Goal: Task Accomplishment & Management: Complete application form

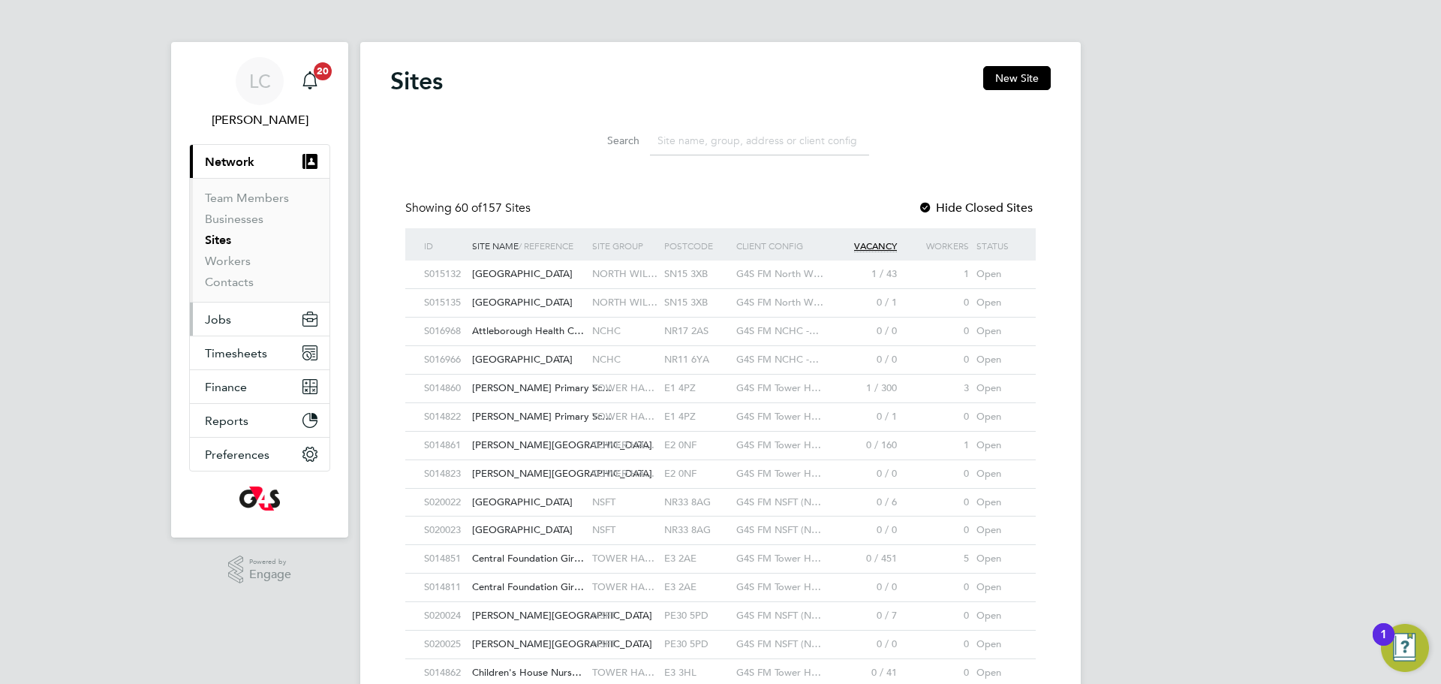
drag, startPoint x: 227, startPoint y: 312, endPoint x: 234, endPoint y: 328, distance: 18.1
click at [227, 312] on span "Jobs" at bounding box center [218, 319] width 26 height 14
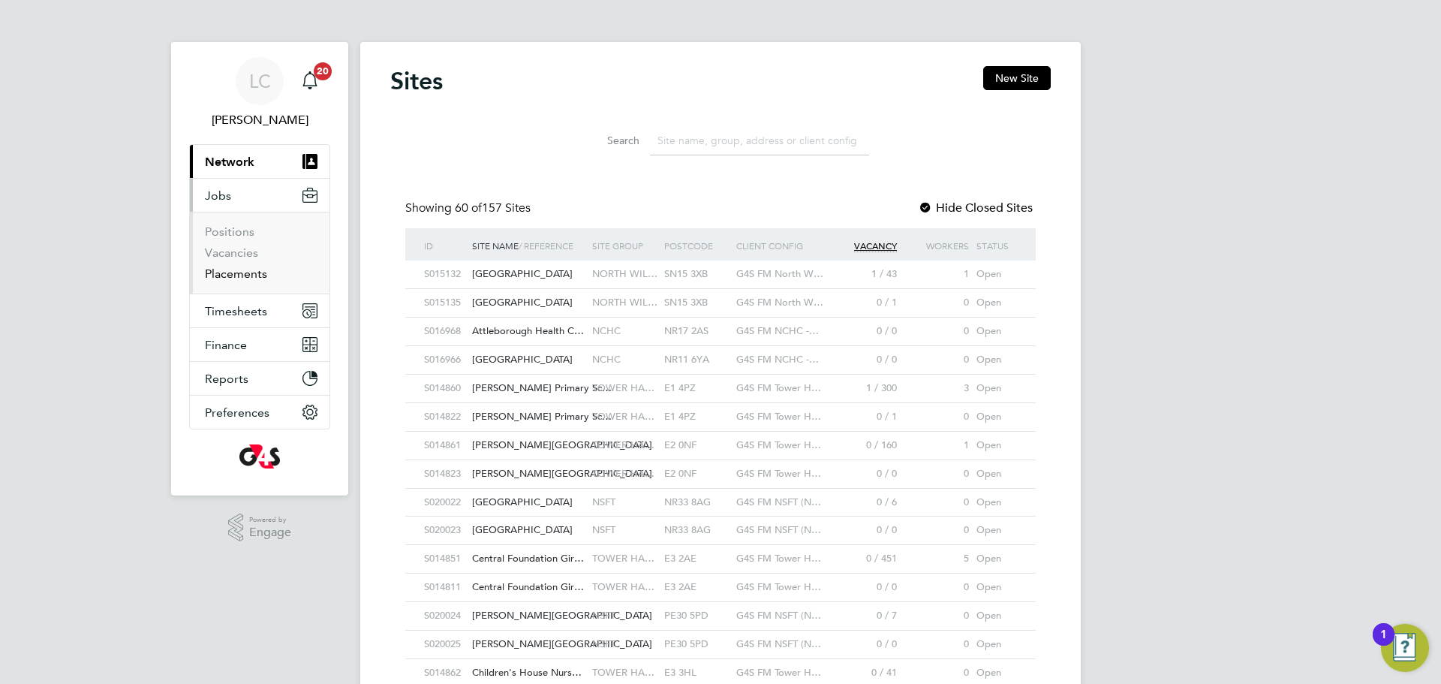
click at [251, 270] on link "Placements" at bounding box center [236, 274] width 62 height 14
click at [252, 270] on link "Placements" at bounding box center [236, 274] width 62 height 14
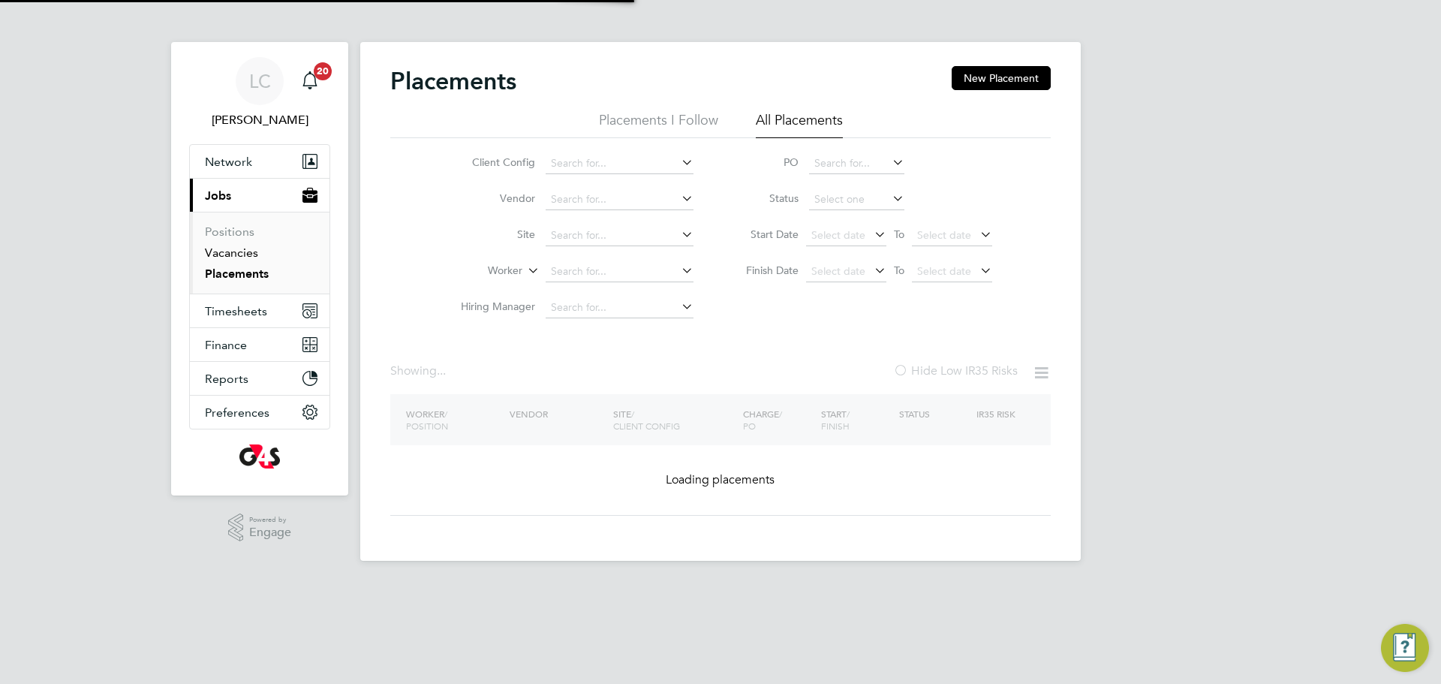
click at [240, 249] on link "Vacancies" at bounding box center [231, 252] width 53 height 14
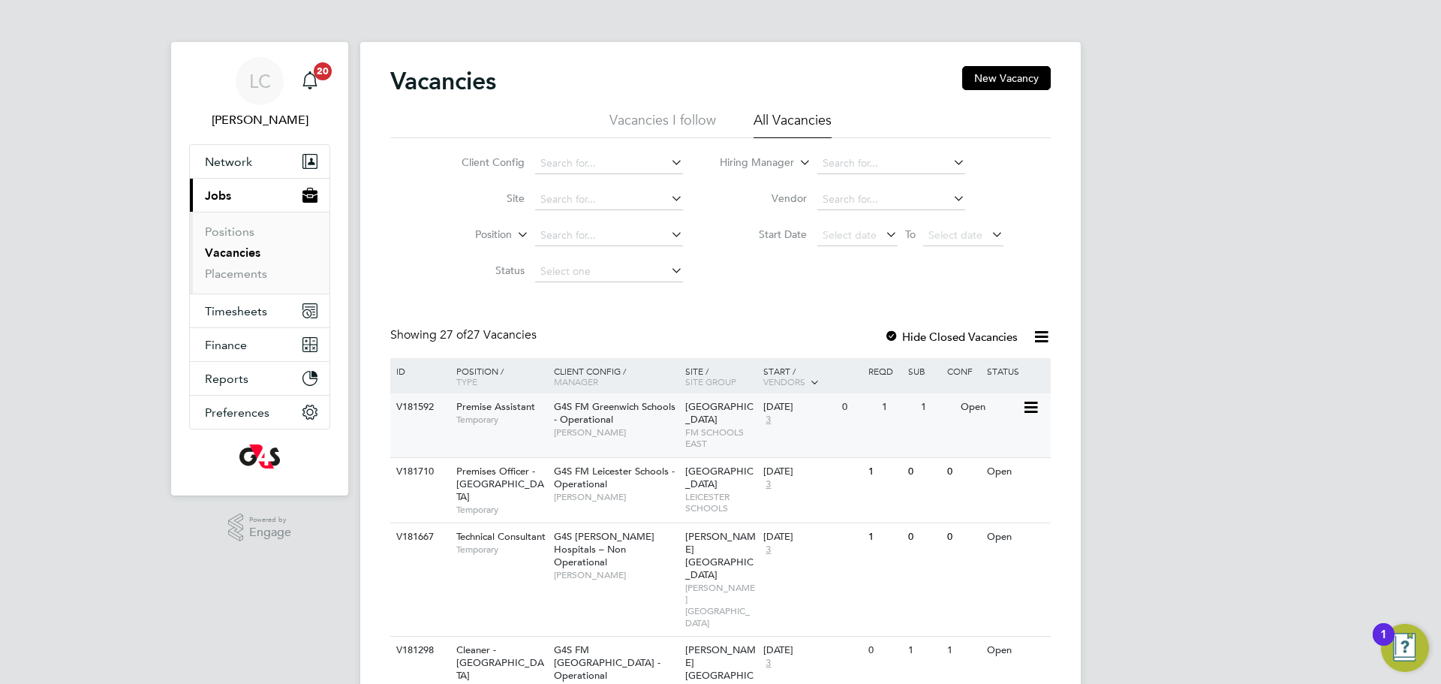
click at [671, 447] on div "V181592 Premise Assistant Temporary G4S FM Greenwich Schools - Operational Shir…" at bounding box center [720, 425] width 661 height 64
click at [238, 273] on link "Placements" at bounding box center [236, 274] width 62 height 14
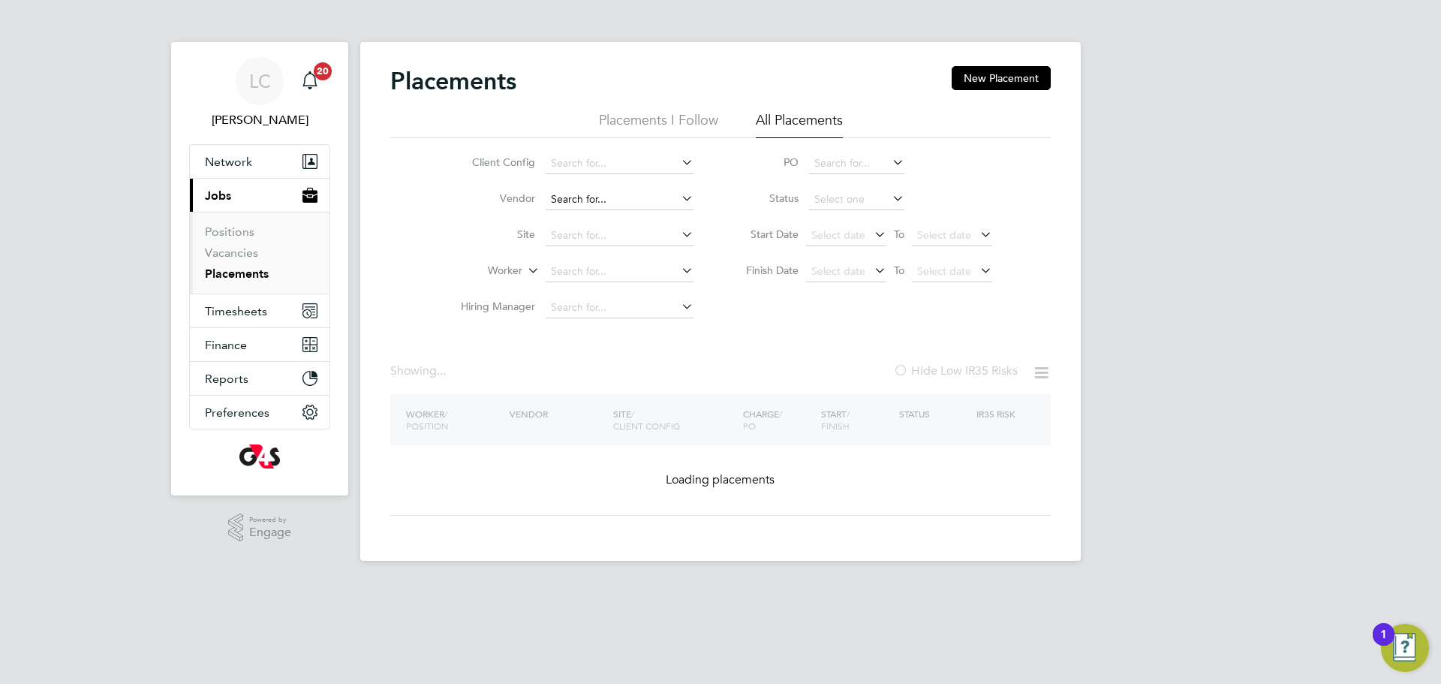
click at [830, 264] on span "Select date" at bounding box center [839, 271] width 54 height 14
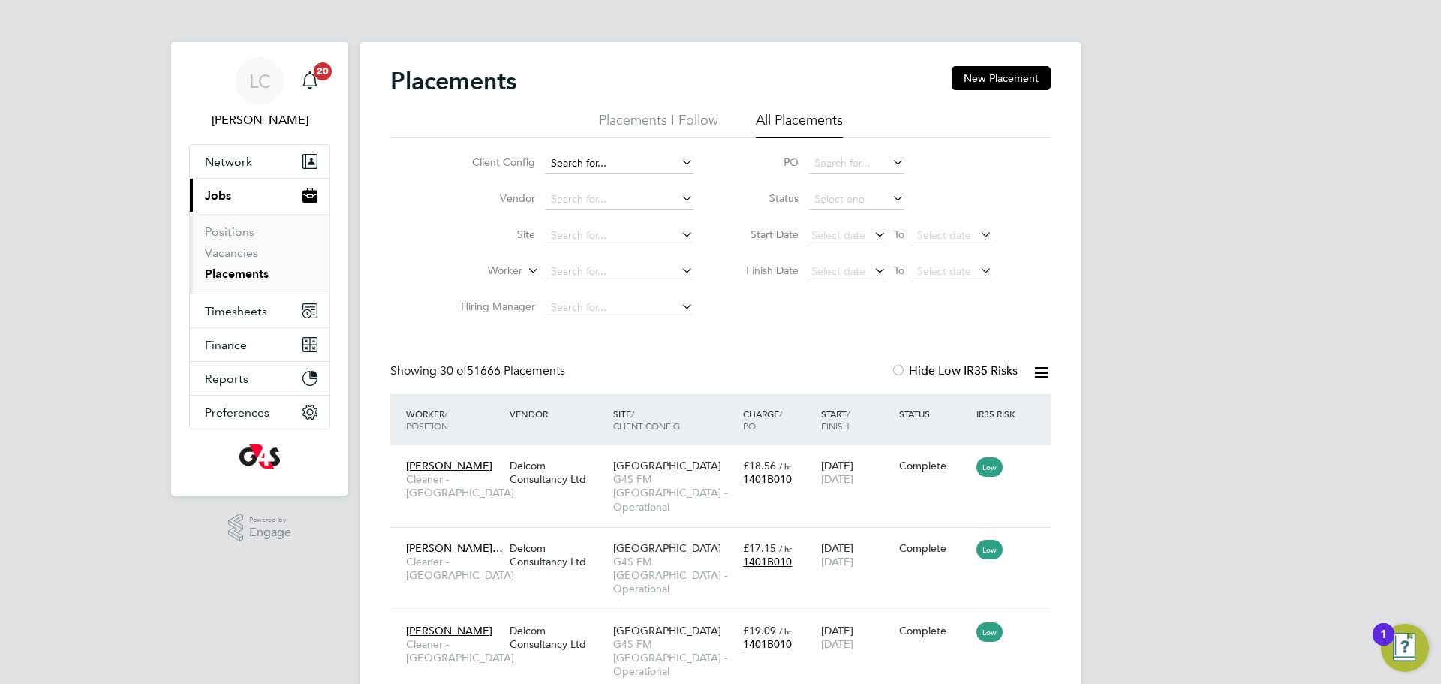
click at [598, 162] on input at bounding box center [620, 163] width 148 height 21
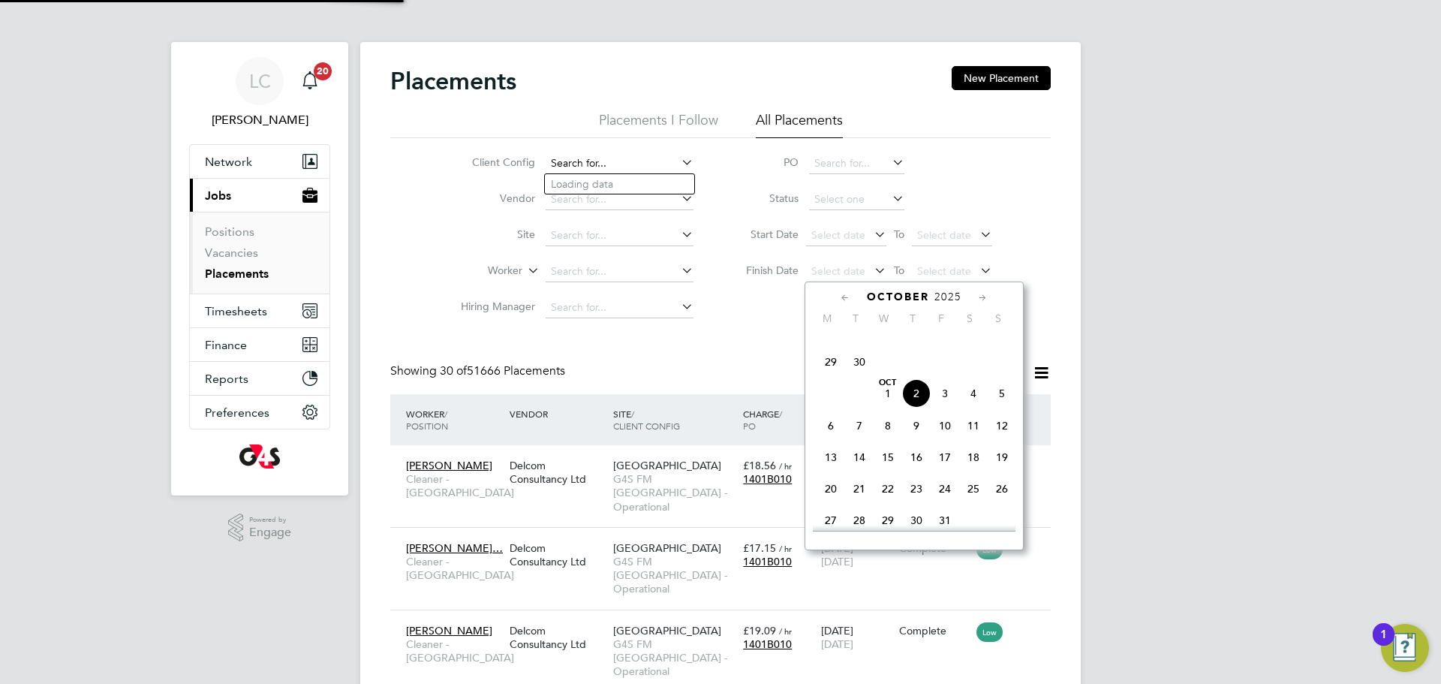
scroll to position [8, 8]
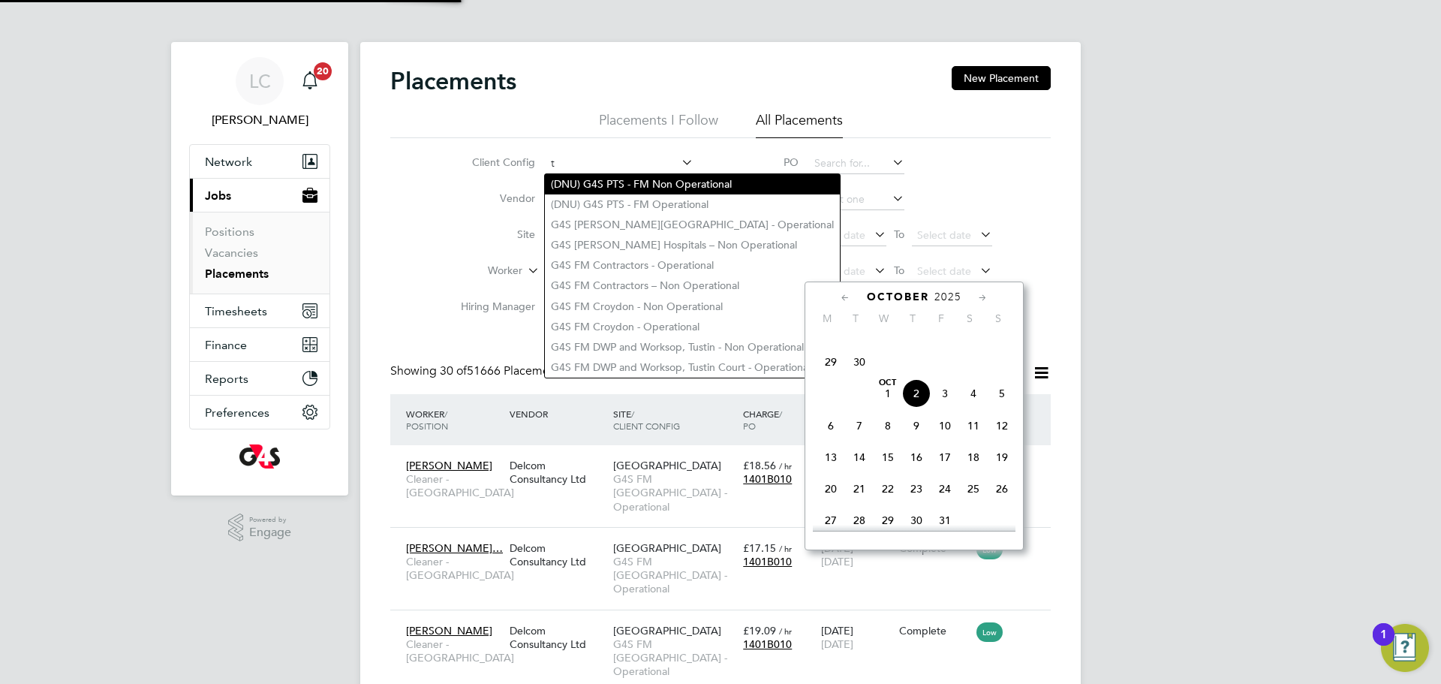
click at [594, 176] on li "(DNU) G4S PTS - FM Non Operational" at bounding box center [692, 184] width 295 height 20
type input "(DNU) G4S PTS - FM Non Operational"
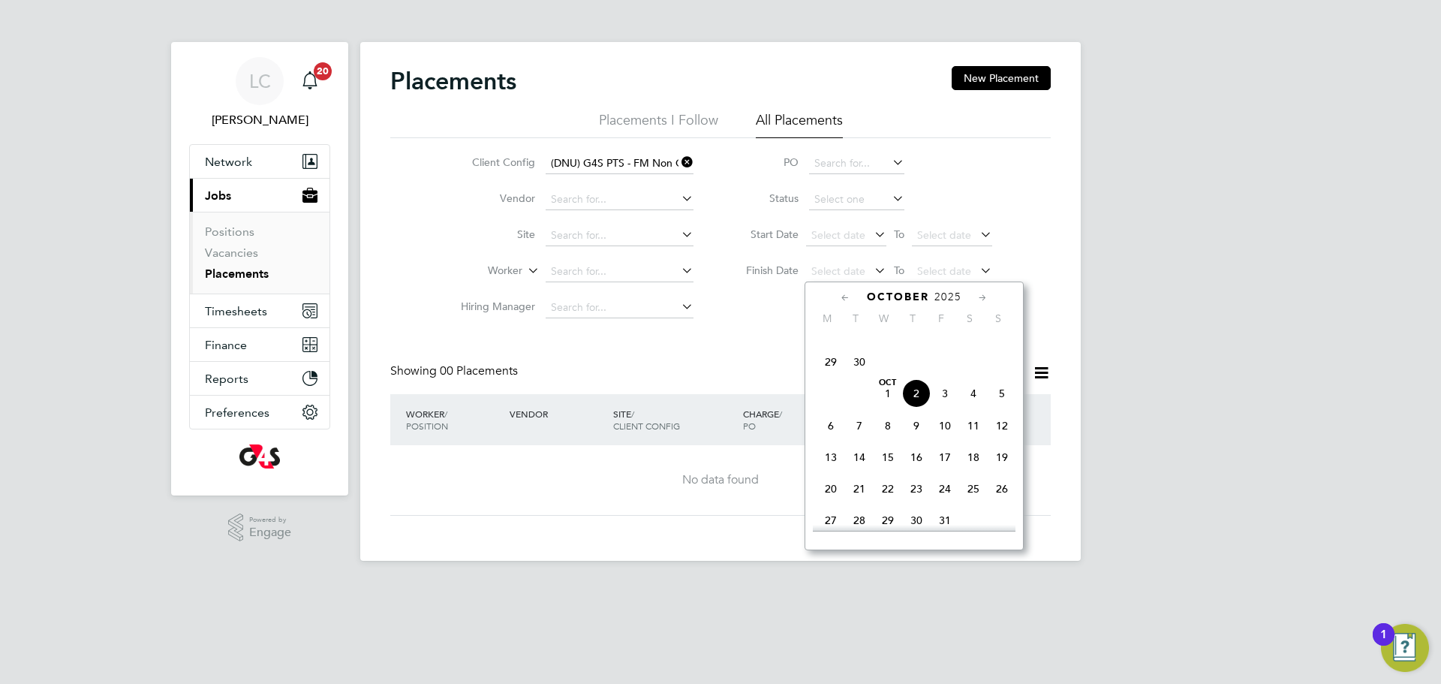
click at [679, 162] on icon at bounding box center [679, 162] width 0 height 21
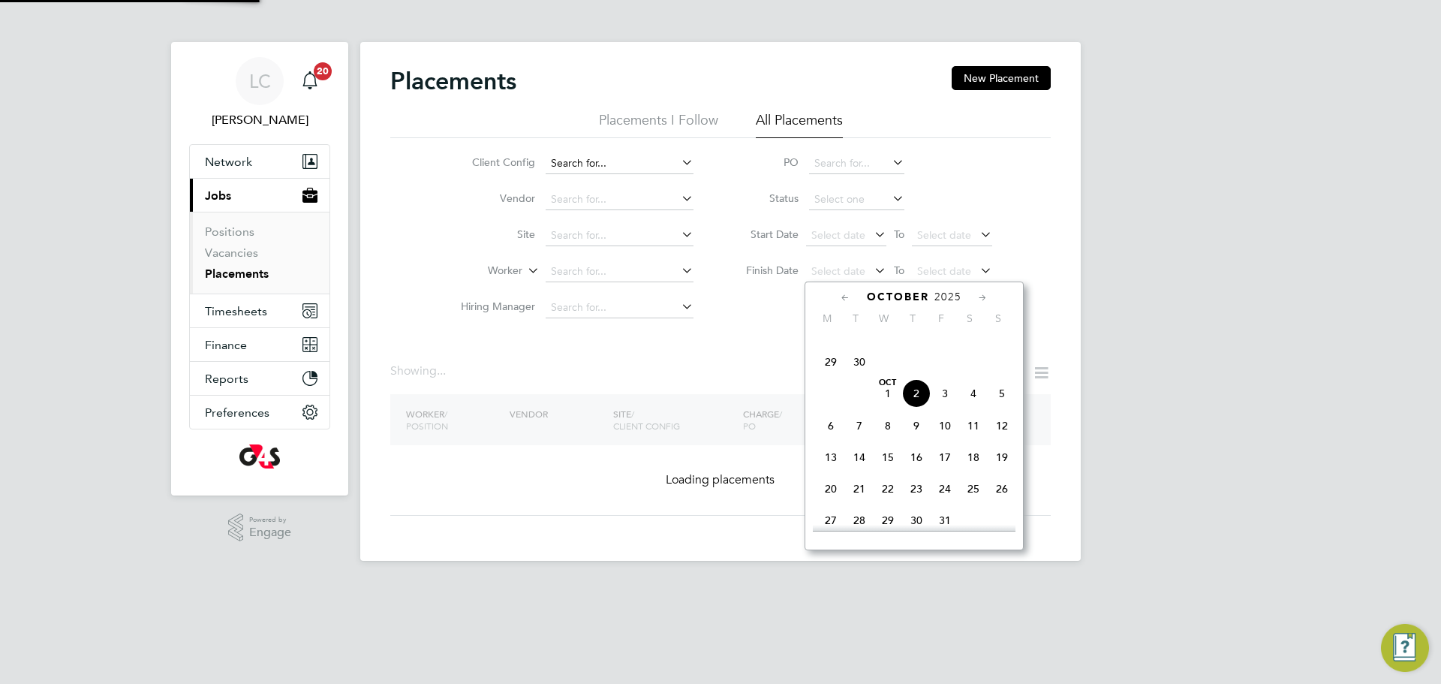
click at [595, 161] on input at bounding box center [620, 163] width 148 height 21
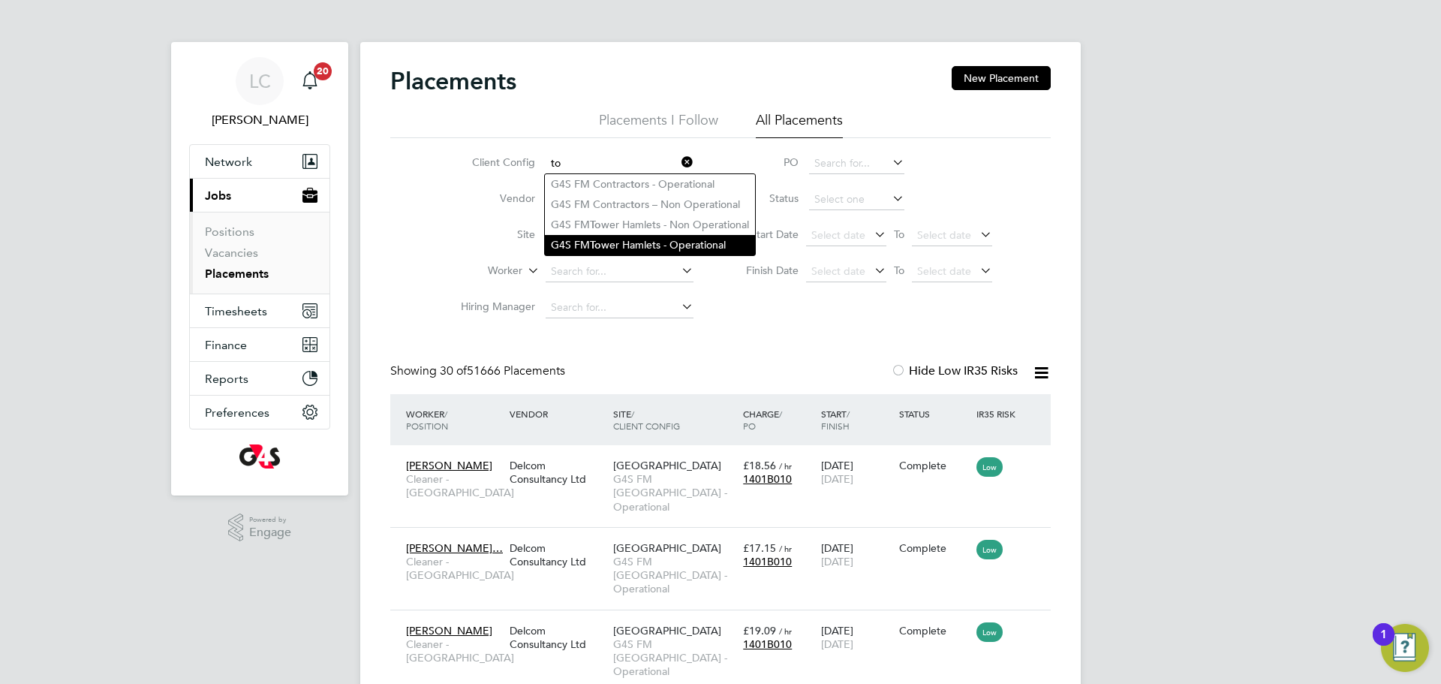
click at [650, 235] on li "G4S FM To wer Hamlets - Operational" at bounding box center [650, 245] width 210 height 20
type input "G4S FM [GEOGRAPHIC_DATA] - Operational"
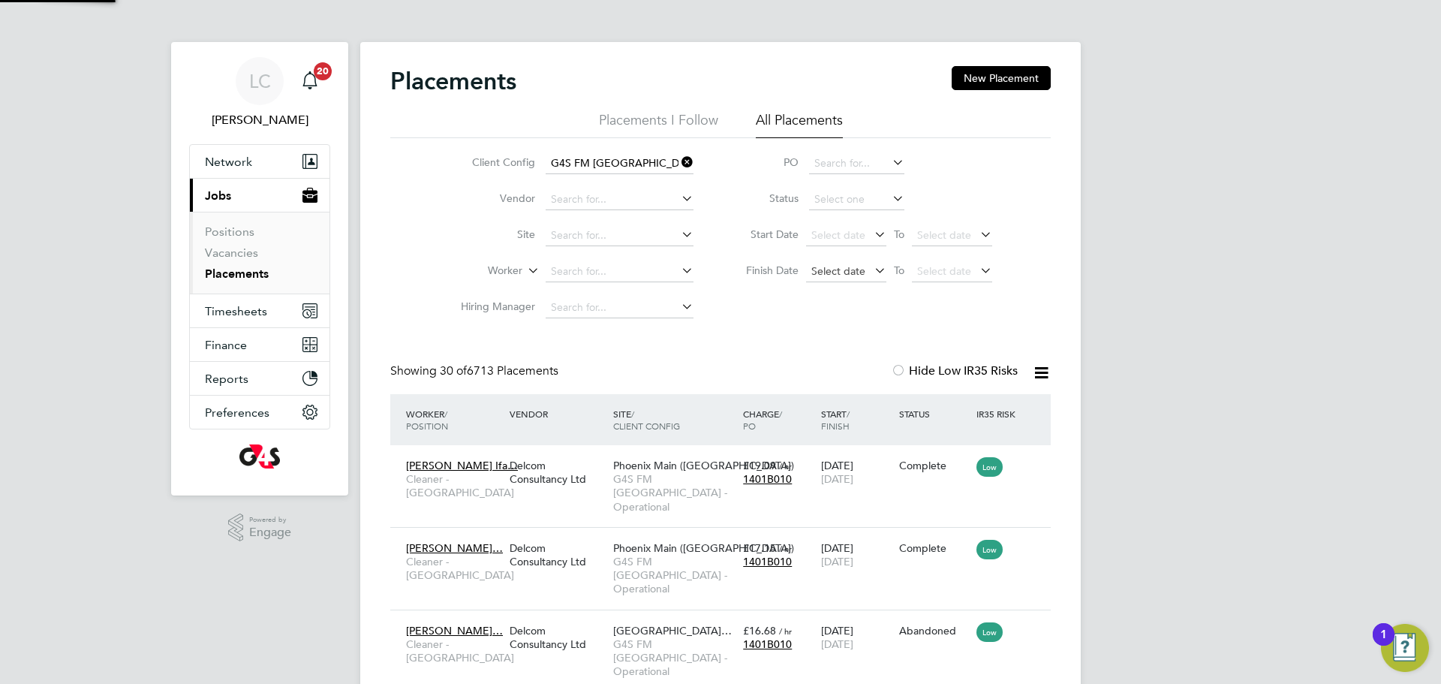
click at [836, 277] on span "Select date" at bounding box center [846, 272] width 80 height 20
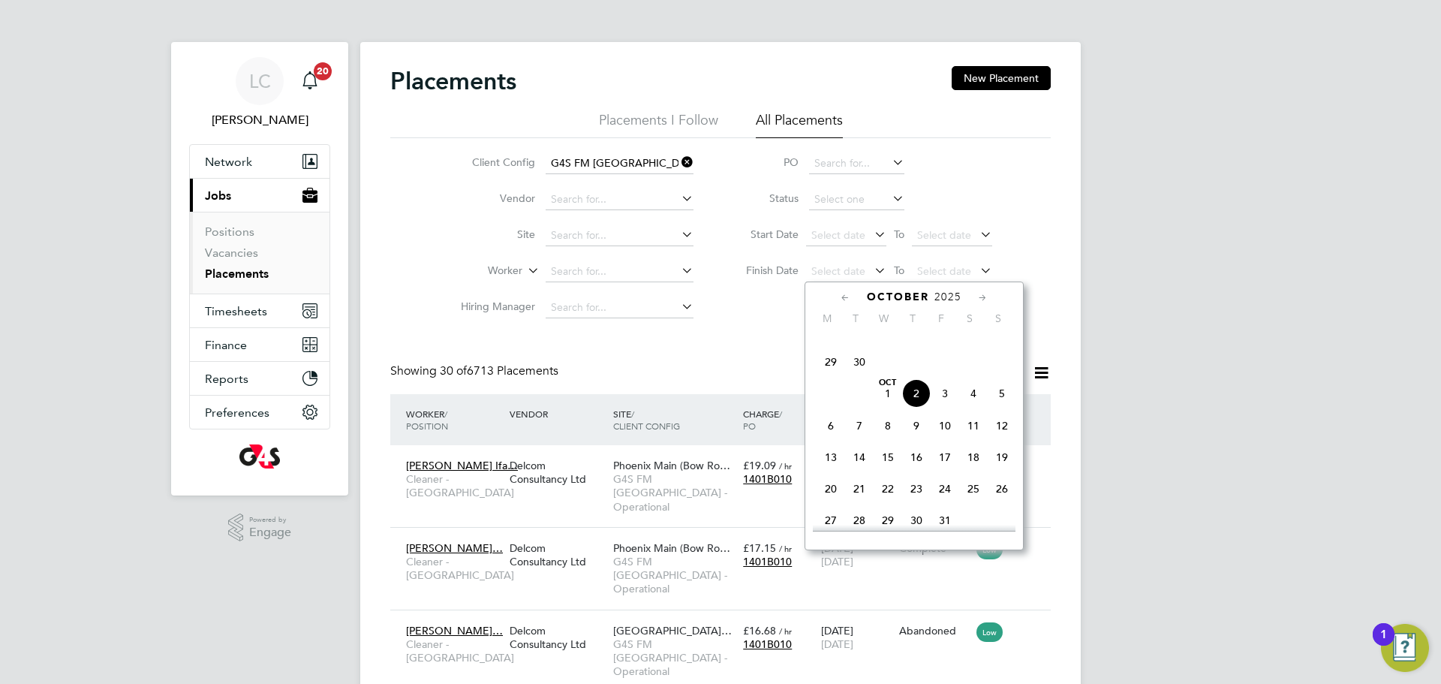
click at [920, 408] on span "2" at bounding box center [916, 393] width 29 height 29
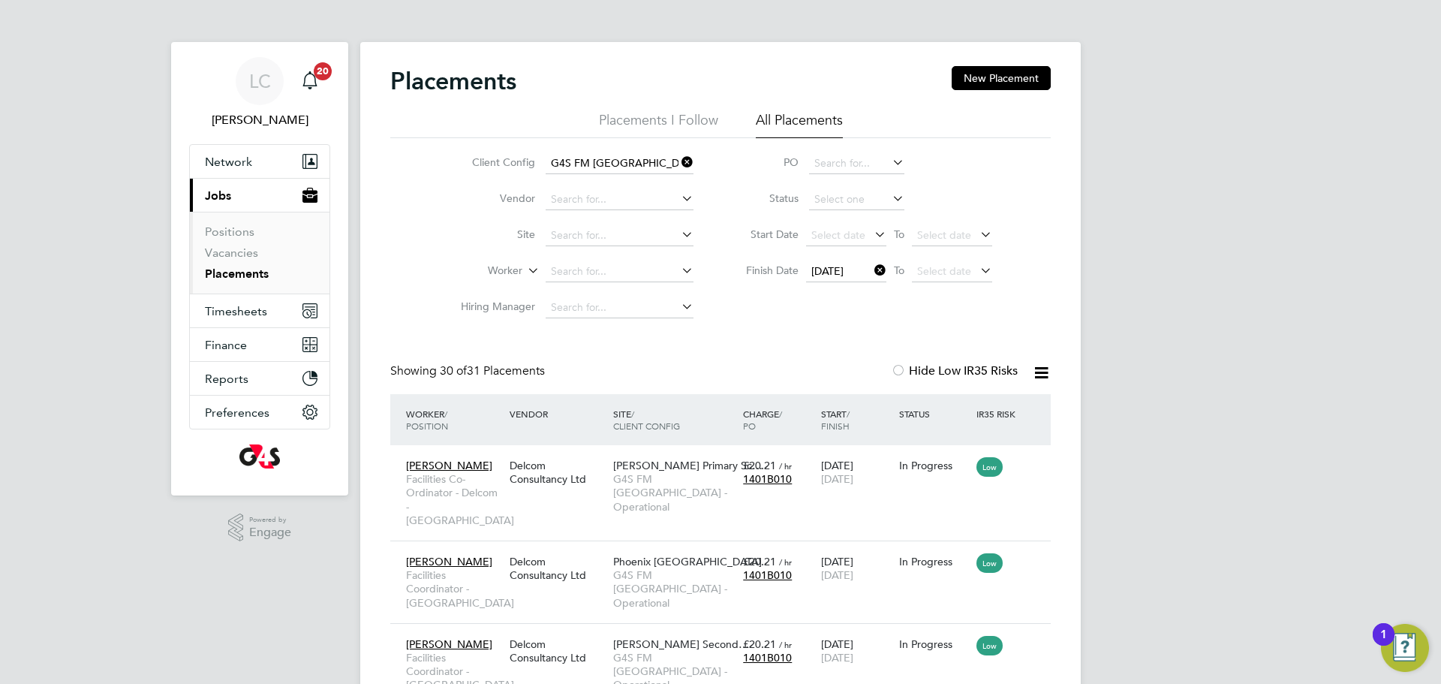
drag, startPoint x: 1033, startPoint y: 372, endPoint x: 1030, endPoint y: 384, distance: 12.4
click at [1033, 372] on icon at bounding box center [1041, 372] width 19 height 19
click at [962, 417] on li "Download Placements Report" at bounding box center [968, 408] width 160 height 21
click at [874, 278] on div "02 Oct 2025 To Select date" at bounding box center [899, 271] width 186 height 21
click at [872, 275] on icon at bounding box center [872, 270] width 0 height 21
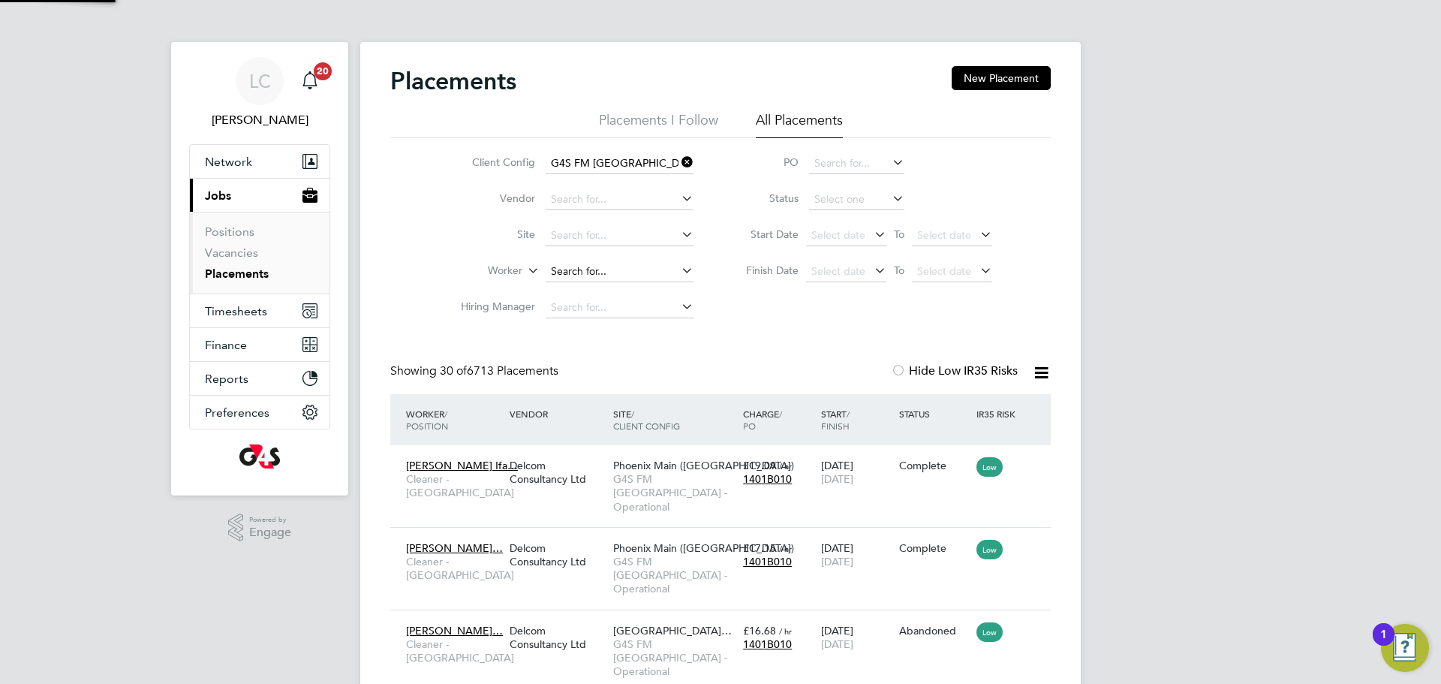
click at [580, 268] on input at bounding box center [620, 271] width 148 height 21
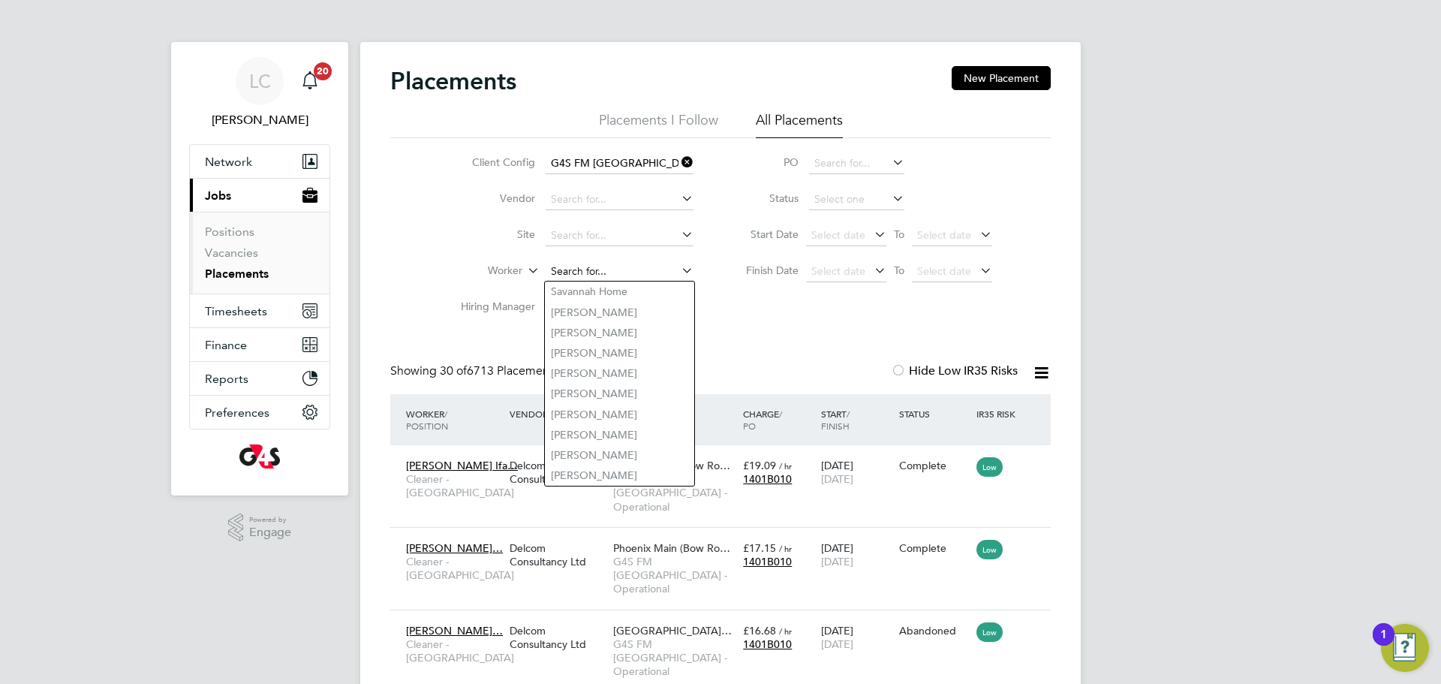
paste input "LENORE BRUNO"
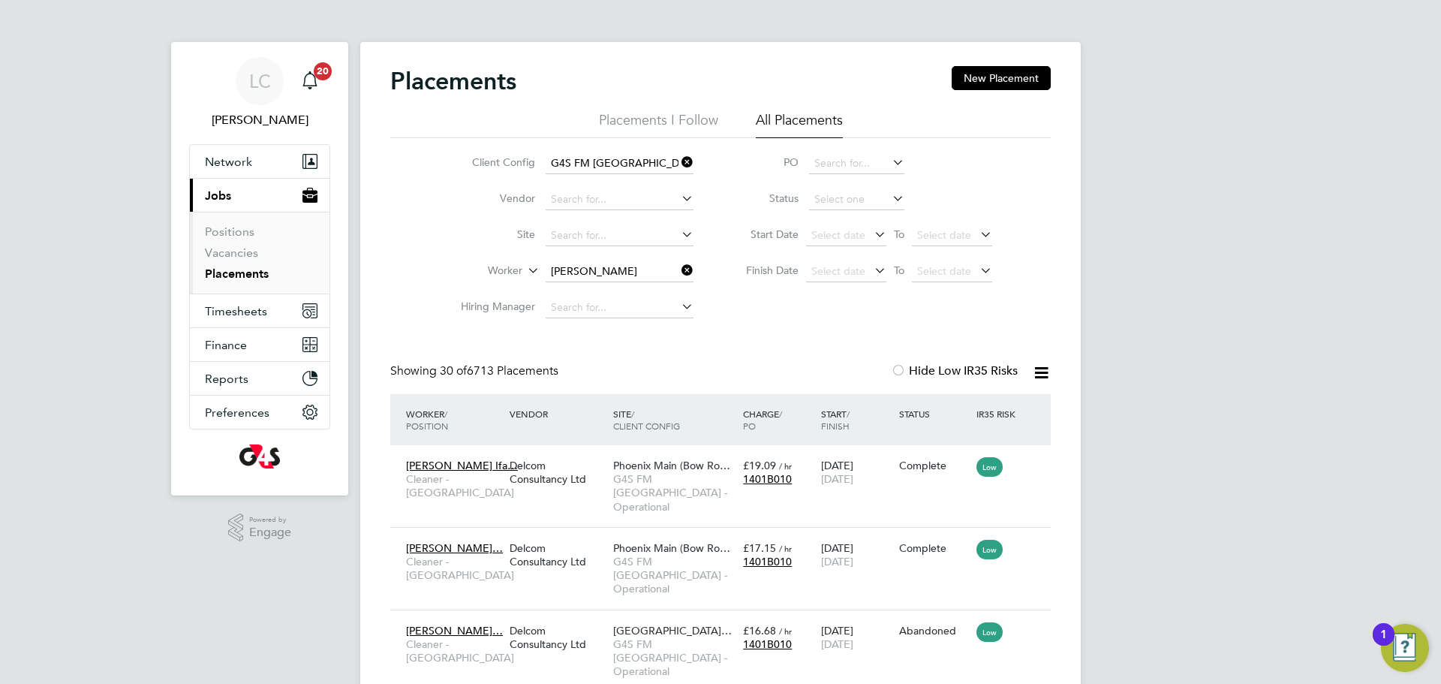
click at [628, 294] on li "Lenore Bruno" at bounding box center [639, 292] width 189 height 20
type input "Lenore Bruno"
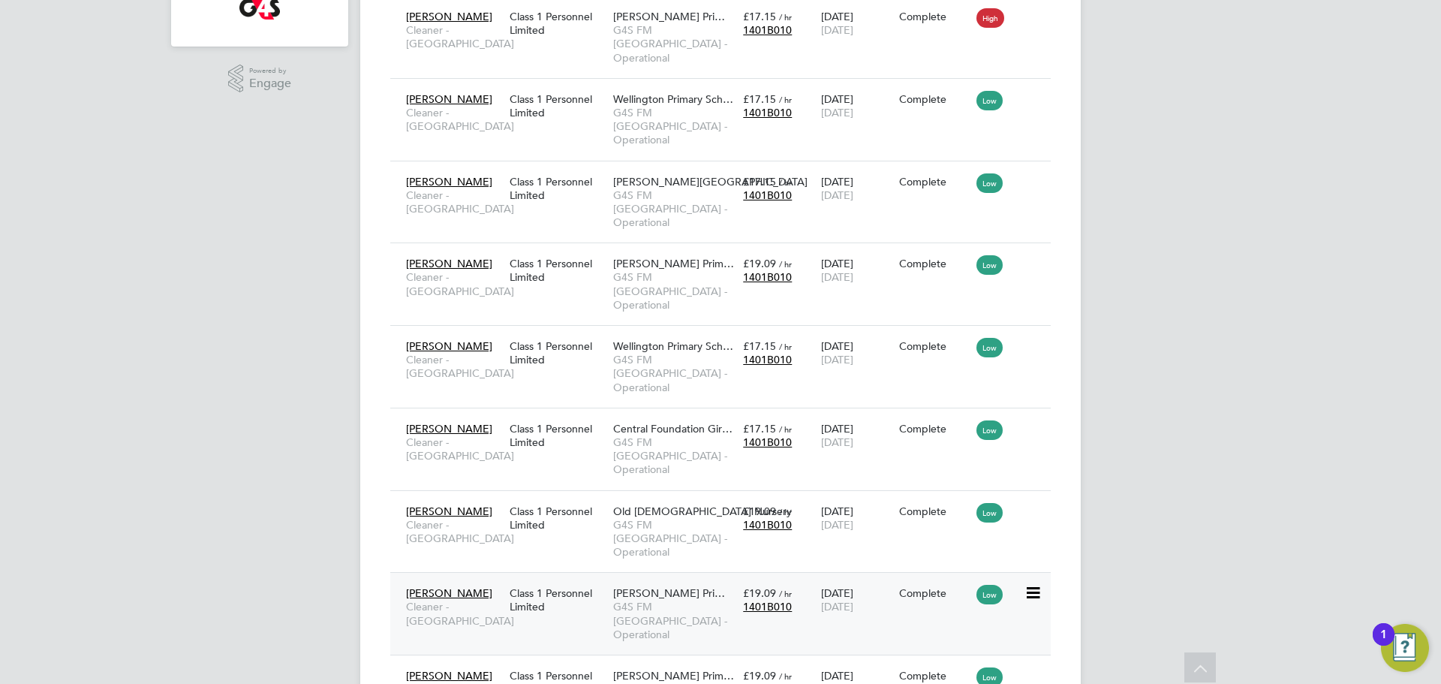
click at [686, 600] on span "G4S FM [GEOGRAPHIC_DATA] - Operational" at bounding box center [674, 620] width 122 height 41
click at [836, 661] on div "22 Sep 2025 26 Sep 2025" at bounding box center [857, 682] width 78 height 42
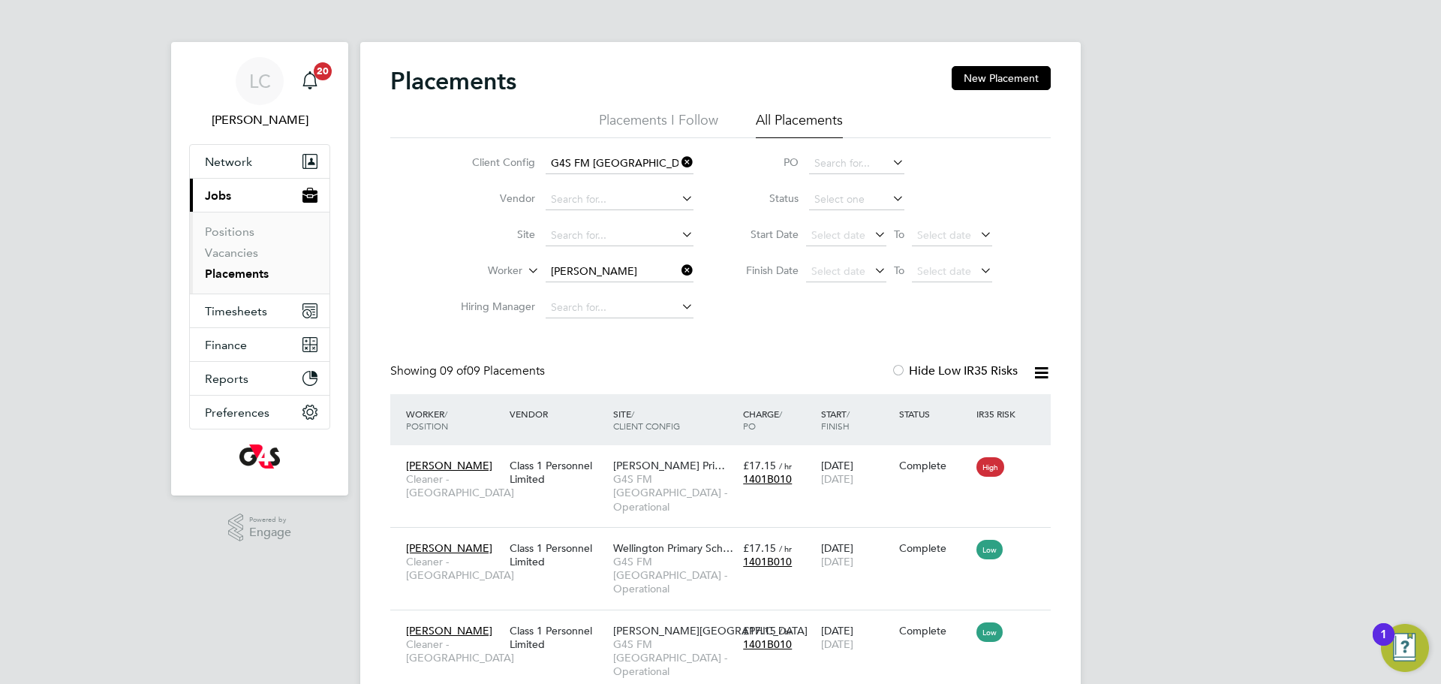
drag, startPoint x: 677, startPoint y: 267, endPoint x: 635, endPoint y: 273, distance: 42.5
click at [677, 267] on input "Lenore Bruno" at bounding box center [620, 271] width 148 height 21
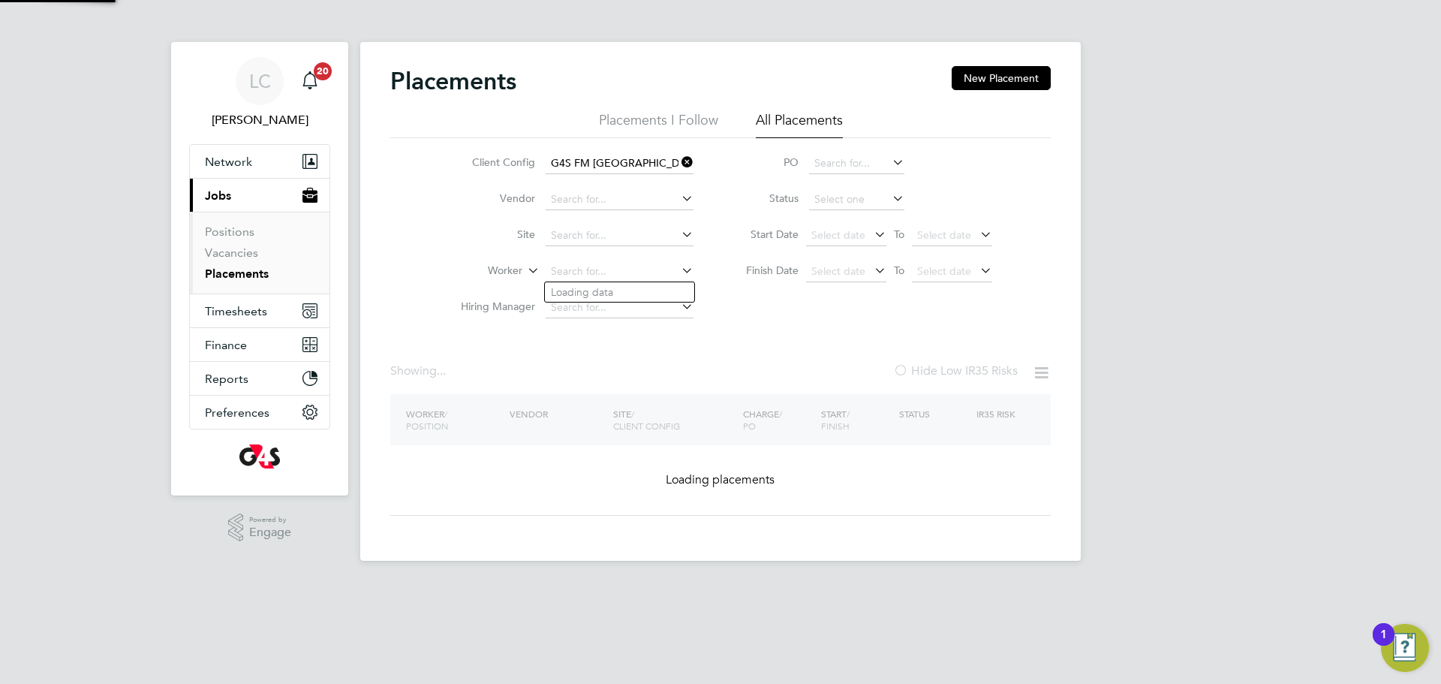
click at [617, 274] on input at bounding box center [620, 271] width 148 height 21
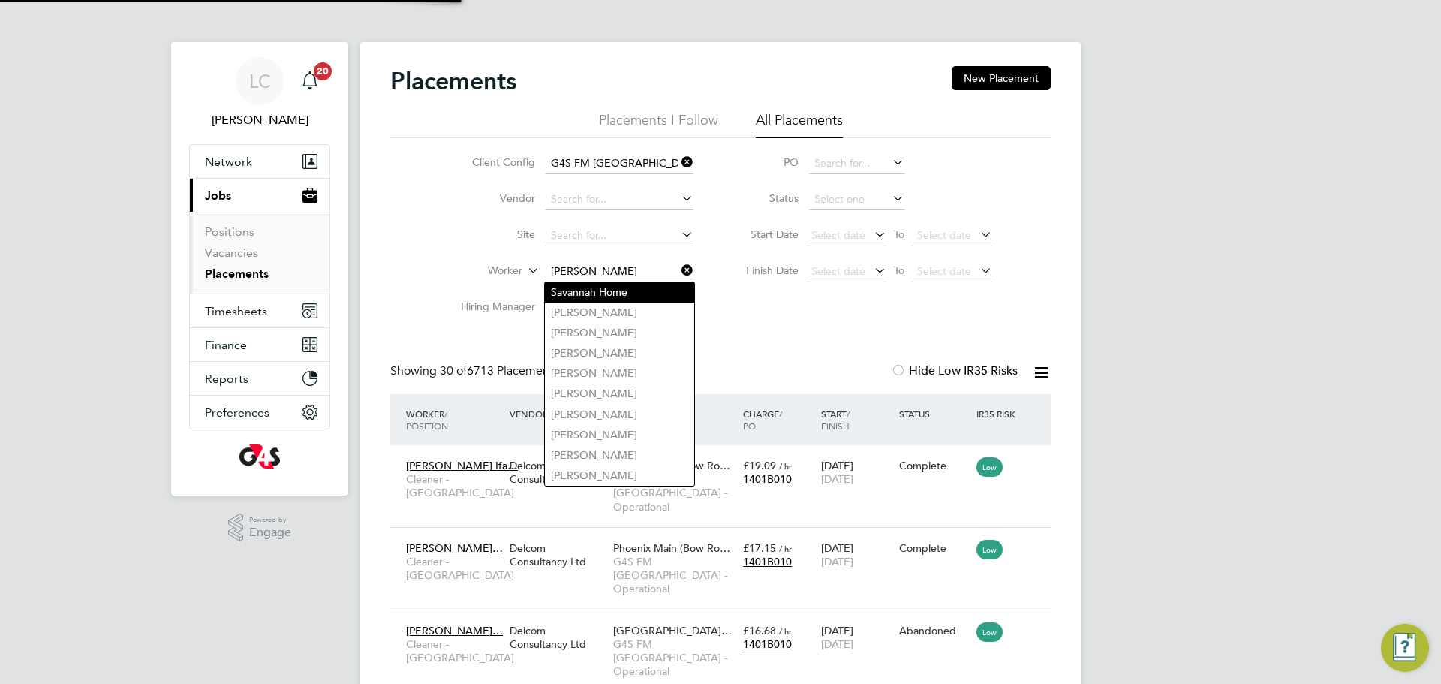
scroll to position [56, 131]
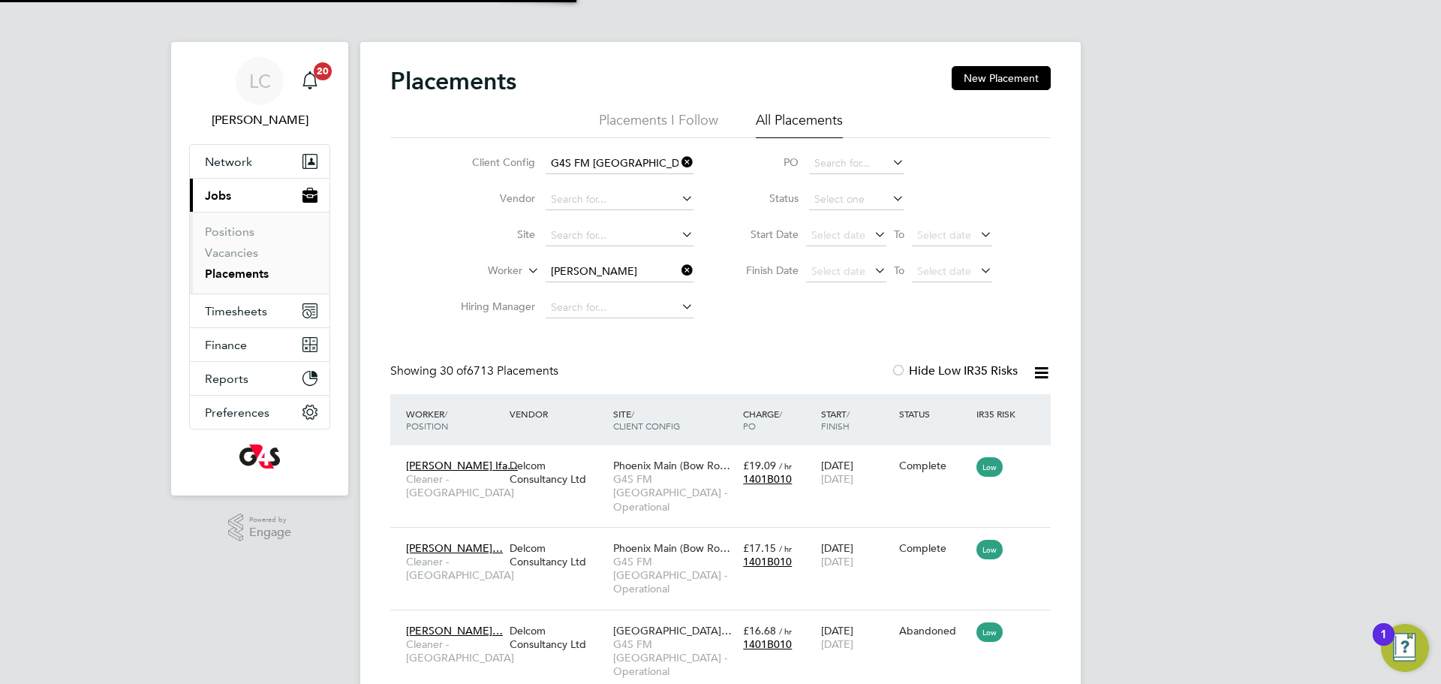
click at [608, 299] on li "Fatimazah ra El Aouni" at bounding box center [619, 292] width 149 height 20
type input "Fatimazahra El Aouni"
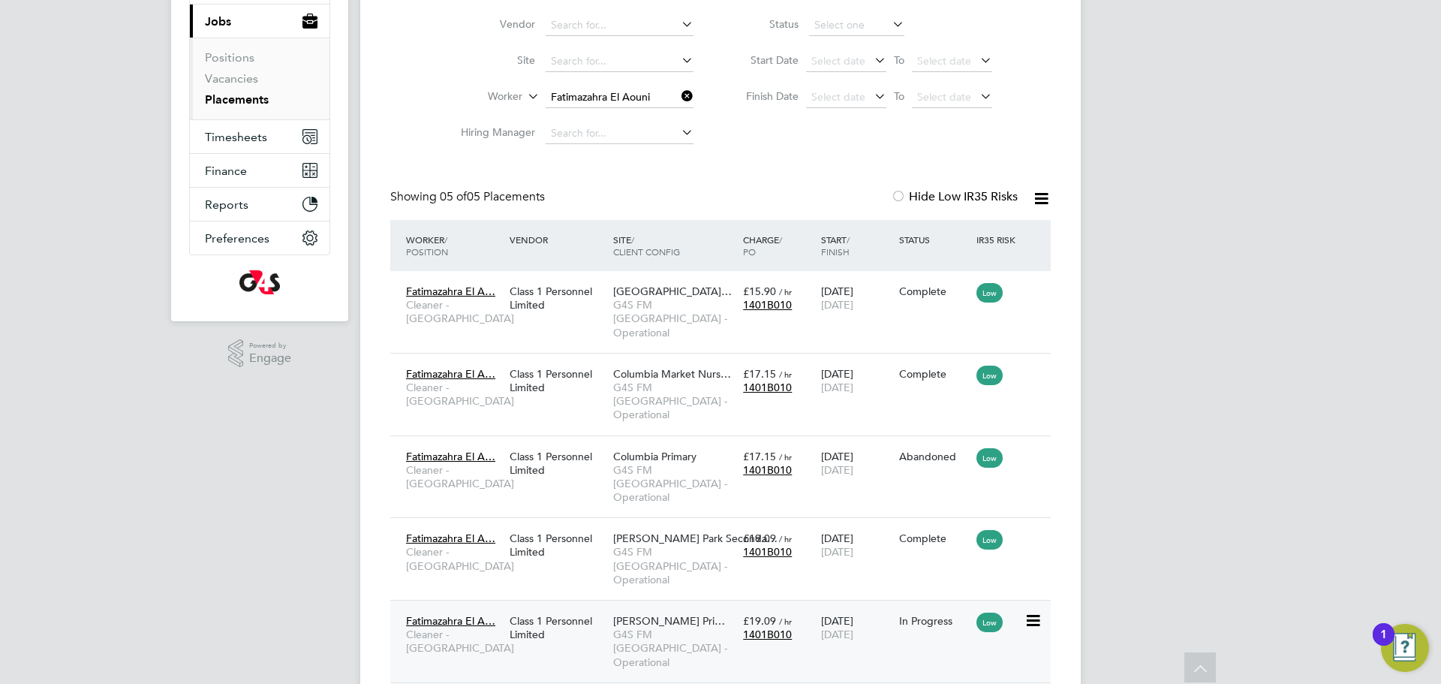
click at [664, 614] on span "Marion Richardson Pri…" at bounding box center [669, 621] width 112 height 14
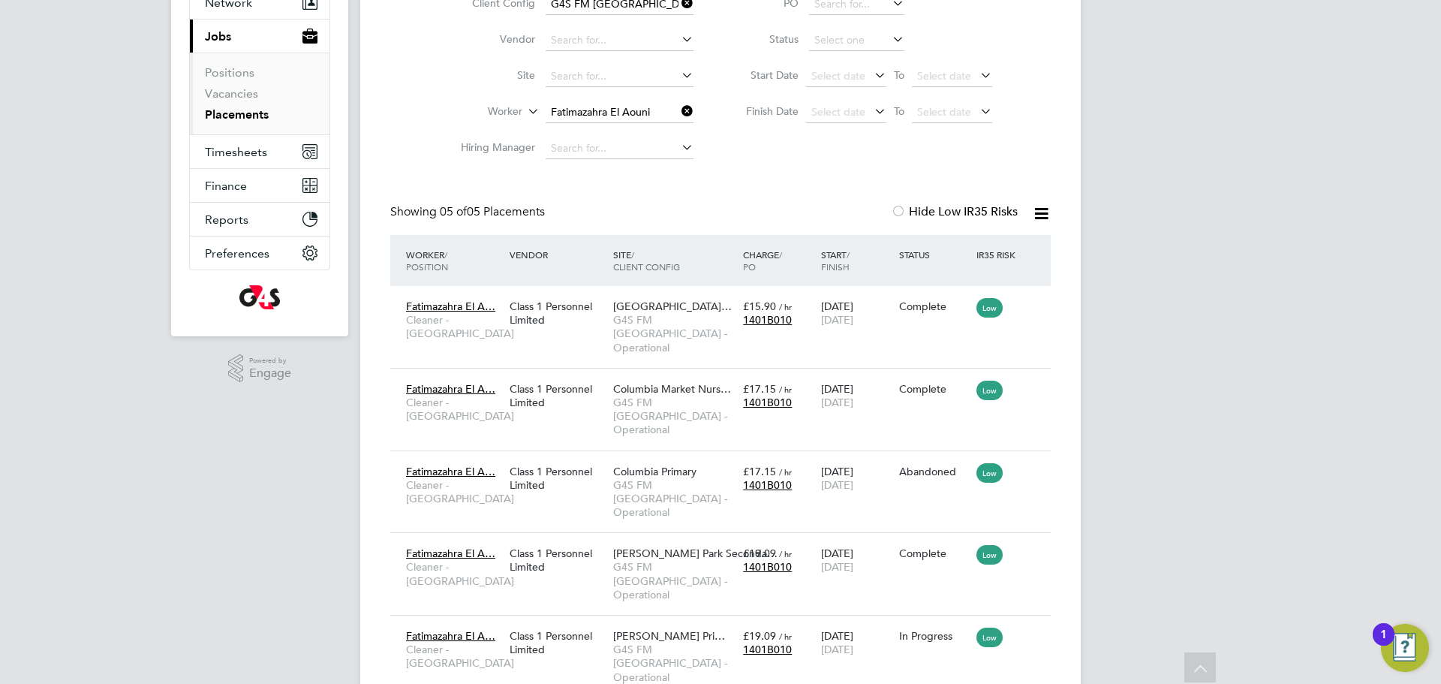
click at [598, 63] on li "Site" at bounding box center [571, 77] width 282 height 36
click at [600, 68] on input at bounding box center [620, 76] width 148 height 21
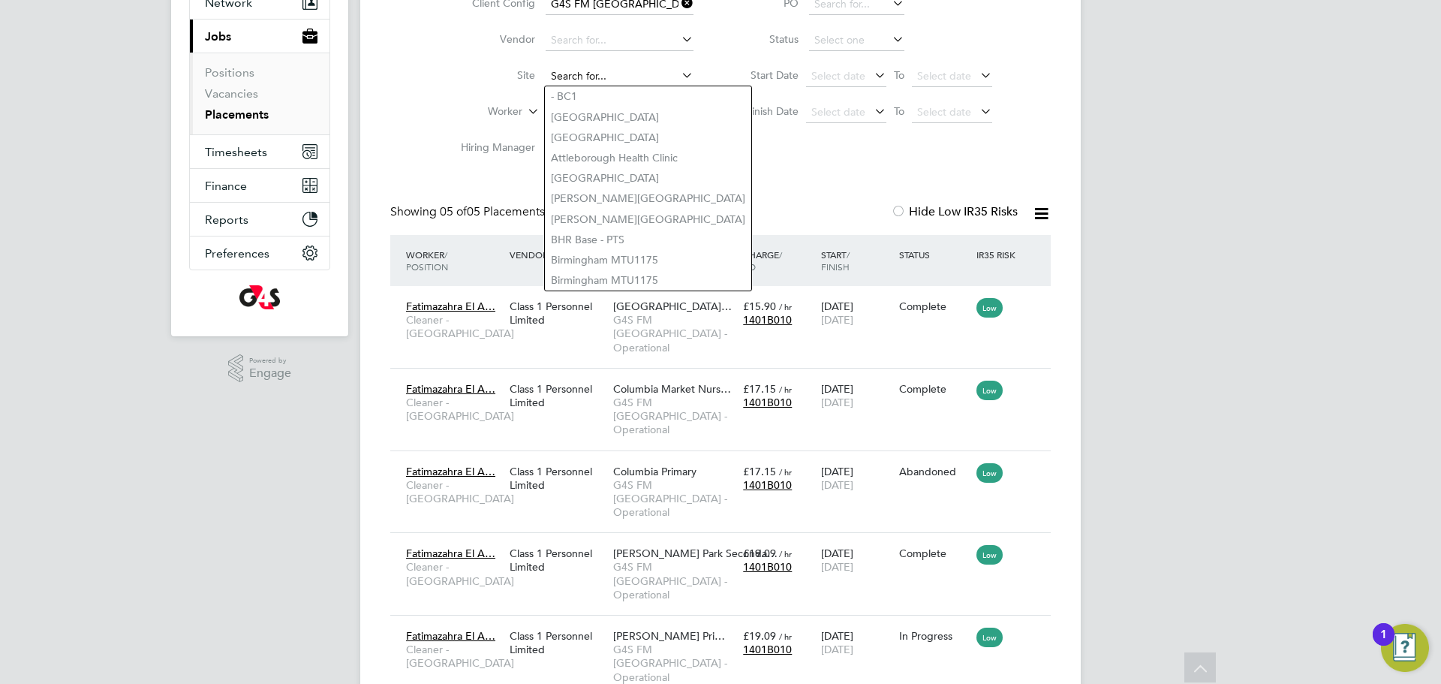
click at [593, 71] on input at bounding box center [620, 76] width 148 height 21
drag, startPoint x: 591, startPoint y: 70, endPoint x: 591, endPoint y: 89, distance: 18.8
click at [592, 86] on div "Placements New Placement Placements I Follow All Placements Client Config G4S F…" at bounding box center [720, 313] width 721 height 860
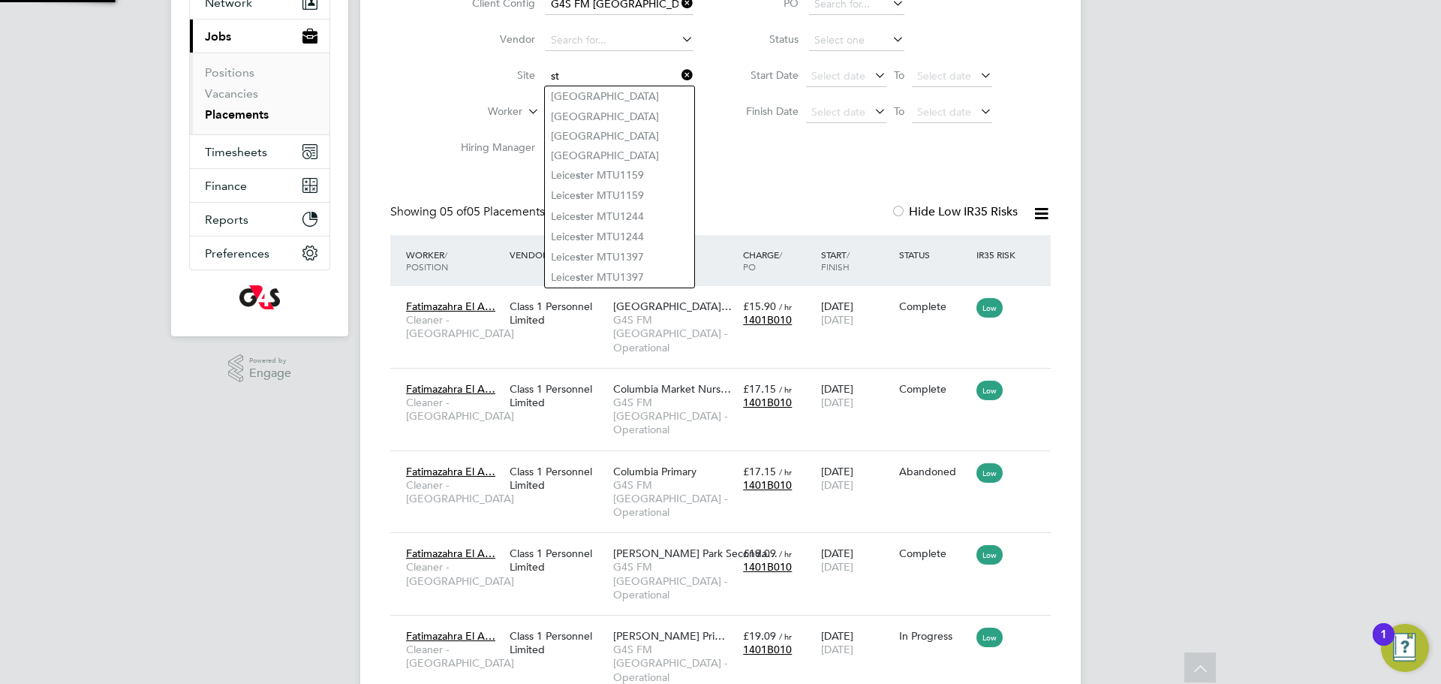
type input "st"
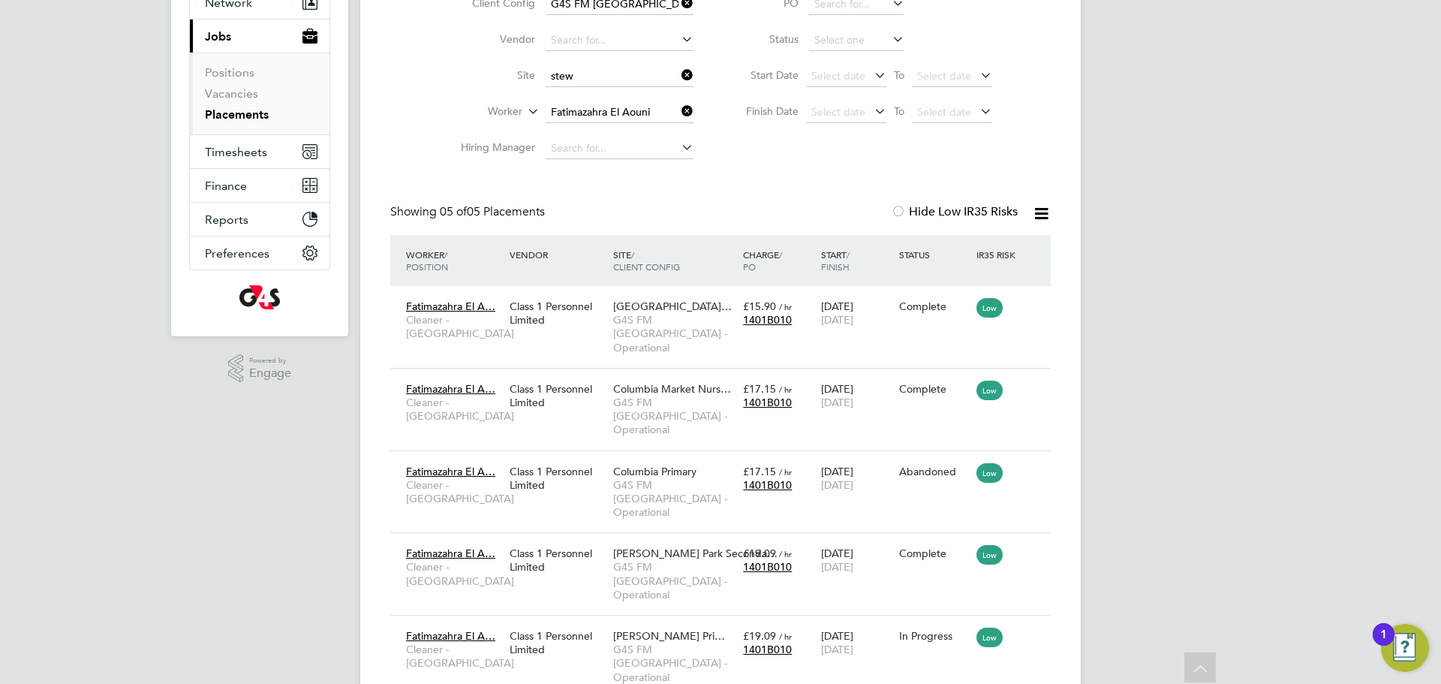
drag, startPoint x: 625, startPoint y: 94, endPoint x: 629, endPoint y: 87, distance: 7.7
click at [628, 89] on li "Stew art Headlam Primary School" at bounding box center [619, 97] width 149 height 20
type input "Stewart Headlam Primary School"
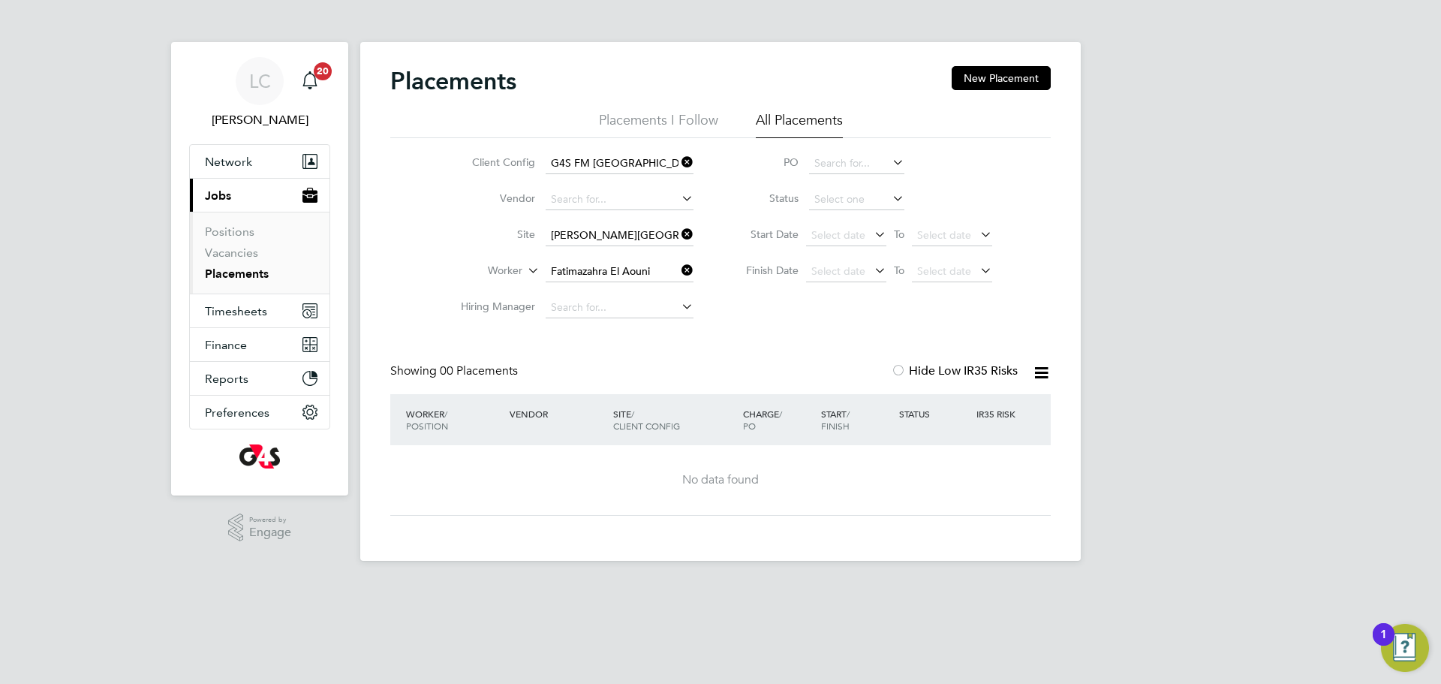
click at [679, 228] on icon at bounding box center [679, 234] width 0 height 21
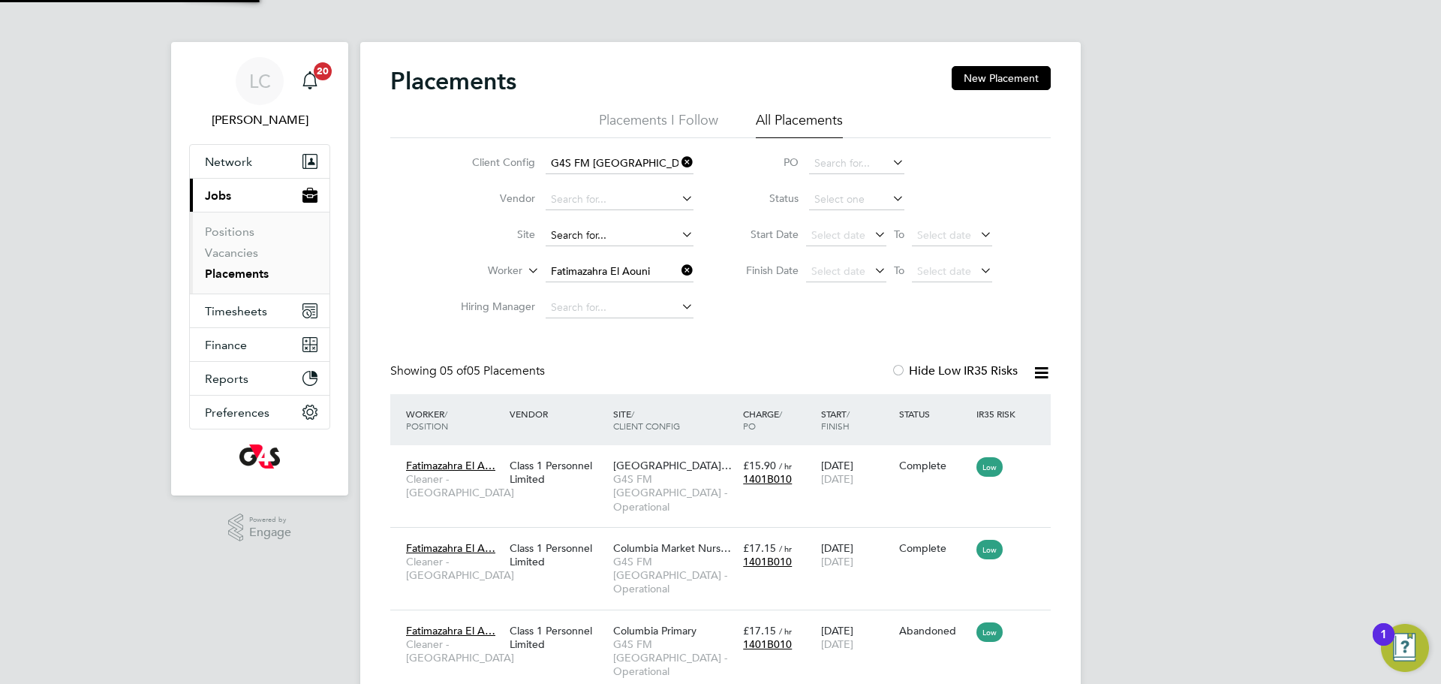
click at [603, 230] on input at bounding box center [620, 235] width 148 height 21
click at [625, 281] on li "Stew art Headlam Primary School" at bounding box center [619, 277] width 149 height 20
type input "Stewart Headlam Primary School"
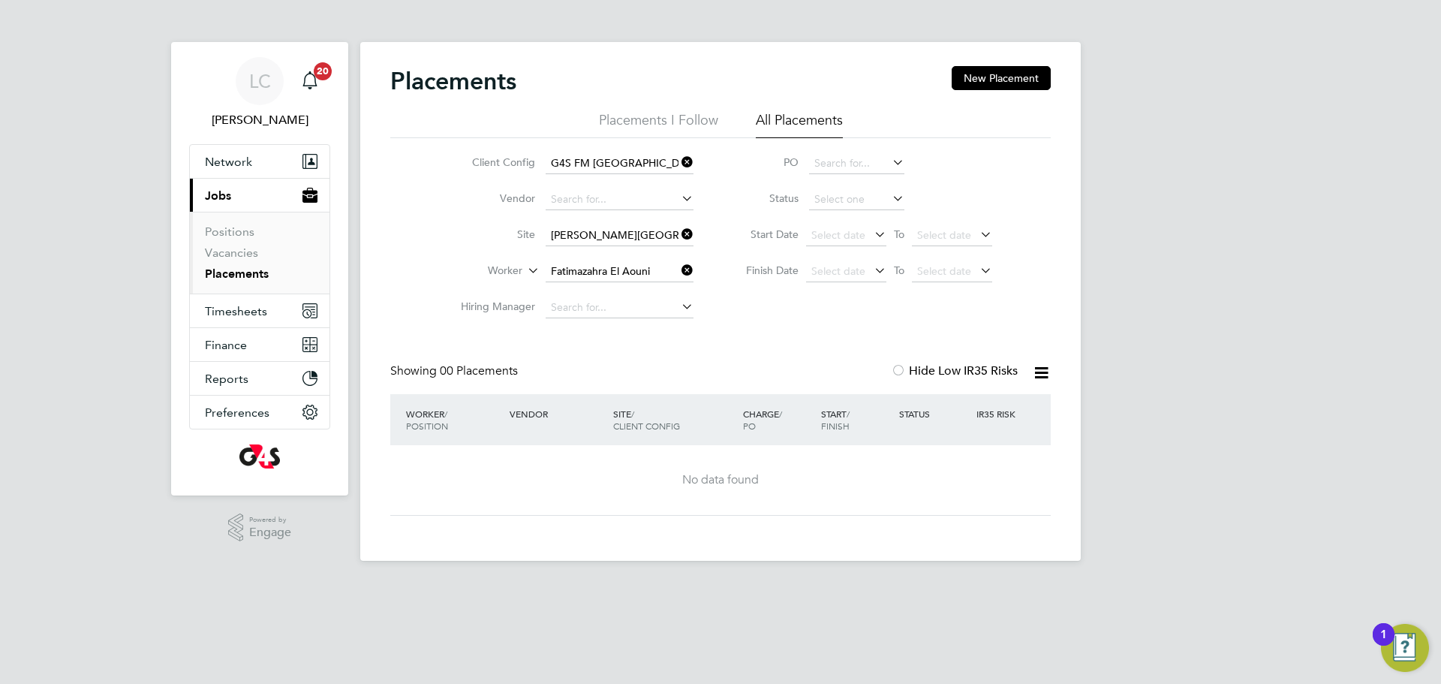
click at [244, 273] on link "Placements" at bounding box center [237, 274] width 64 height 14
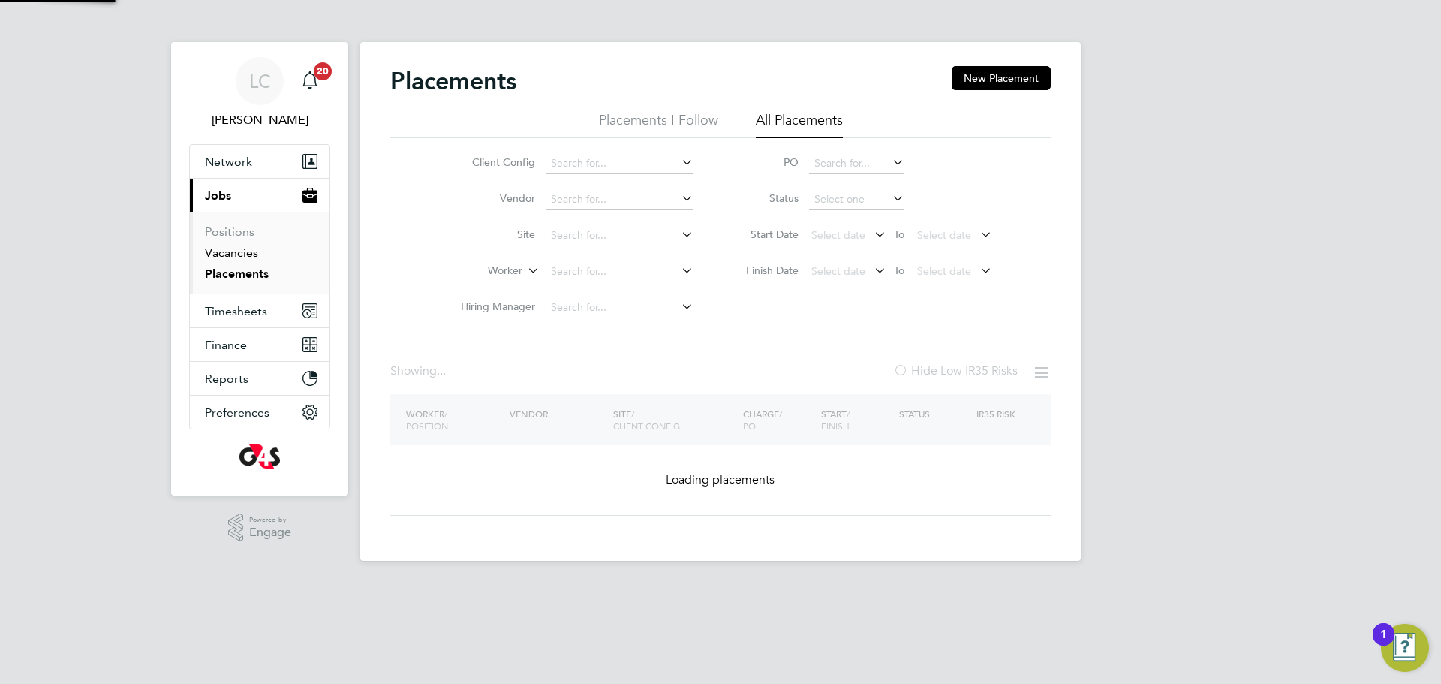
click at [243, 254] on link "Vacancies" at bounding box center [231, 252] width 53 height 14
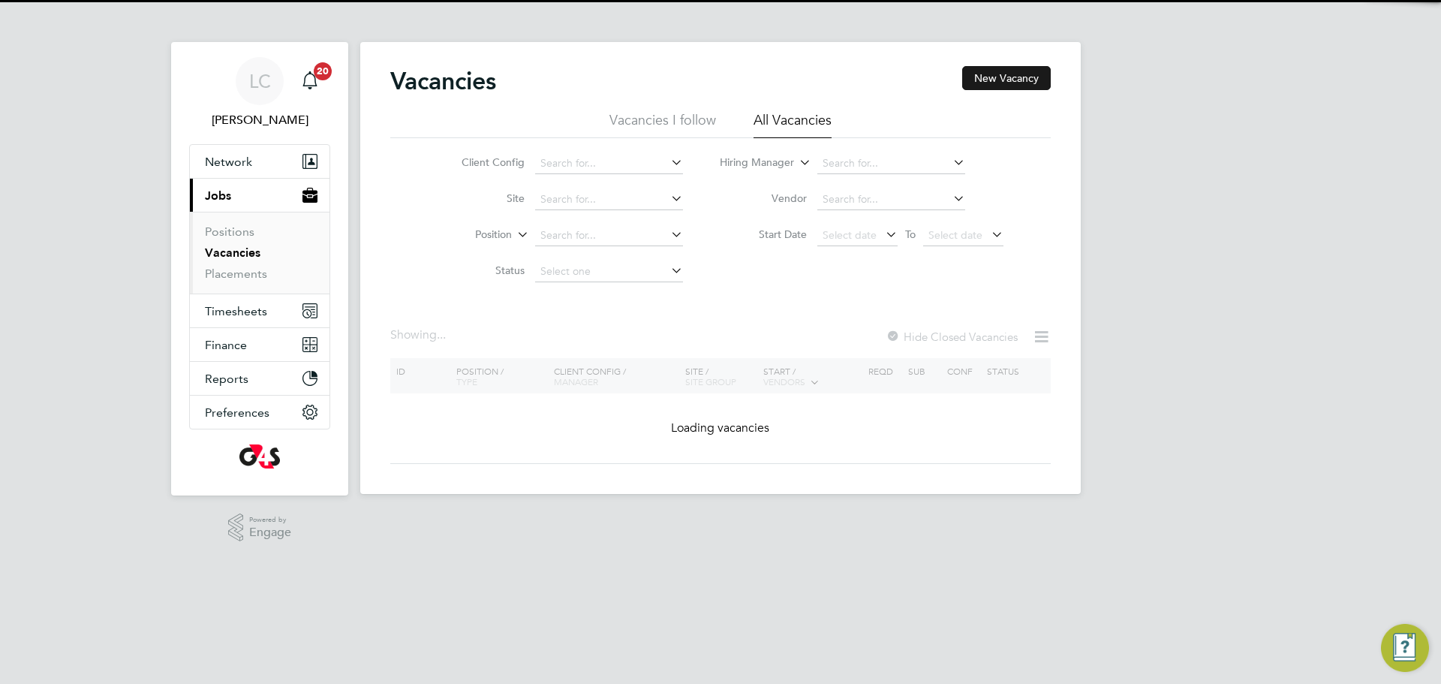
click at [1004, 89] on button "New Vacancy" at bounding box center [1006, 78] width 89 height 24
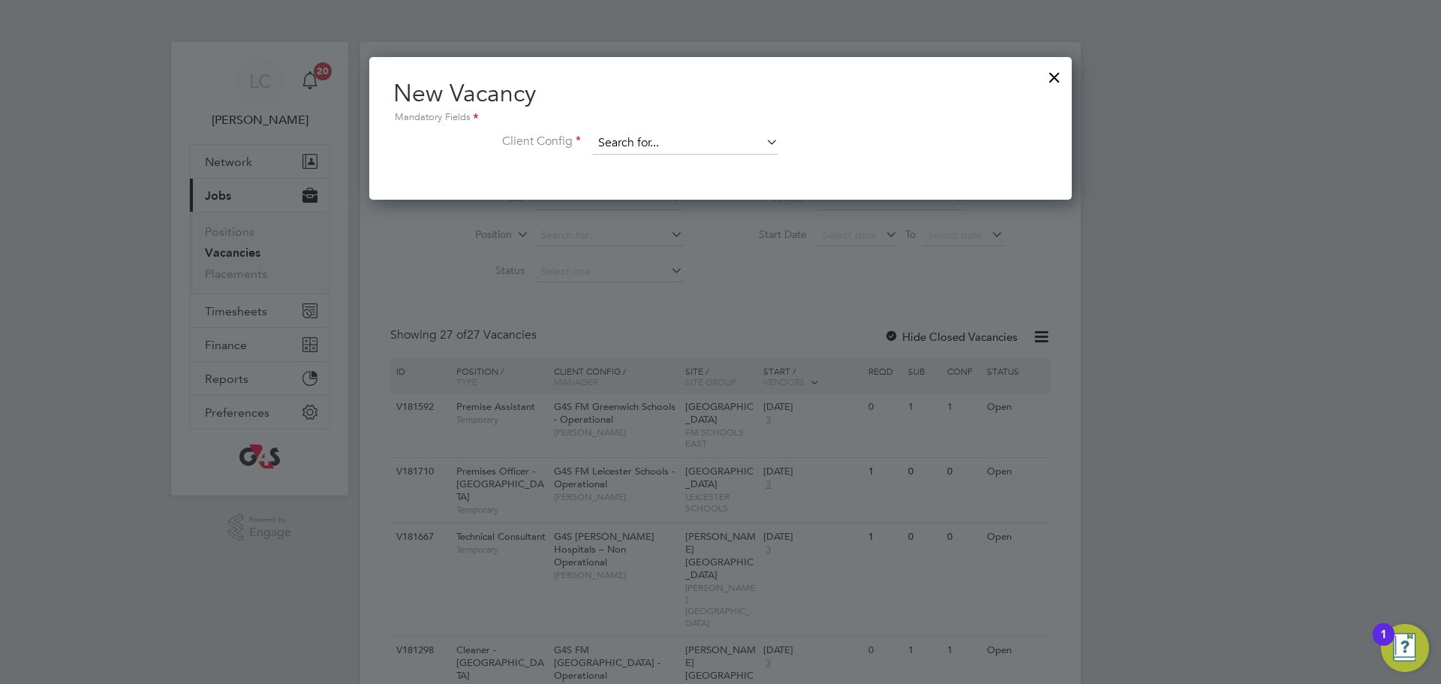
click at [673, 142] on input at bounding box center [685, 143] width 185 height 23
click at [691, 205] on li "G4S FM To wer Hamlets - Operational" at bounding box center [697, 205] width 210 height 20
type input "G4S FM [GEOGRAPHIC_DATA] - Operational"
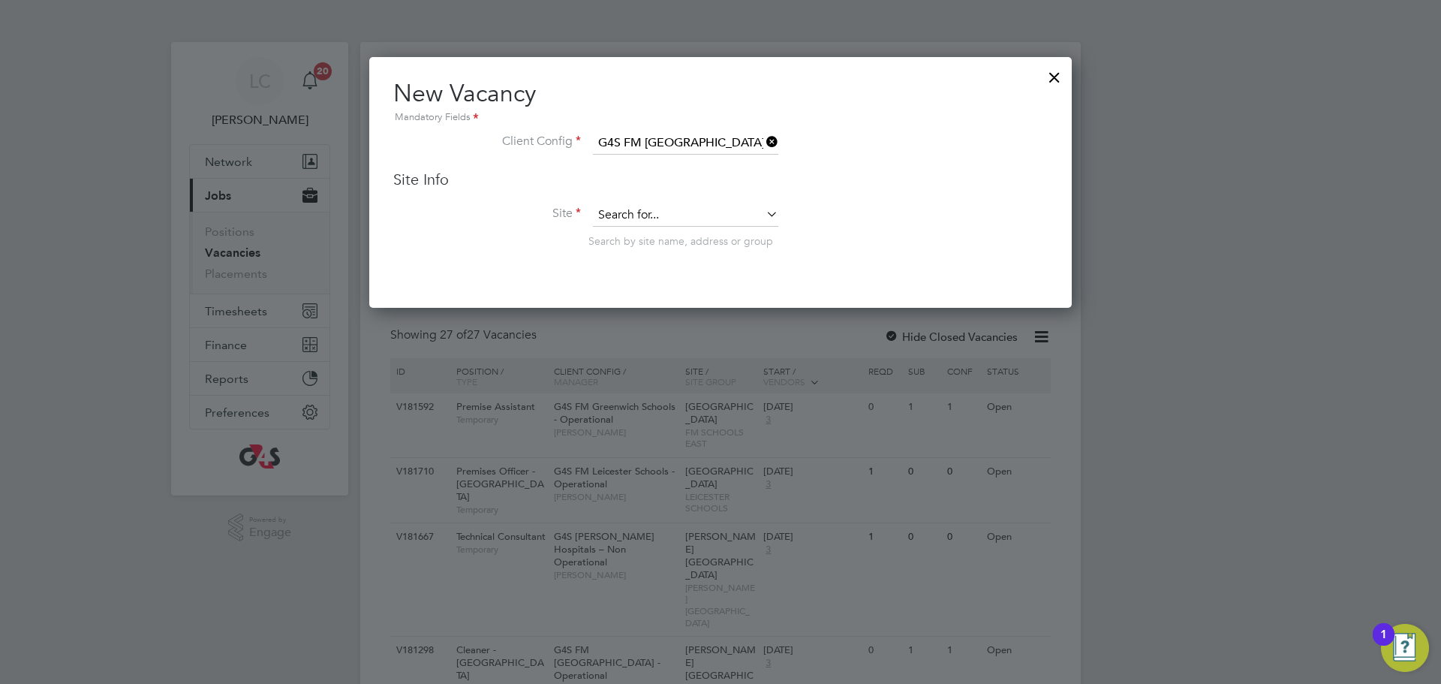
click at [671, 221] on input at bounding box center [685, 215] width 185 height 23
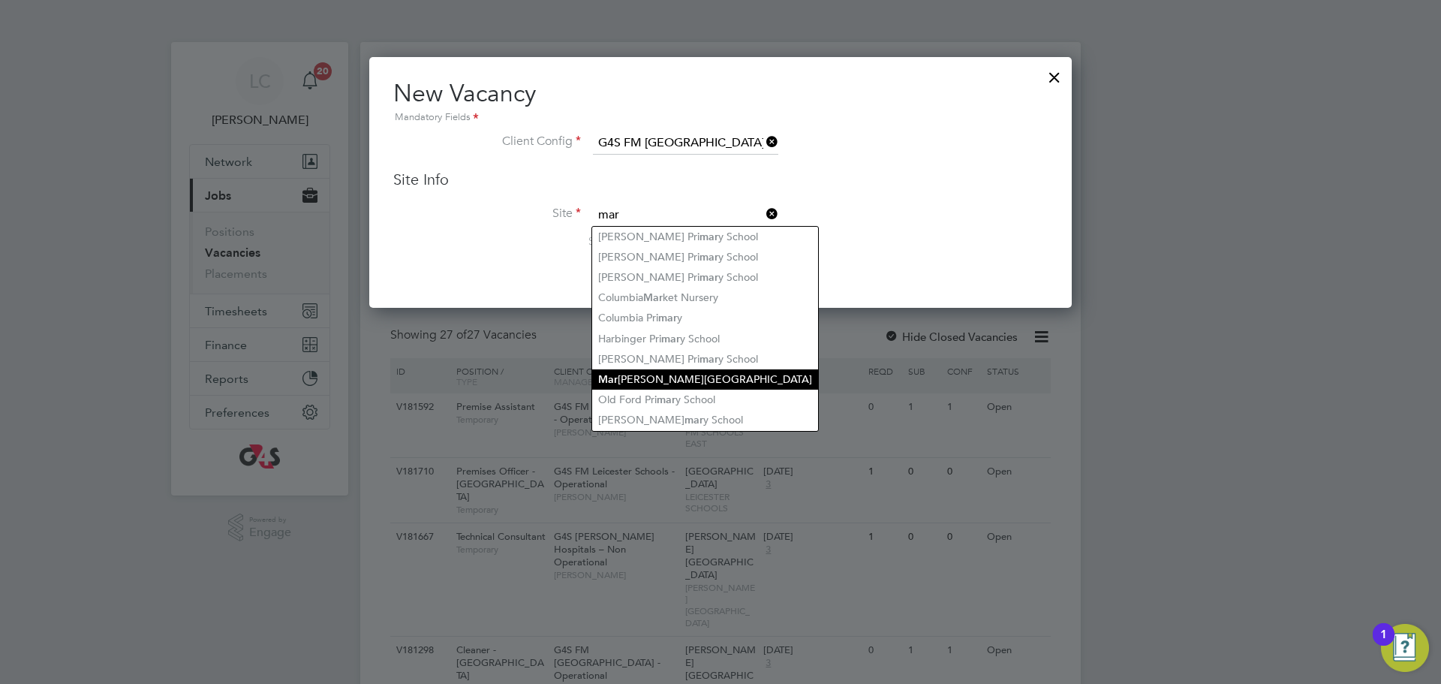
click at [648, 378] on li "Mar ion Richardson Primary School" at bounding box center [705, 379] width 226 height 20
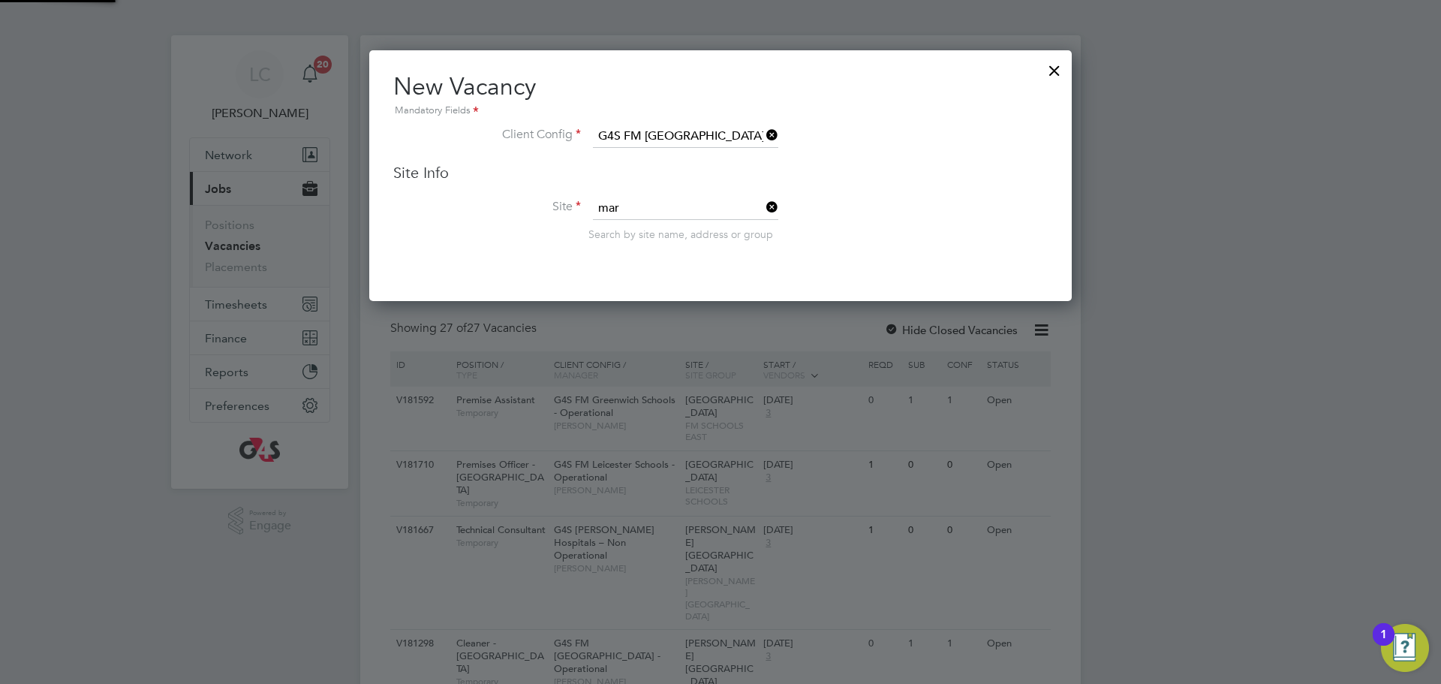
type input "[PERSON_NAME][GEOGRAPHIC_DATA]"
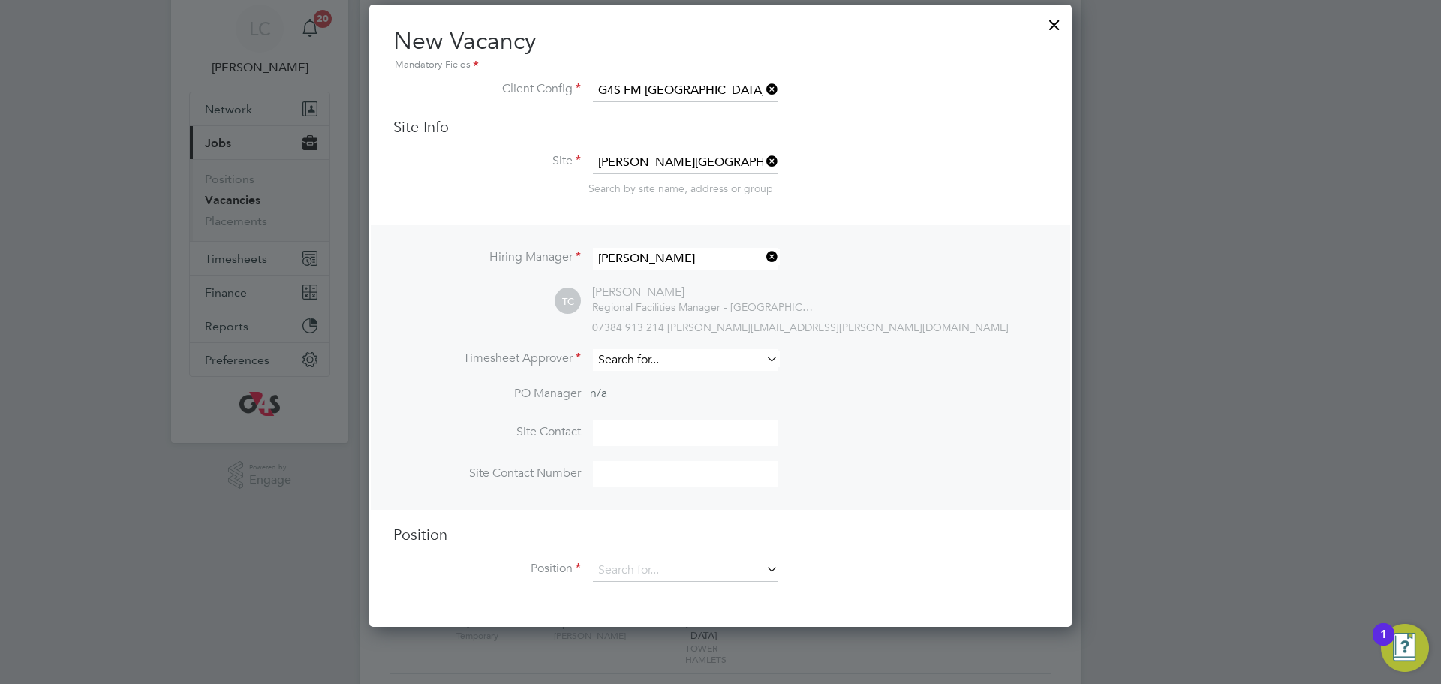
click at [693, 354] on input at bounding box center [685, 360] width 185 height 22
drag, startPoint x: 679, startPoint y: 387, endPoint x: 683, endPoint y: 381, distance: 8.1
click at [682, 387] on li "Lil ingxi Chen" at bounding box center [685, 382] width 187 height 20
type input "[PERSON_NAME]"
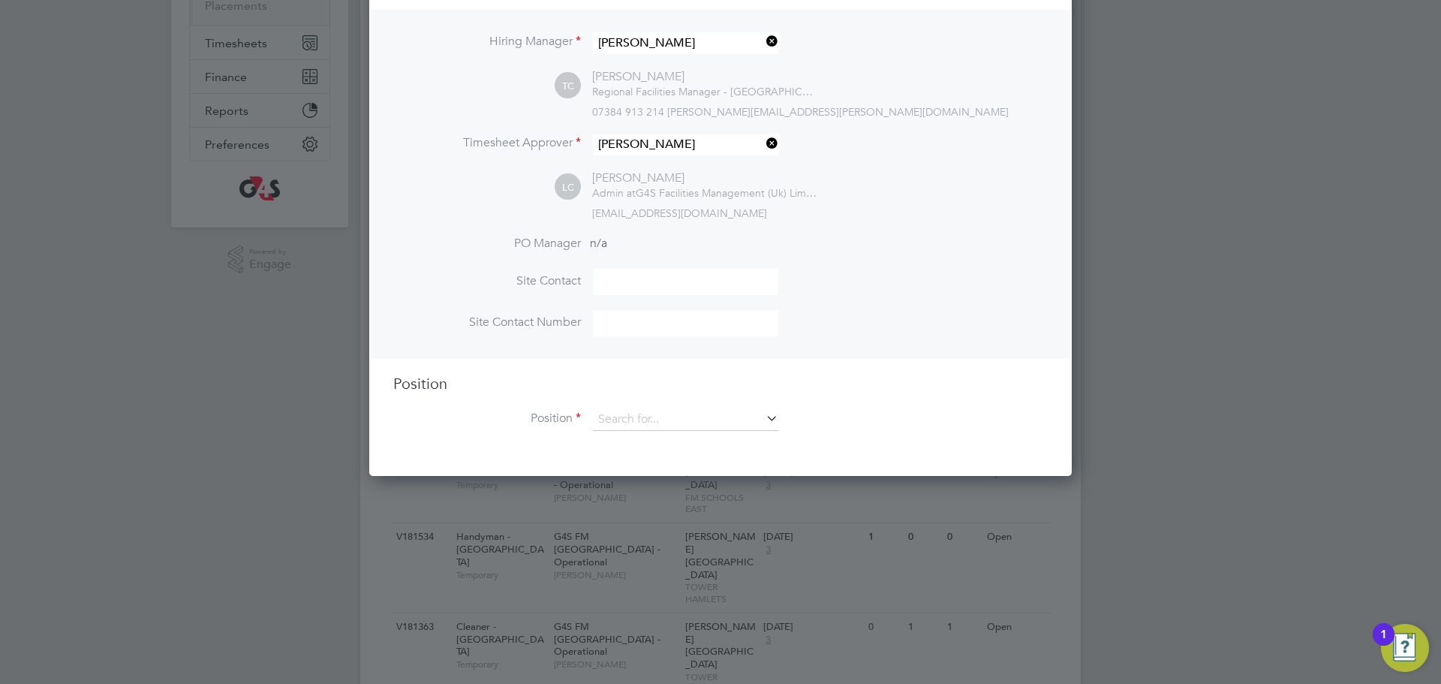
click at [686, 437] on li "Position" at bounding box center [720, 427] width 655 height 38
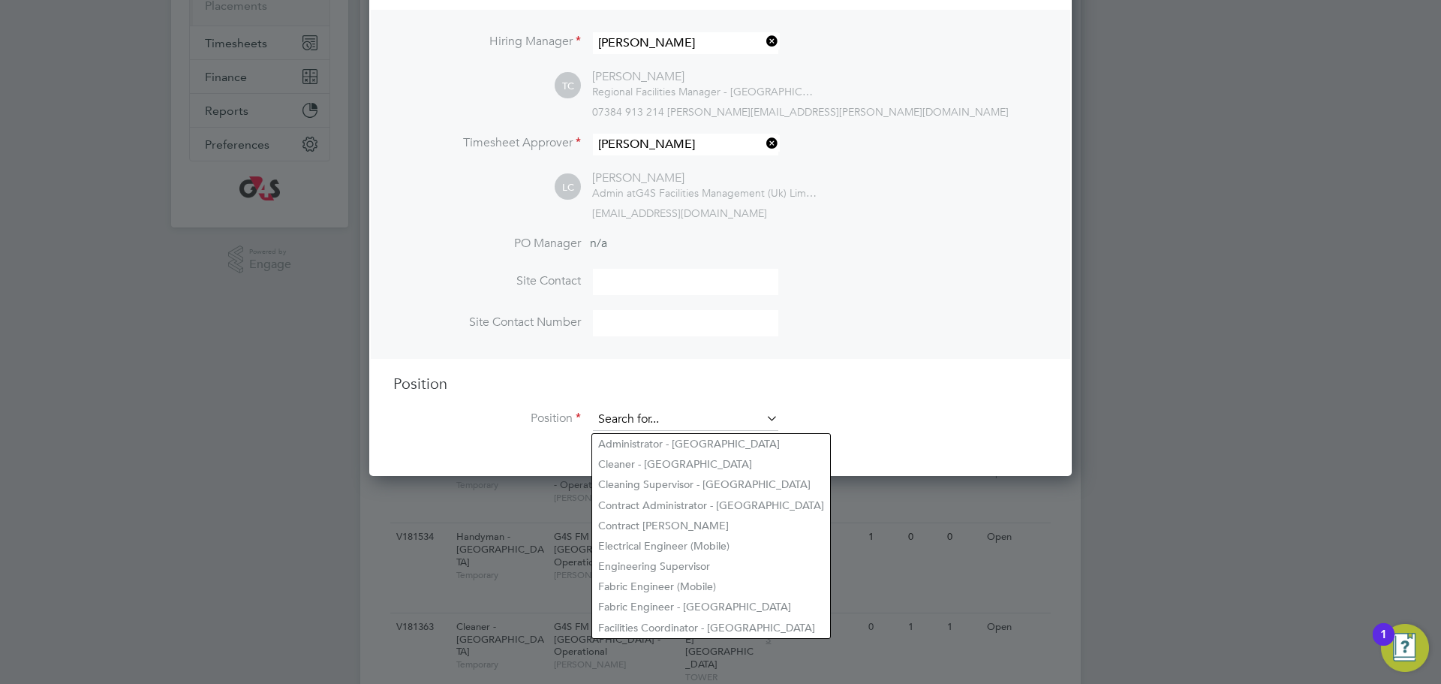
click at [683, 417] on input at bounding box center [685, 419] width 185 height 23
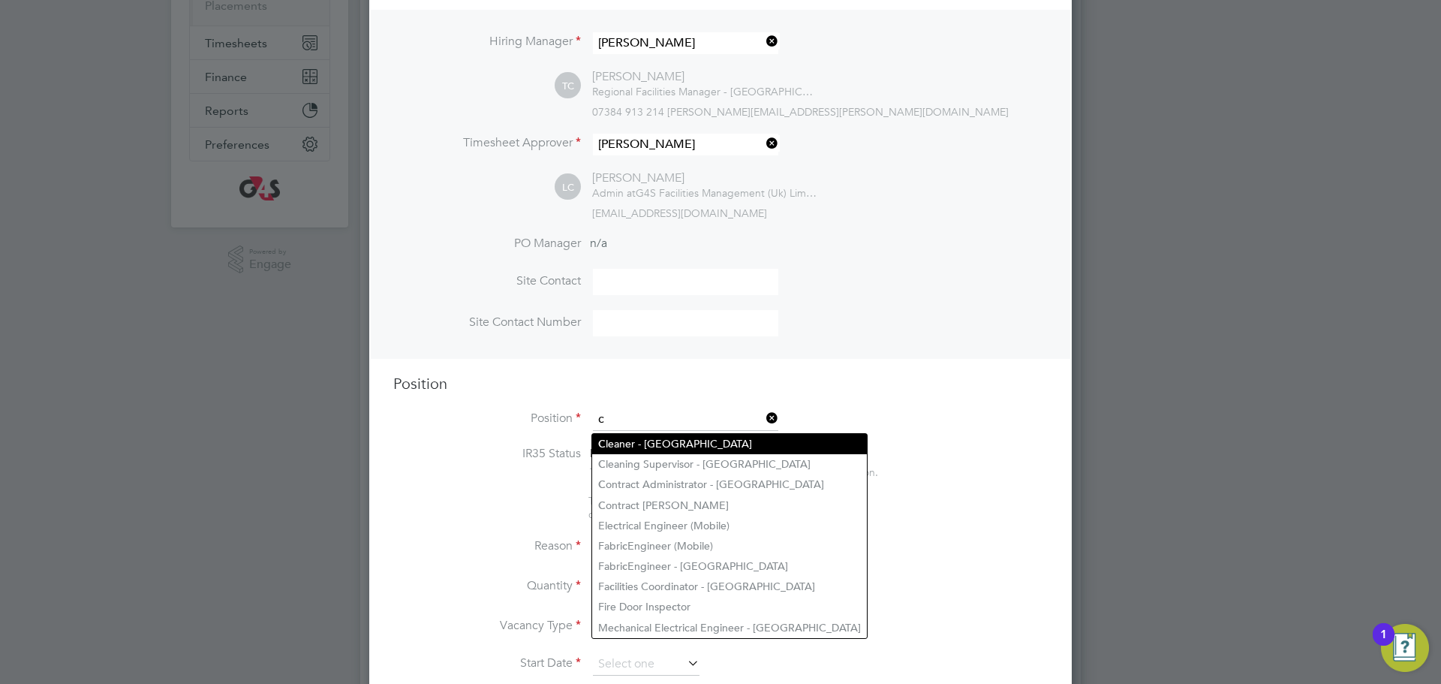
click at [659, 447] on li "C leaner - Tower Hamlet" at bounding box center [729, 444] width 275 height 20
type input "Cleaner - [GEOGRAPHIC_DATA]"
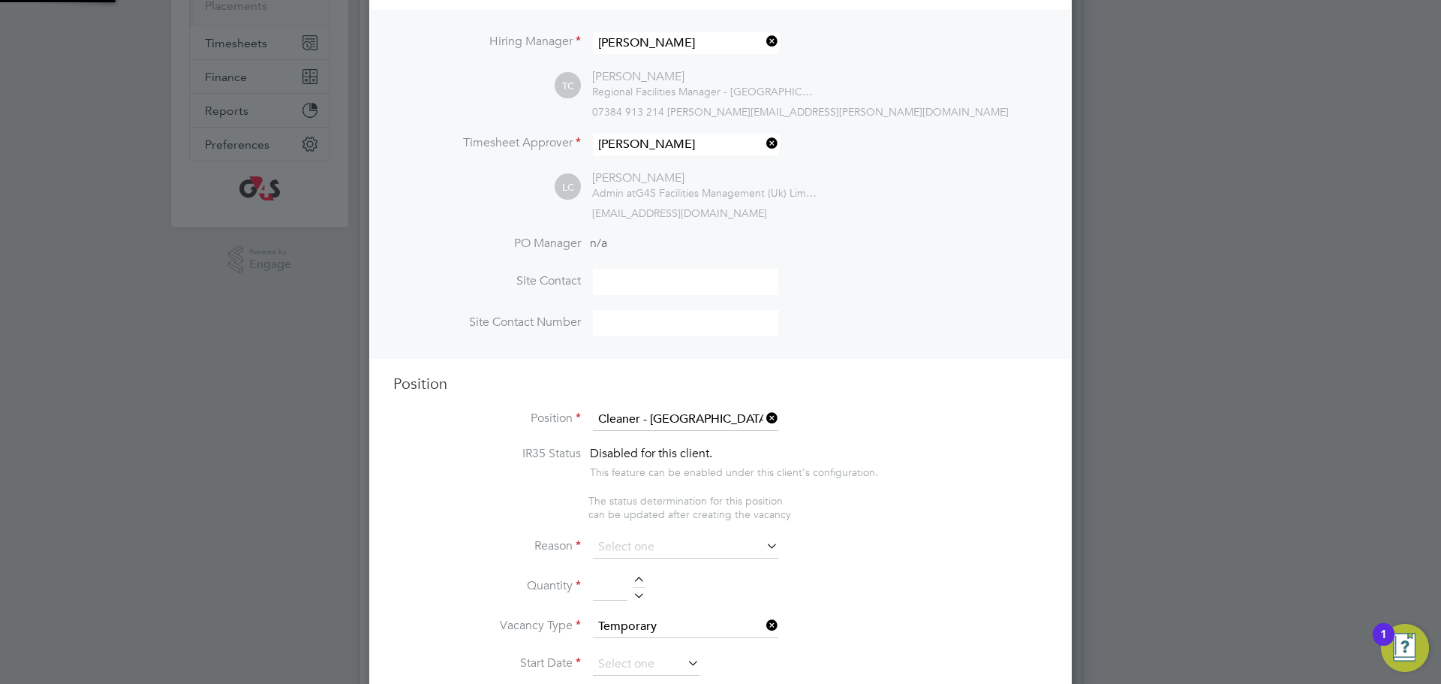
type textarea "**Key Responsibilities** ▪ To carry out all cleaning assigned, making full use …"
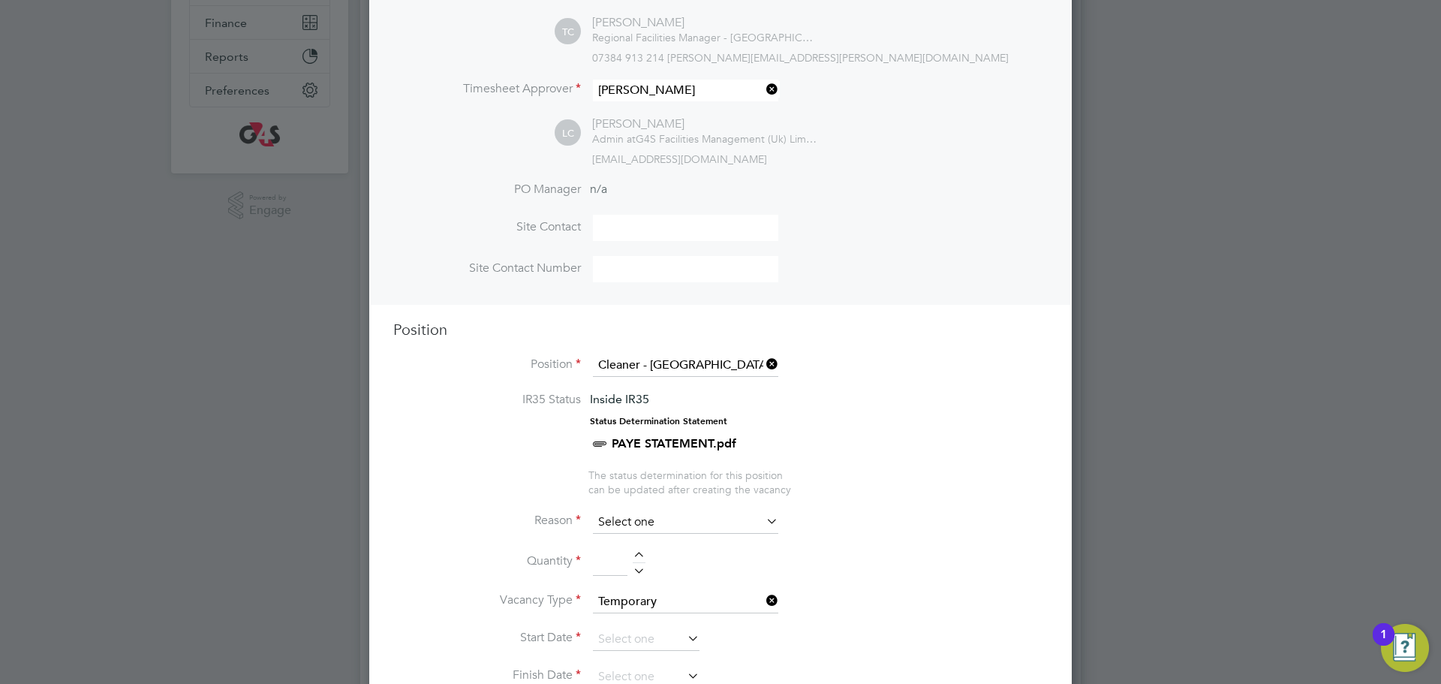
click at [641, 518] on input at bounding box center [685, 522] width 185 height 23
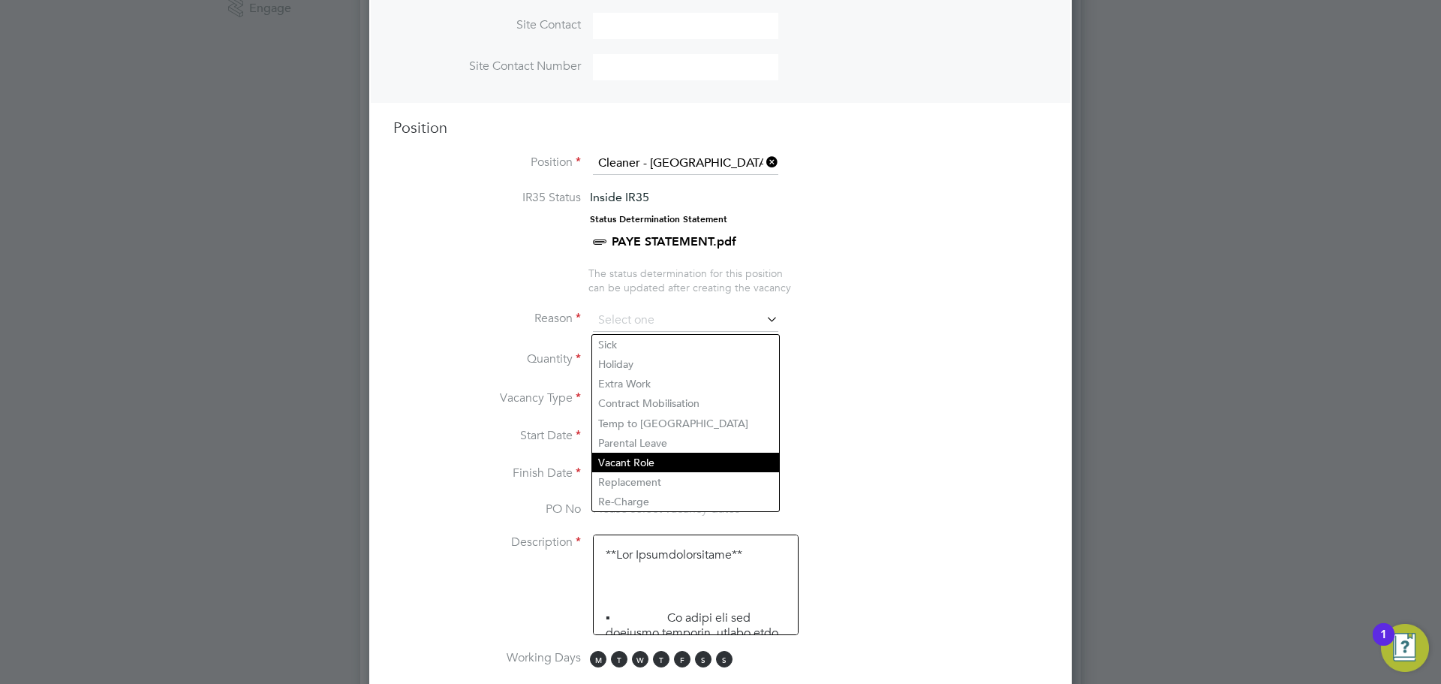
drag, startPoint x: 647, startPoint y: 480, endPoint x: 647, endPoint y: 462, distance: 18.8
click at [647, 479] on li "Replacement" at bounding box center [685, 482] width 187 height 20
type input "Replacement"
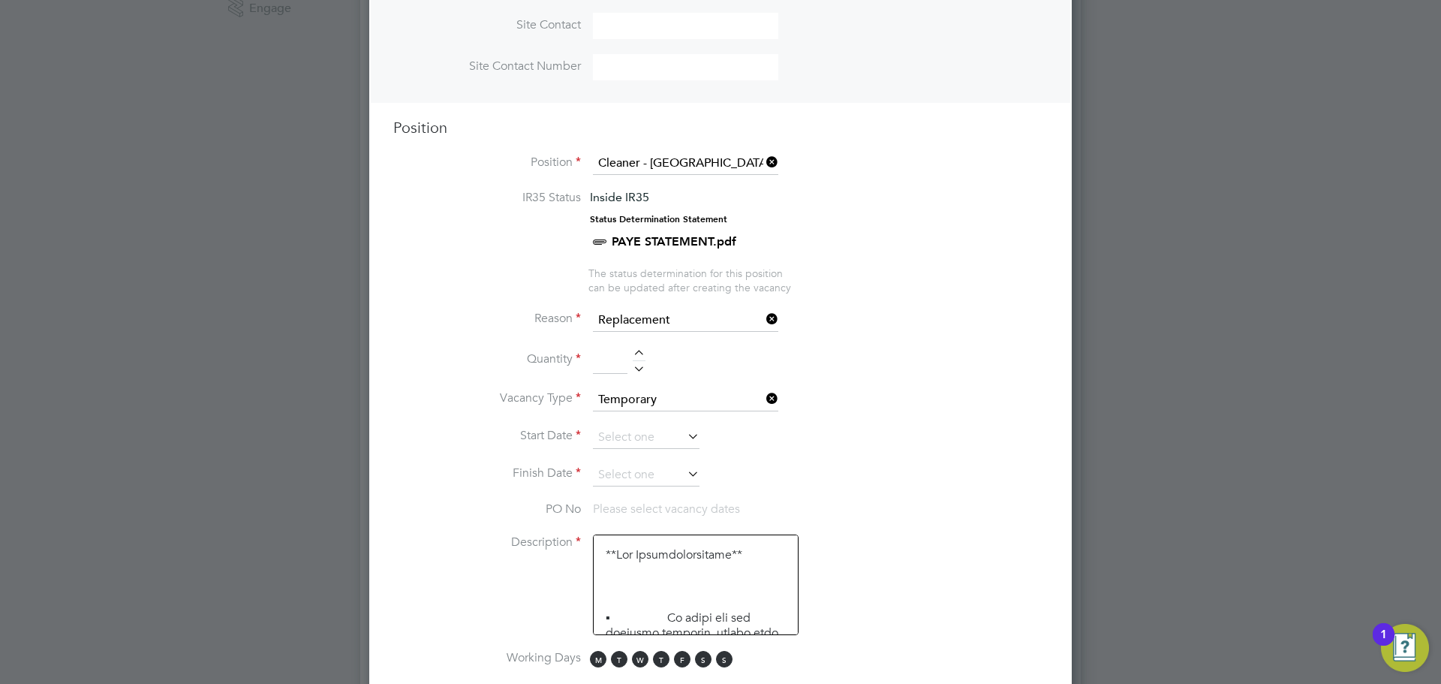
click at [641, 354] on div at bounding box center [639, 355] width 13 height 11
type input "1"
click at [667, 442] on input at bounding box center [646, 437] width 107 height 23
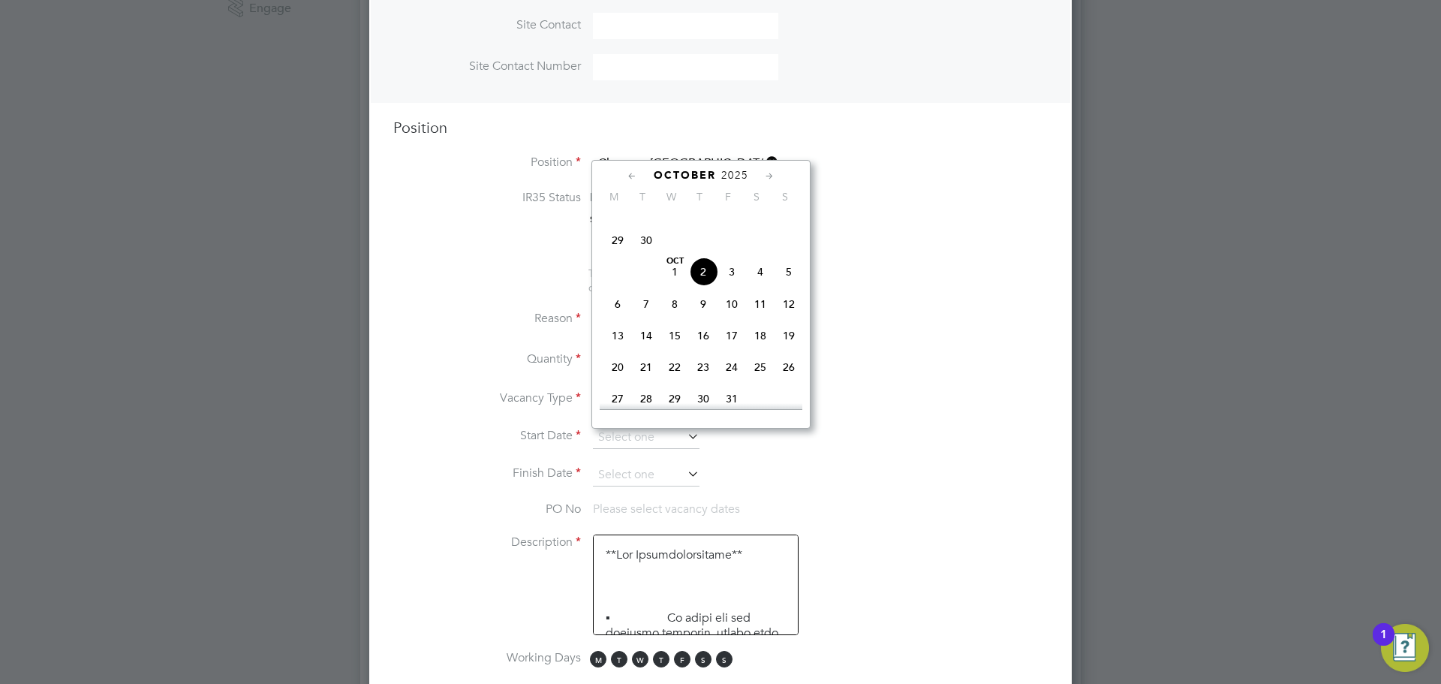
click at [619, 318] on span "6" at bounding box center [618, 304] width 29 height 29
type input "06 Oct 2025"
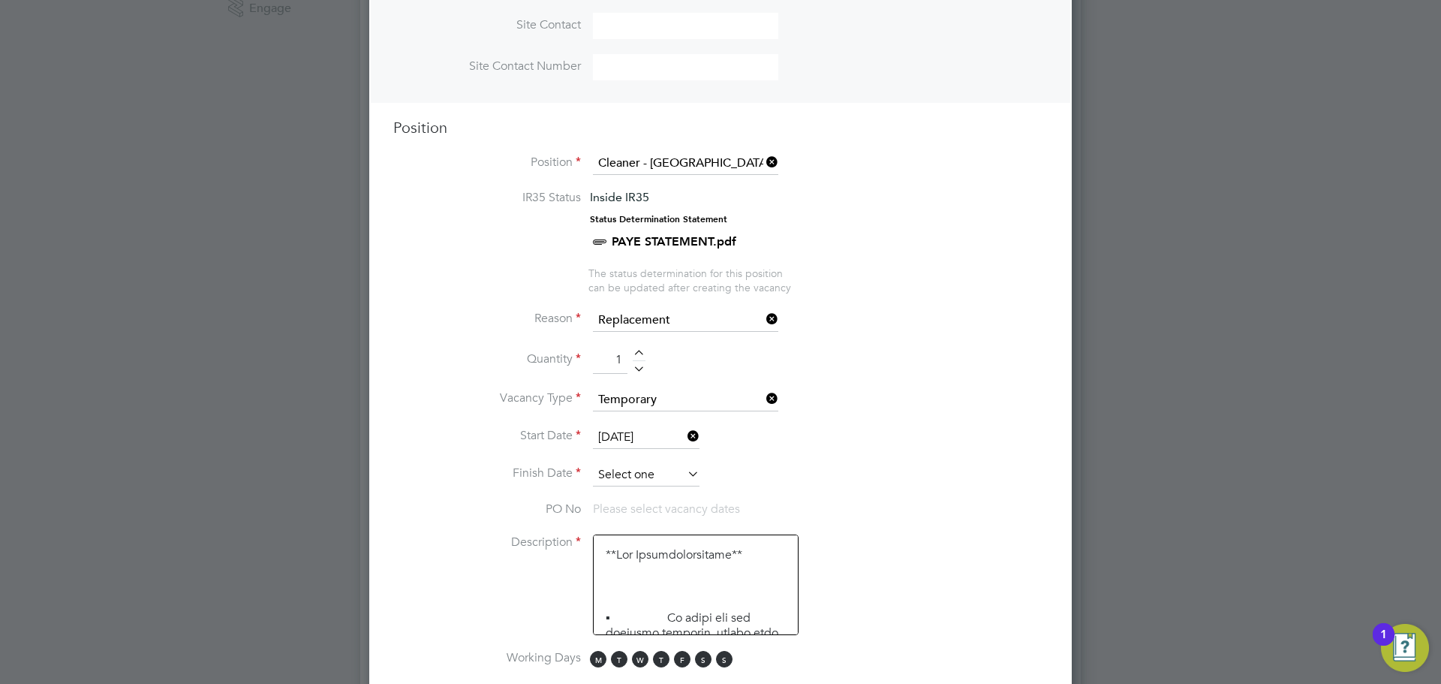
drag, startPoint x: 664, startPoint y: 476, endPoint x: 661, endPoint y: 466, distance: 10.2
click at [663, 476] on input at bounding box center [646, 475] width 107 height 23
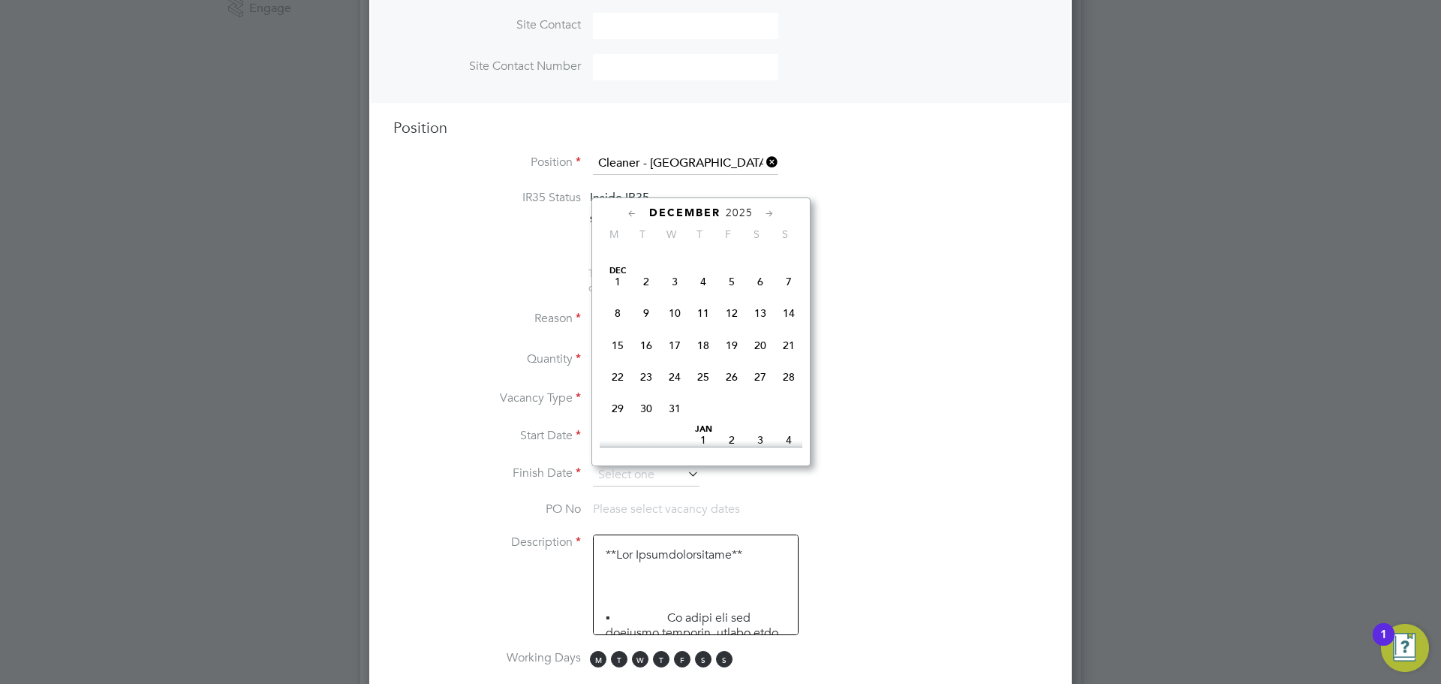
scroll to position [779, 0]
click at [763, 390] on span "27" at bounding box center [760, 376] width 29 height 29
type input "27 Dec 2025"
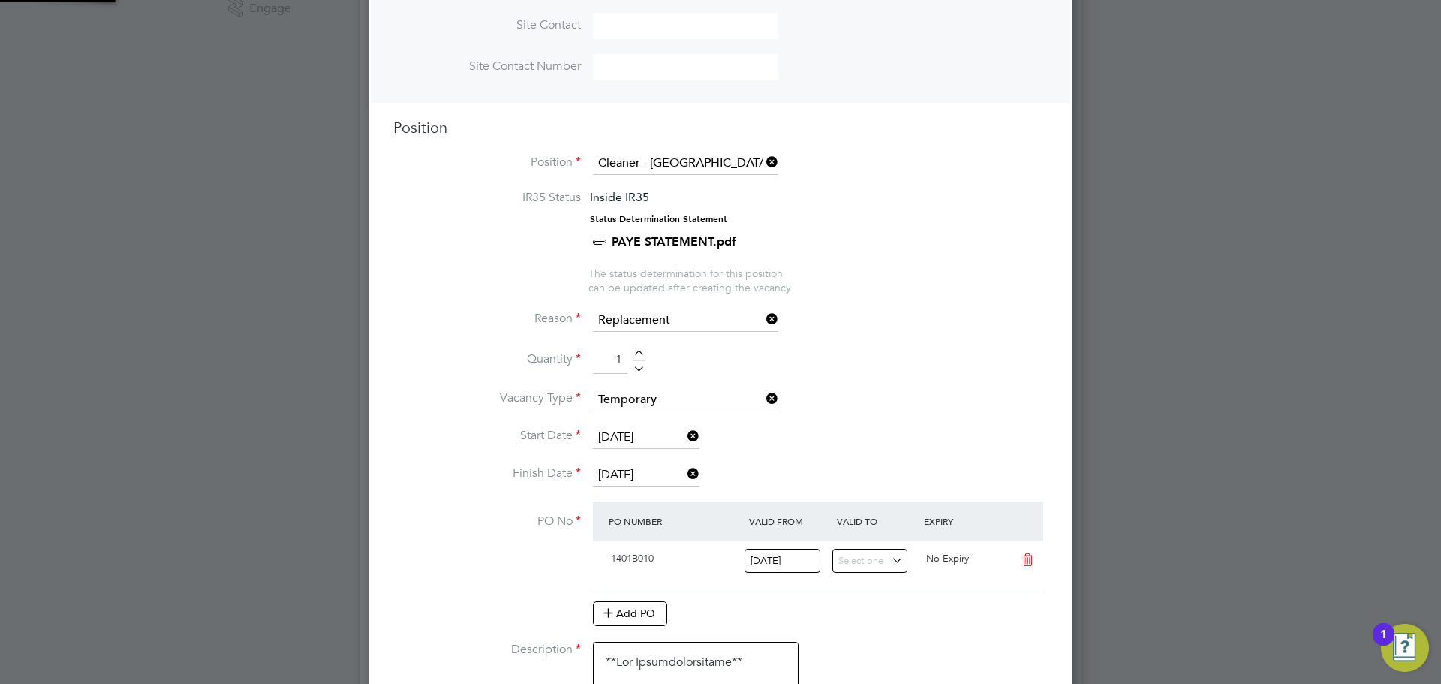
scroll to position [26, 141]
click at [648, 473] on input "27 Dec 2025" at bounding box center [646, 475] width 107 height 23
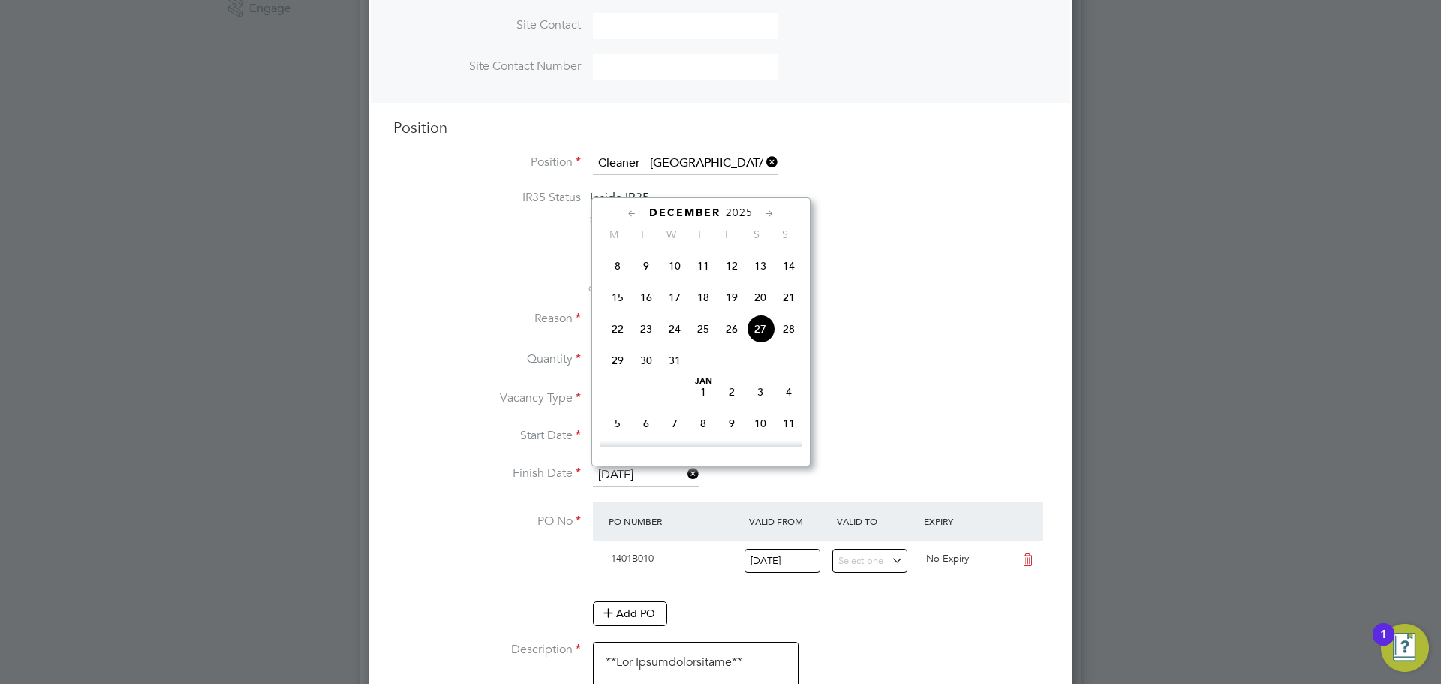
click at [903, 330] on li "Reason Replacement" at bounding box center [720, 328] width 655 height 38
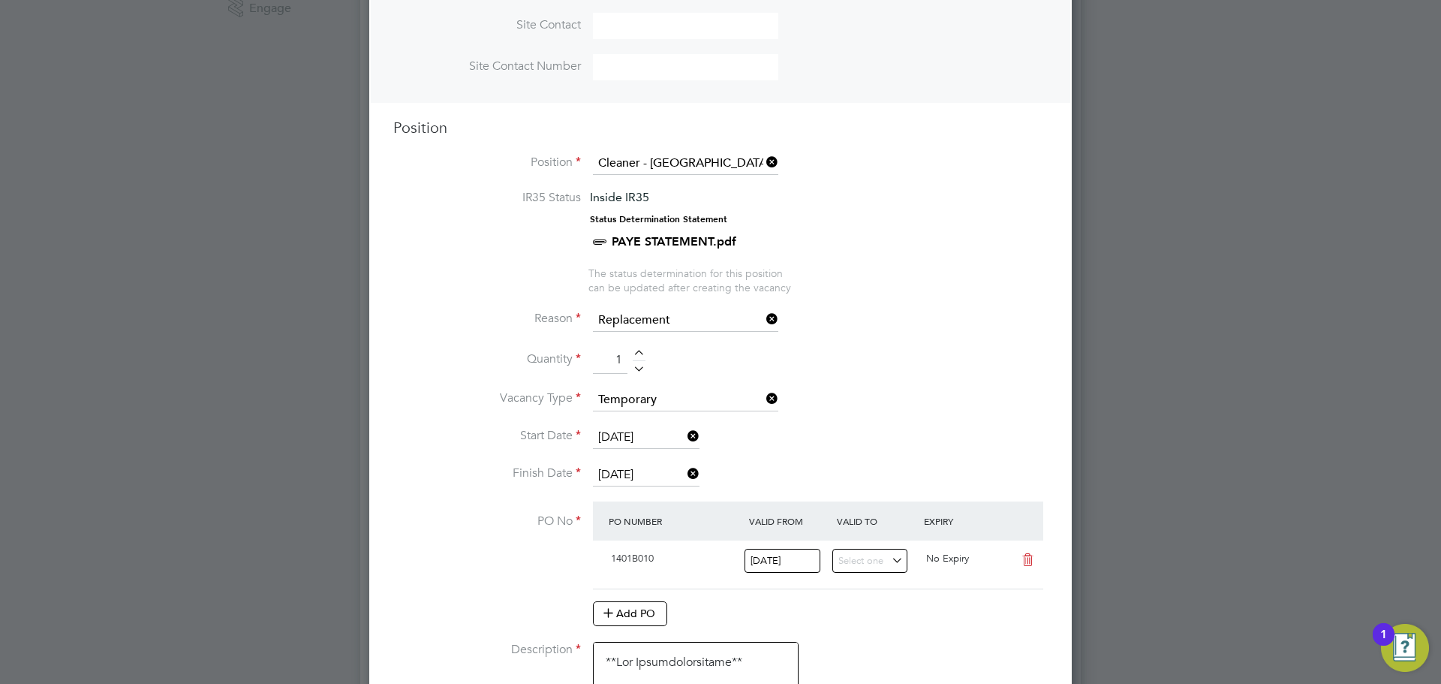
click at [628, 480] on input "27 Dec 2025" at bounding box center [646, 475] width 107 height 23
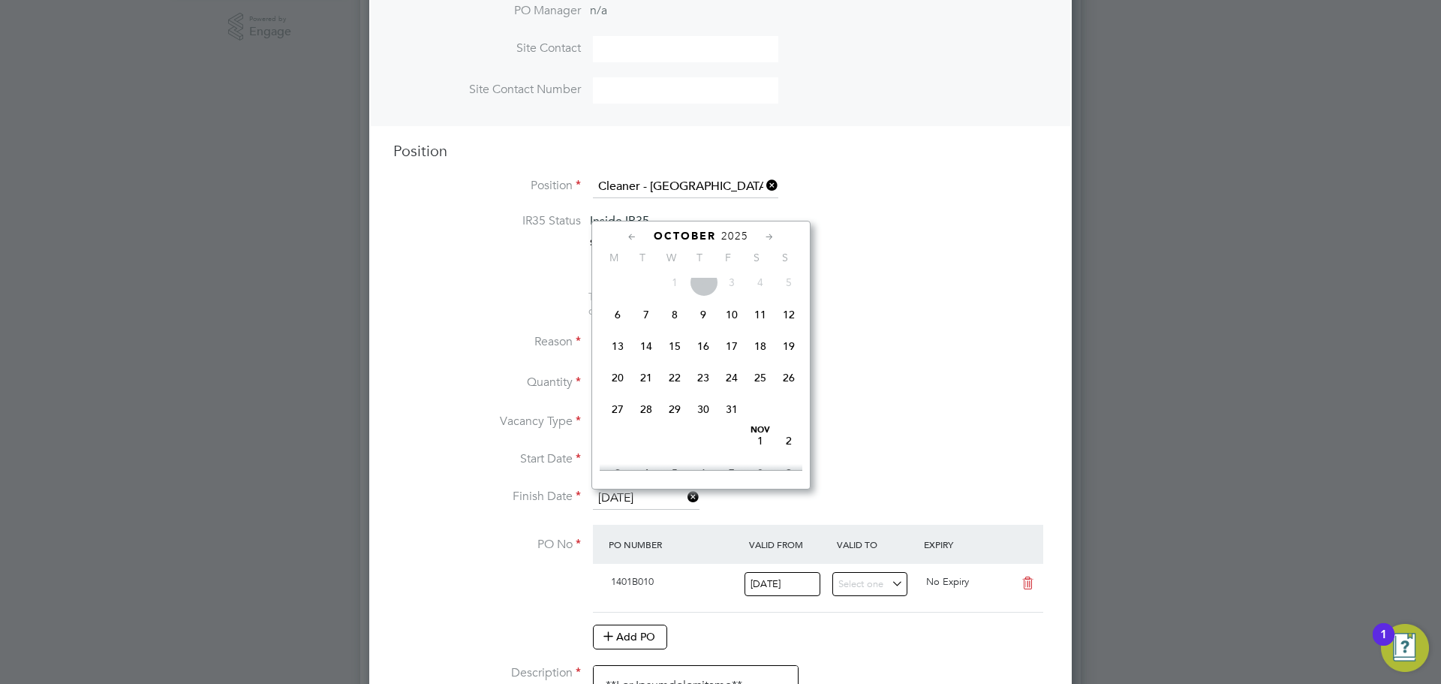
scroll to position [139, 0]
click at [902, 285] on li "IR35 Status Inside IR35 Status Determination Statement PAYE STATEMENT.pdf" at bounding box center [720, 251] width 655 height 77
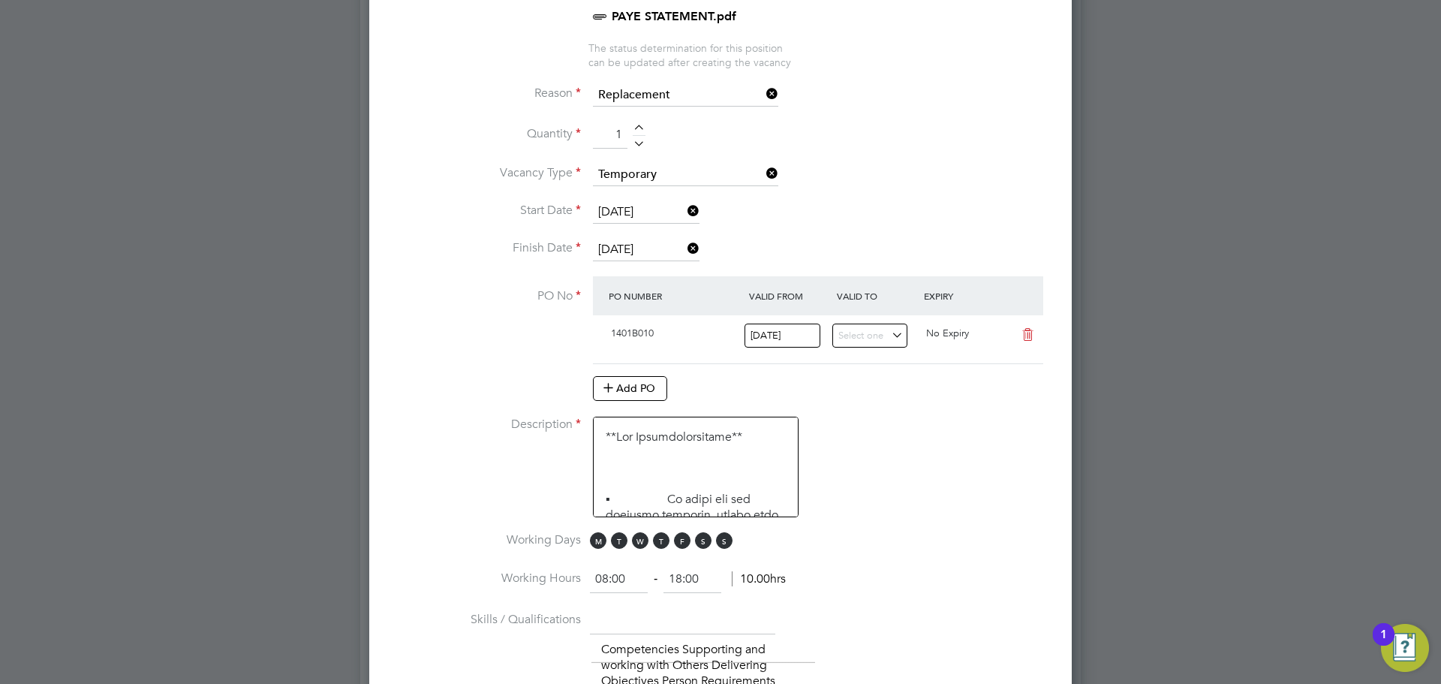
scroll to position [769, 0]
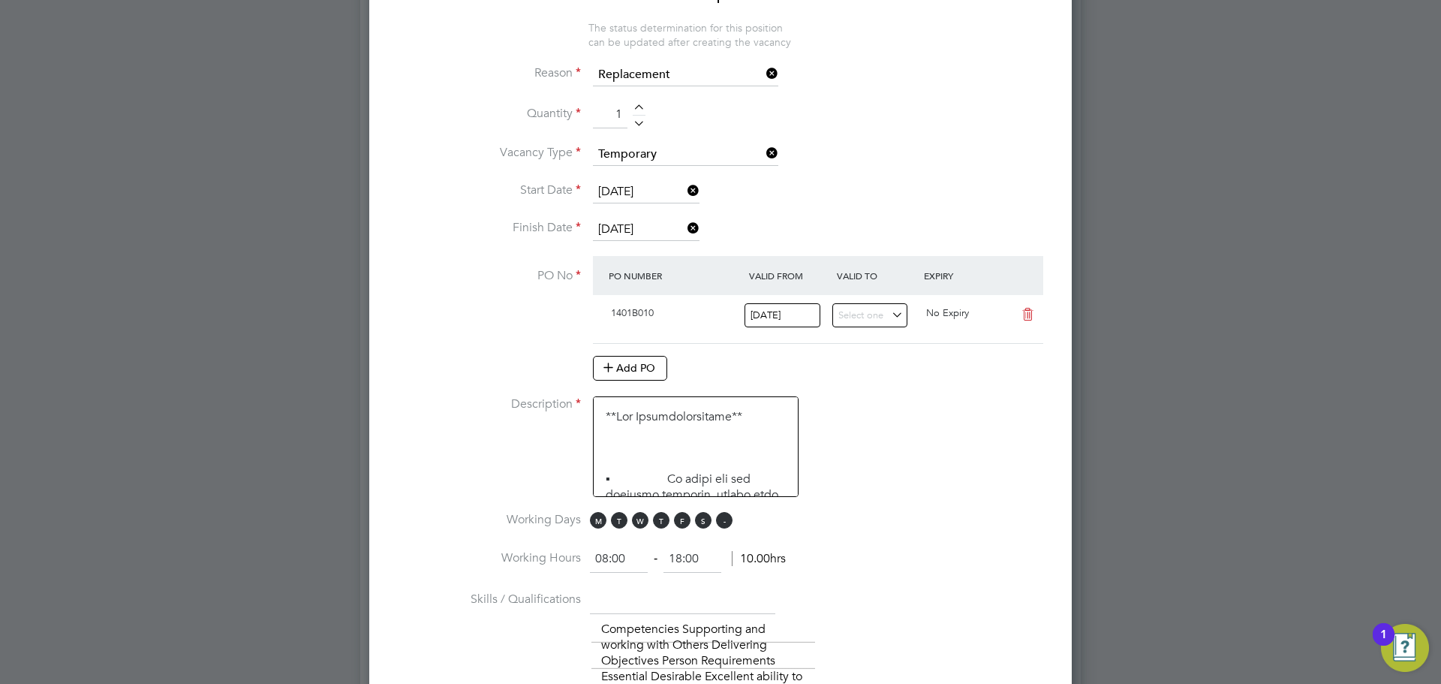
drag, startPoint x: 703, startPoint y: 520, endPoint x: 718, endPoint y: 523, distance: 15.3
click at [703, 522] on span "S" at bounding box center [703, 520] width 17 height 17
click at [729, 519] on span "S" at bounding box center [724, 520] width 17 height 17
drag, startPoint x: 624, startPoint y: 553, endPoint x: 564, endPoint y: 544, distance: 60.7
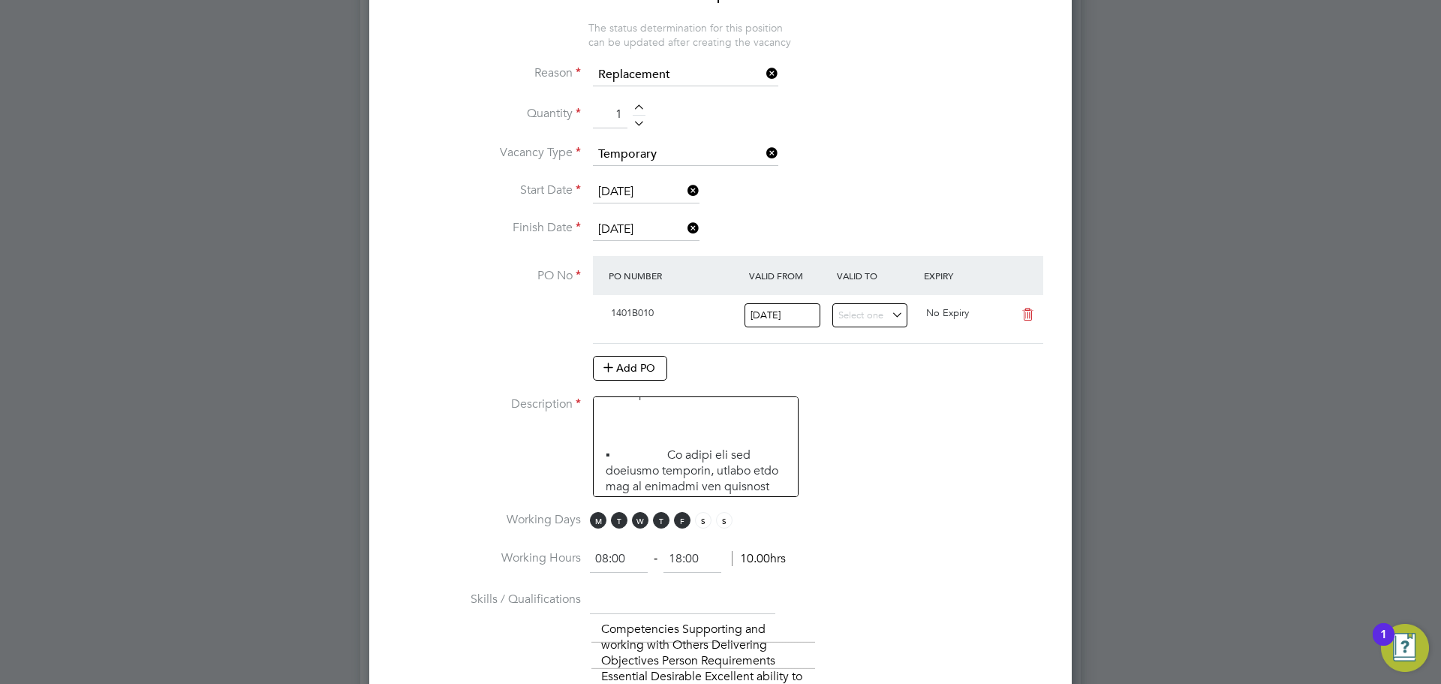
click at [564, 544] on ng-container "IR35 Status Inside IR35 Status Determination Statement PAYE STATEMENT.pdf The s…" at bounding box center [720, 580] width 655 height 1272
type input "06:30"
drag, startPoint x: 703, startPoint y: 559, endPoint x: 660, endPoint y: 553, distance: 44.1
click at [660, 553] on ng-form "06:30 ‐ 18:00 11.50hrs" at bounding box center [688, 558] width 196 height 15
type input "08:30"
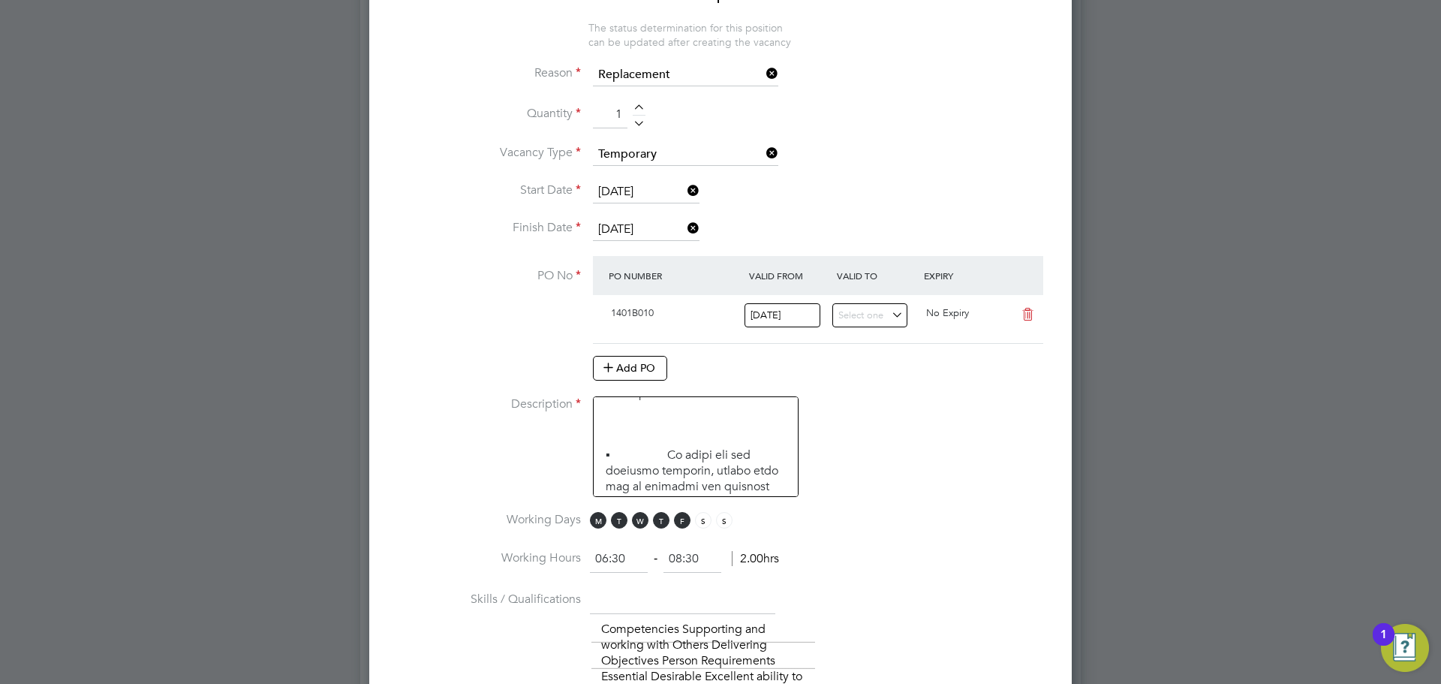
drag, startPoint x: 998, startPoint y: 424, endPoint x: 989, endPoint y: 399, distance: 26.4
click at [998, 420] on li "Description" at bounding box center [720, 454] width 655 height 116
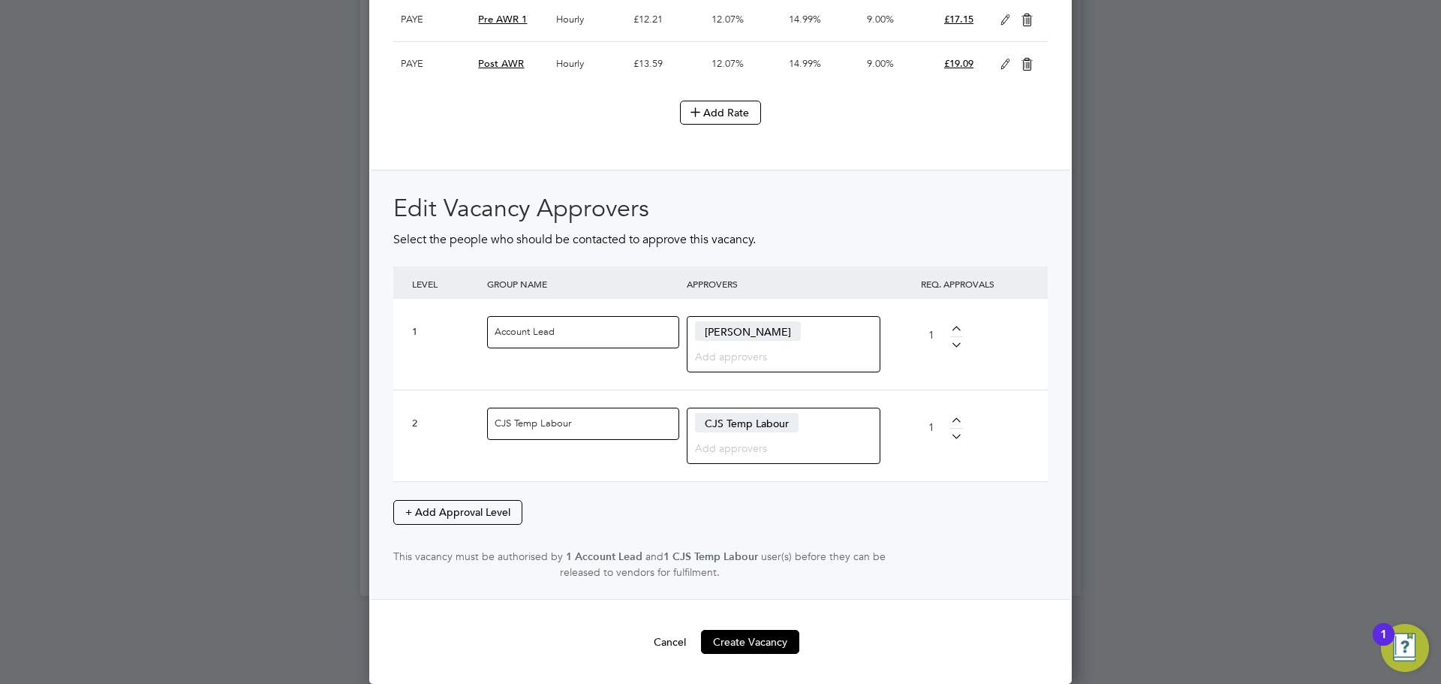
scroll to position [2092, 0]
click at [766, 640] on button "Create Vacancy" at bounding box center [750, 642] width 98 height 24
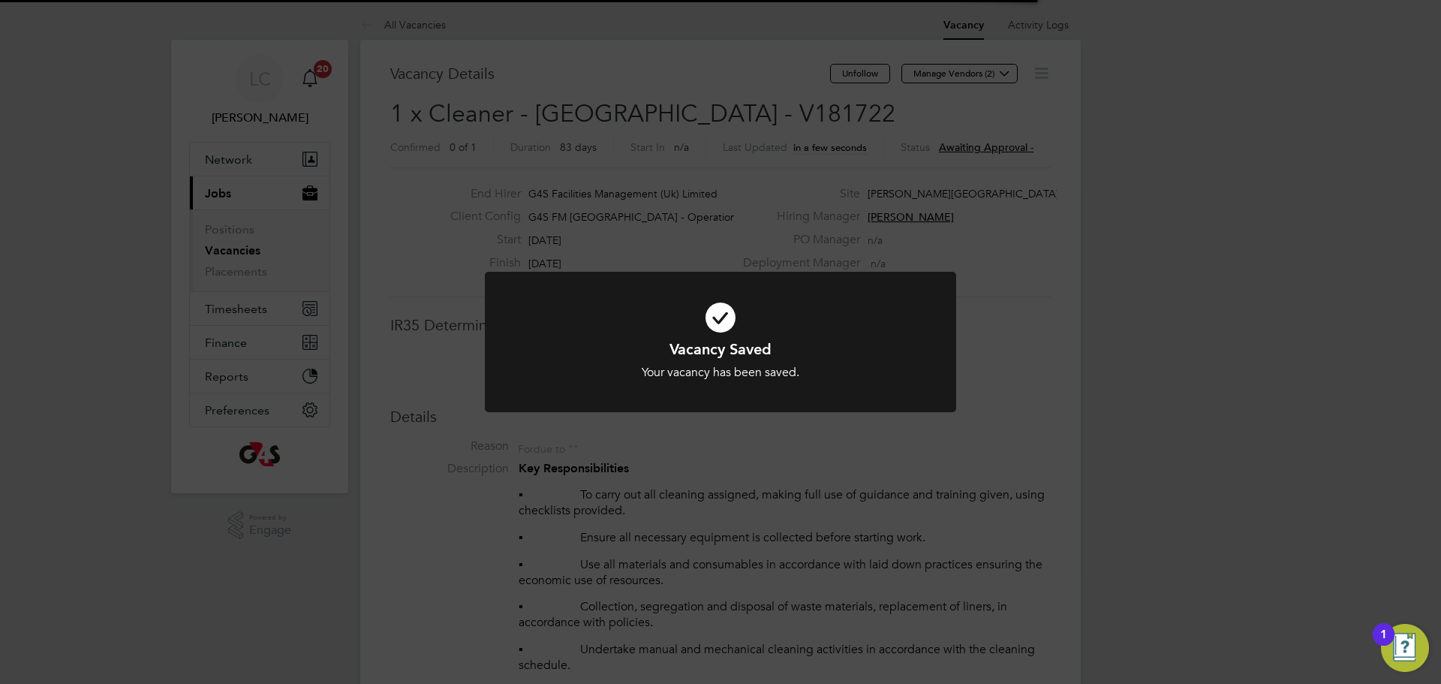
scroll to position [44, 105]
drag, startPoint x: 742, startPoint y: 171, endPoint x: 721, endPoint y: 115, distance: 59.8
click at [739, 162] on div "Vacancy Saved Your vacancy has been saved. Cancel Okay" at bounding box center [720, 342] width 1441 height 684
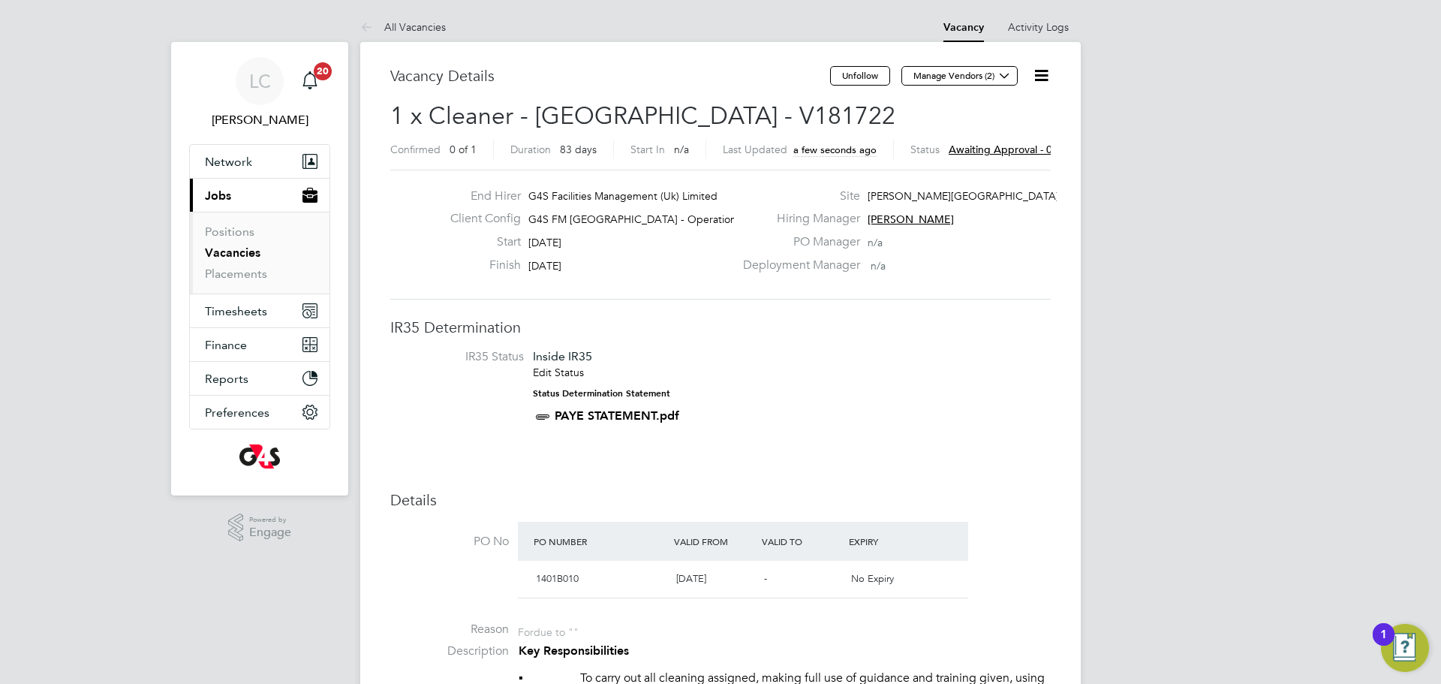
drag, startPoint x: 704, startPoint y: 100, endPoint x: 774, endPoint y: 113, distance: 71.0
click at [811, 113] on h2 "1 x Cleaner - Tower Hamlet - V181722 Confirmed 0 of 1 Duration 83 days Start In…" at bounding box center [720, 132] width 661 height 63
drag, startPoint x: 704, startPoint y: 111, endPoint x: 806, endPoint y: 111, distance: 101.3
click at [806, 111] on h2 "1 x Cleaner - Tower Hamlet - V181722 Confirmed 0 of 1 Duration 83 days Start In…" at bounding box center [720, 132] width 661 height 63
copy span "V181722"
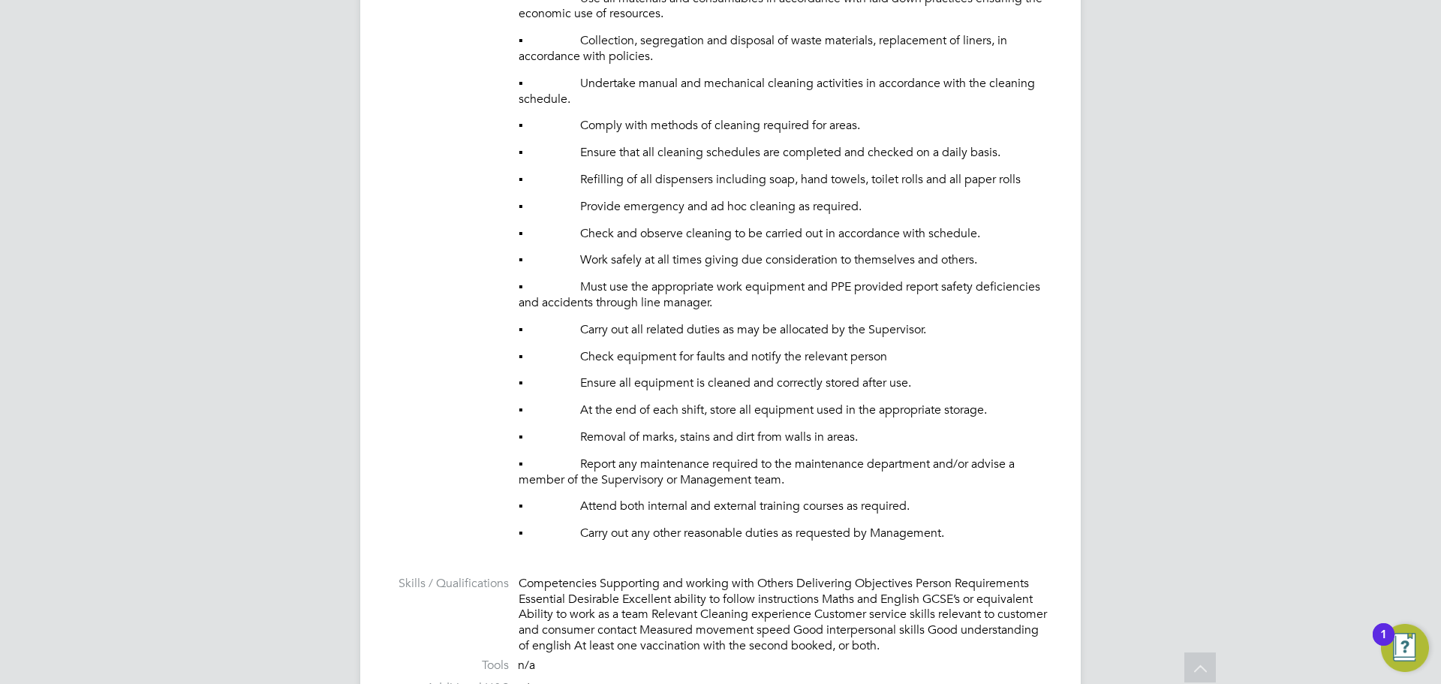
scroll to position [0, 0]
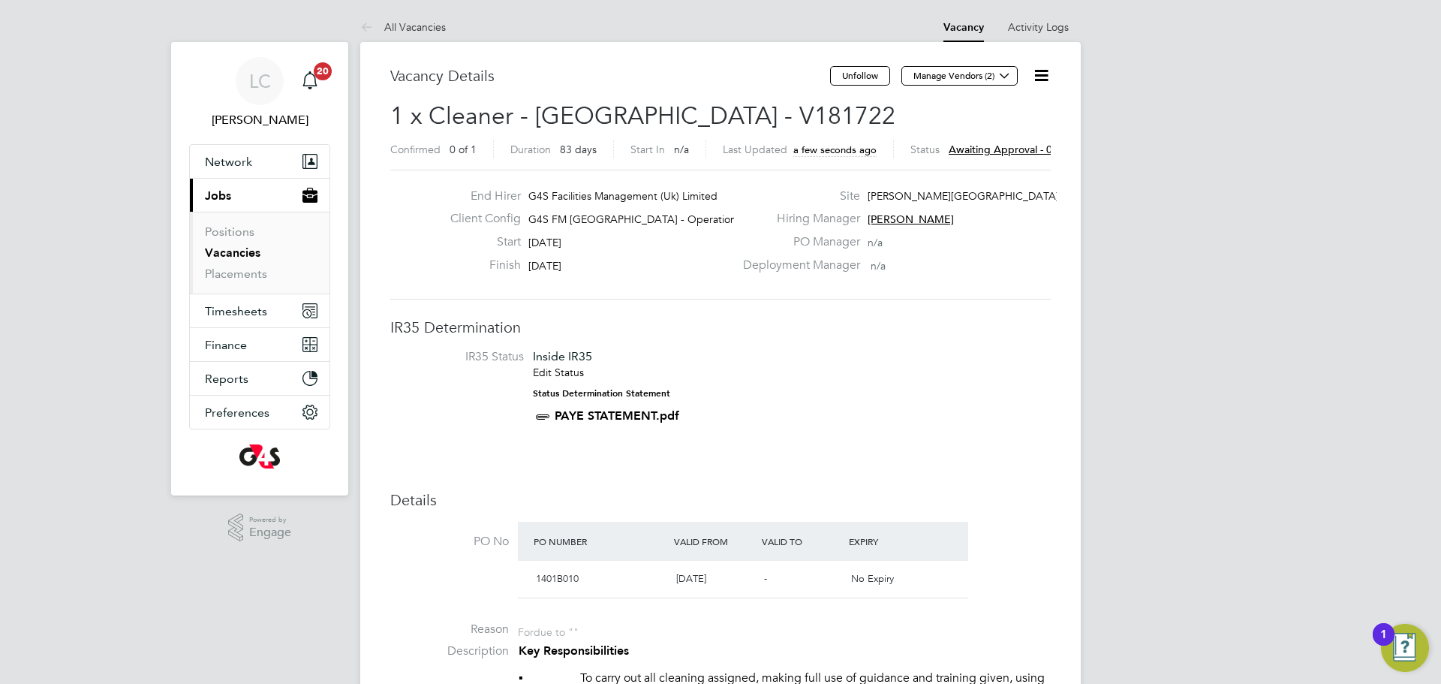
click at [836, 380] on li "IR35 Status Inside IR35 Edit Status Status Determination Statement PAYE STATEME…" at bounding box center [720, 389] width 631 height 81
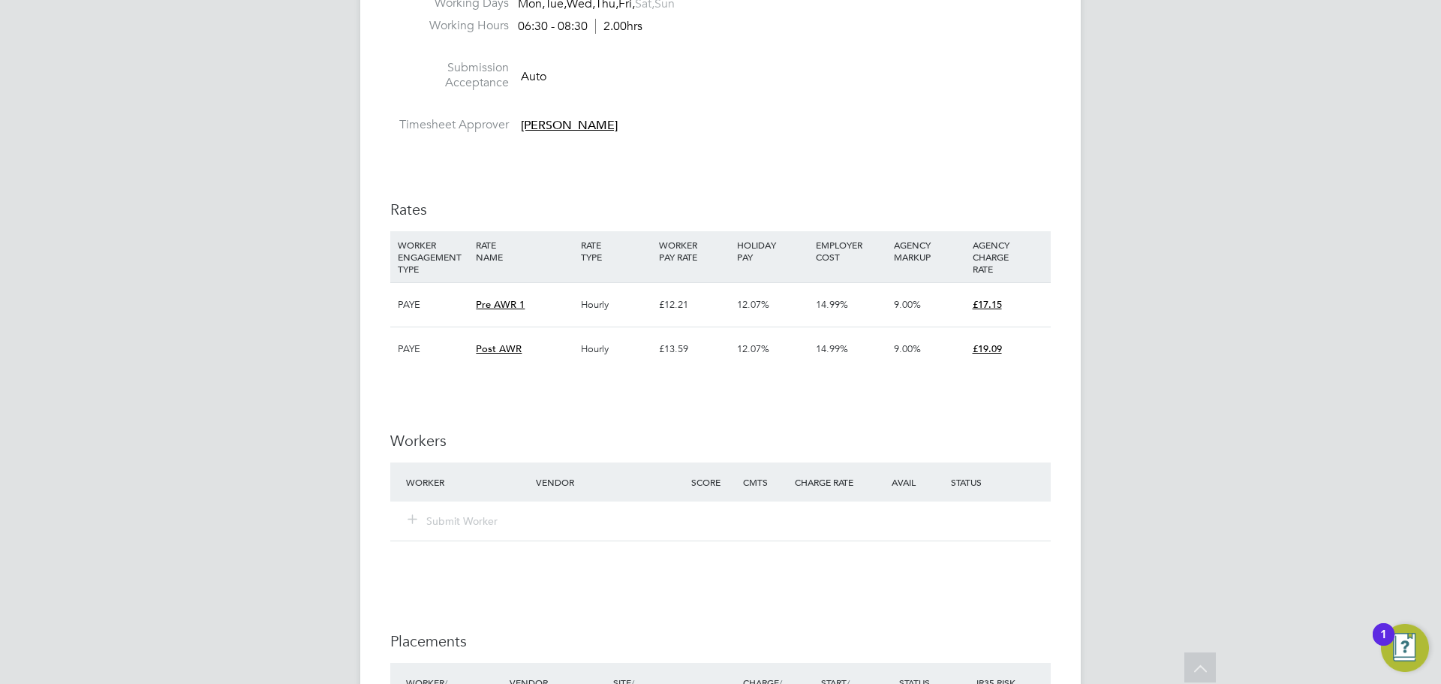
scroll to position [1968, 0]
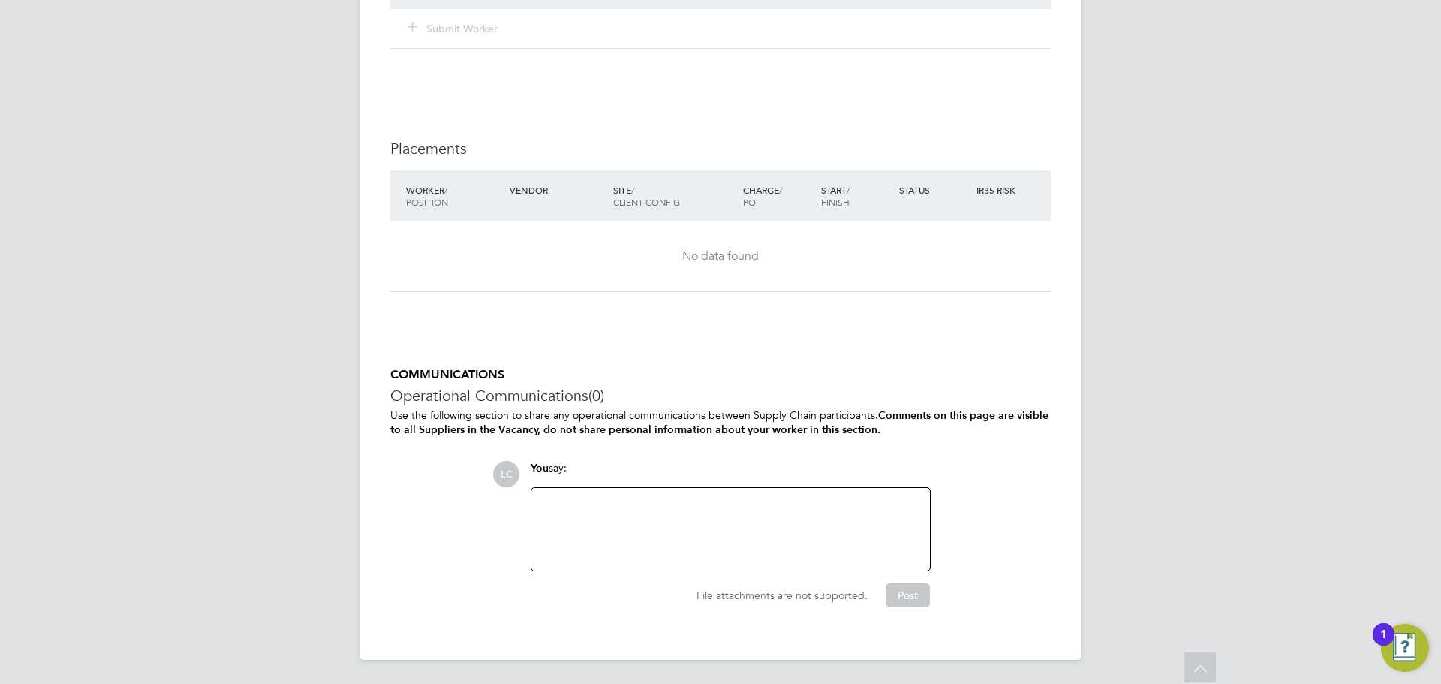
click at [798, 526] on div at bounding box center [731, 529] width 381 height 65
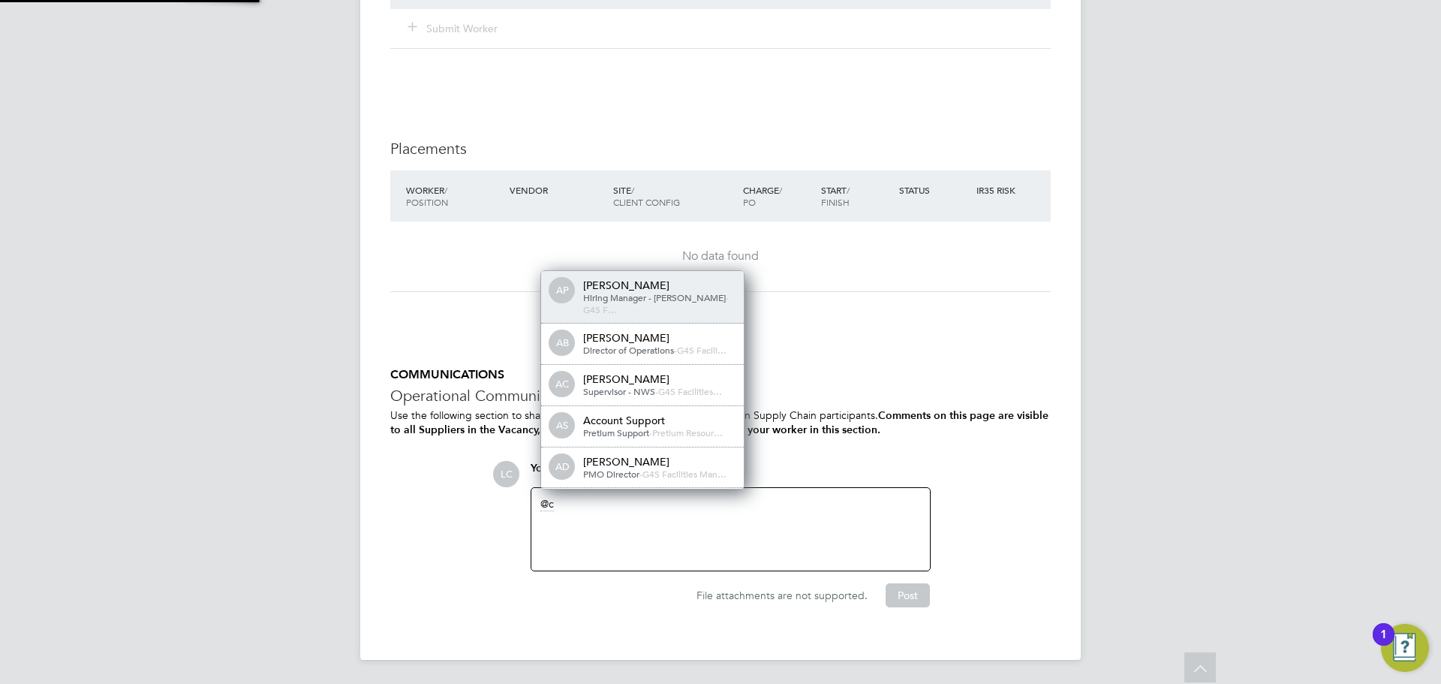
scroll to position [0, 0]
drag, startPoint x: 1024, startPoint y: 424, endPoint x: 974, endPoint y: 405, distance: 53.7
click at [1016, 421] on p "Use the following section to share any operational communications between Suppl…" at bounding box center [720, 422] width 661 height 29
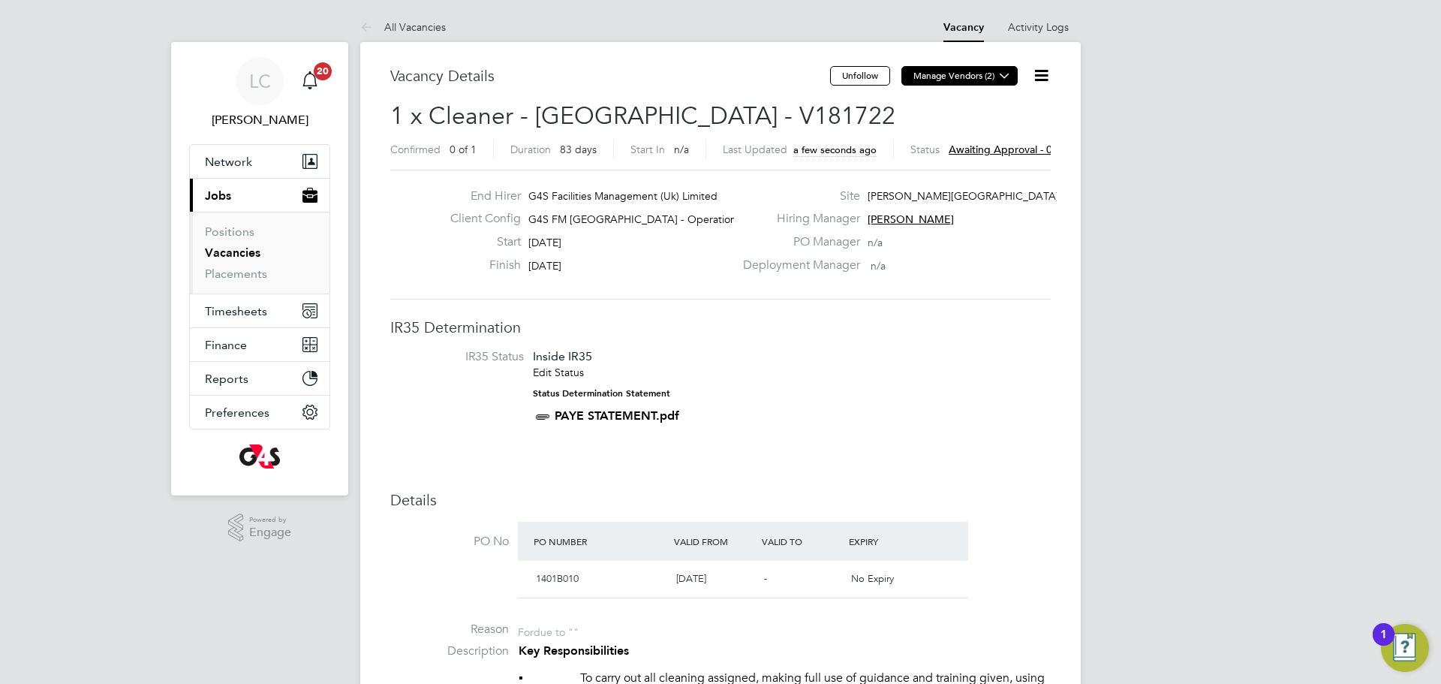
click at [999, 77] on icon at bounding box center [1004, 75] width 11 height 11
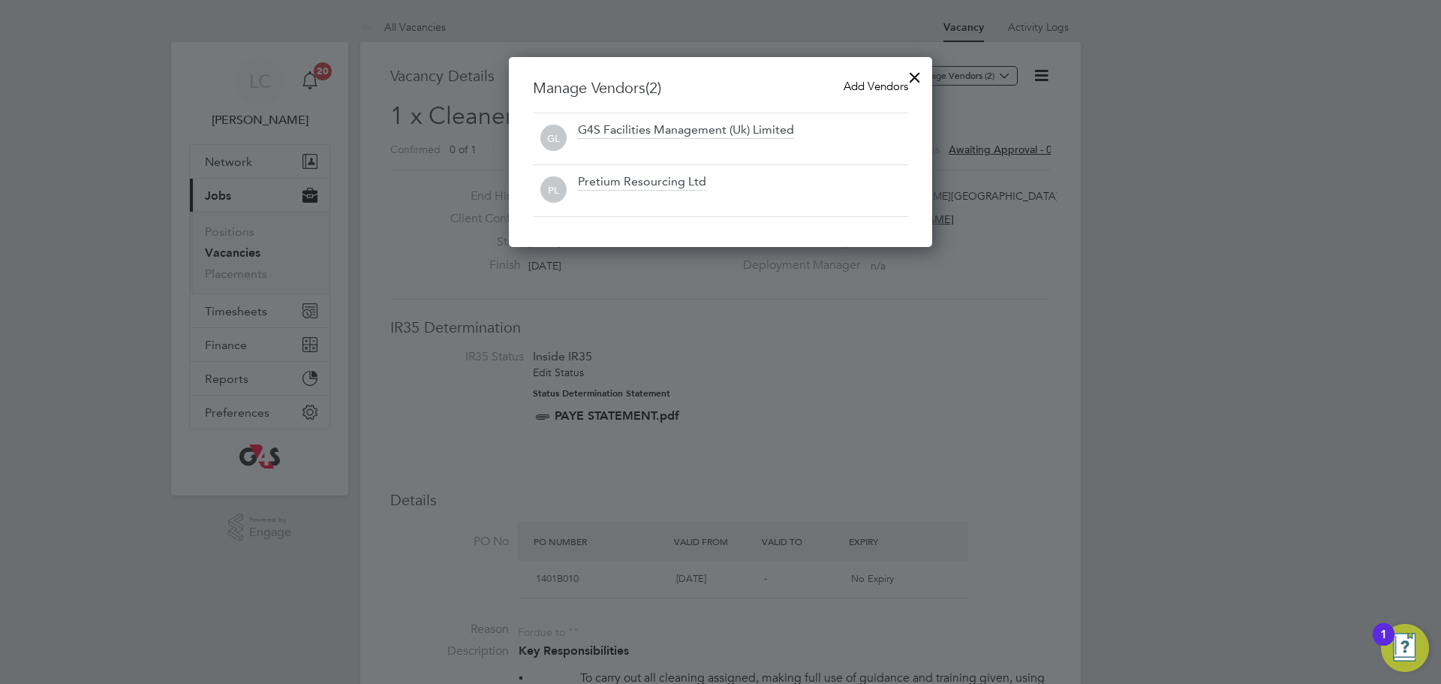
click at [842, 84] on h3 "Manage Vendors (2) Add Vendors" at bounding box center [720, 88] width 375 height 20
click at [870, 80] on span "Add Vendors" at bounding box center [876, 86] width 65 height 14
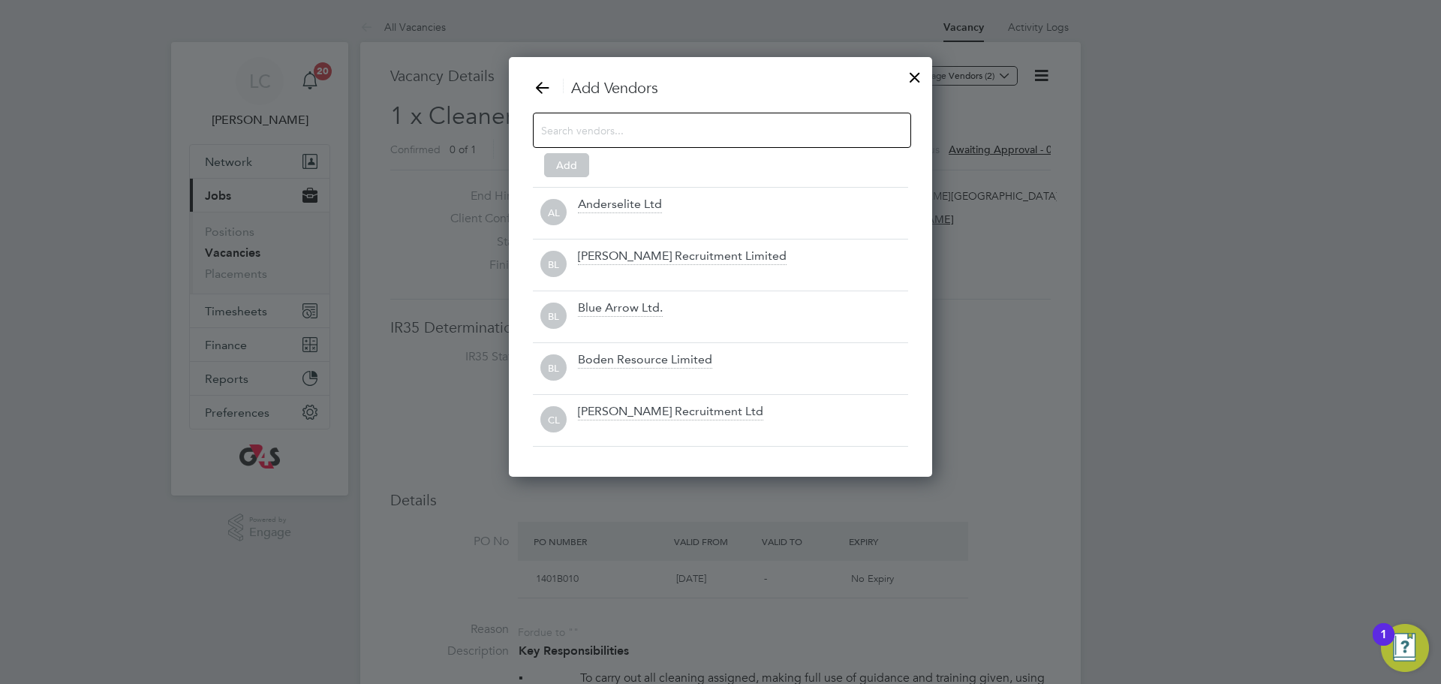
click at [710, 128] on input at bounding box center [710, 130] width 338 height 20
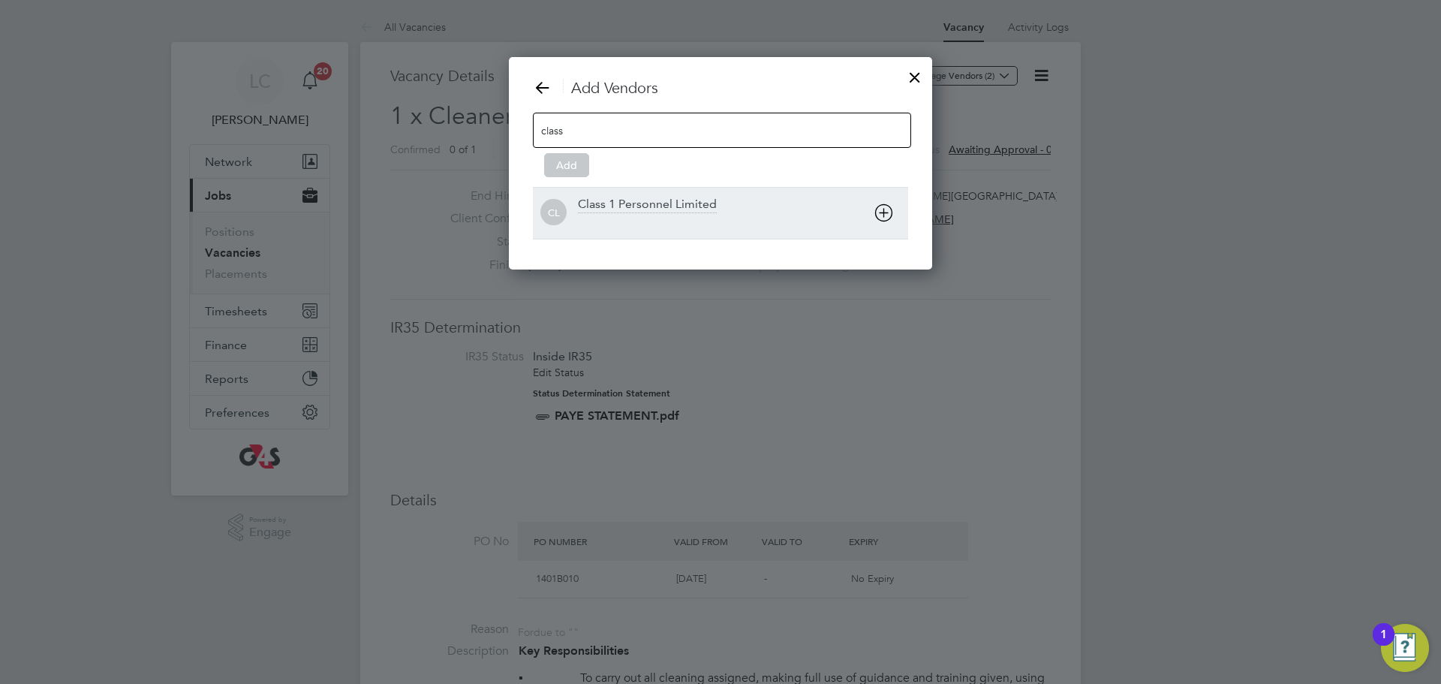
type input "class"
click at [632, 188] on div "CL Class 1 Personnel Limited" at bounding box center [720, 213] width 375 height 52
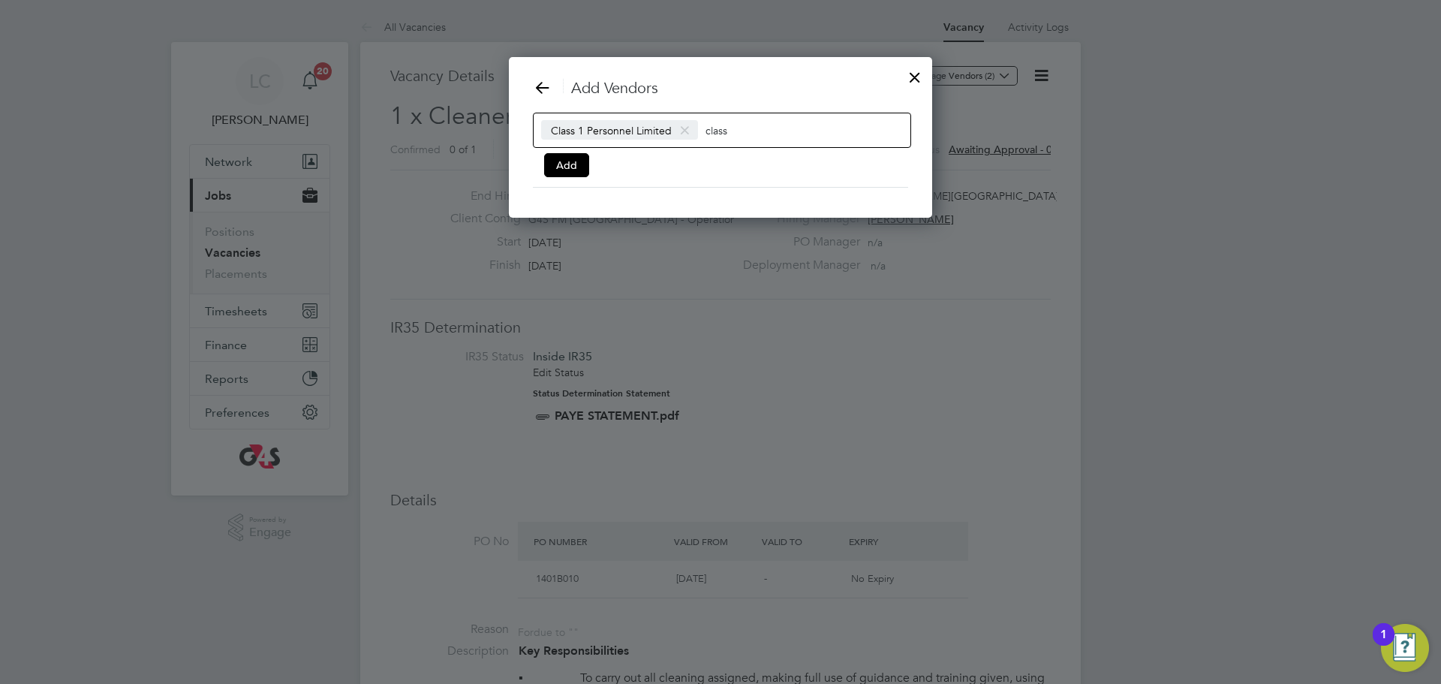
click at [589, 152] on div "Class 1 Personnel Limited class Add" at bounding box center [720, 142] width 375 height 59
click at [573, 157] on button "Add" at bounding box center [566, 165] width 45 height 24
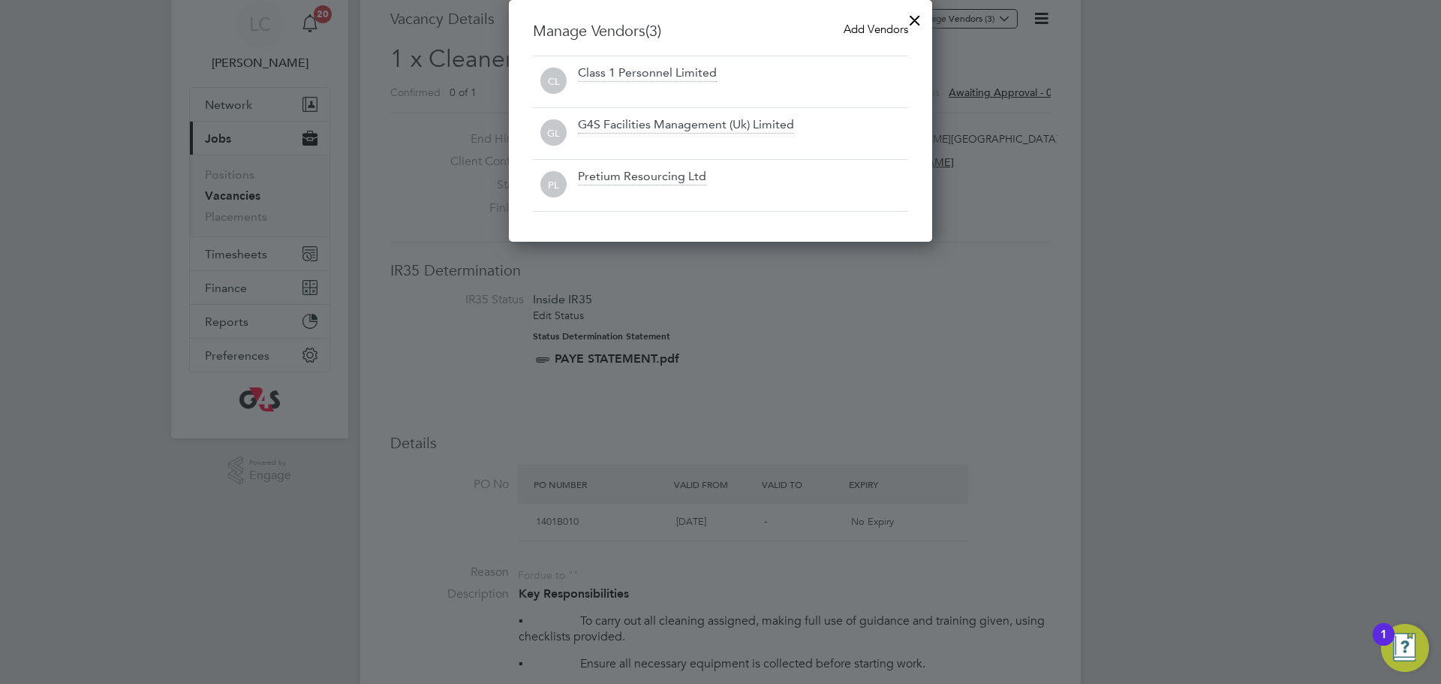
click at [908, 20] on div at bounding box center [915, 16] width 27 height 27
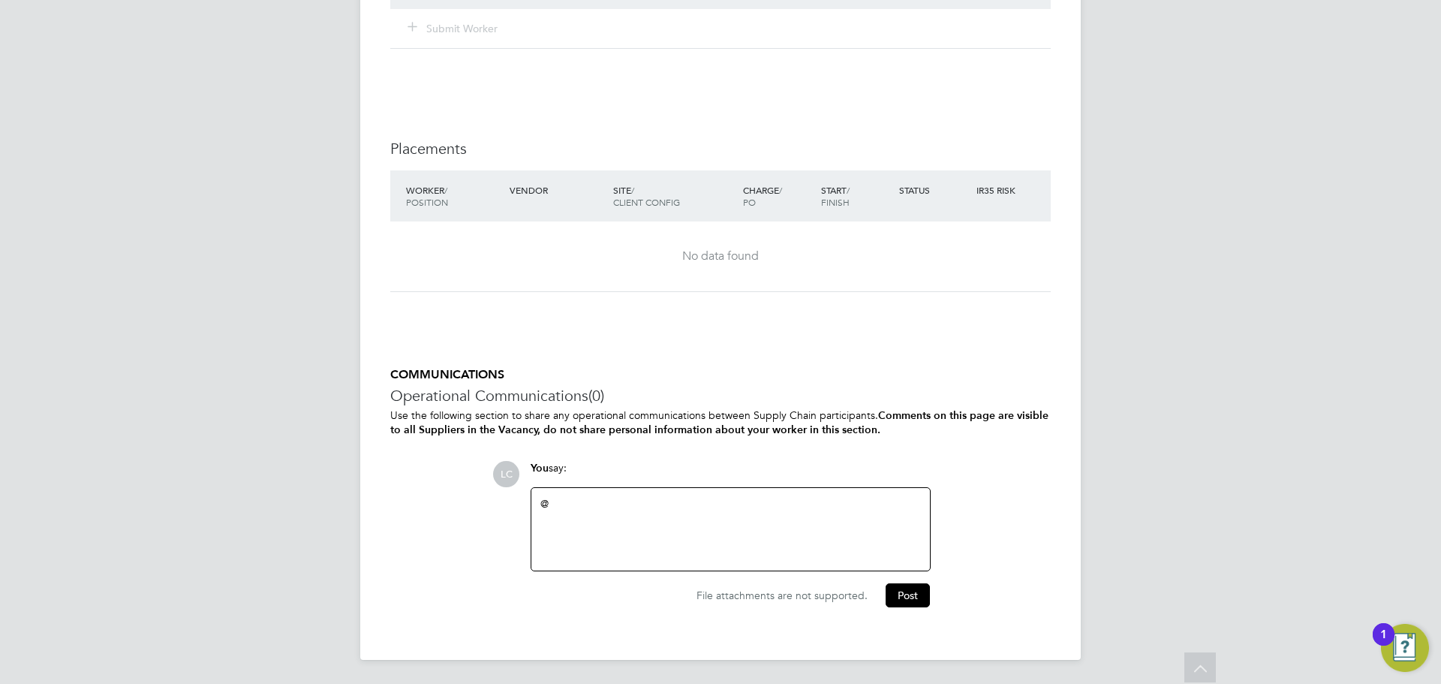
click at [676, 526] on div "@" at bounding box center [731, 529] width 381 height 65
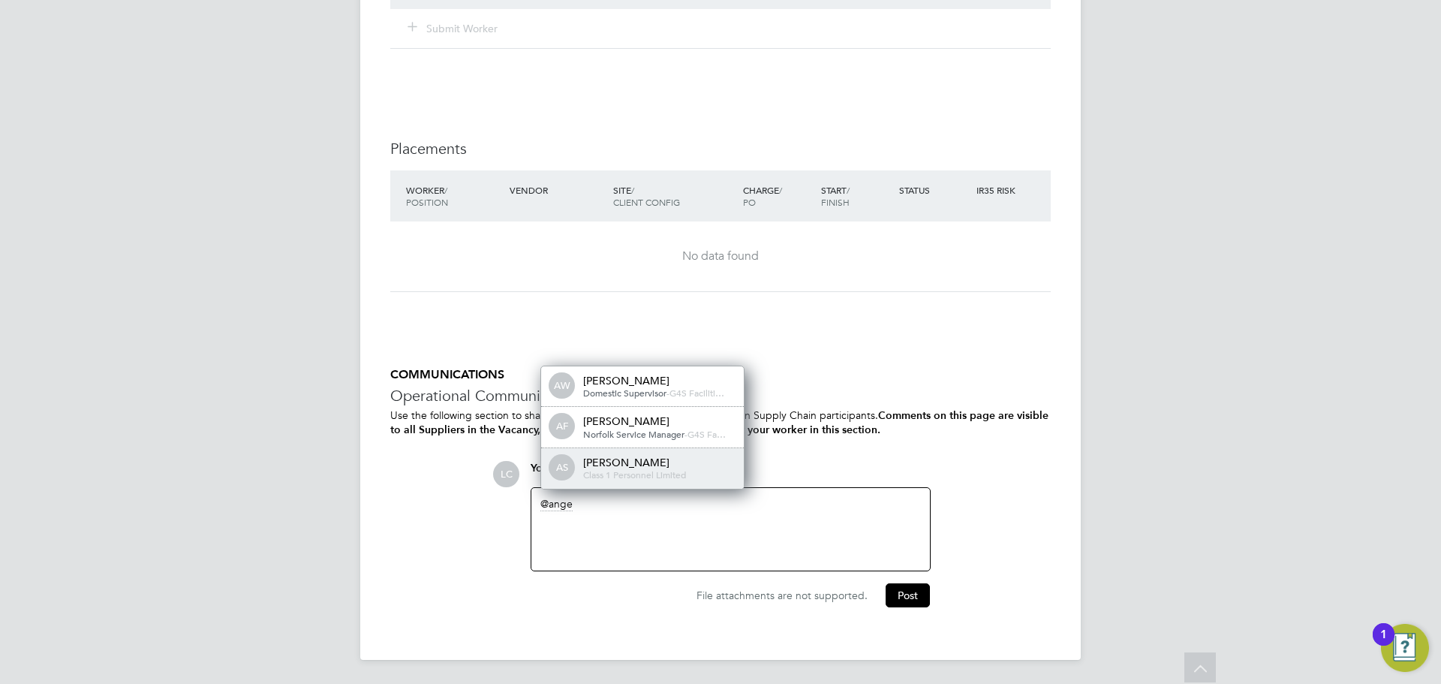
click at [622, 465] on div "Angela Sabaroche" at bounding box center [658, 463] width 150 height 14
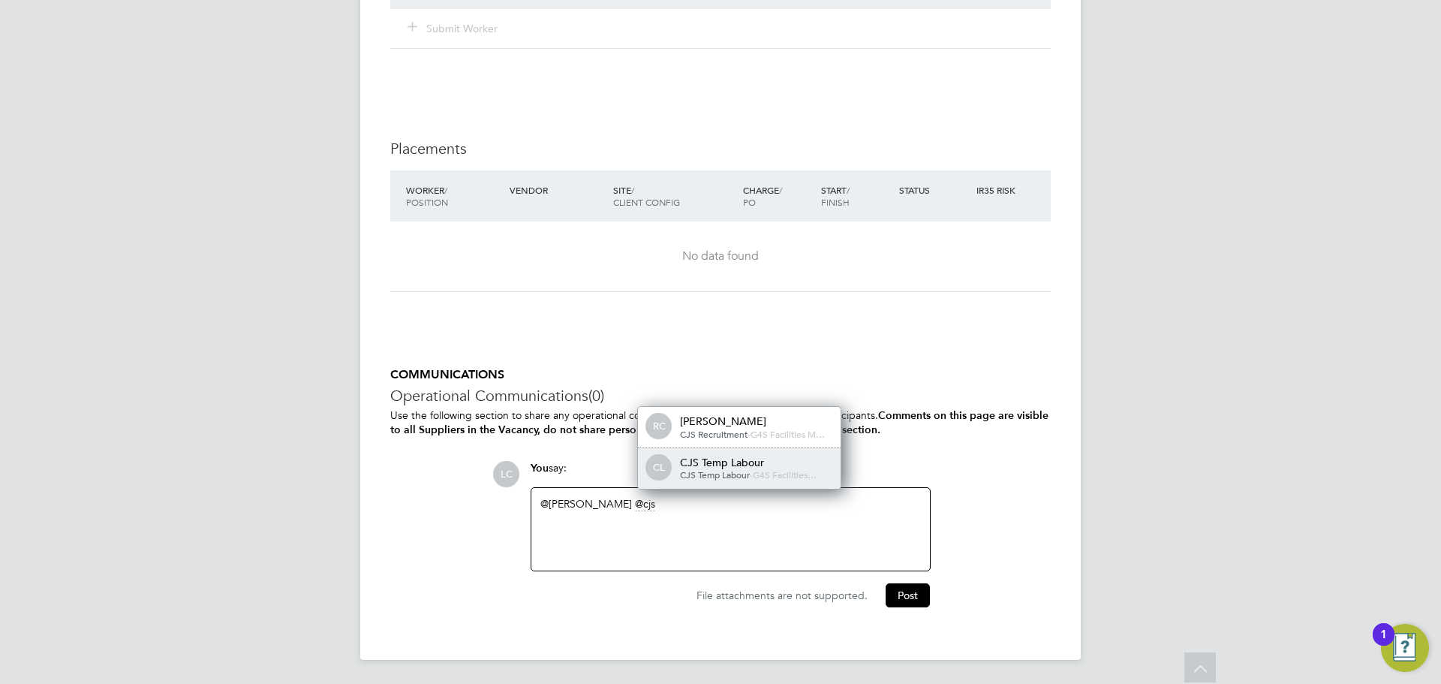
click at [714, 467] on div "CJS Temp Labour" at bounding box center [755, 463] width 150 height 14
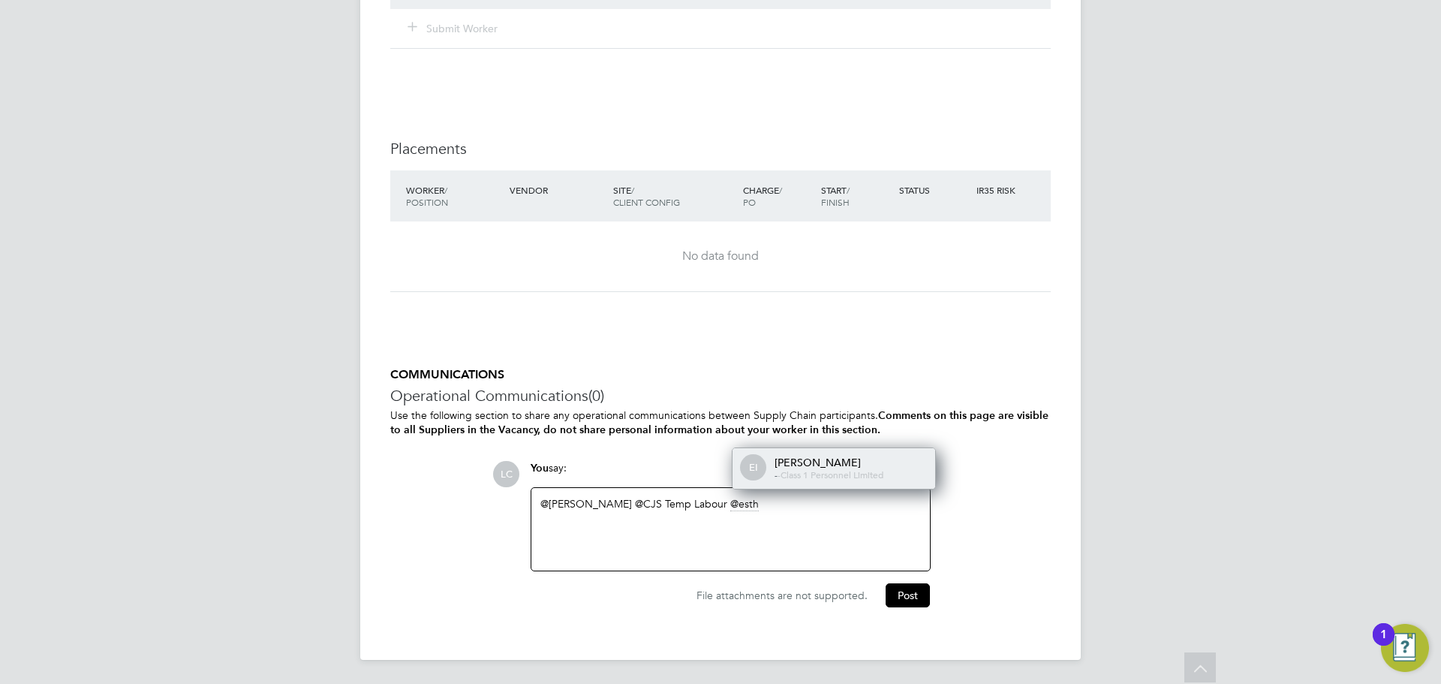
click at [879, 457] on div "Esther Isaac" at bounding box center [850, 463] width 150 height 14
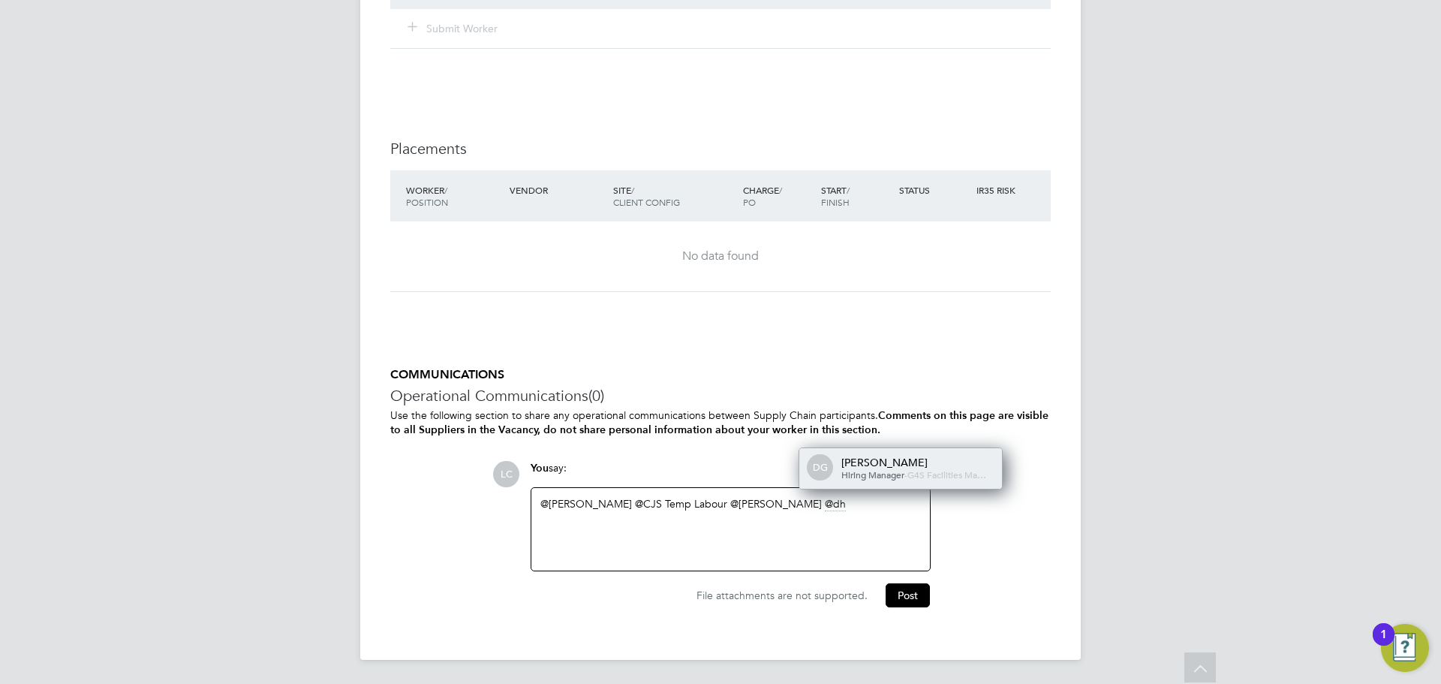
click at [914, 456] on div "dharmisha gohil" at bounding box center [917, 463] width 150 height 14
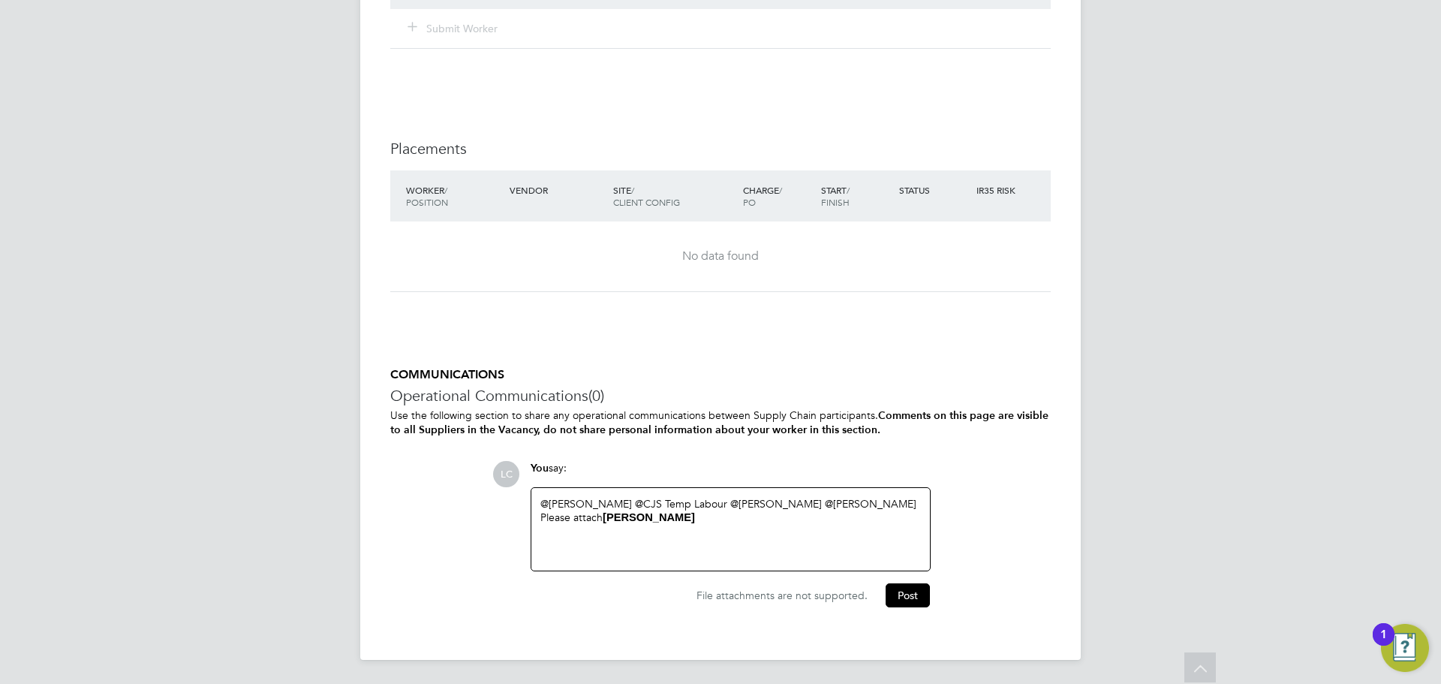
click at [760, 519] on div "Please attach LENORE BRUNO" at bounding box center [731, 517] width 381 height 14
click at [908, 604] on button "Post" at bounding box center [908, 599] width 44 height 24
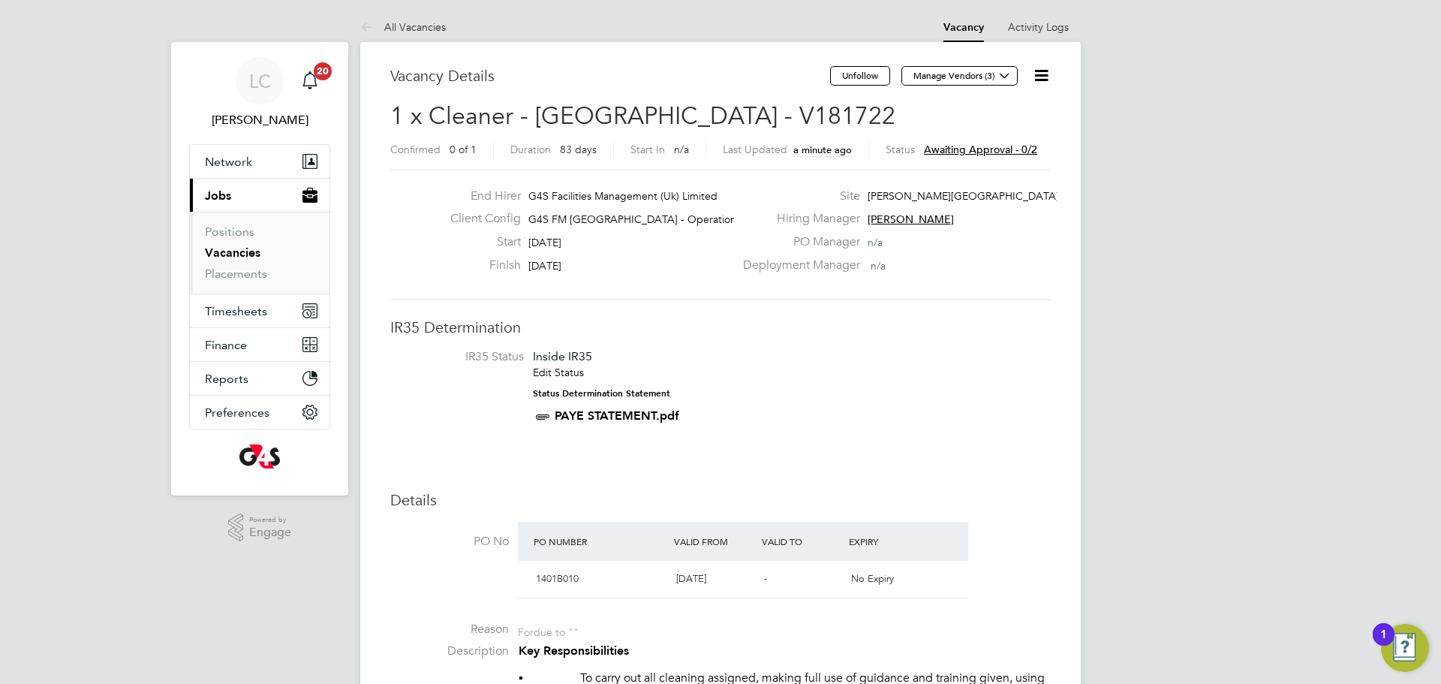
click at [222, 251] on link "Vacancies" at bounding box center [233, 252] width 56 height 14
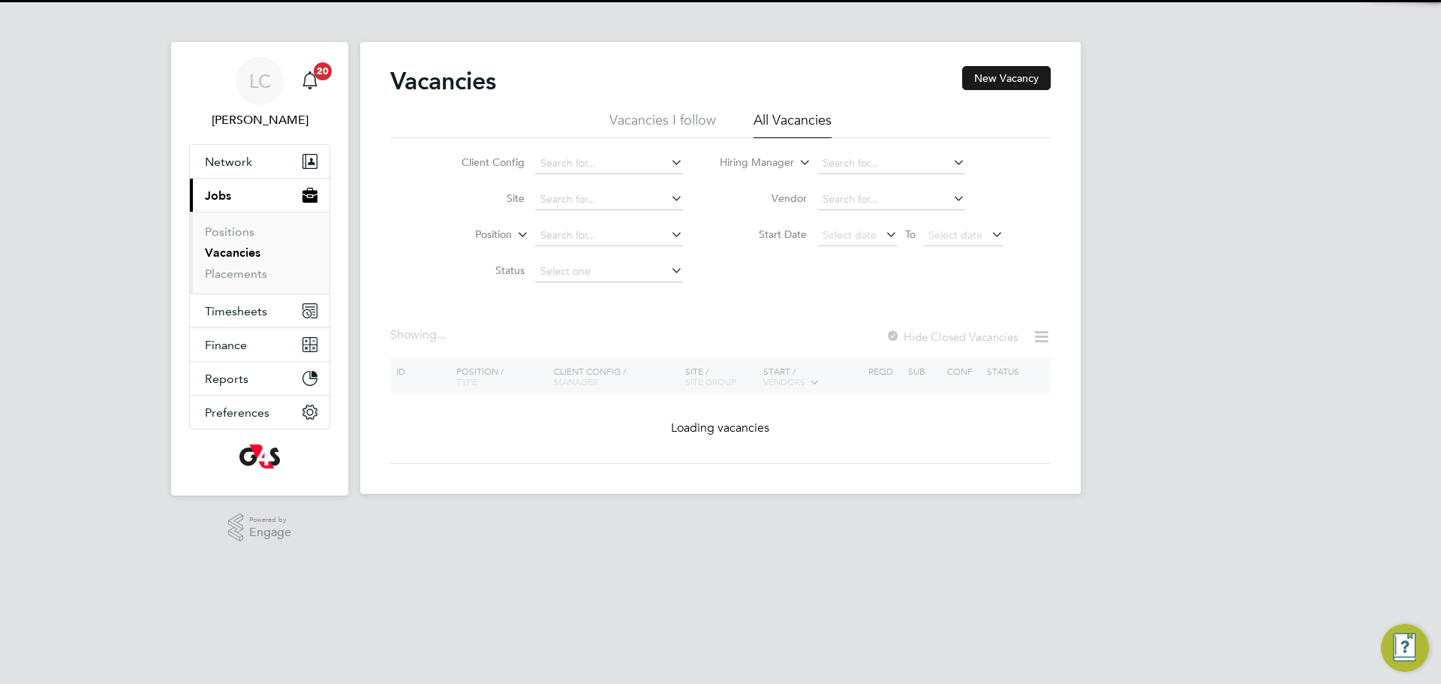
click at [992, 84] on button "New Vacancy" at bounding box center [1006, 78] width 89 height 24
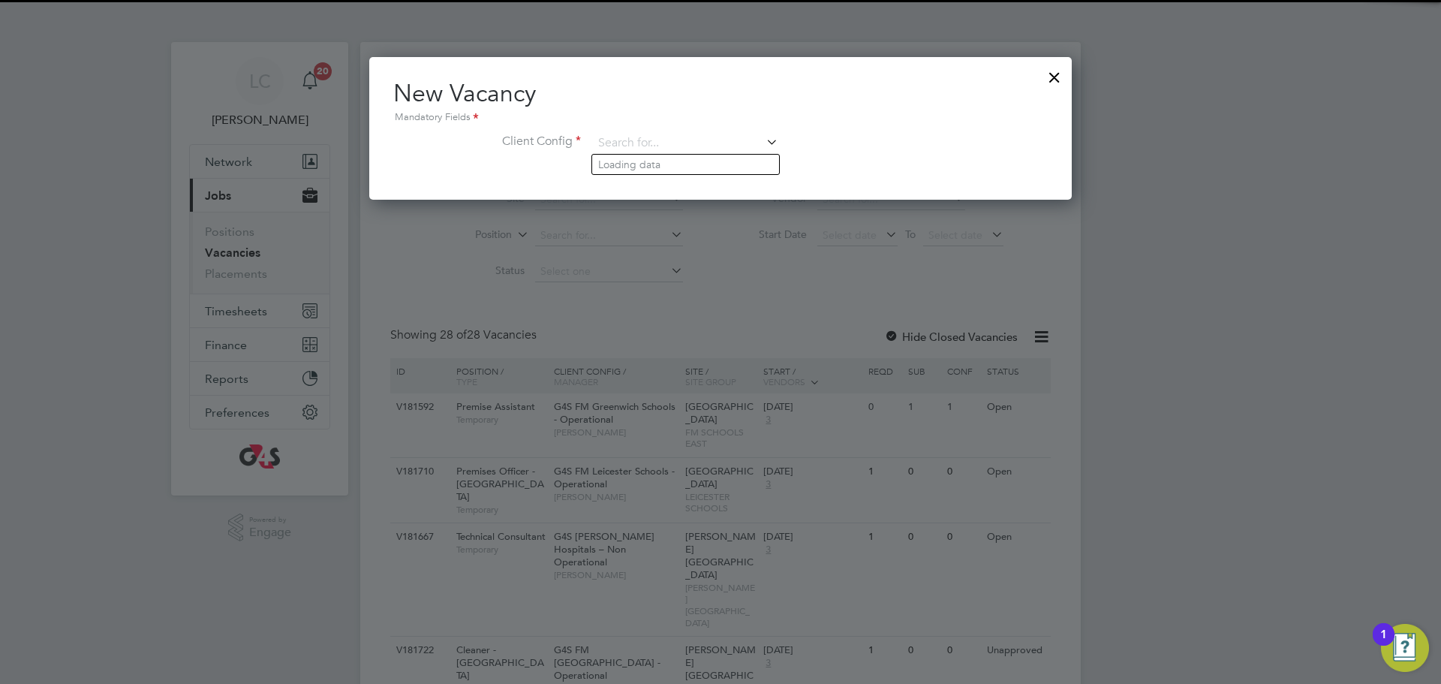
drag, startPoint x: 734, startPoint y: 139, endPoint x: 736, endPoint y: 98, distance: 40.6
click at [736, 98] on div "New Vacancy Mandatory Fields Client Config" at bounding box center [720, 124] width 655 height 92
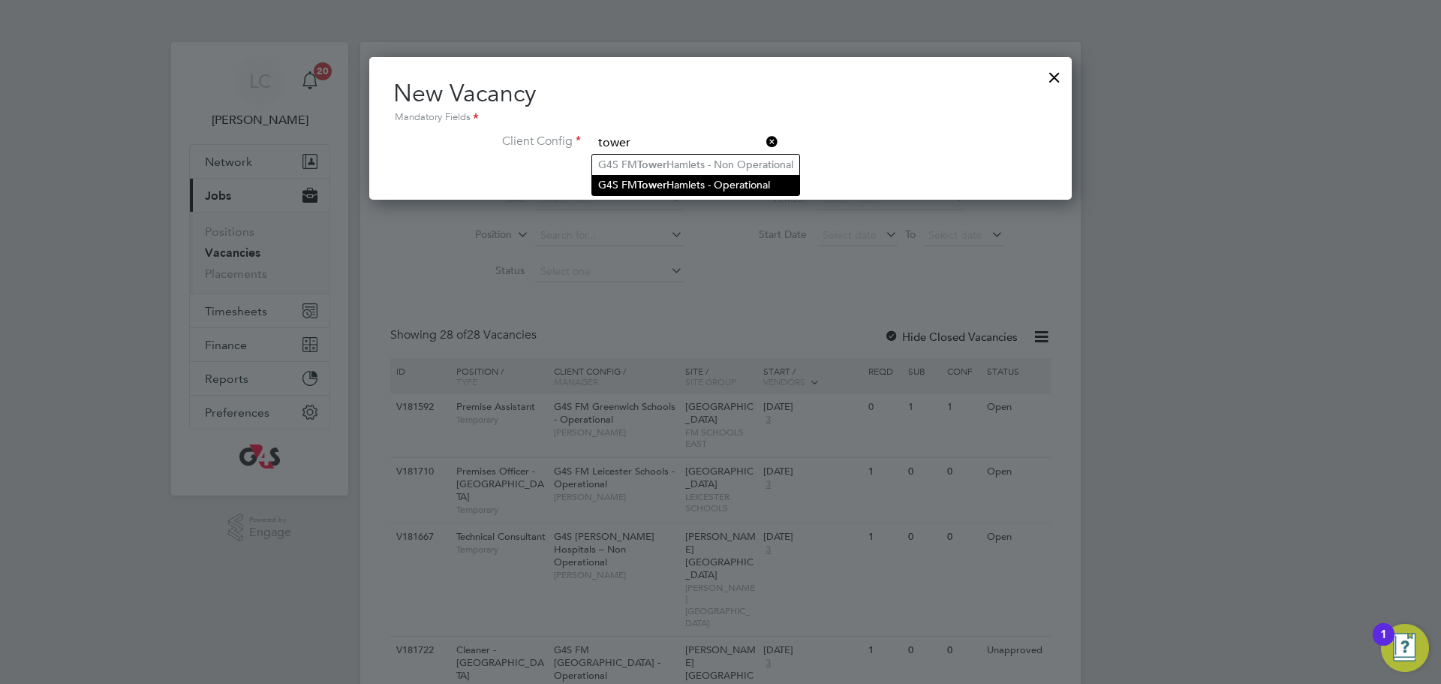
click at [673, 182] on li "G4S FM Tower Hamlets - Operational" at bounding box center [695, 185] width 207 height 20
type input "G4S FM [GEOGRAPHIC_DATA] - Operational"
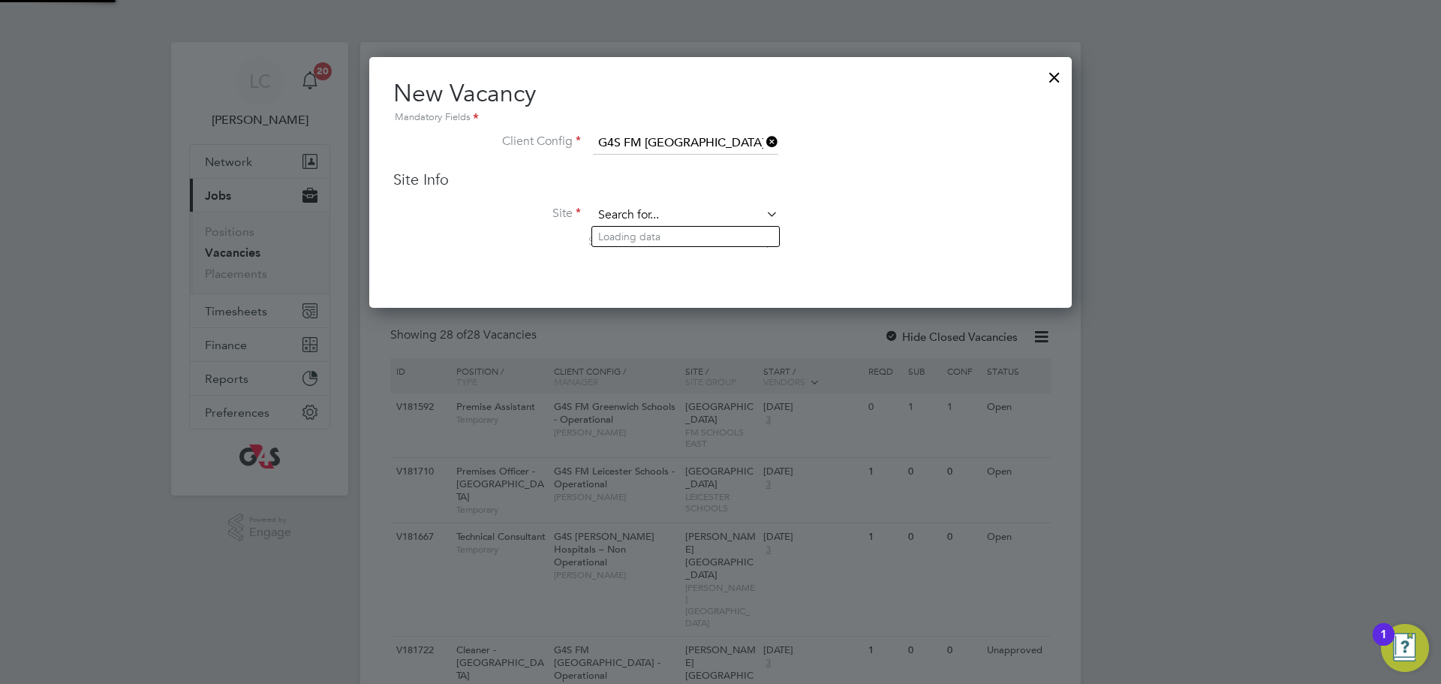
click at [656, 216] on input at bounding box center [685, 215] width 185 height 23
click at [663, 279] on li "Ste wart Headlam Primary School" at bounding box center [687, 277] width 191 height 20
type input "Stewart Headlam Primary School"
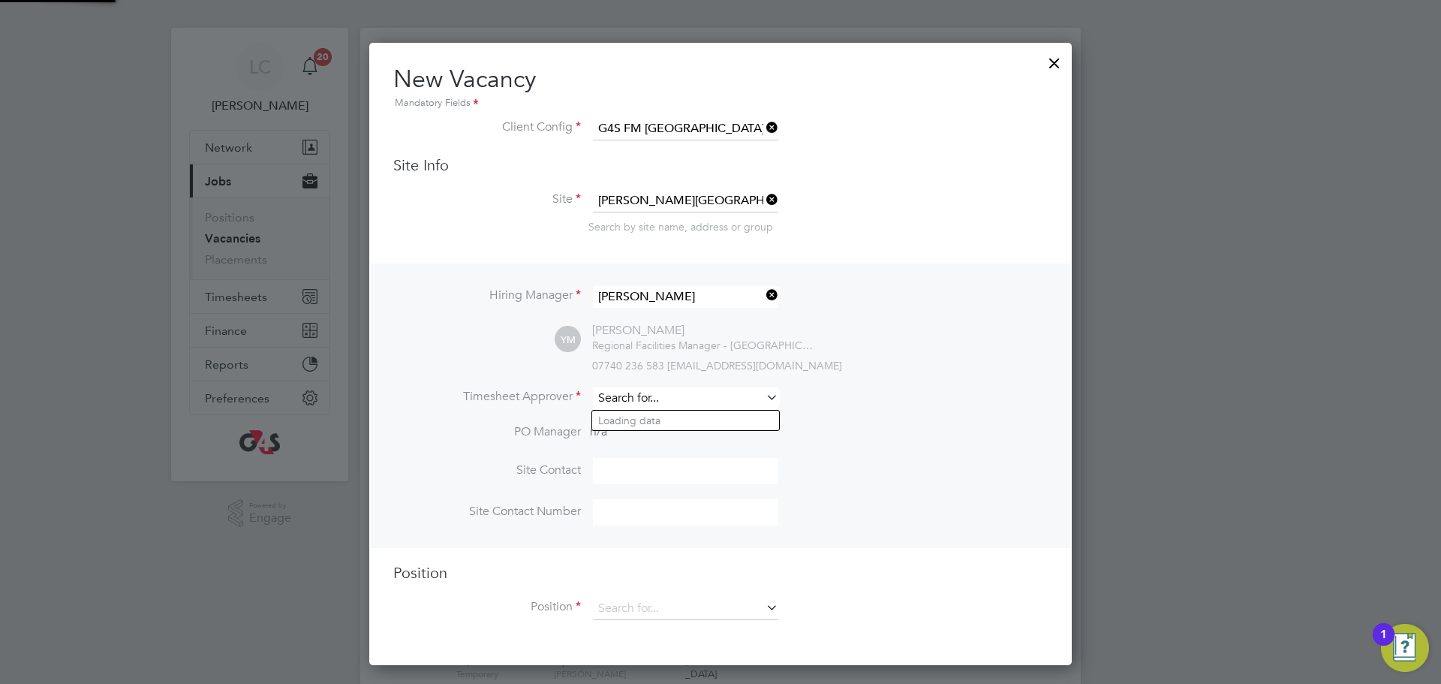
click at [653, 396] on input at bounding box center [685, 398] width 185 height 22
click at [673, 416] on li "Lil ingxi Chen" at bounding box center [685, 421] width 187 height 20
type input "[PERSON_NAME]"
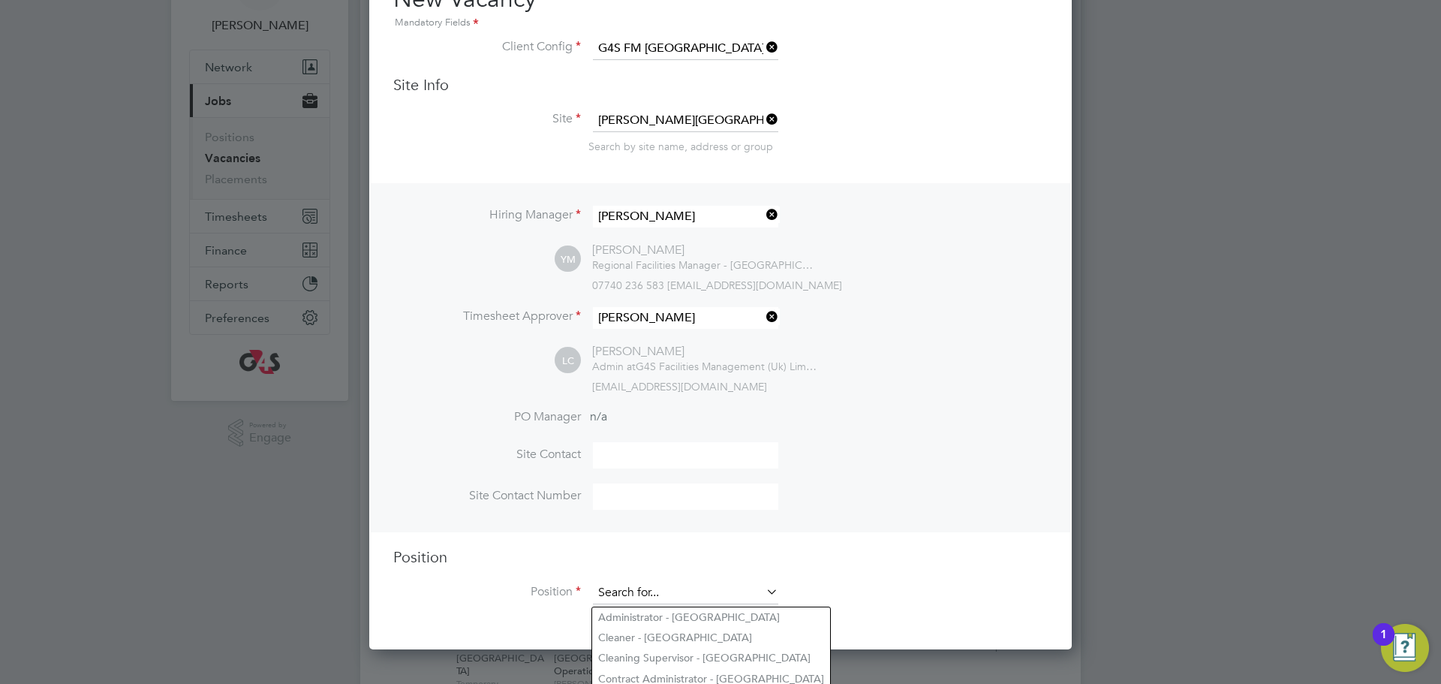
click at [682, 604] on input at bounding box center [685, 593] width 185 height 23
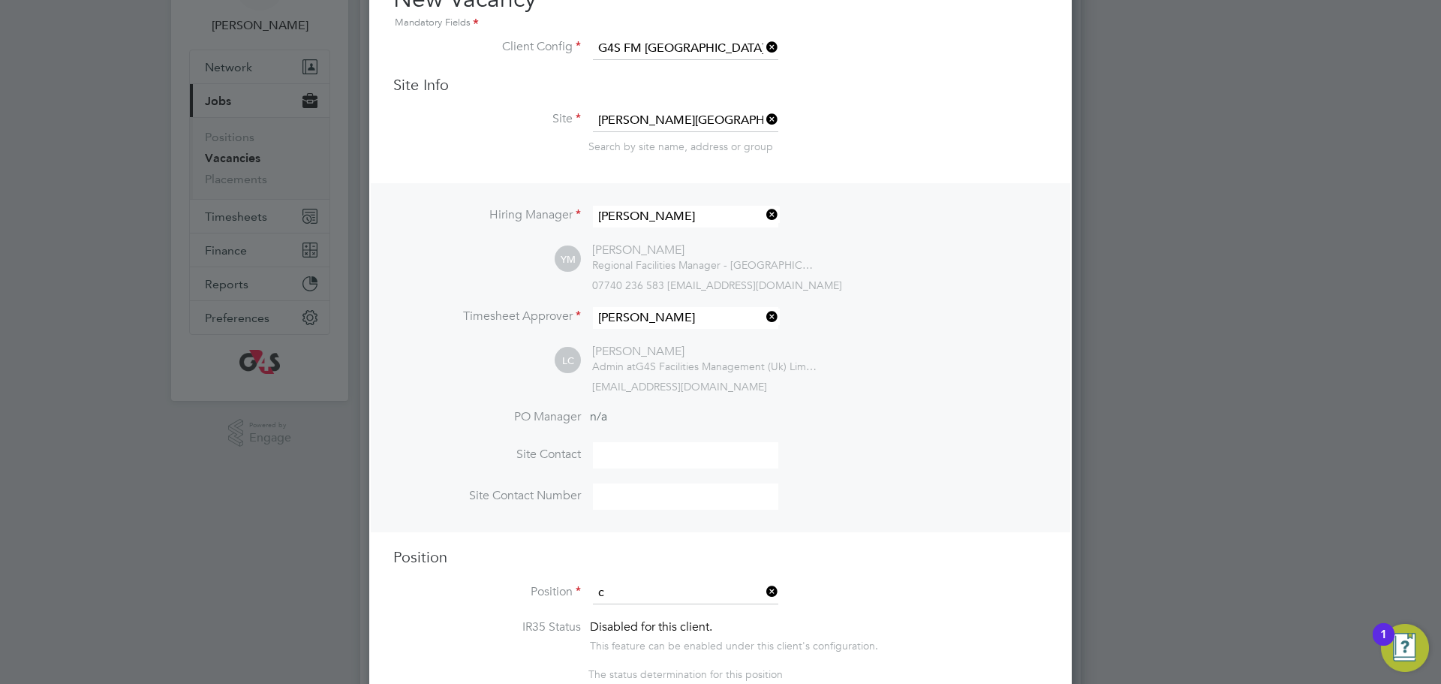
click at [691, 614] on li "C leaner - Tower Hamlet" at bounding box center [729, 617] width 275 height 20
type input "Cleaner - [GEOGRAPHIC_DATA]"
type textarea "**Key Responsibilities** ▪ To carry out all cleaning assigned, making full use …"
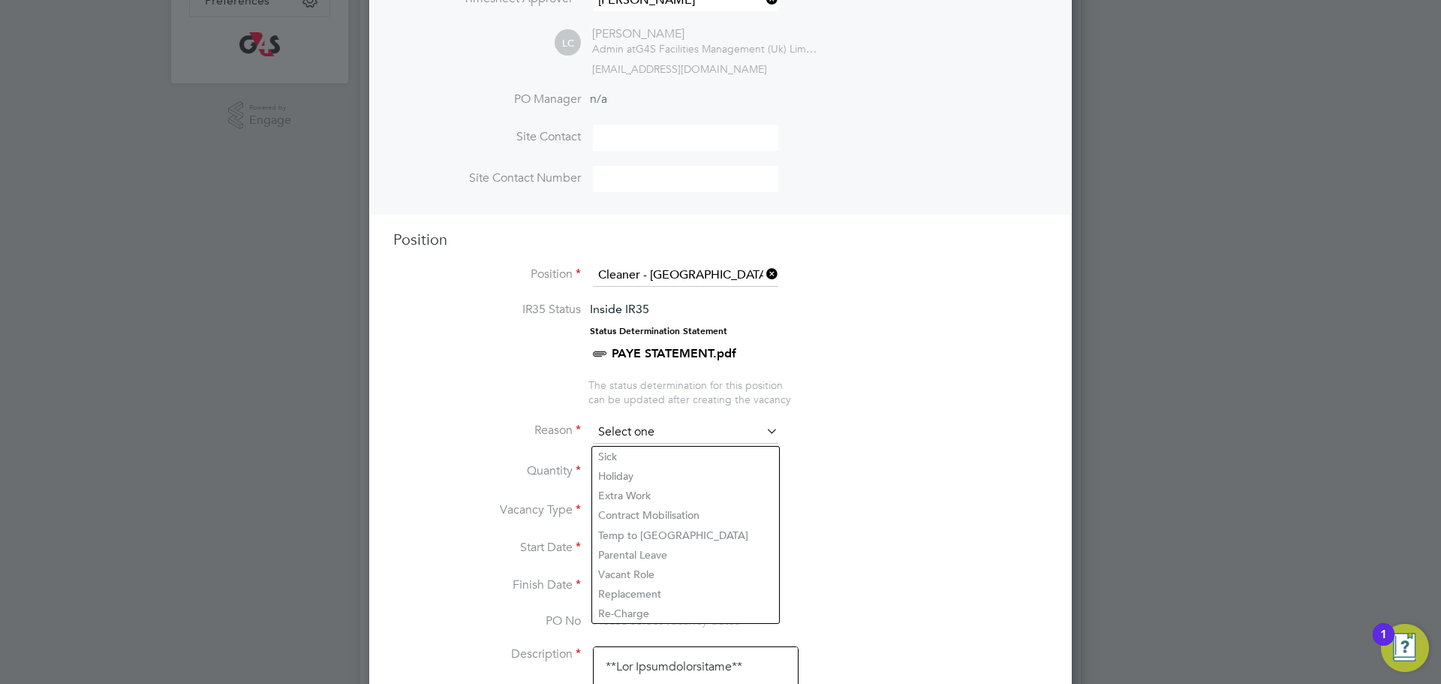
click at [649, 438] on input at bounding box center [685, 432] width 185 height 23
click at [636, 586] on li "Replacement" at bounding box center [685, 594] width 187 height 20
type input "Replacement"
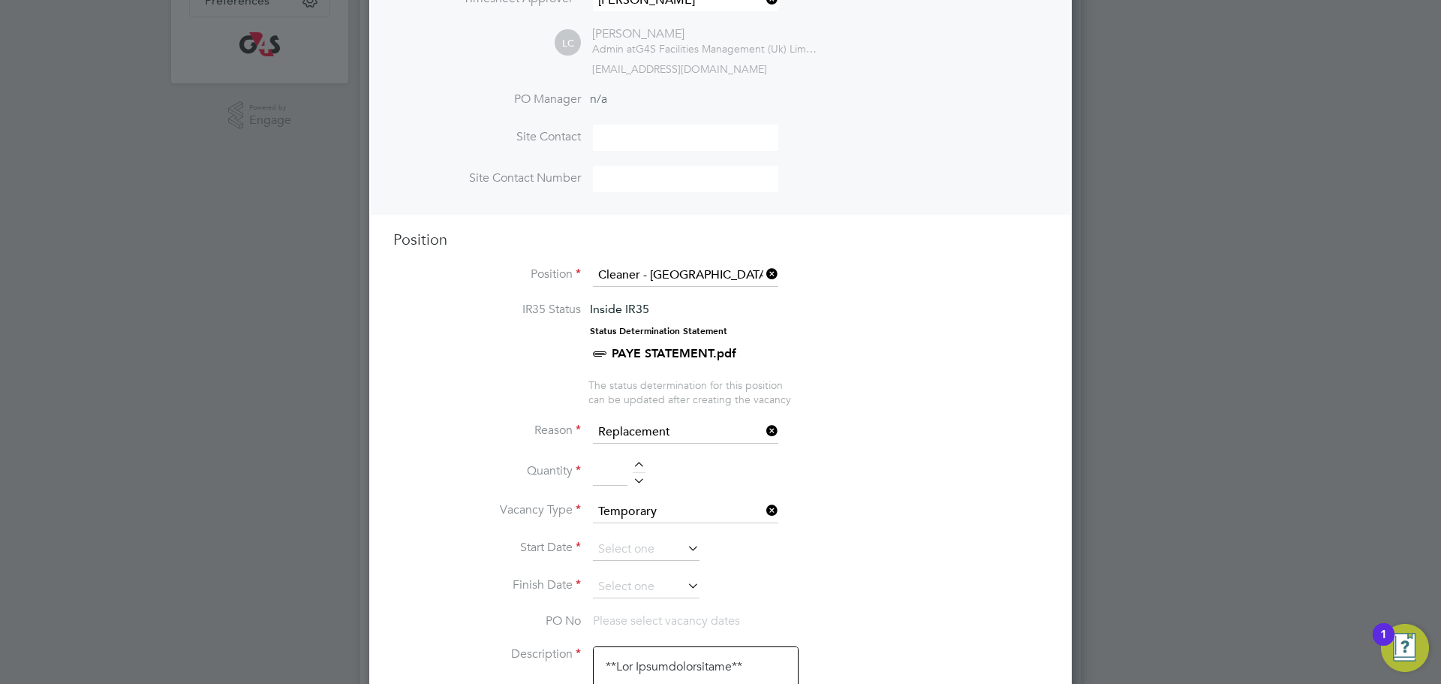
click at [642, 461] on li "Quantity" at bounding box center [720, 480] width 655 height 42
click at [638, 468] on div at bounding box center [639, 467] width 13 height 11
type input "1"
click at [638, 557] on input at bounding box center [646, 549] width 107 height 23
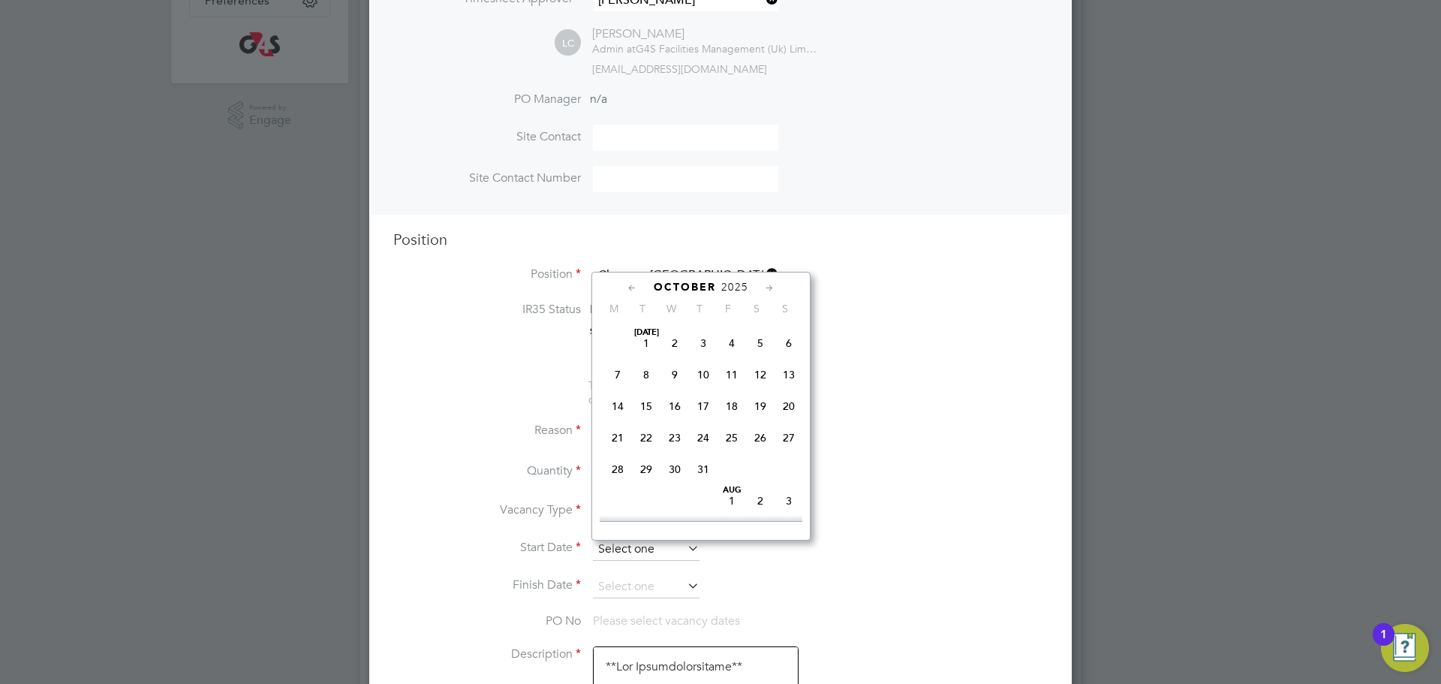
scroll to position [434, 0]
click at [626, 430] on span "6" at bounding box center [618, 416] width 29 height 29
type input "06 Oct 2025"
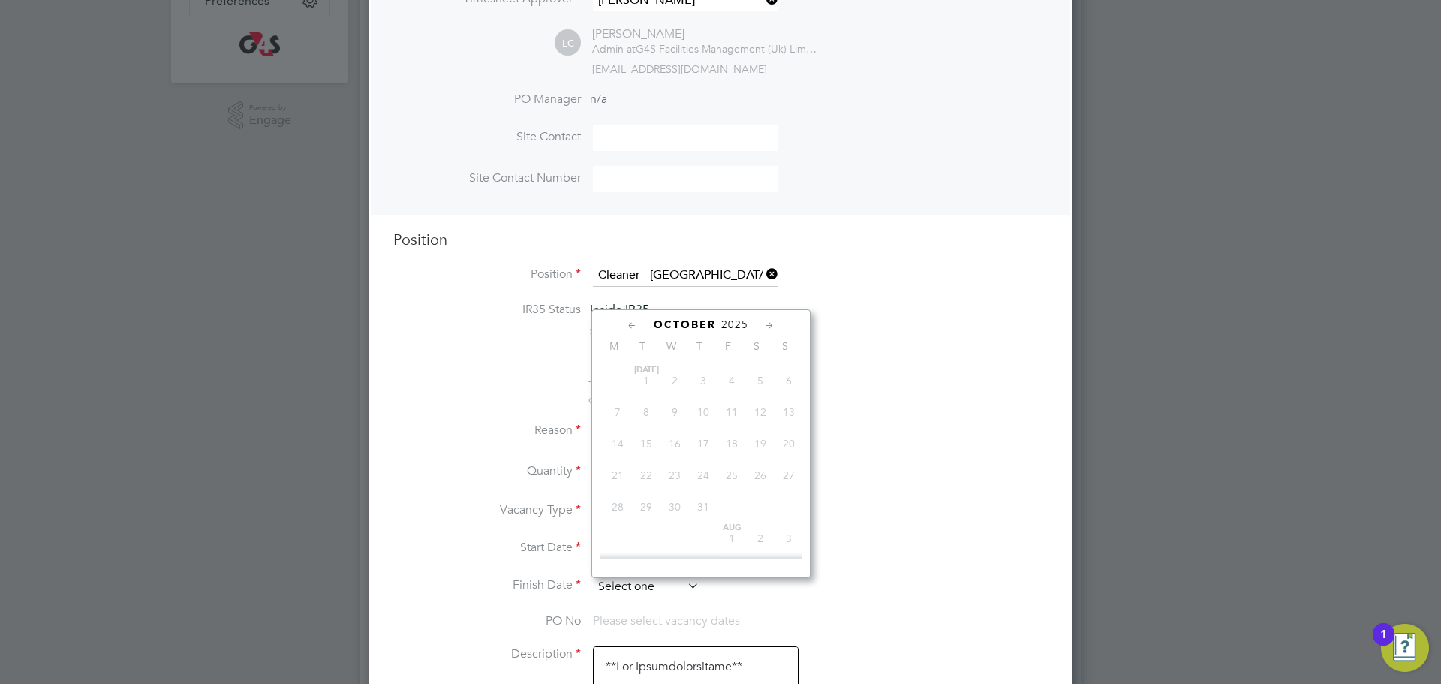
click at [661, 581] on input at bounding box center [646, 587] width 107 height 23
click at [738, 435] on span "10" at bounding box center [732, 420] width 29 height 29
type input "10 Oct 2025"
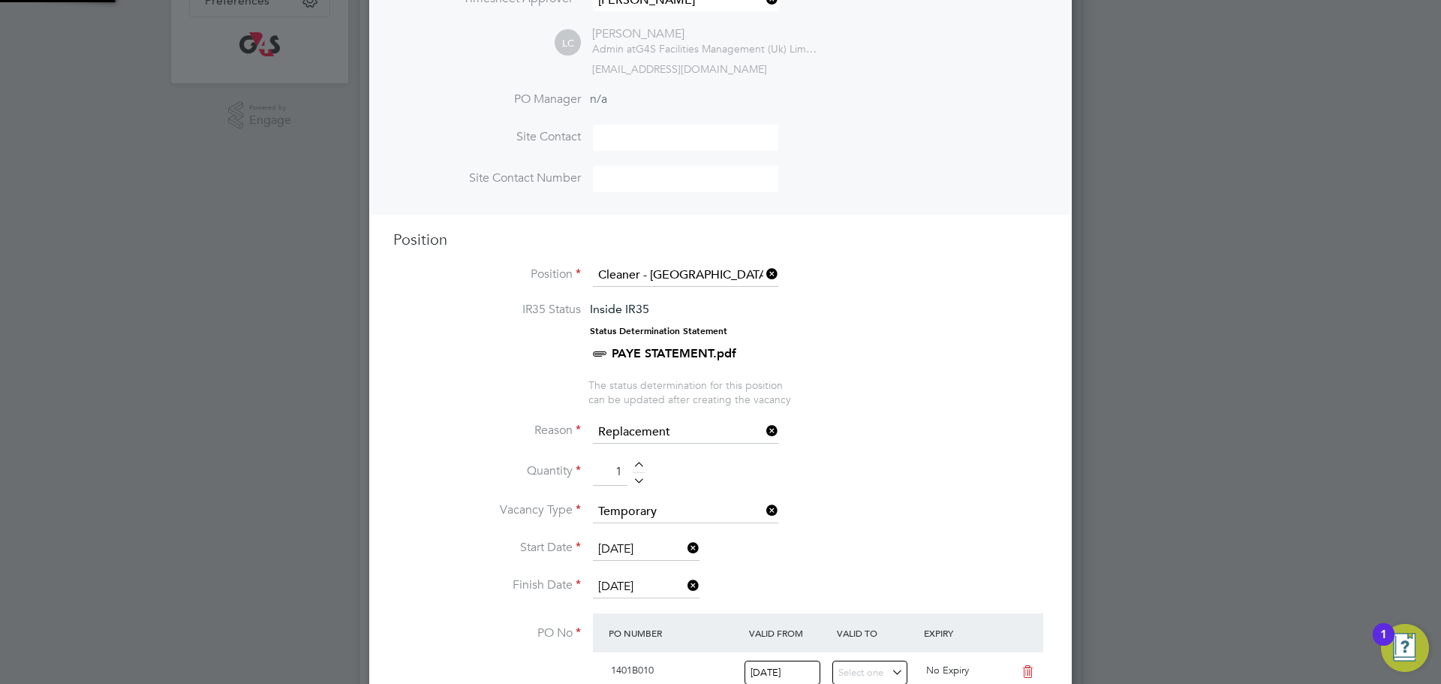
scroll to position [26, 141]
click at [913, 369] on li "IR35 Status Inside IR35 Status Determination Statement PAYE STATEMENT.pdf" at bounding box center [720, 340] width 655 height 77
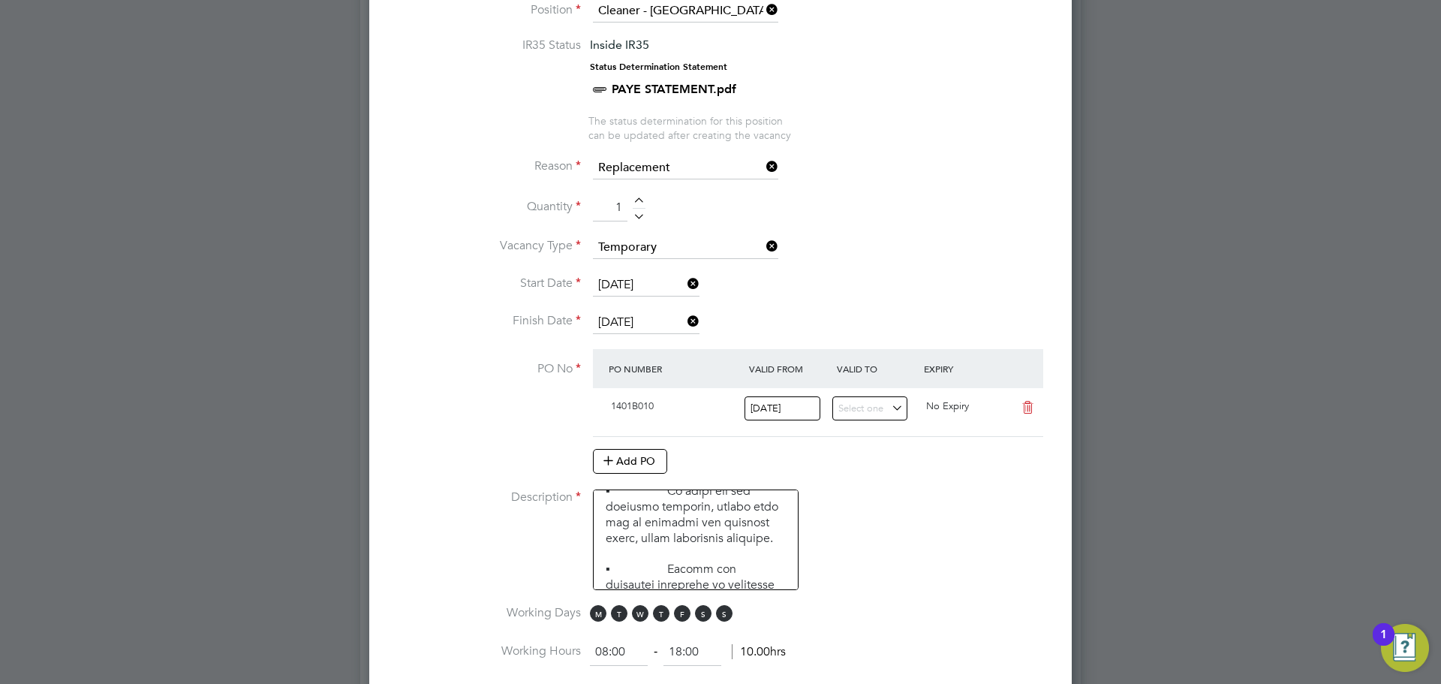
scroll to position [84, 0]
click at [709, 617] on span "S" at bounding box center [703, 613] width 17 height 17
click at [718, 619] on span "S" at bounding box center [724, 613] width 17 height 17
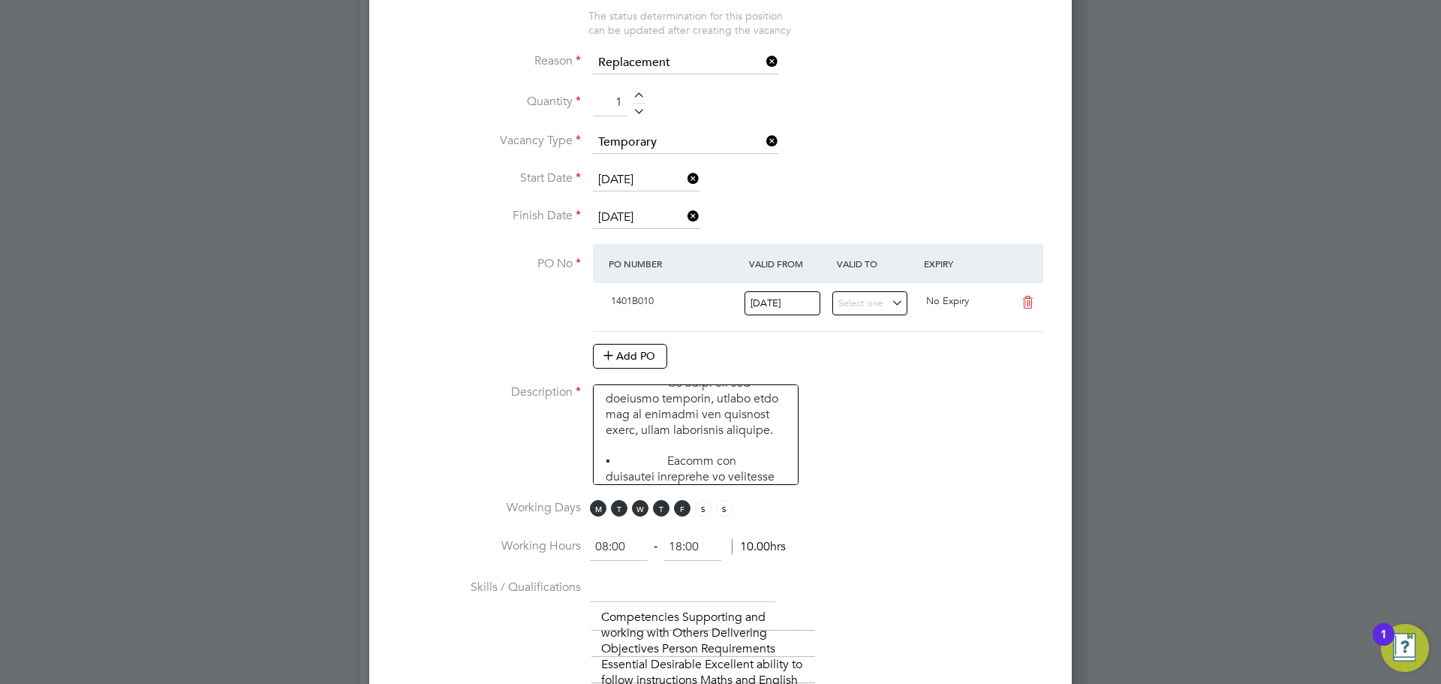
scroll to position [783, 0]
drag, startPoint x: 573, startPoint y: 531, endPoint x: 559, endPoint y: 529, distance: 13.6
click at [559, 529] on ng-container "IR35 Status Inside IR35 Status Determination Statement PAYE STATEMENT.pdf The s…" at bounding box center [720, 567] width 655 height 1272
type input "15:30"
drag, startPoint x: 685, startPoint y: 547, endPoint x: 663, endPoint y: 552, distance: 23.1
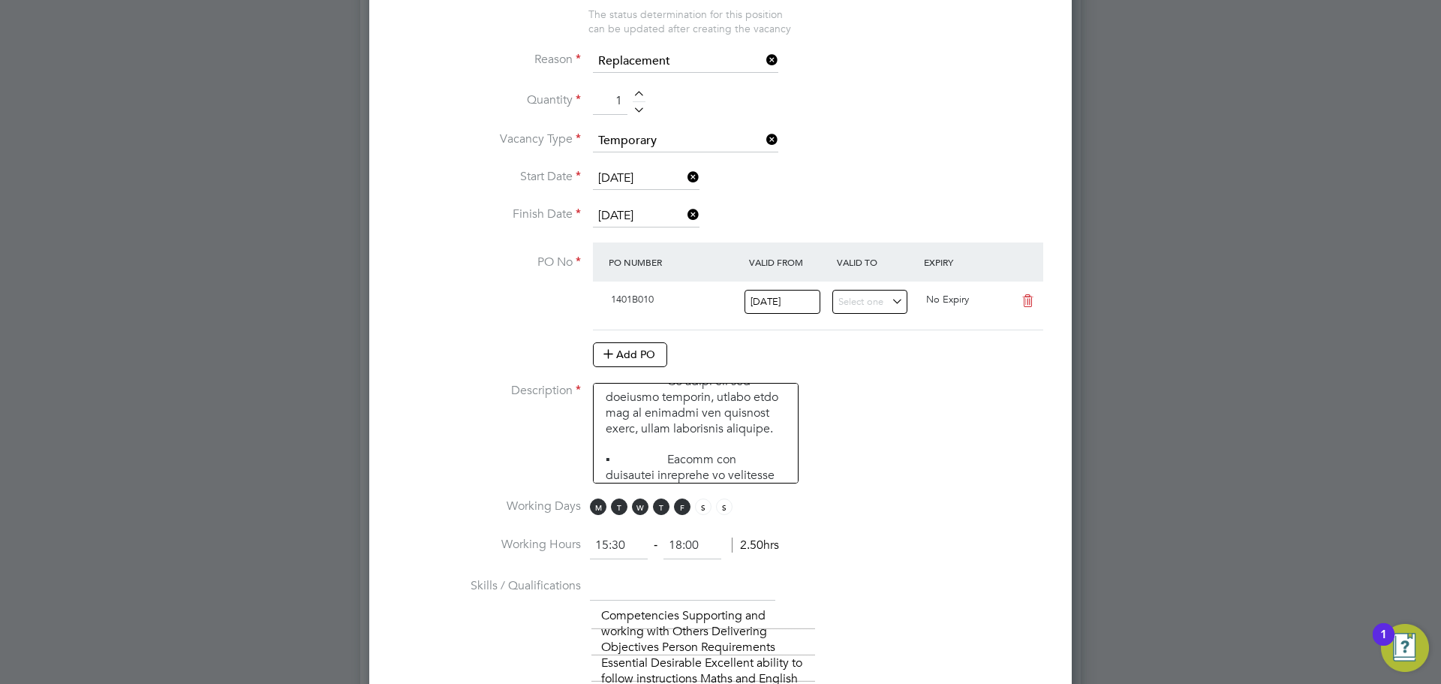
click at [663, 552] on ng-form "15:30 ‐ 18:00 2.50hrs" at bounding box center [684, 545] width 189 height 15
type input "19:30"
drag, startPoint x: 1051, startPoint y: 515, endPoint x: 947, endPoint y: 411, distance: 147.6
click at [1048, 505] on div "New Vacancy Mandatory Fields Client Config G4S FM Tower Hamlets - Operational S…" at bounding box center [720, 625] width 703 height 2702
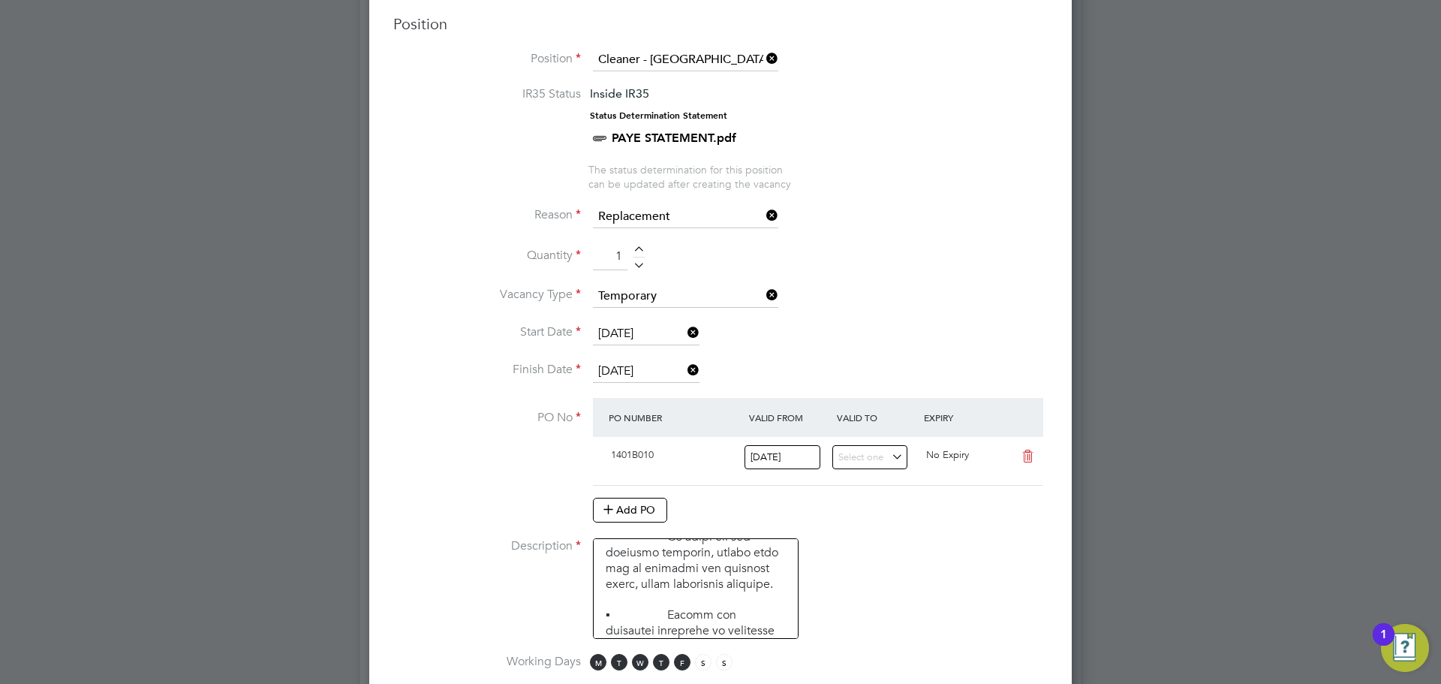
scroll to position [736, 0]
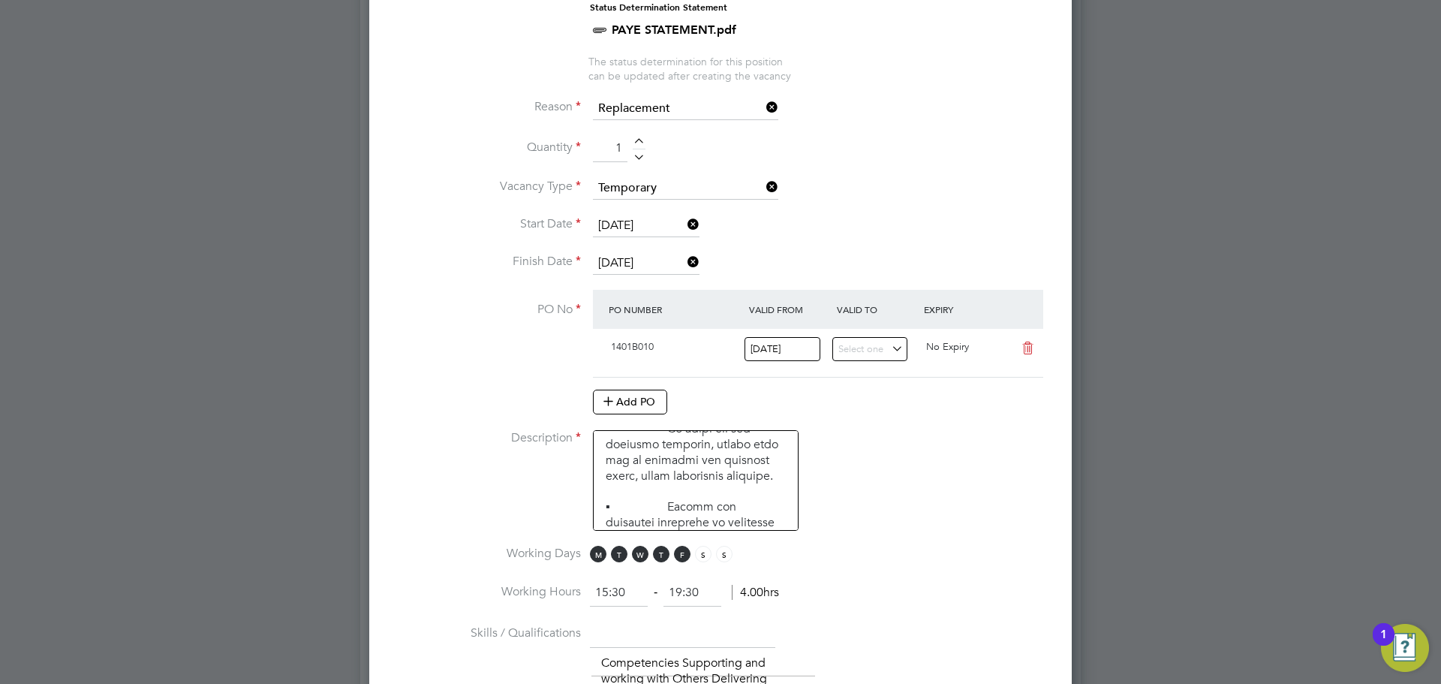
click at [630, 270] on input "10 Oct 2025" at bounding box center [646, 263] width 107 height 23
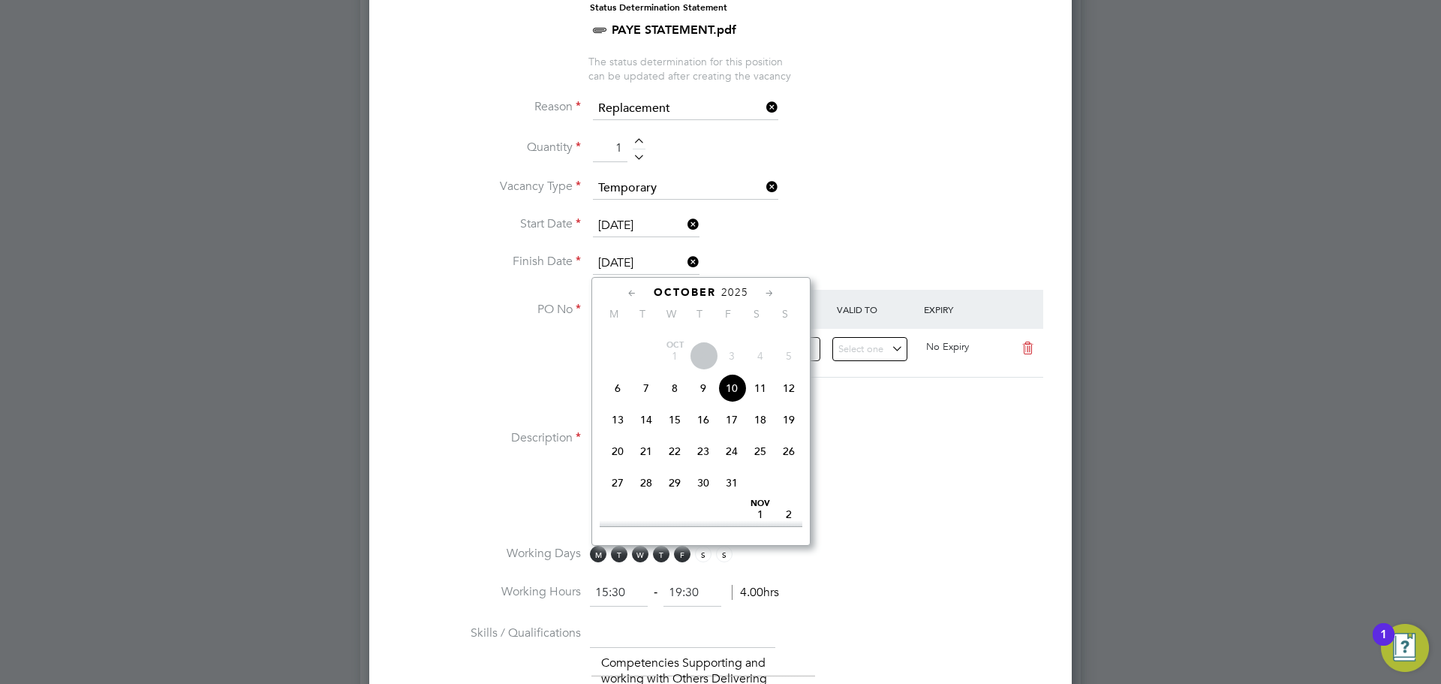
click at [955, 435] on li "Description" at bounding box center [720, 488] width 655 height 116
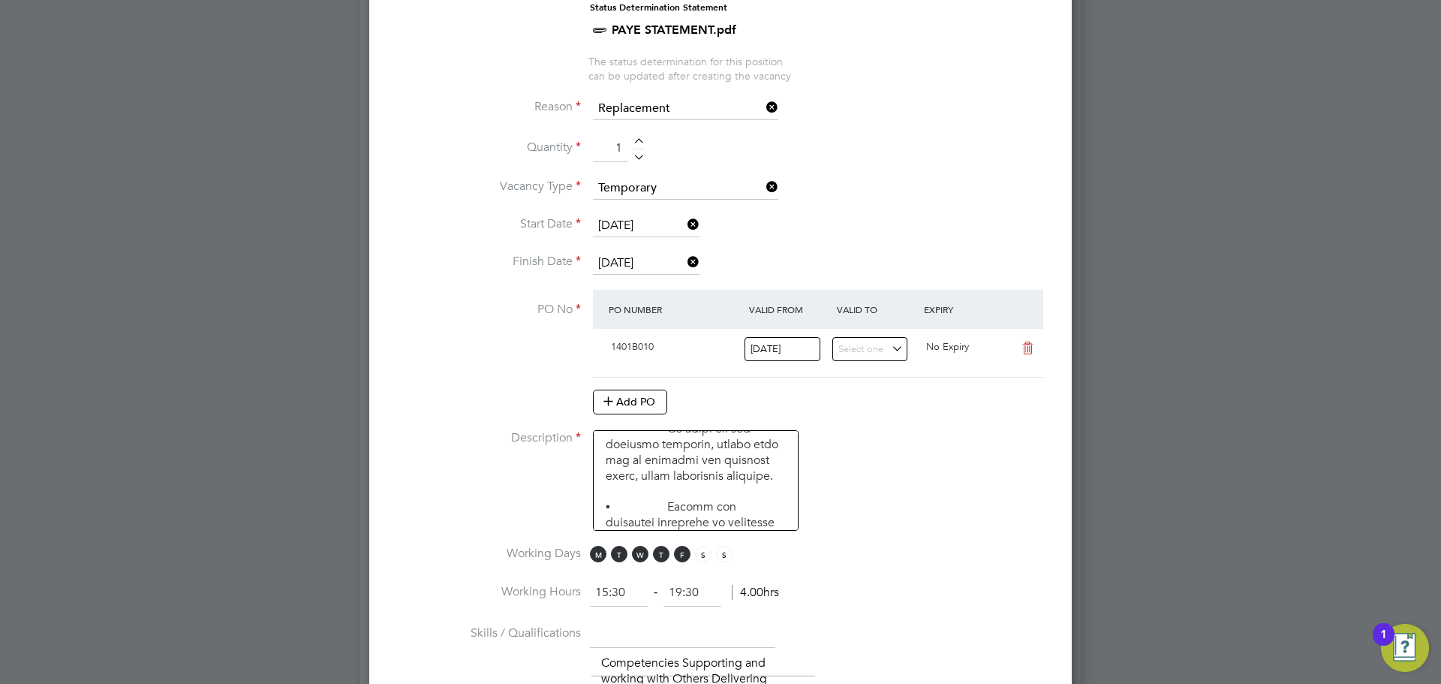
click at [622, 250] on li "Start Date 06 Oct 2025" at bounding box center [720, 234] width 655 height 38
click at [636, 262] on input "10 Oct 2025" at bounding box center [646, 263] width 107 height 23
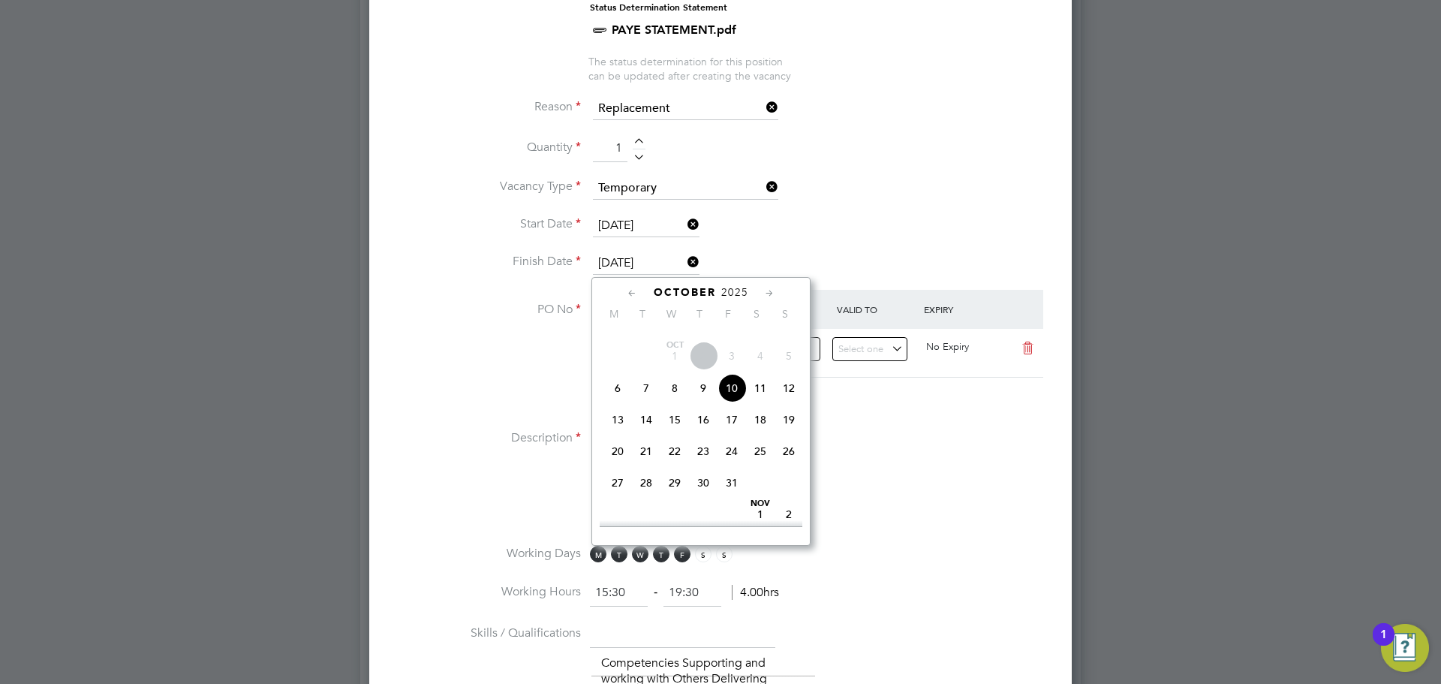
click at [847, 469] on li "Description" at bounding box center [720, 488] width 655 height 116
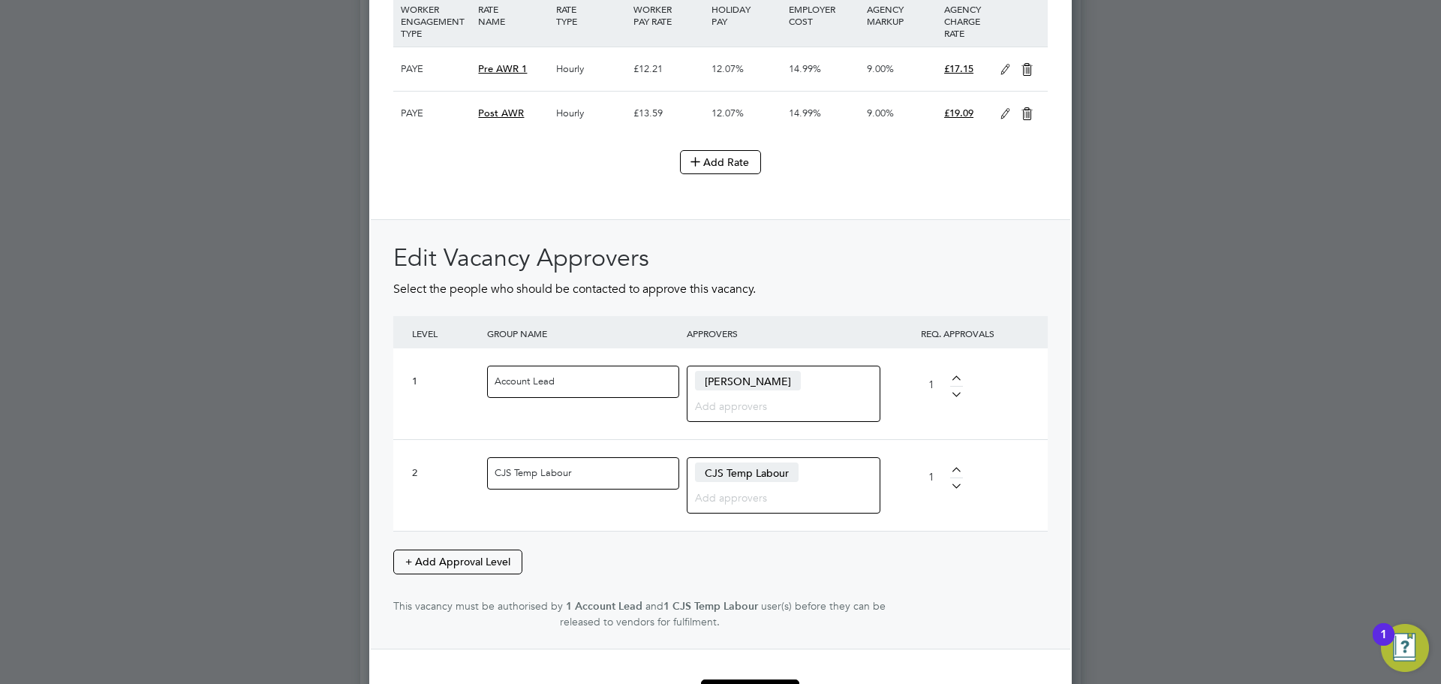
scroll to position [2092, 0]
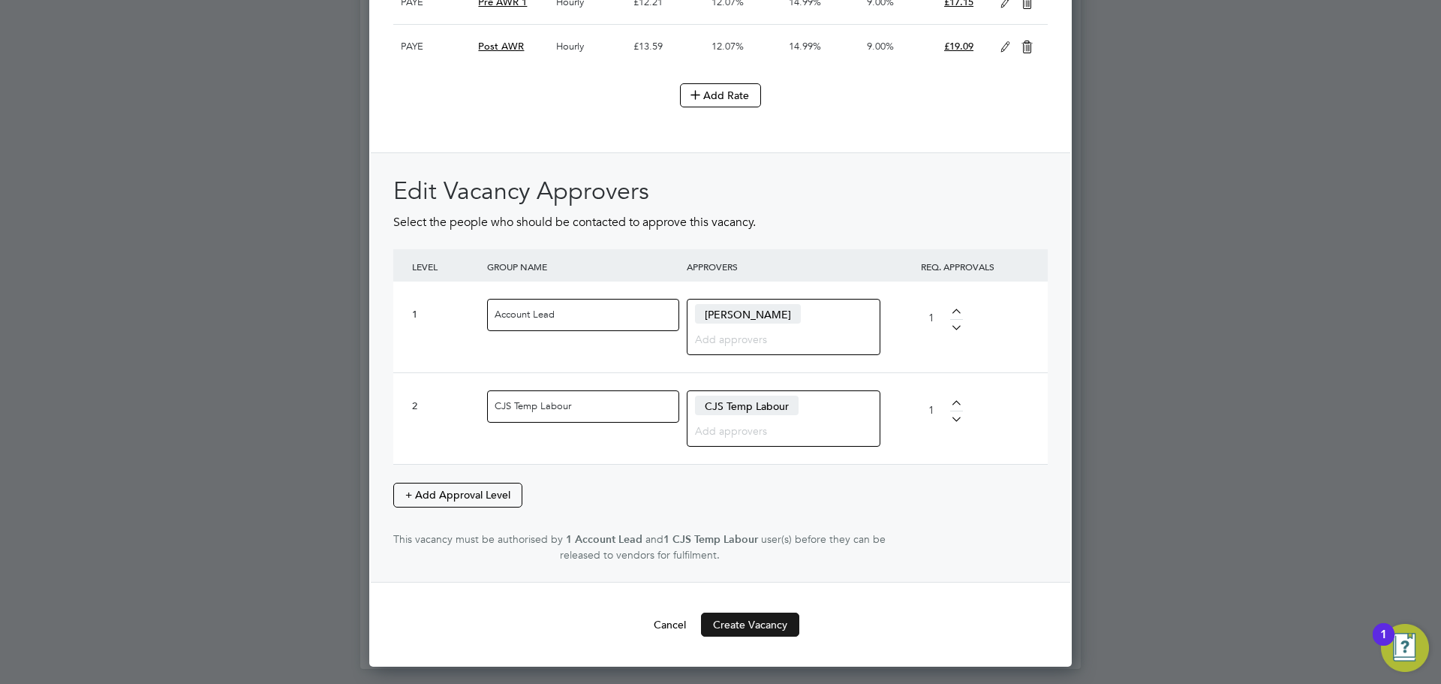
click at [772, 629] on button "Create Vacancy" at bounding box center [750, 625] width 98 height 24
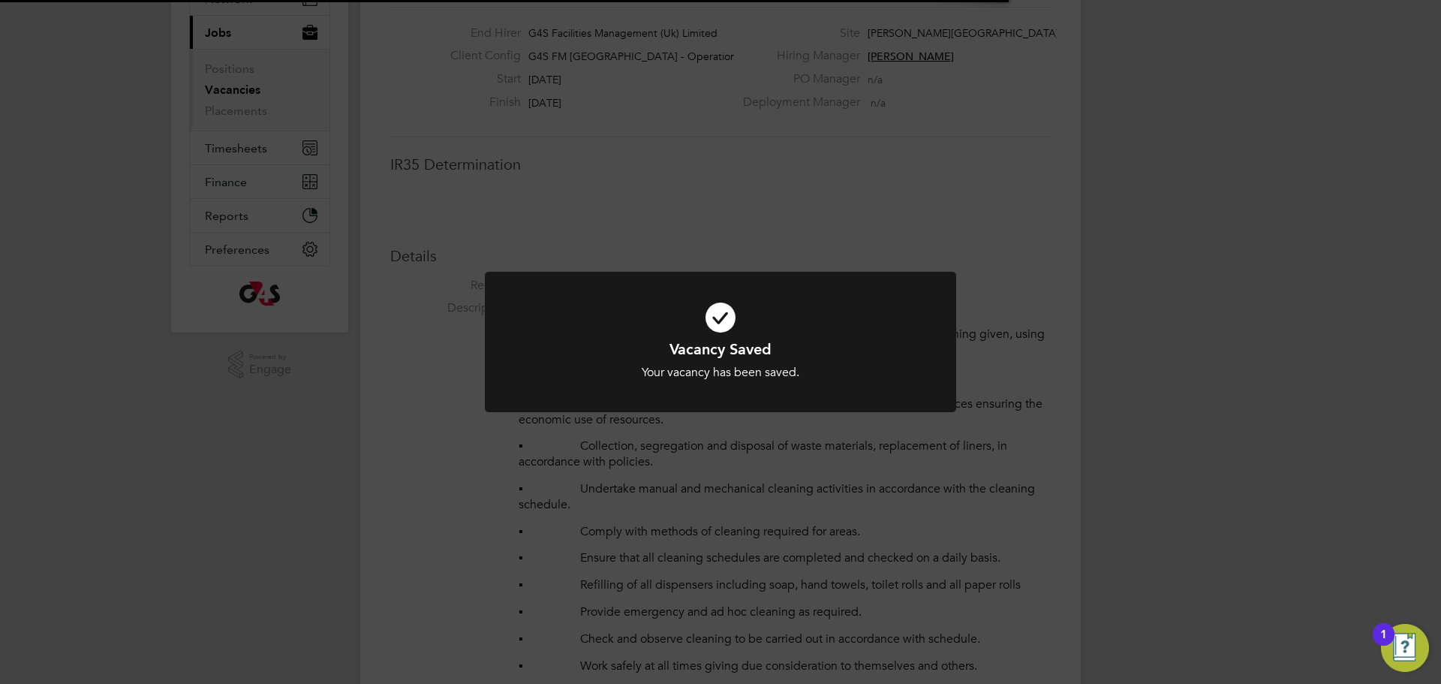
scroll to position [44, 105]
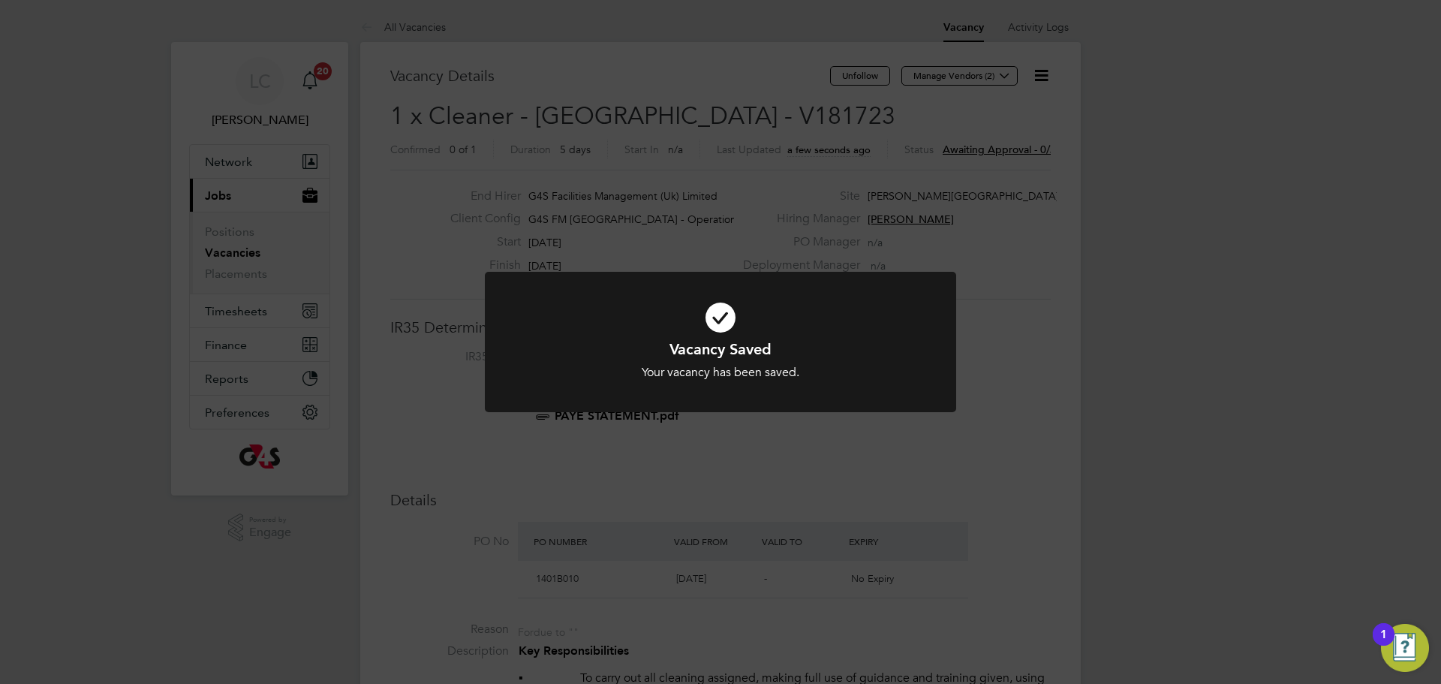
drag, startPoint x: 703, startPoint y: 110, endPoint x: 798, endPoint y: 112, distance: 94.6
click at [798, 112] on div "Vacancy Saved Your vacancy has been saved. Cancel Okay" at bounding box center [720, 342] width 1441 height 684
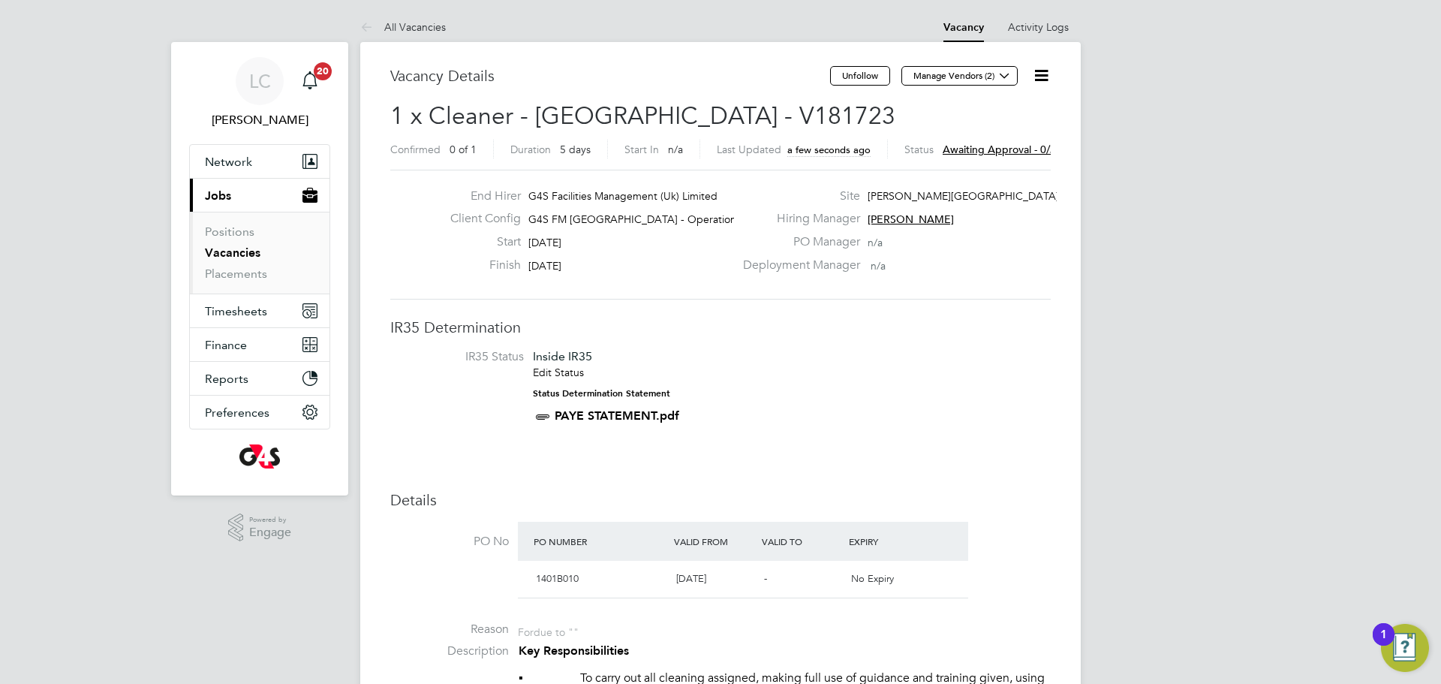
drag, startPoint x: 707, startPoint y: 110, endPoint x: 790, endPoint y: 119, distance: 83.2
click at [826, 116] on h2 "1 x Cleaner - Tower Hamlet - V181723 Confirmed 0 of 1 Duration 5 days Start In …" at bounding box center [720, 132] width 661 height 63
copy span "V181723"
click at [992, 75] on button "Manage Vendors (2)" at bounding box center [960, 76] width 116 height 20
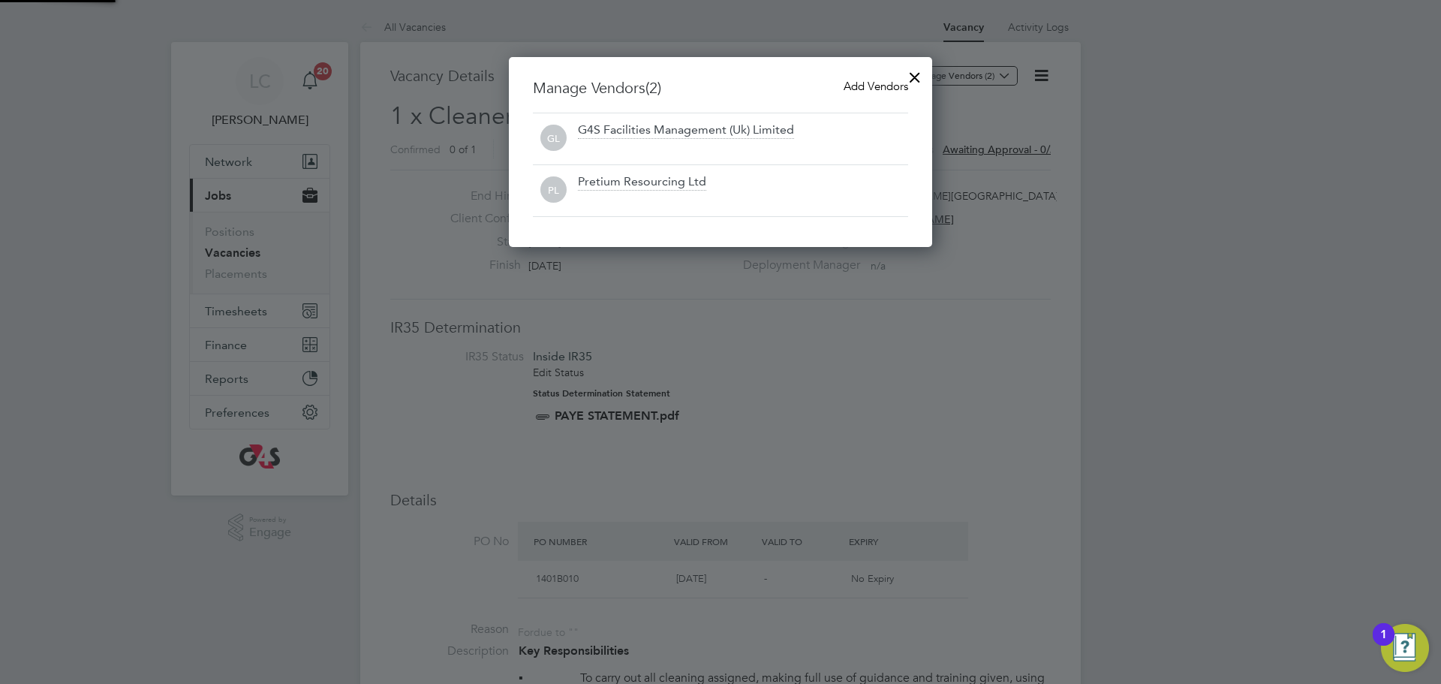
scroll to position [191, 424]
click at [872, 83] on span "Add Vendors" at bounding box center [876, 86] width 65 height 14
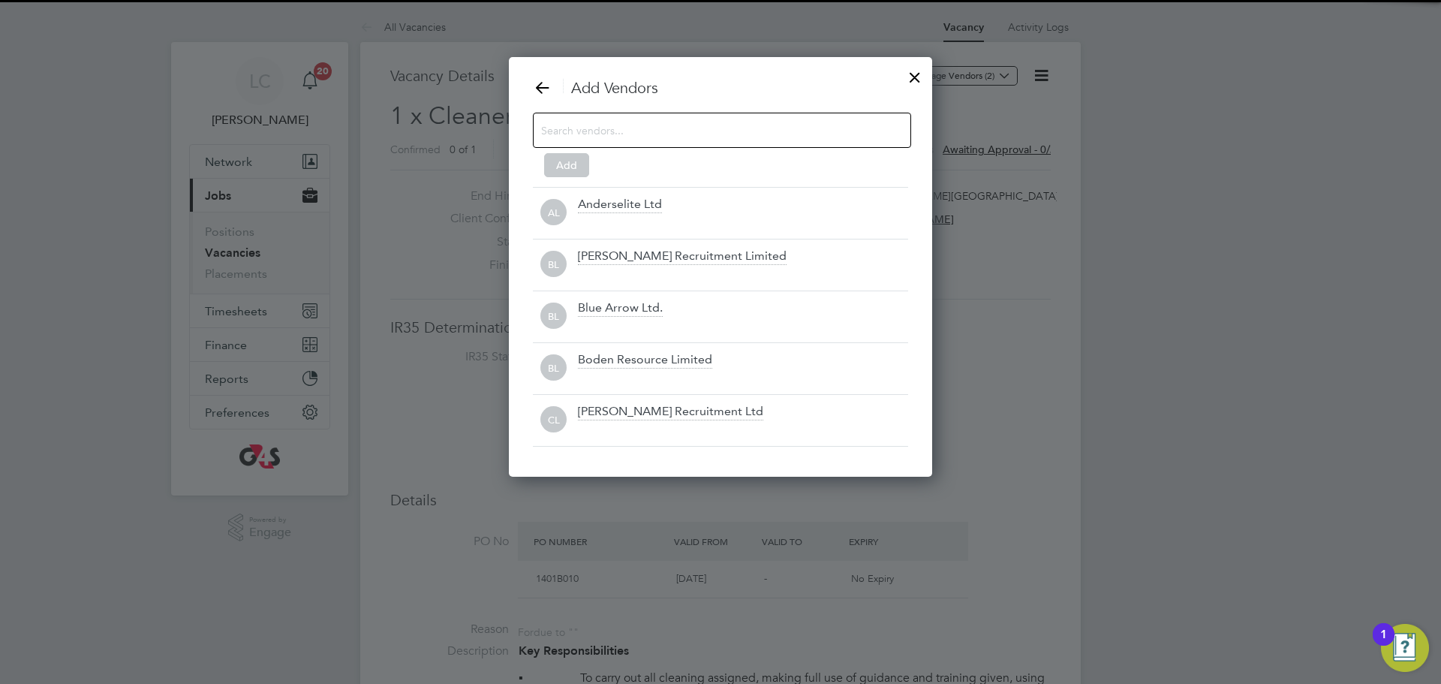
scroll to position [421, 424]
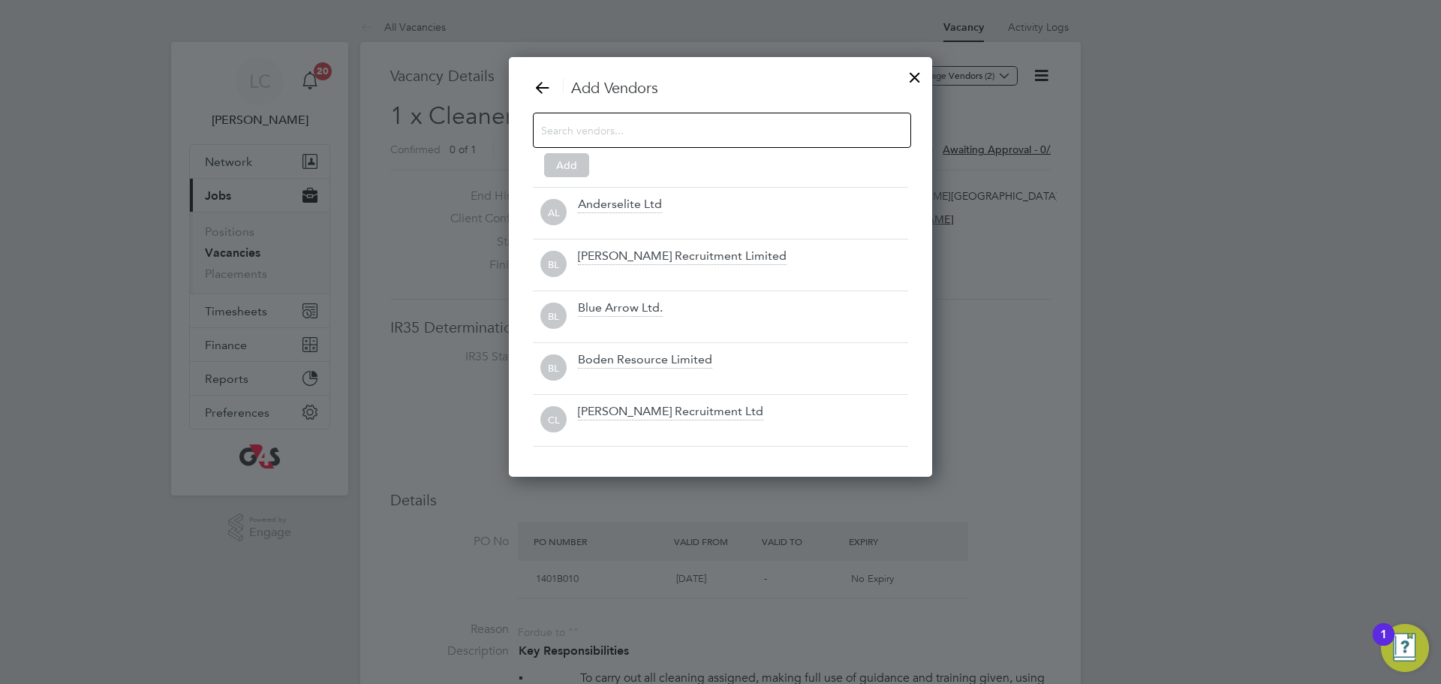
click at [649, 136] on input at bounding box center [710, 130] width 338 height 20
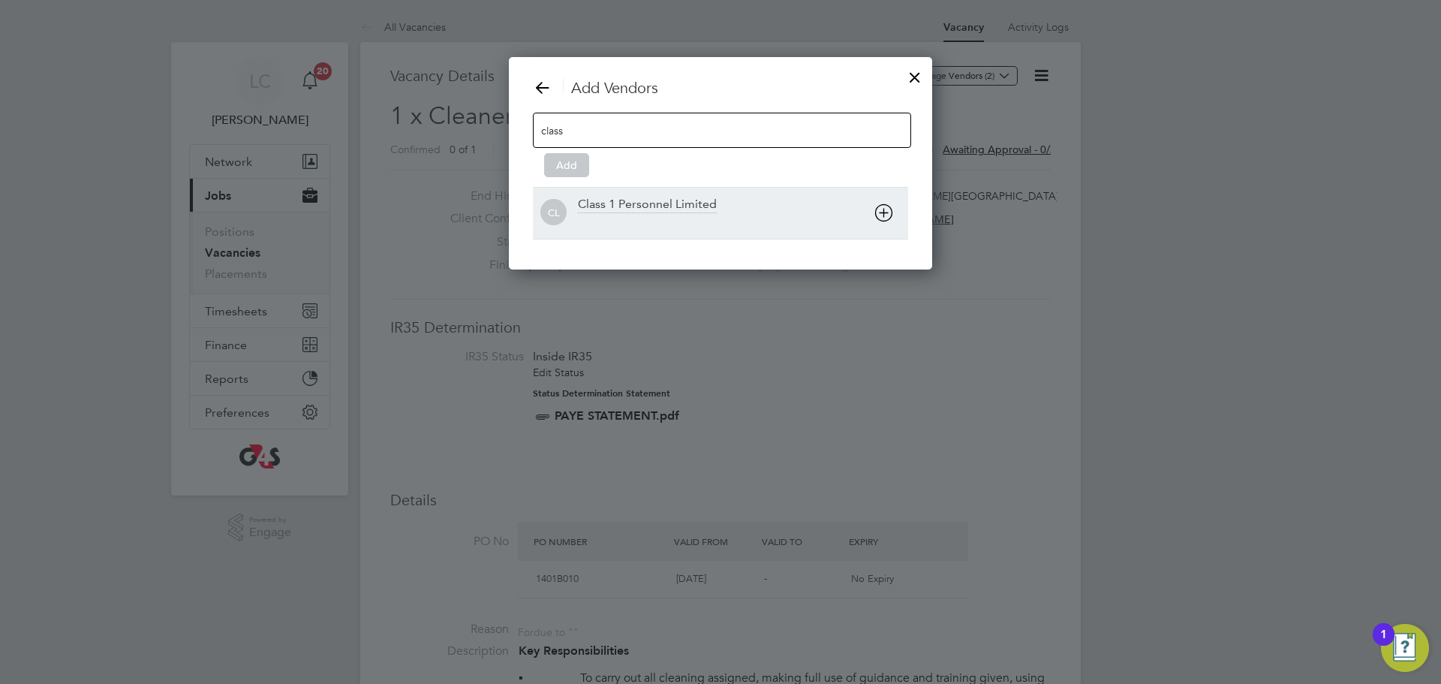
type input "class"
click at [608, 207] on div "Class 1 Personnel Limited" at bounding box center [647, 205] width 139 height 17
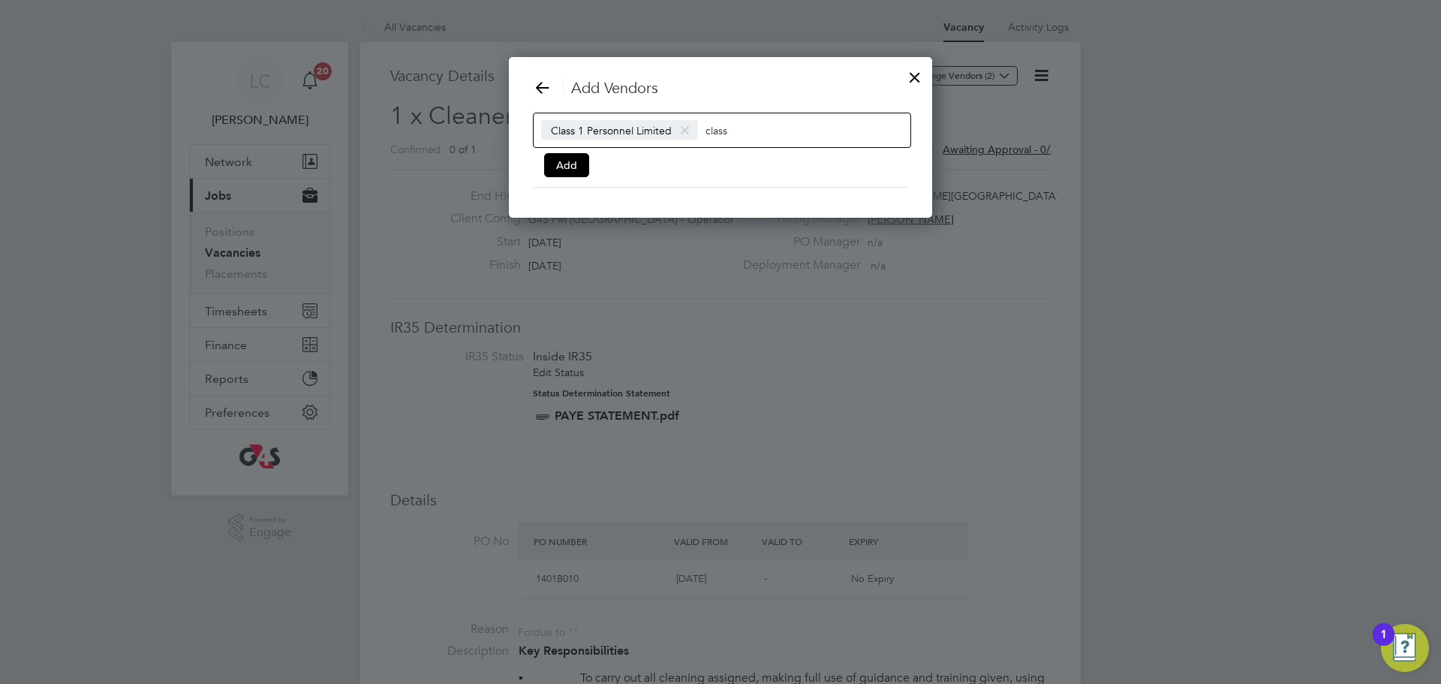
scroll to position [162, 424]
click at [570, 164] on button "Add" at bounding box center [566, 165] width 45 height 24
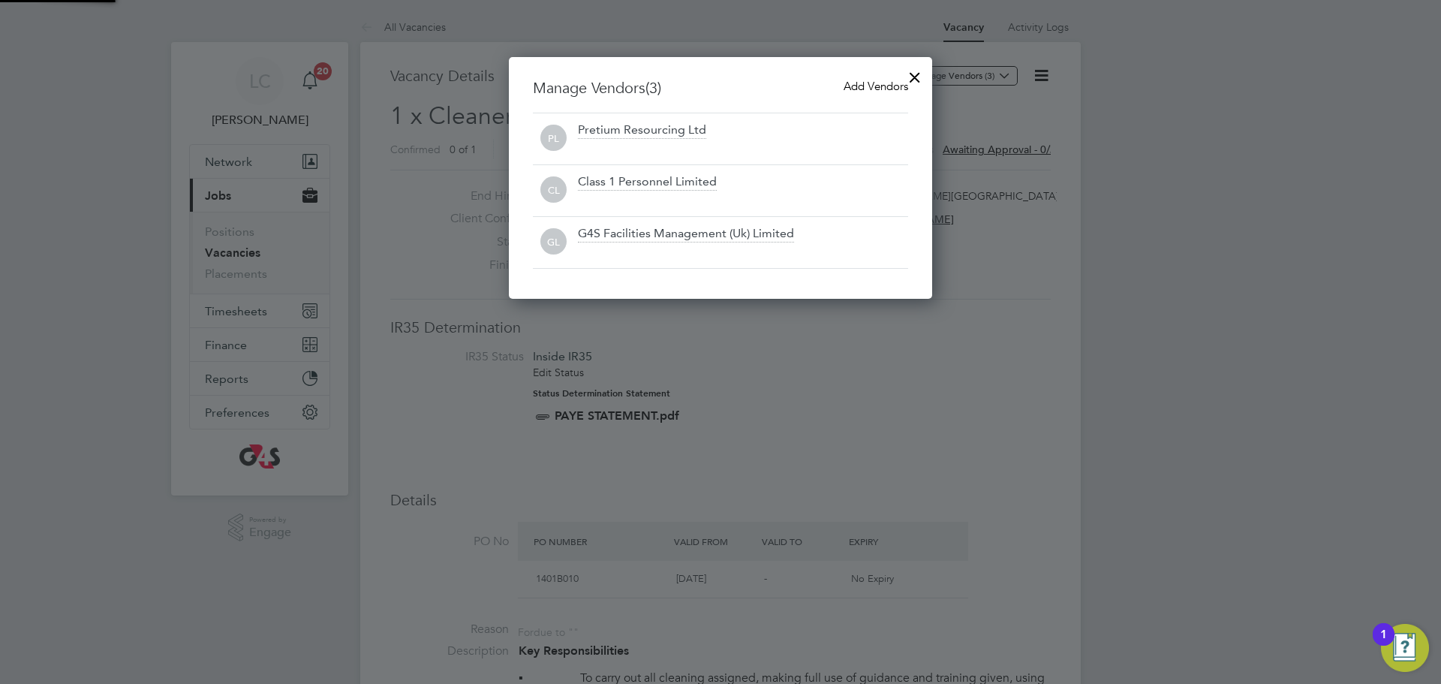
scroll to position [242, 424]
click at [915, 81] on div at bounding box center [915, 73] width 27 height 27
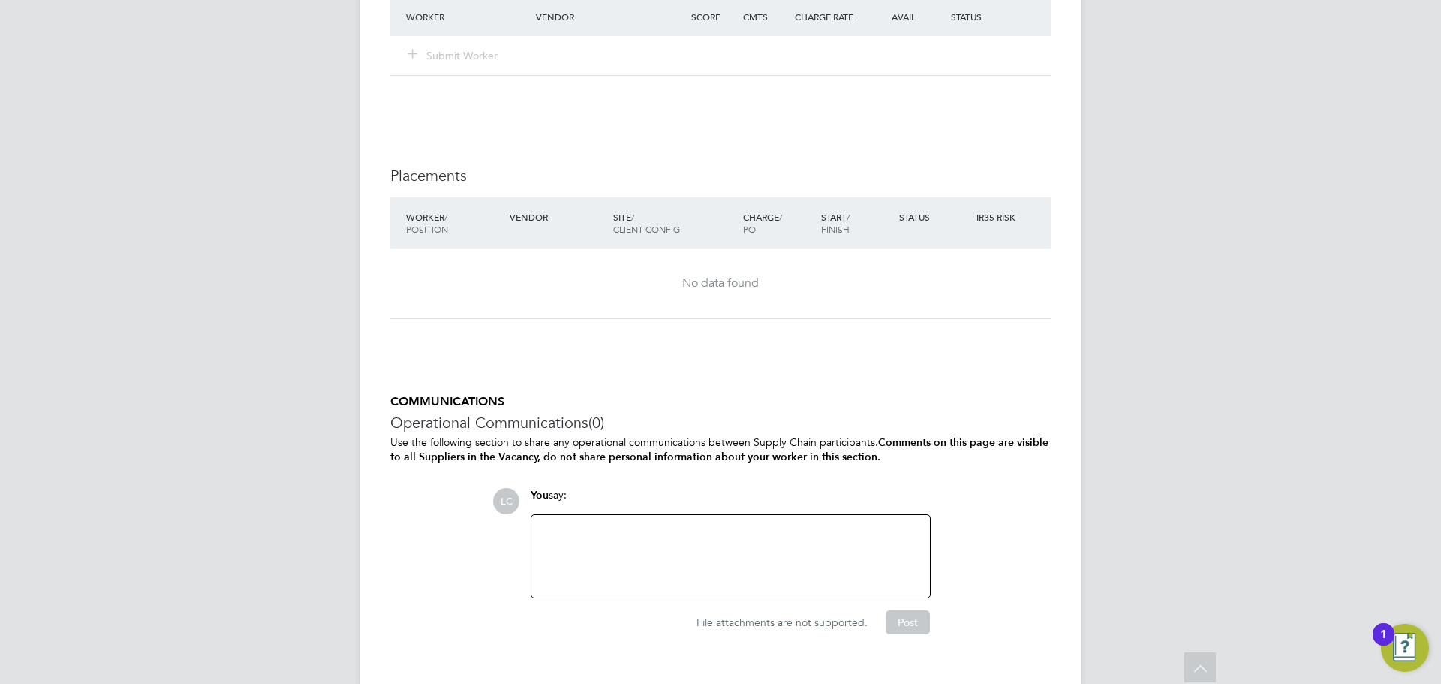
scroll to position [1968, 0]
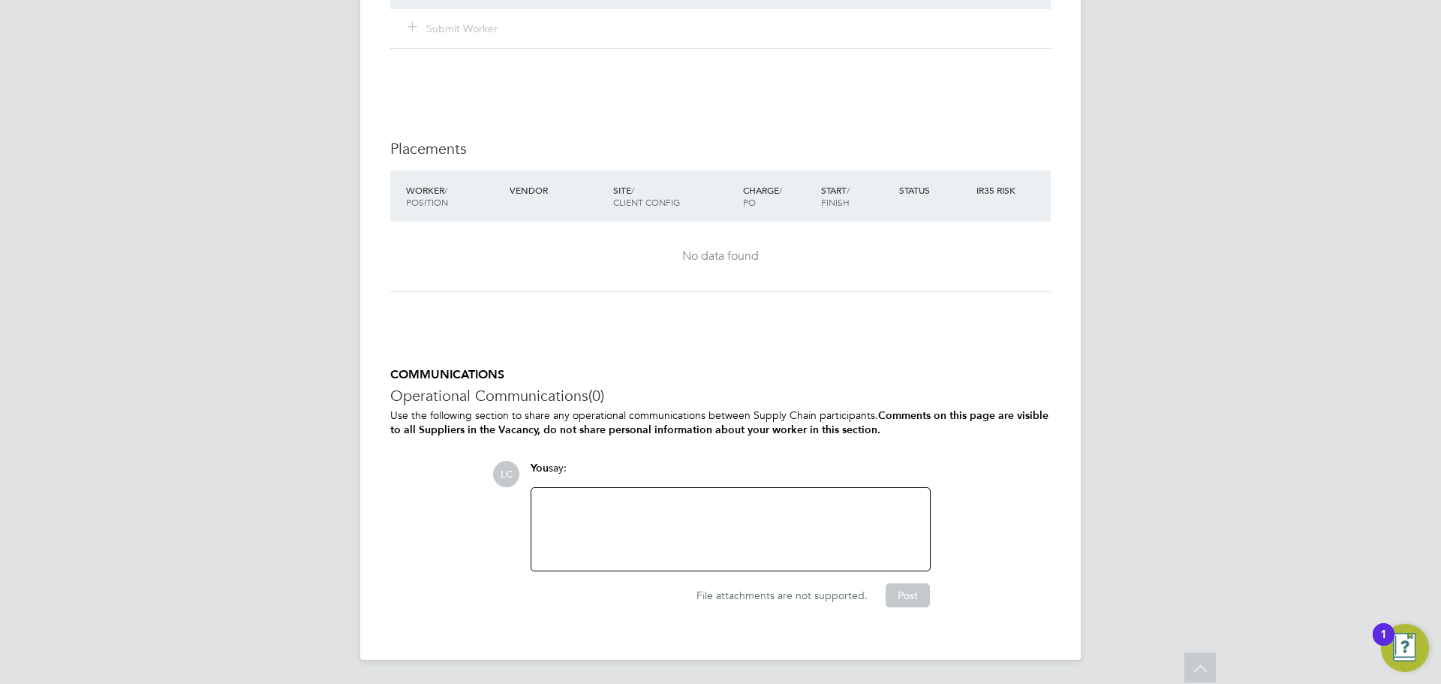
click at [678, 535] on div at bounding box center [731, 529] width 381 height 65
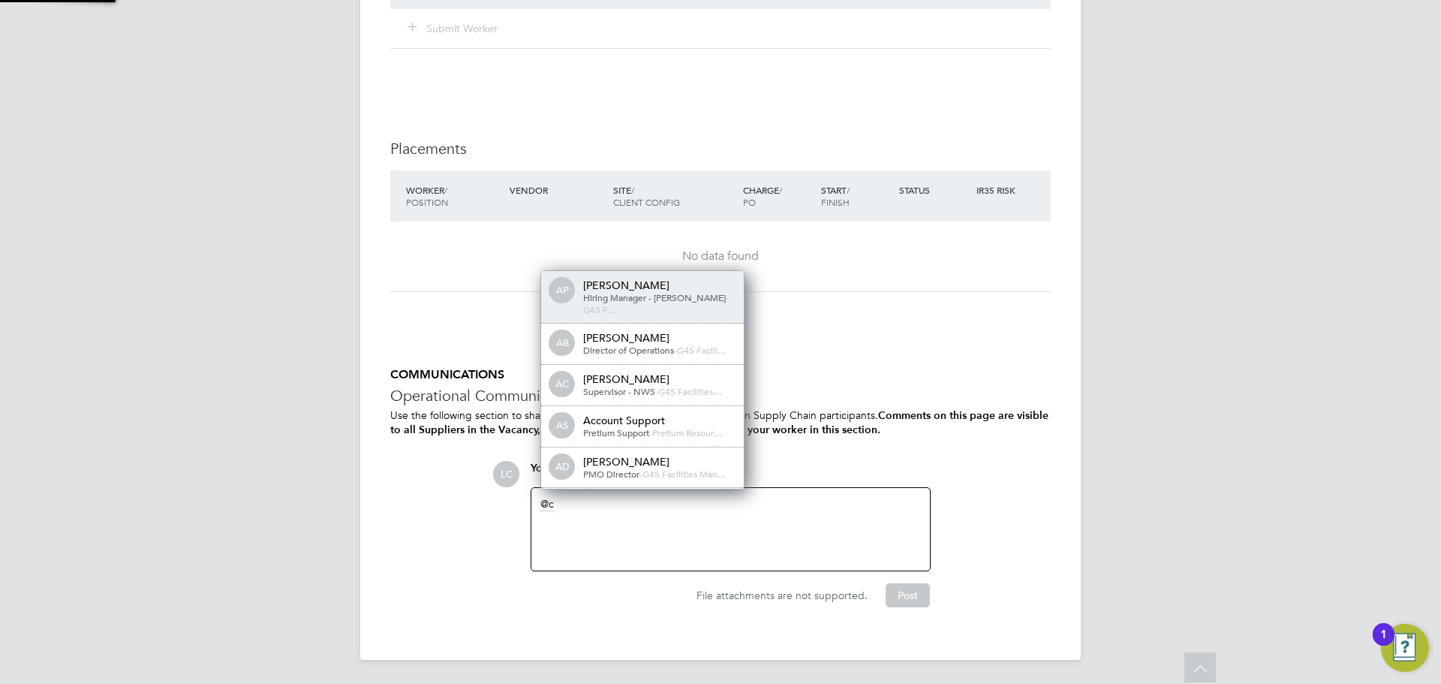
scroll to position [8, 8]
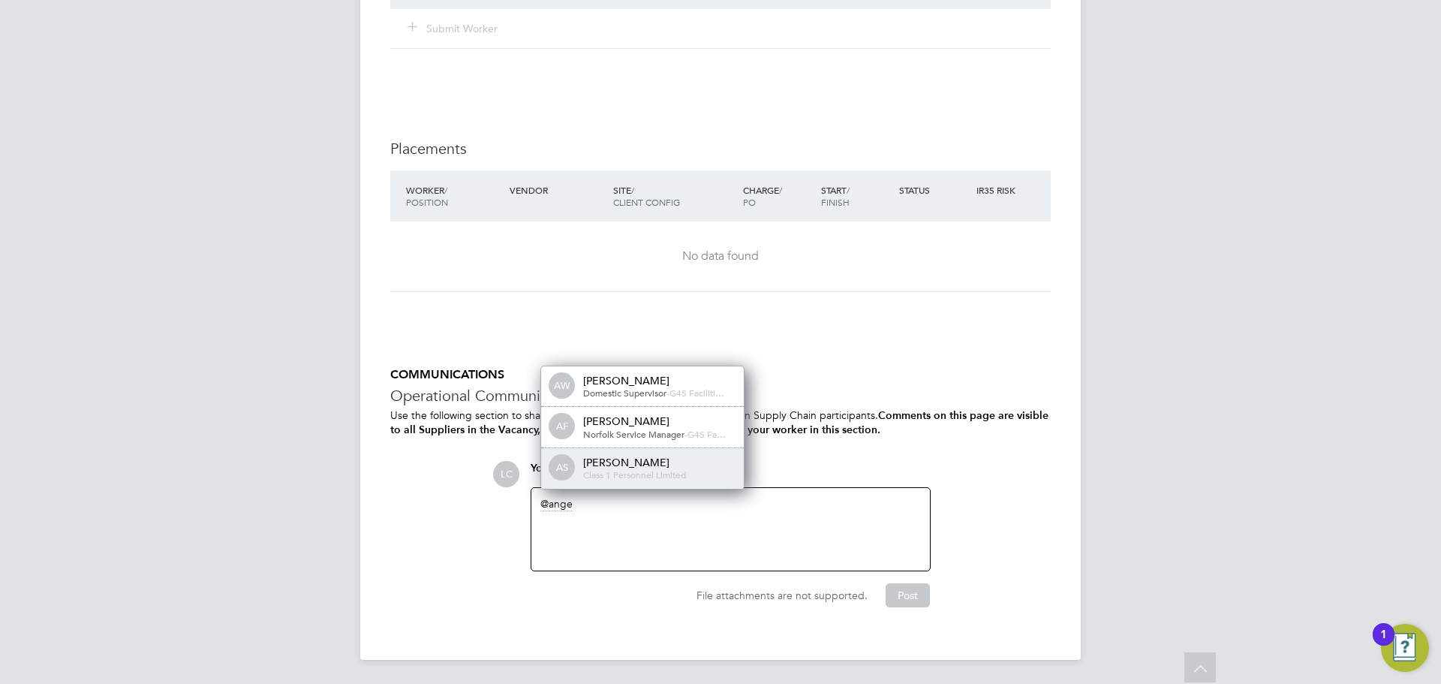
click at [641, 473] on span "Class 1 Personnel Limited" at bounding box center [634, 474] width 103 height 12
click at [635, 459] on div "Angela Sabaroche" at bounding box center [658, 463] width 150 height 14
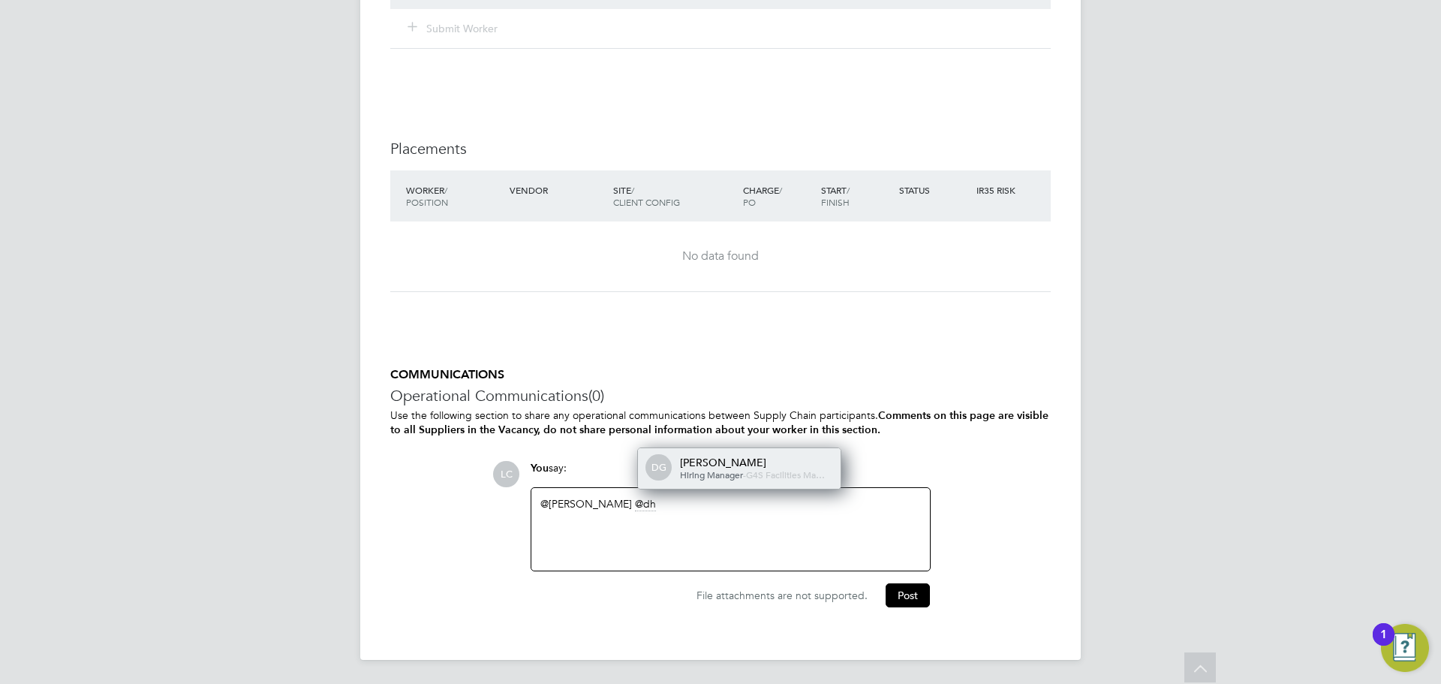
click at [706, 468] on span "Hiring Manager" at bounding box center [711, 474] width 63 height 12
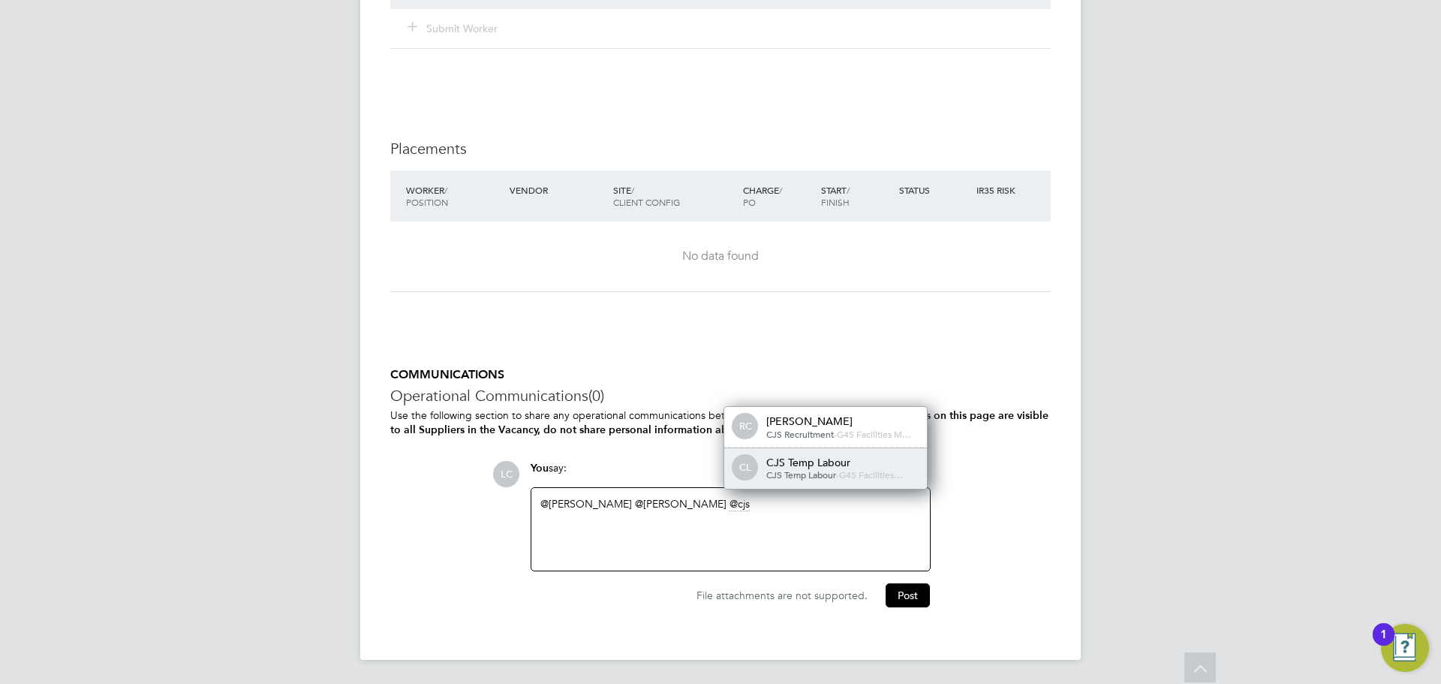
click at [803, 453] on div "CL CJS Temp Labour CJS Temp Labour - G4S Facilities…" at bounding box center [825, 468] width 203 height 41
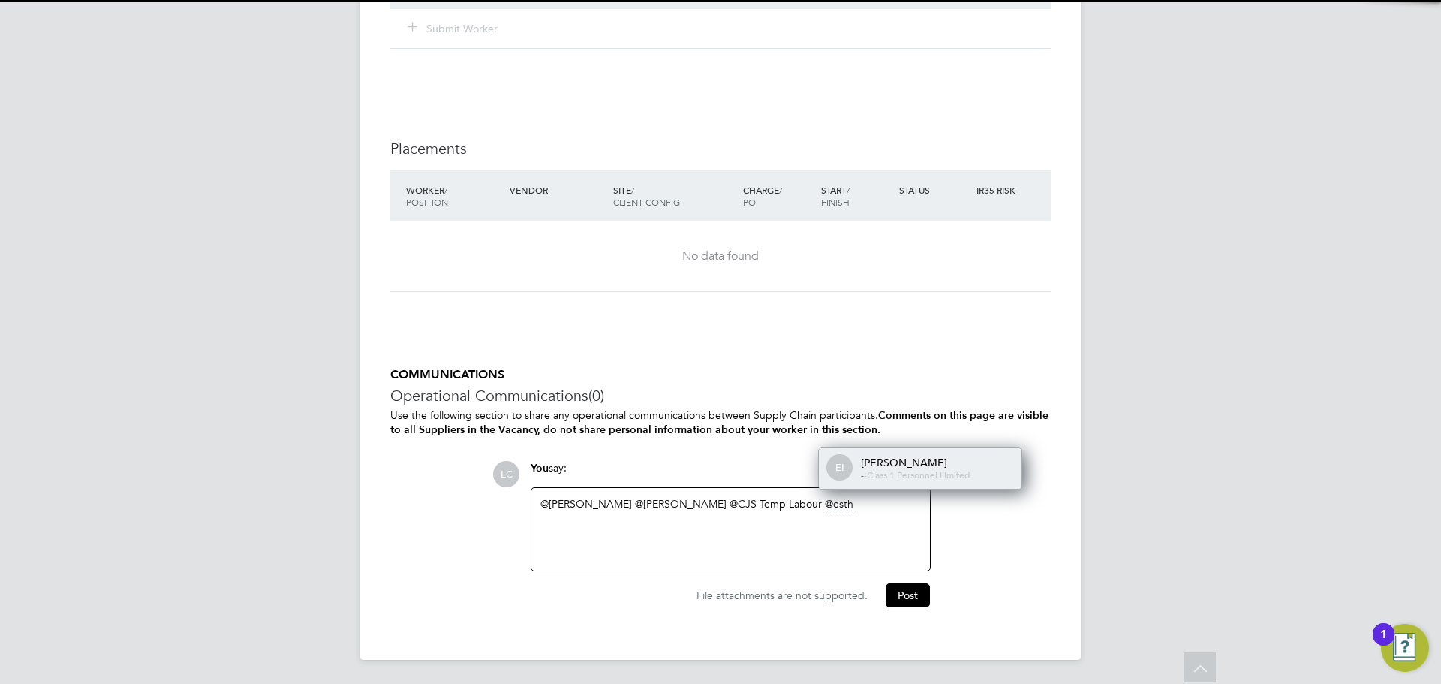
click at [887, 467] on div "Esther Isaac" at bounding box center [936, 463] width 150 height 14
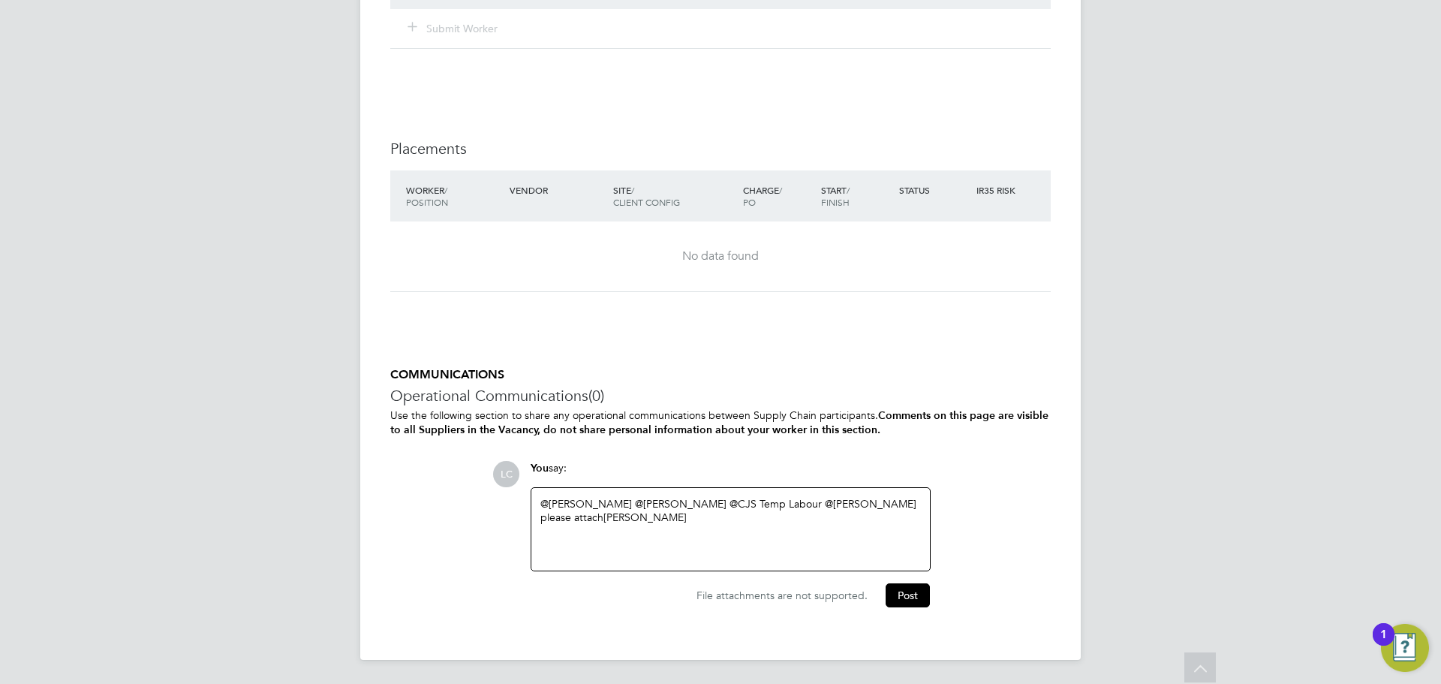
click at [731, 541] on div "@Angela Sabaroche ​ @dharmisha gohil ​ @CJS Temp Labour ​ @Esther Isaac ​ pleas…" at bounding box center [731, 529] width 381 height 65
click at [773, 532] on div "with working hours are" at bounding box center [731, 531] width 381 height 14
drag, startPoint x: 912, startPoint y: 596, endPoint x: 899, endPoint y: 584, distance: 17.5
click at [911, 597] on button "Post" at bounding box center [908, 595] width 44 height 24
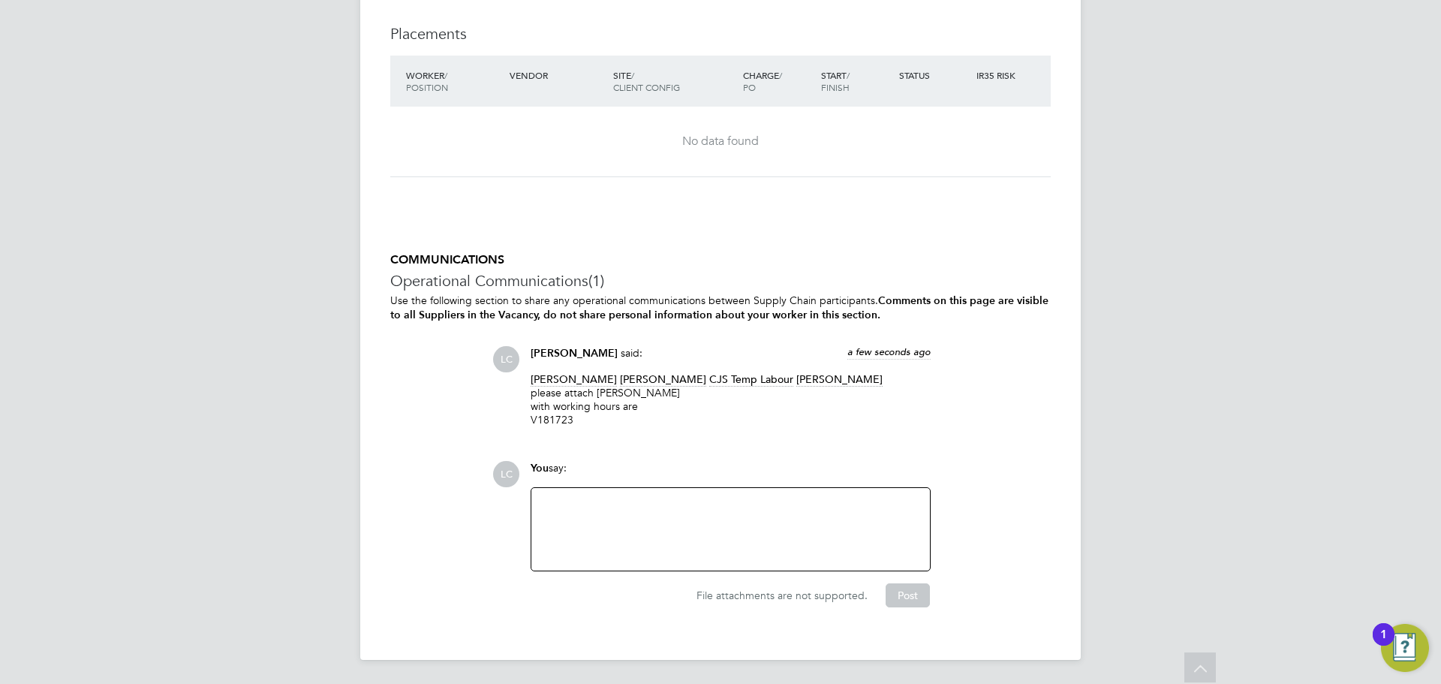
drag, startPoint x: 749, startPoint y: 592, endPoint x: 736, endPoint y: 459, distance: 132.7
click at [745, 583] on div "File attachments are not supported. Post" at bounding box center [730, 595] width 400 height 24
click at [586, 500] on div at bounding box center [731, 529] width 381 height 65
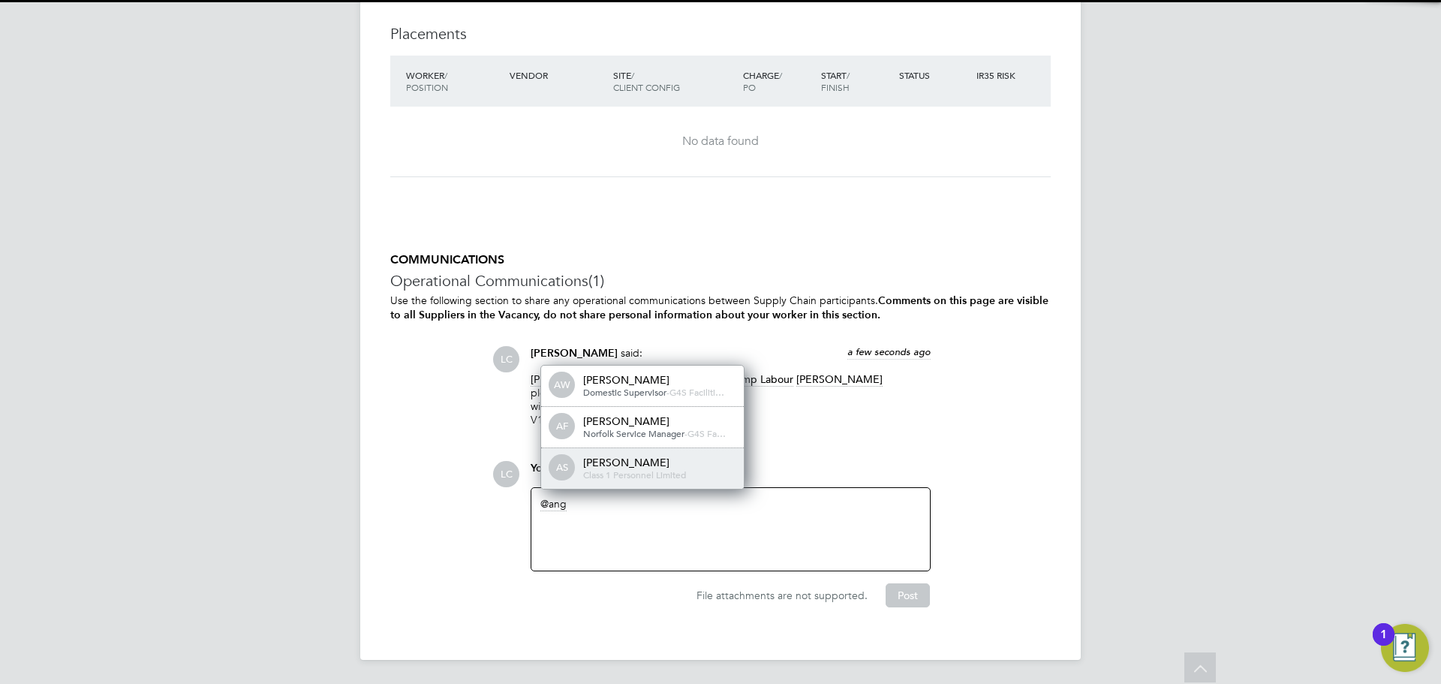
click at [610, 468] on div "Angela Sabaroche" at bounding box center [658, 463] width 150 height 14
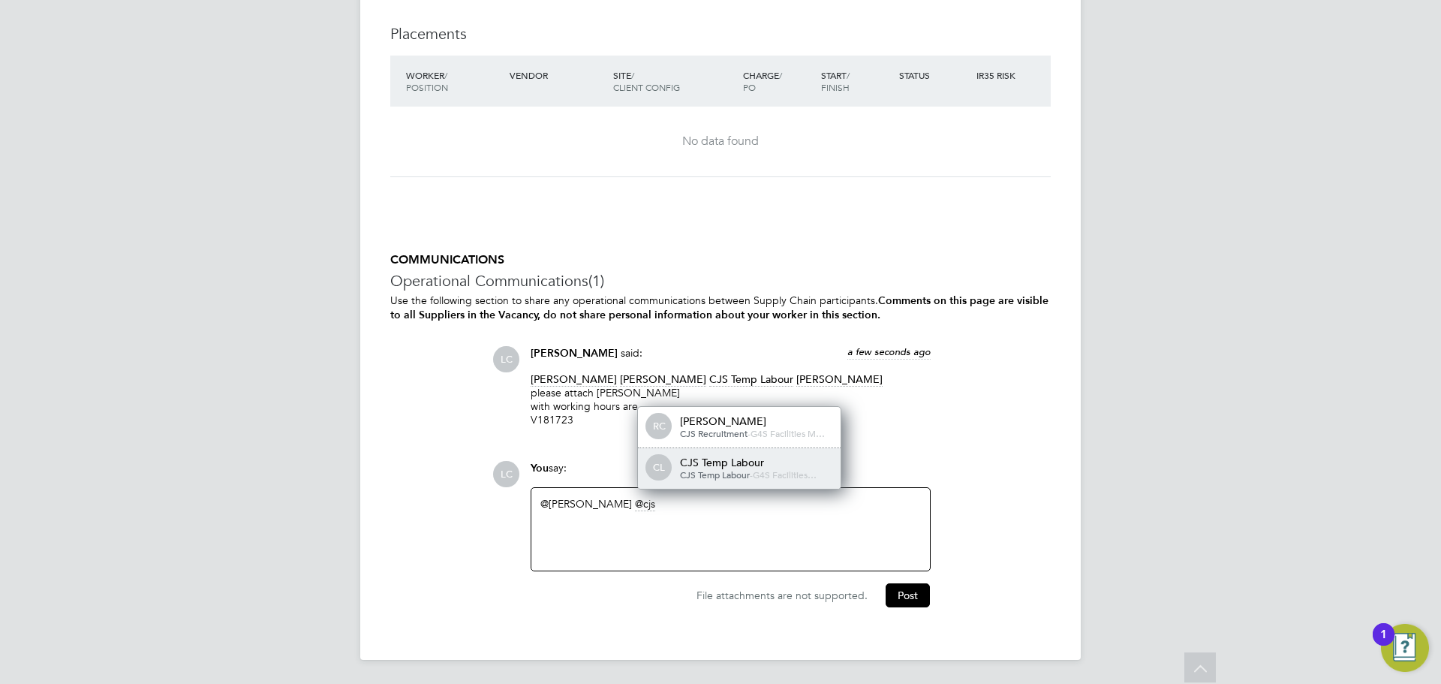
click at [705, 459] on div "CJS Temp Labour" at bounding box center [755, 463] width 150 height 14
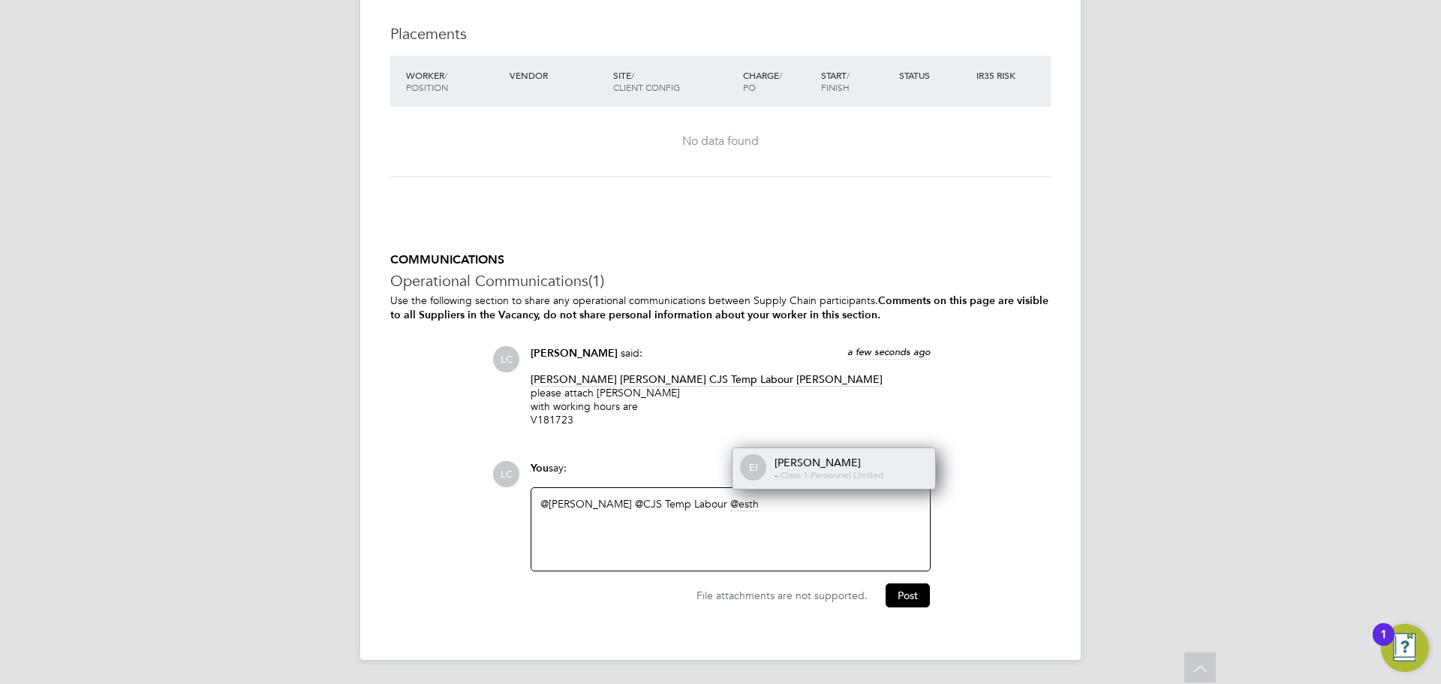
click at [837, 471] on span "Class 1 Personnel Limited" at bounding box center [832, 474] width 103 height 12
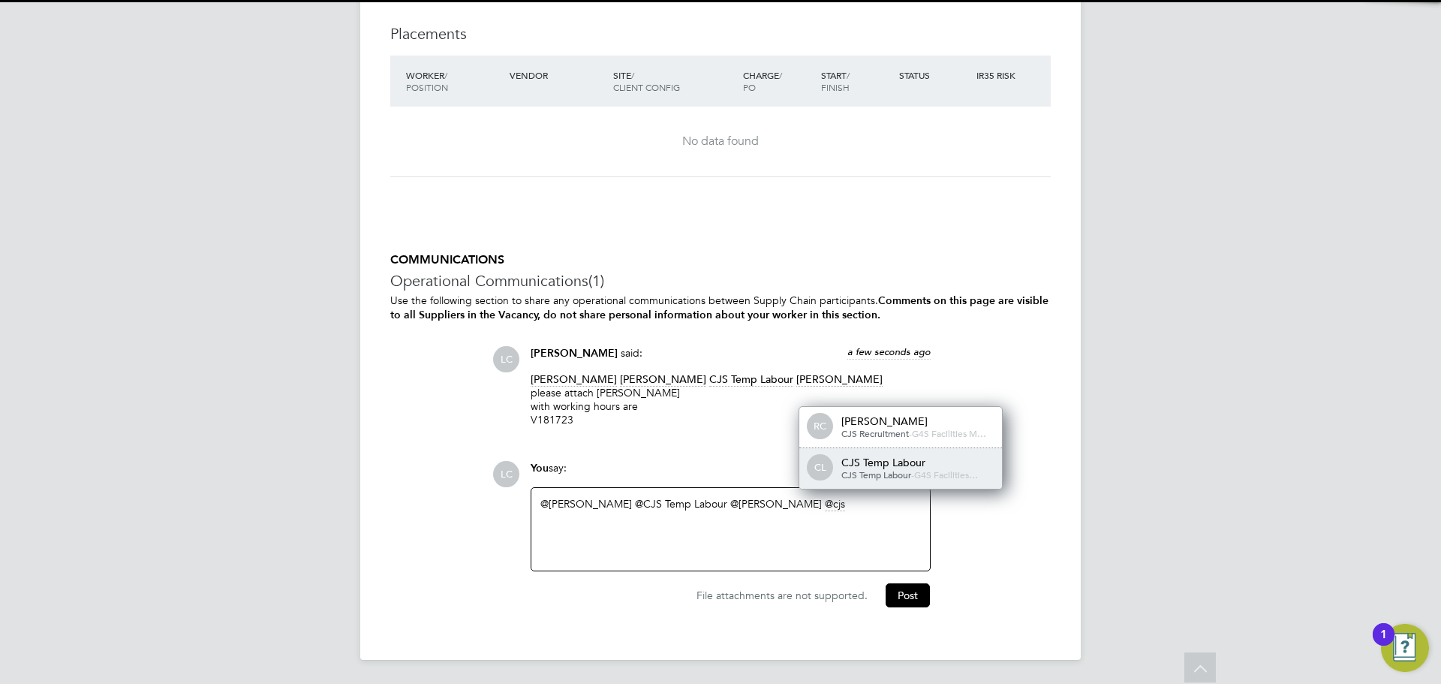
click at [939, 474] on span "G4S Facilities…" at bounding box center [946, 474] width 64 height 12
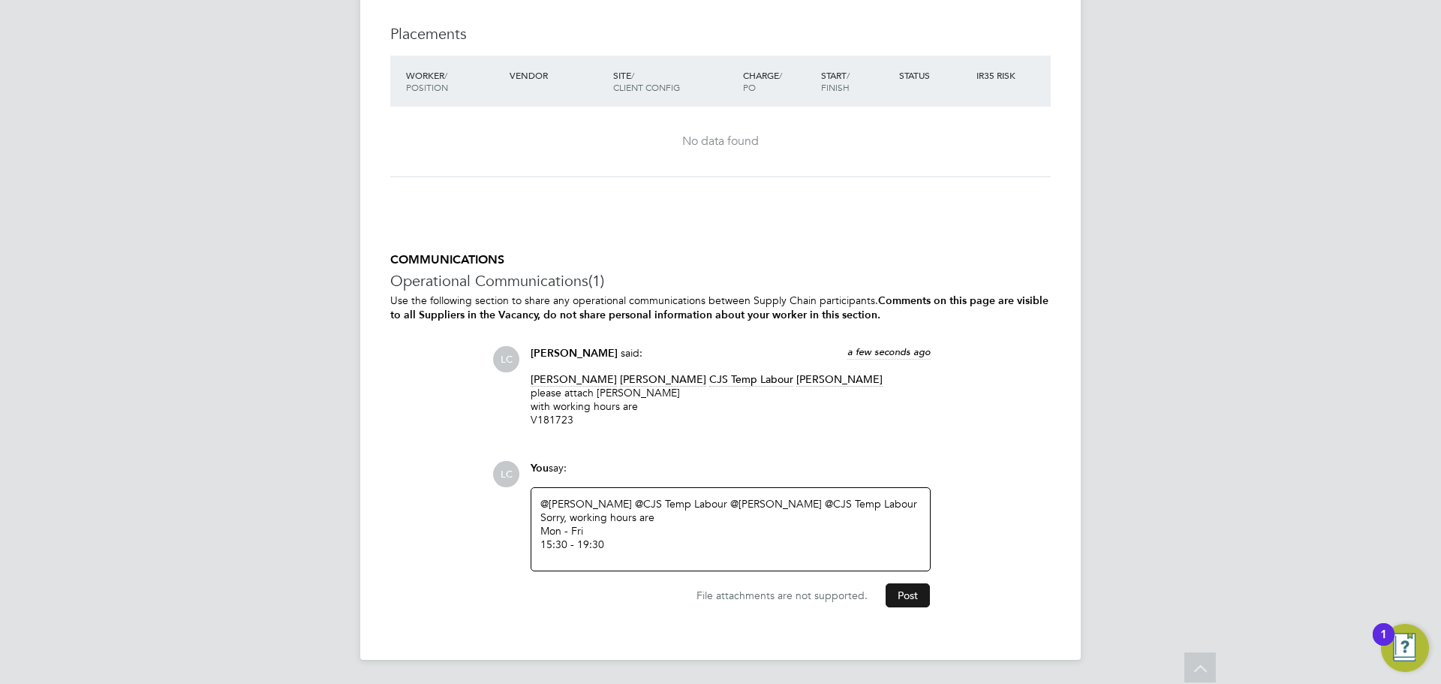
click at [902, 588] on button "Post" at bounding box center [908, 595] width 44 height 24
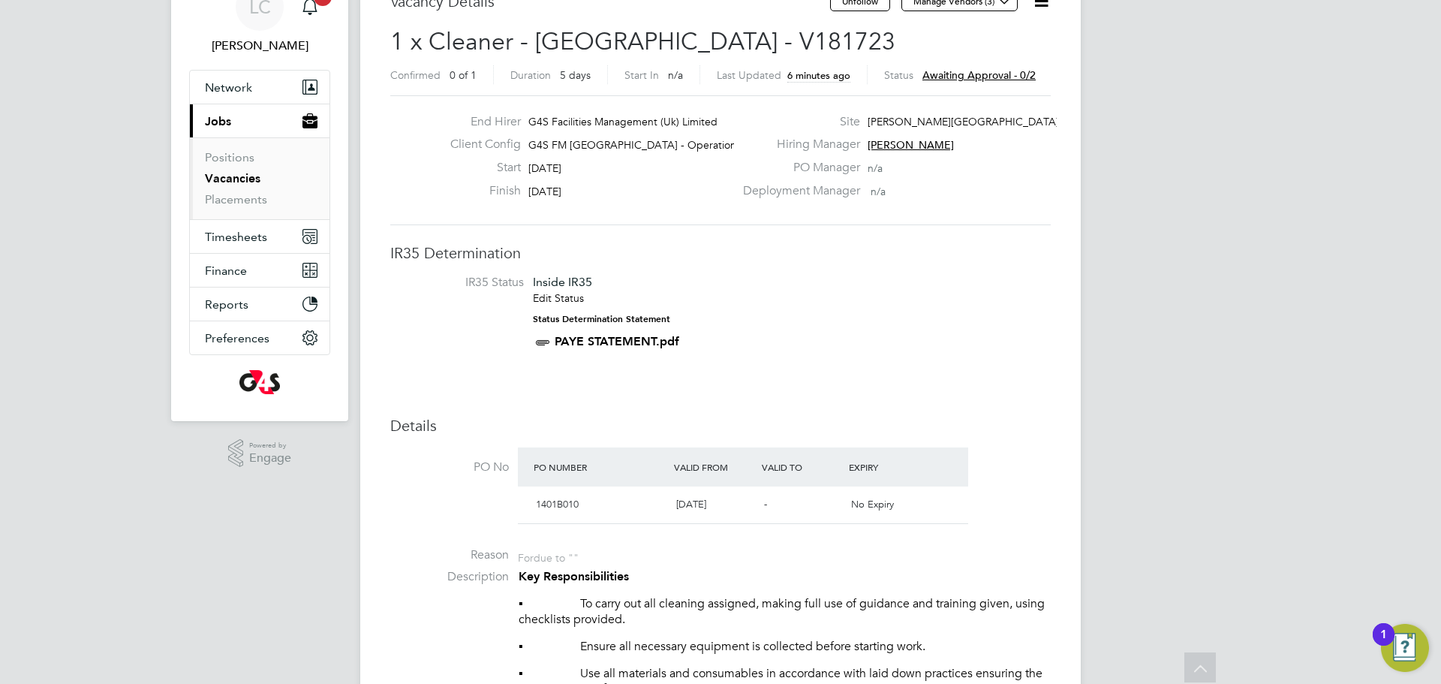
scroll to position [0, 0]
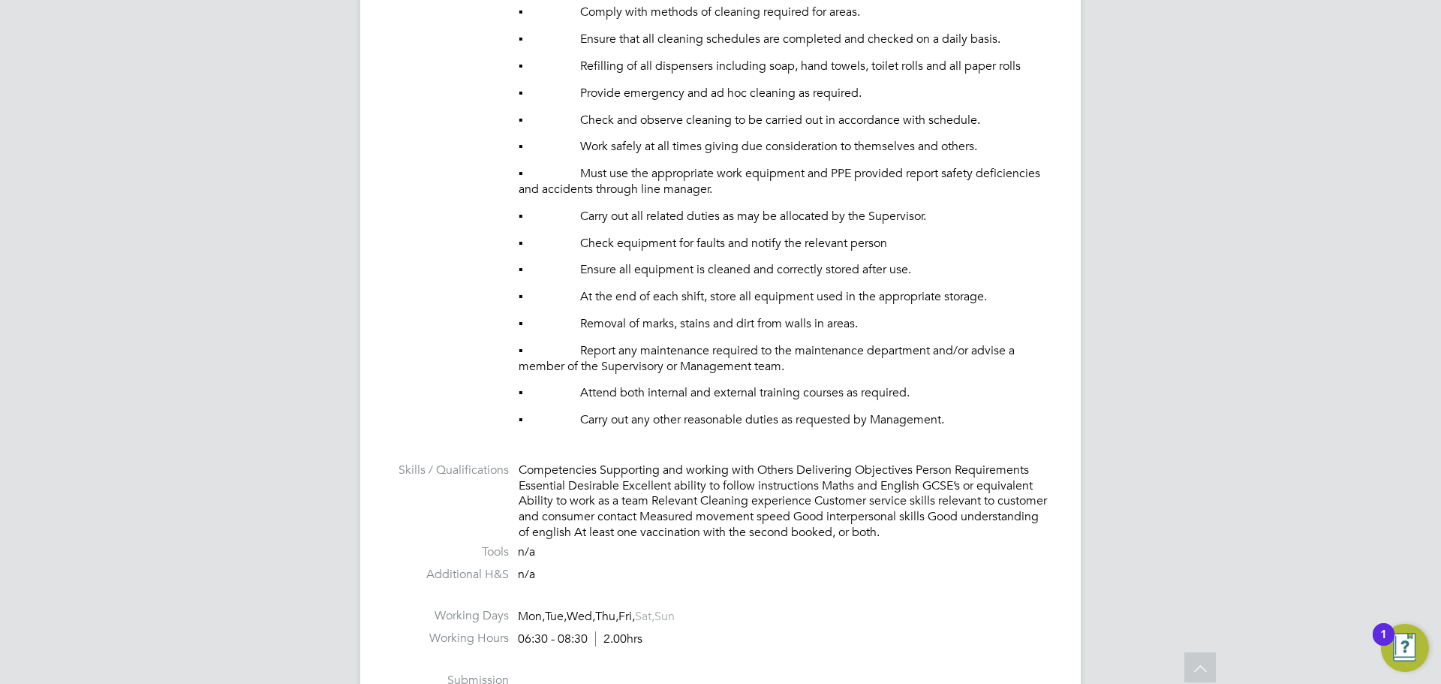
scroll to position [760, 0]
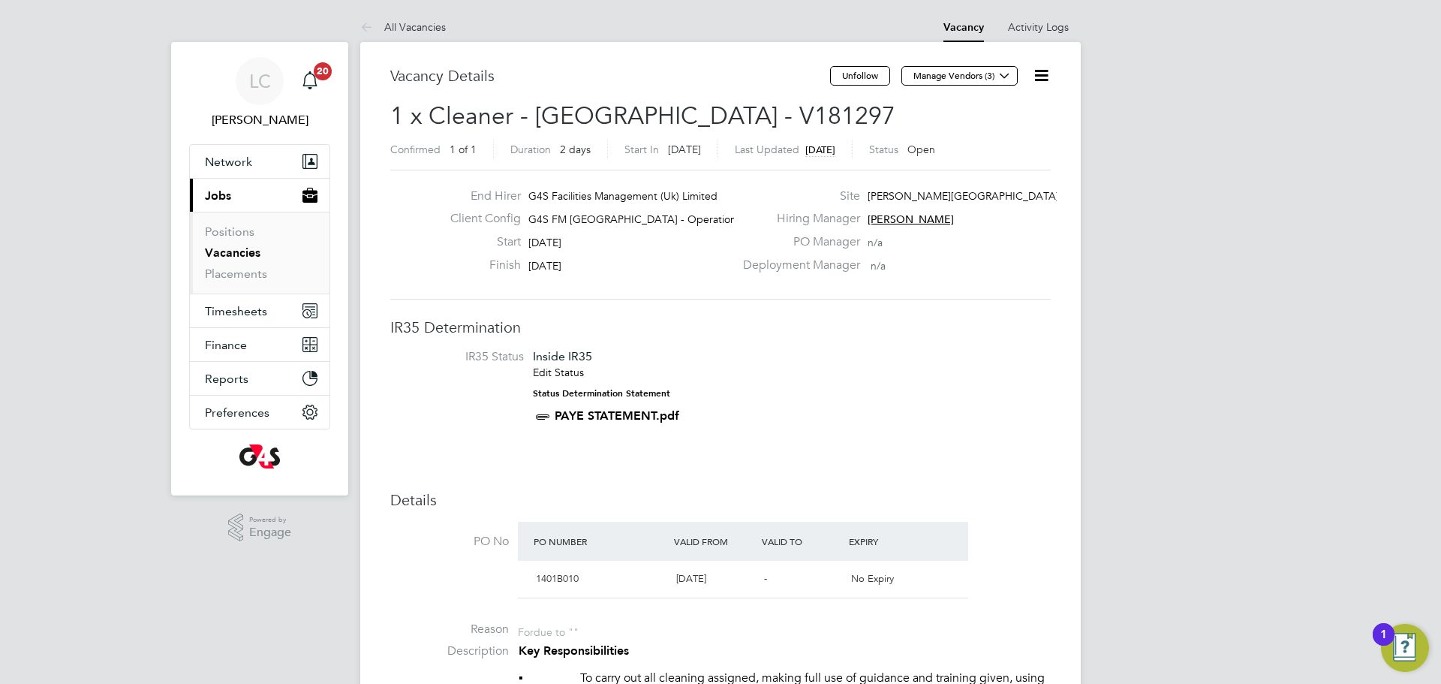
drag, startPoint x: 1048, startPoint y: 67, endPoint x: 1049, endPoint y: 74, distance: 7.5
click at [1049, 68] on icon at bounding box center [1041, 75] width 19 height 19
click at [1008, 104] on li "Edit Vacancy" at bounding box center [1005, 111] width 87 height 21
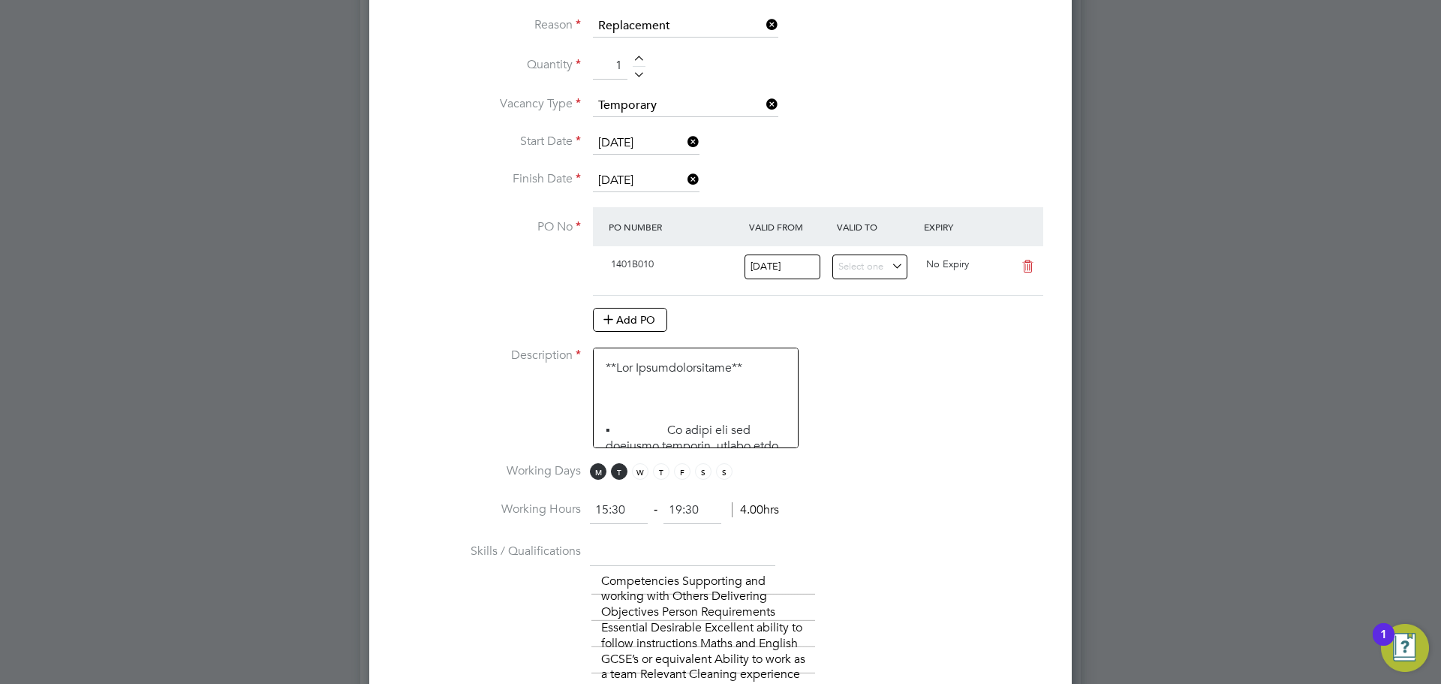
click at [617, 178] on input "[DATE]" at bounding box center [646, 181] width 107 height 23
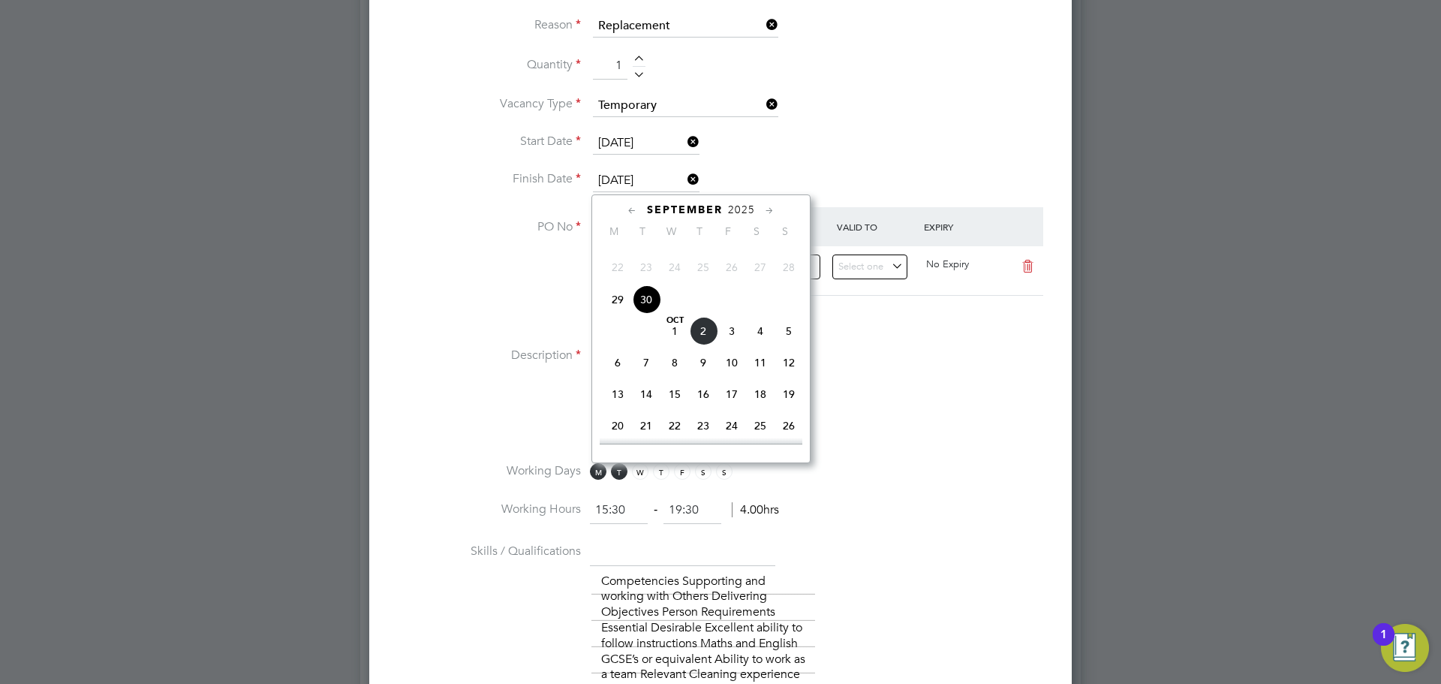
click at [736, 345] on span "3" at bounding box center [732, 331] width 29 height 29
type input "[DATE]"
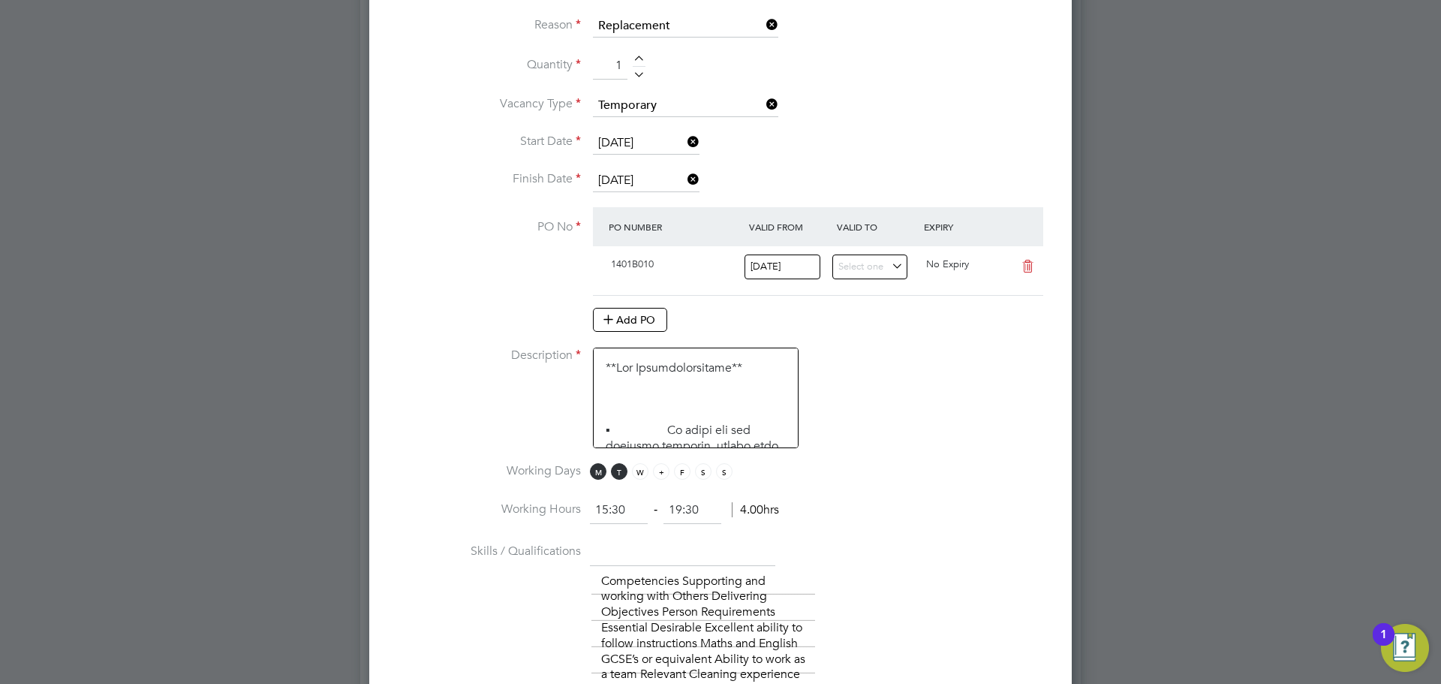
drag, startPoint x: 643, startPoint y: 476, endPoint x: 656, endPoint y: 477, distance: 12.8
click at [644, 477] on span "W" at bounding box center [640, 471] width 17 height 17
click at [664, 478] on span "T" at bounding box center [661, 471] width 17 height 17
click at [680, 478] on span "F" at bounding box center [682, 471] width 17 height 17
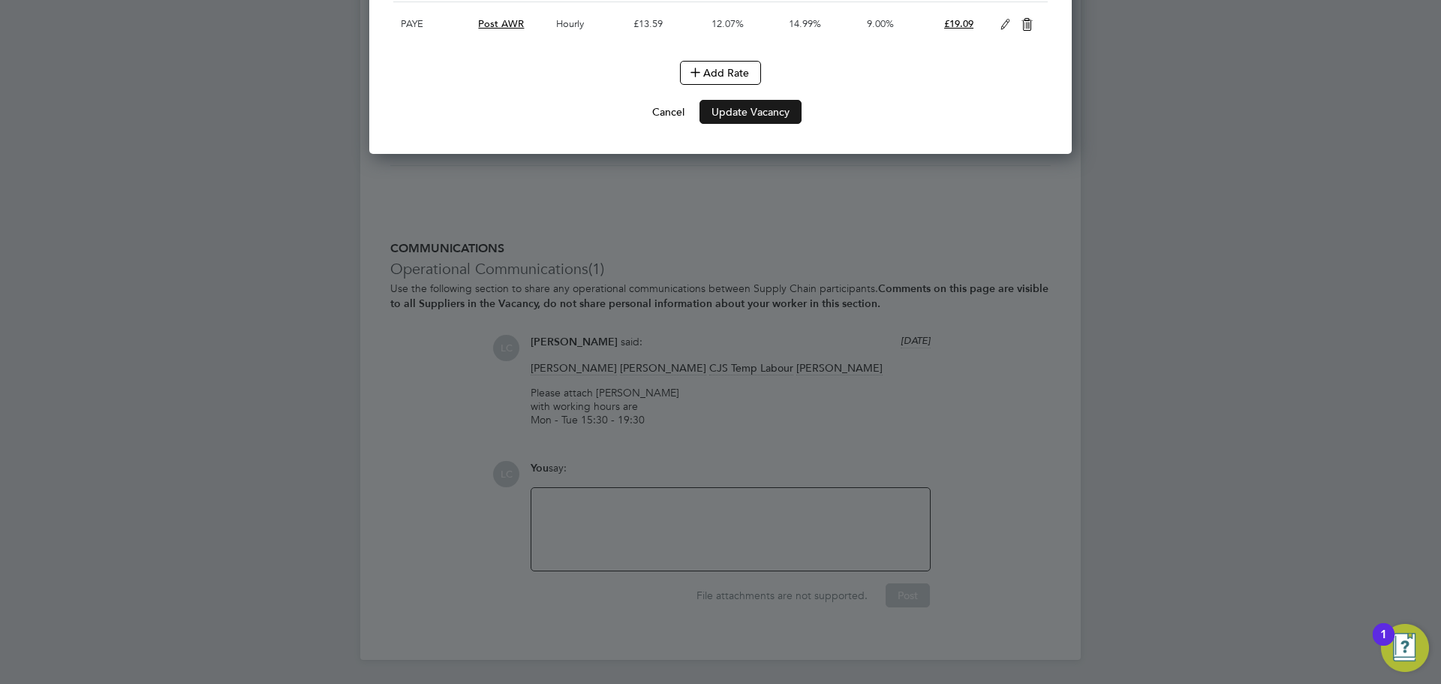
drag, startPoint x: 737, startPoint y: 110, endPoint x: 734, endPoint y: 122, distance: 12.4
click at [736, 100] on li "Add Rate" at bounding box center [720, 80] width 655 height 39
click at [736, 124] on button "Update Vacancy" at bounding box center [751, 112] width 102 height 24
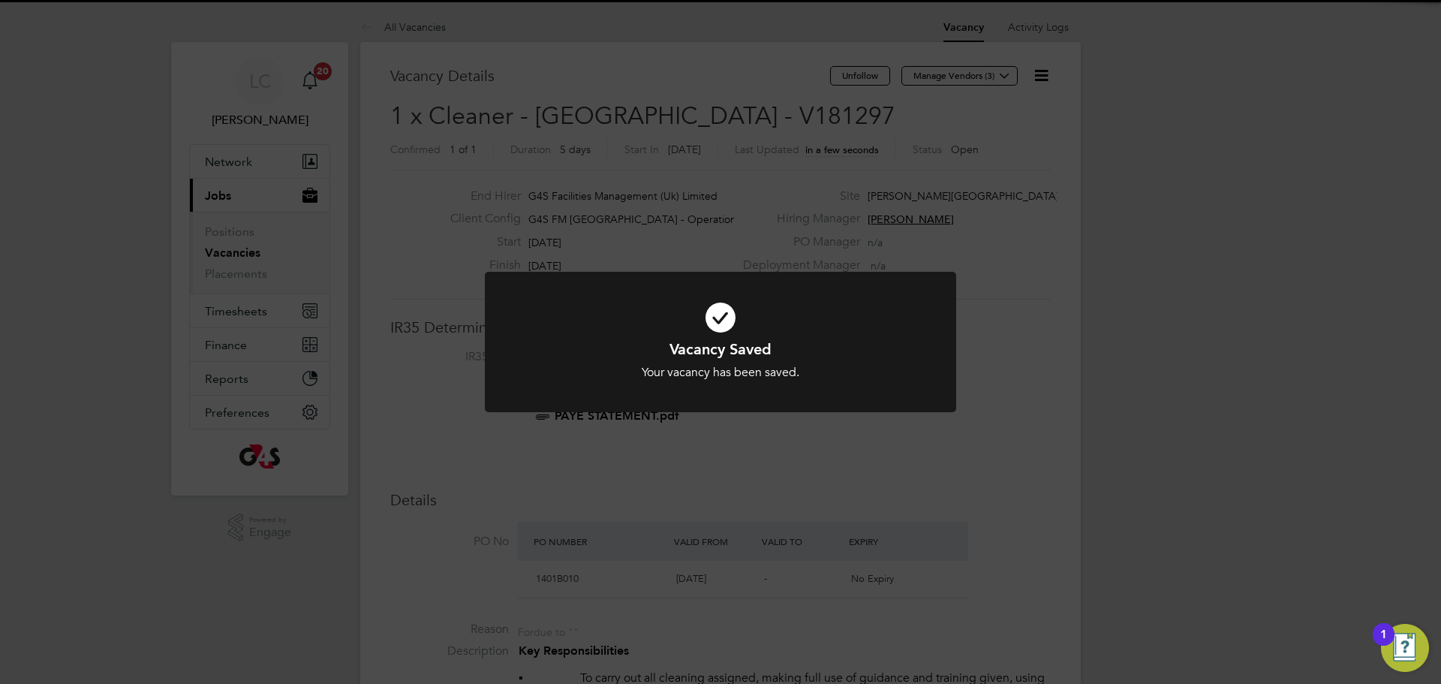
click at [783, 209] on div "Vacancy Saved Your vacancy has been saved. Cancel Okay" at bounding box center [720, 342] width 1441 height 684
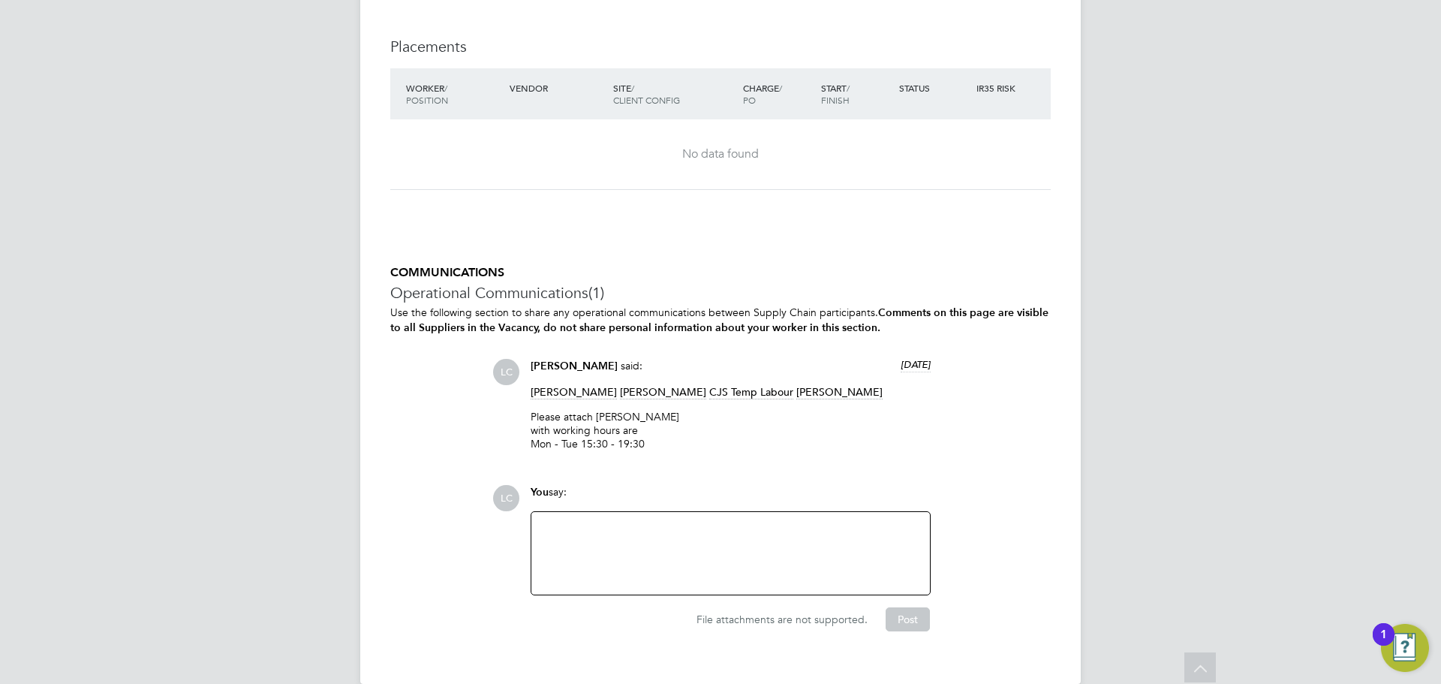
click at [664, 544] on div at bounding box center [731, 553] width 381 height 65
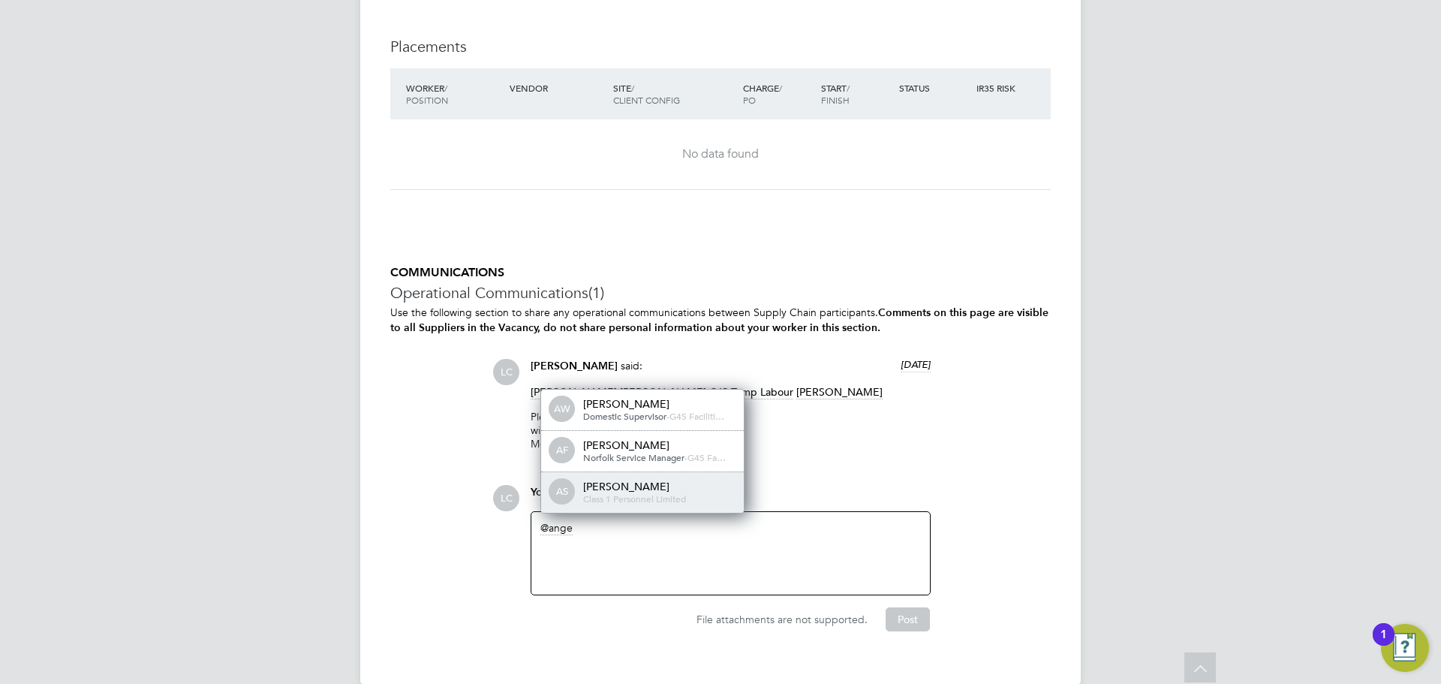
click at [679, 483] on div "Angela Sabaroche" at bounding box center [658, 487] width 150 height 14
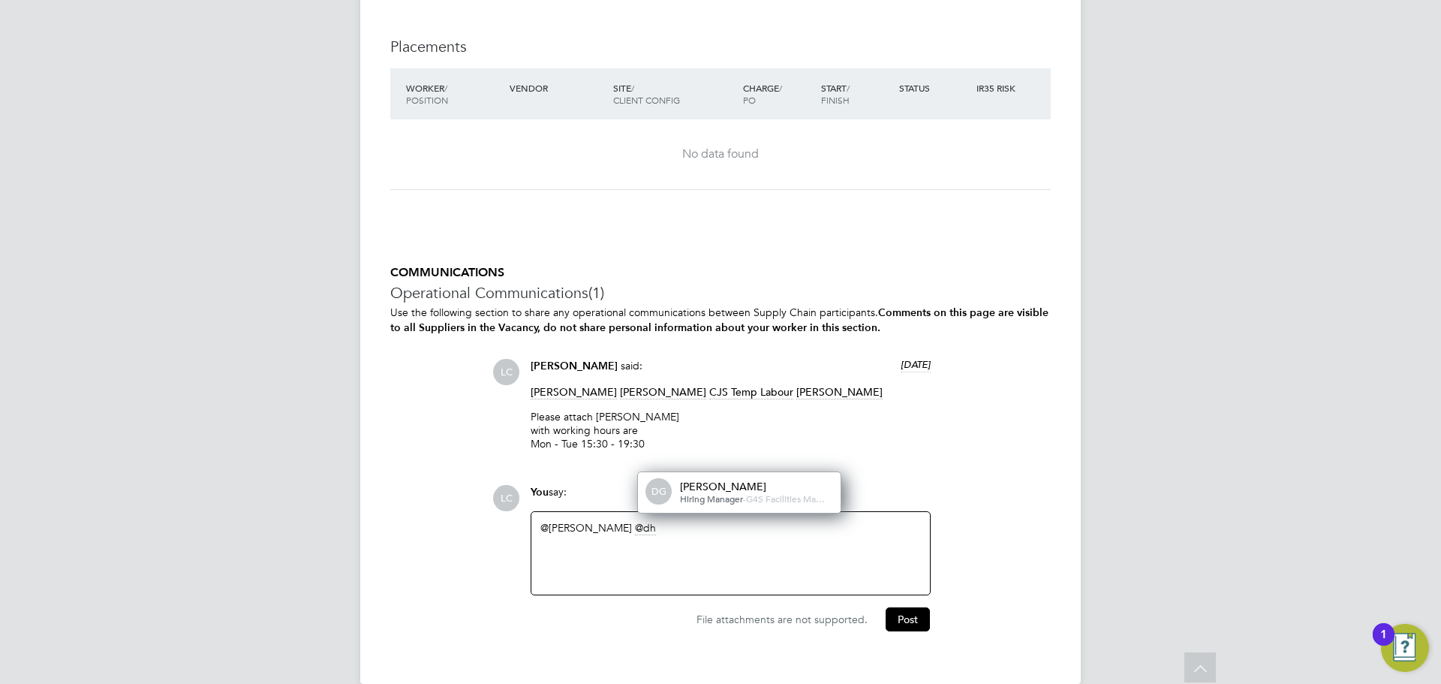
click at [765, 493] on div "Hiring Manager - G4S Facilities Ma…" at bounding box center [755, 499] width 150 height 12
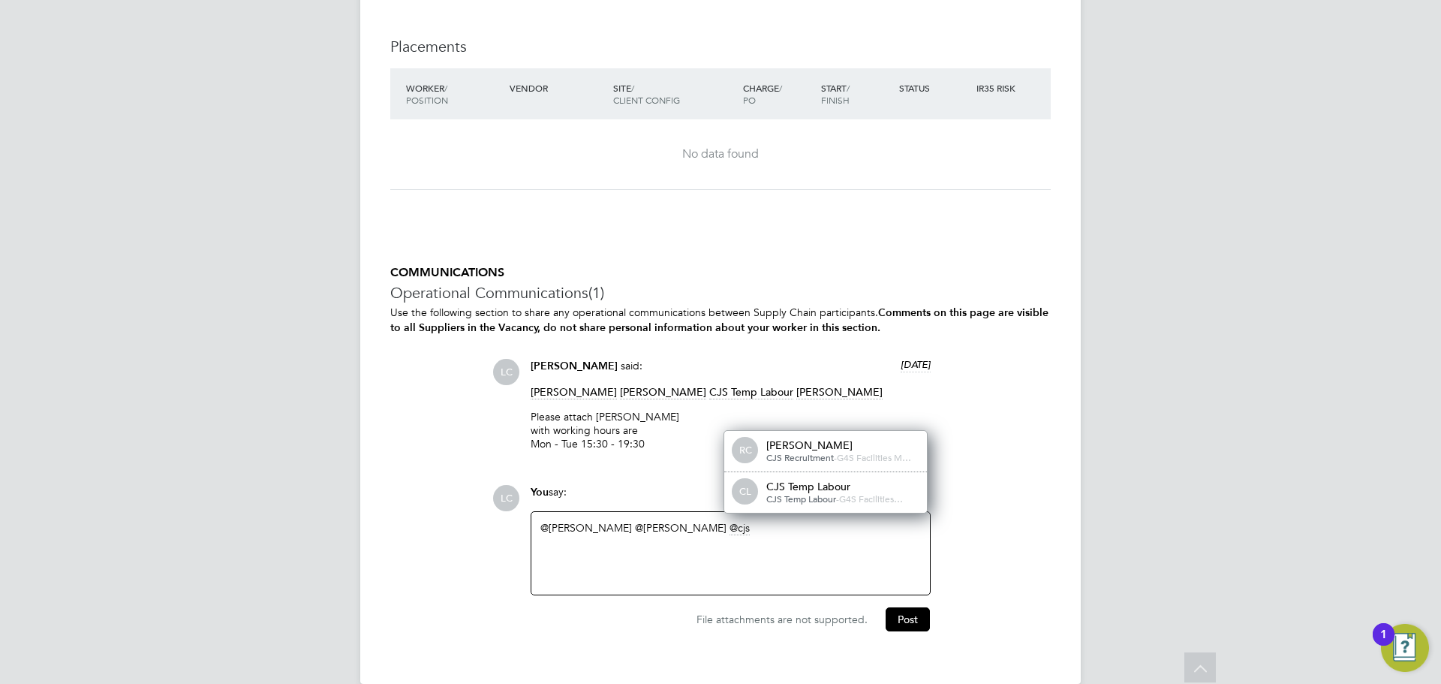
drag, startPoint x: 802, startPoint y: 489, endPoint x: 837, endPoint y: 483, distance: 35.8
click at [805, 491] on div "CJS Temp Labour" at bounding box center [841, 487] width 150 height 14
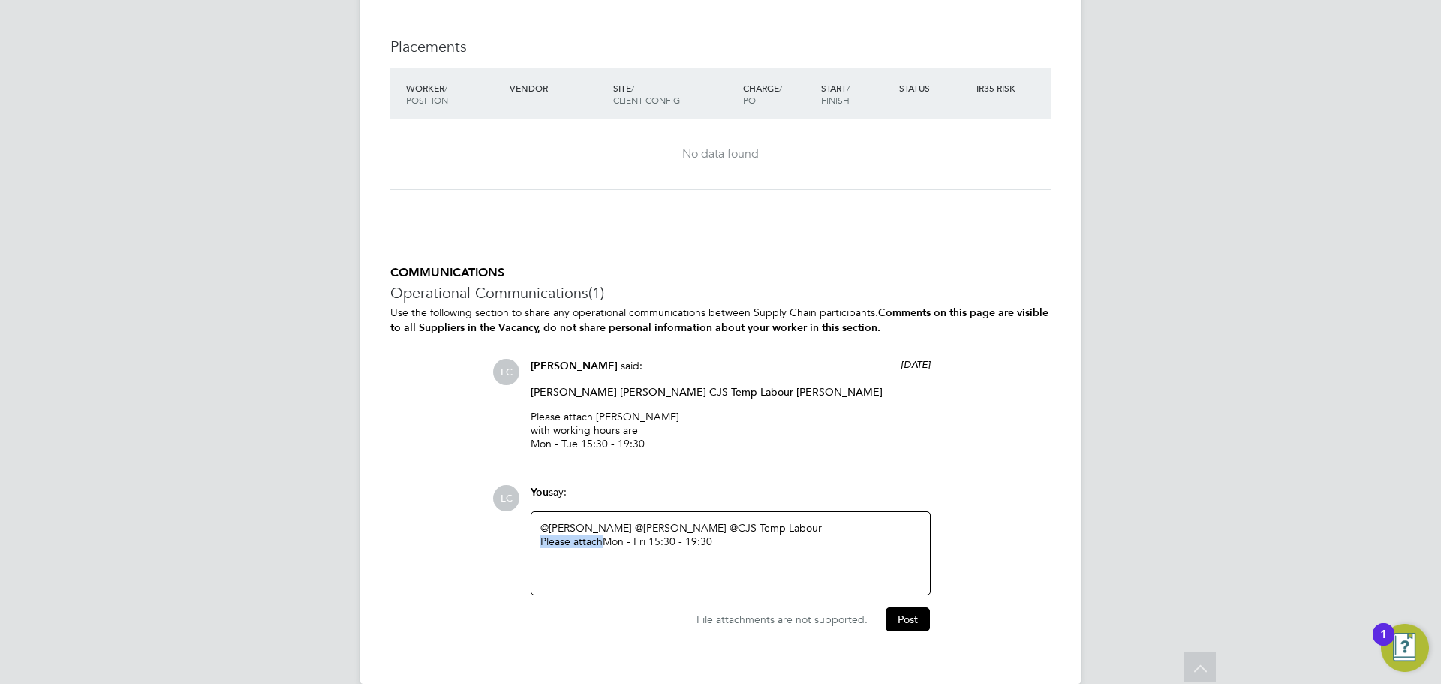
drag, startPoint x: 603, startPoint y: 543, endPoint x: 528, endPoint y: 539, distance: 75.2
click at [528, 539] on div "You say: @Angela Sabaroche ​ @dharmisha gohil ​ @CJS Temp Labour ​ Please attac…" at bounding box center [730, 540] width 415 height 110
click at [897, 618] on button "Post" at bounding box center [908, 619] width 44 height 24
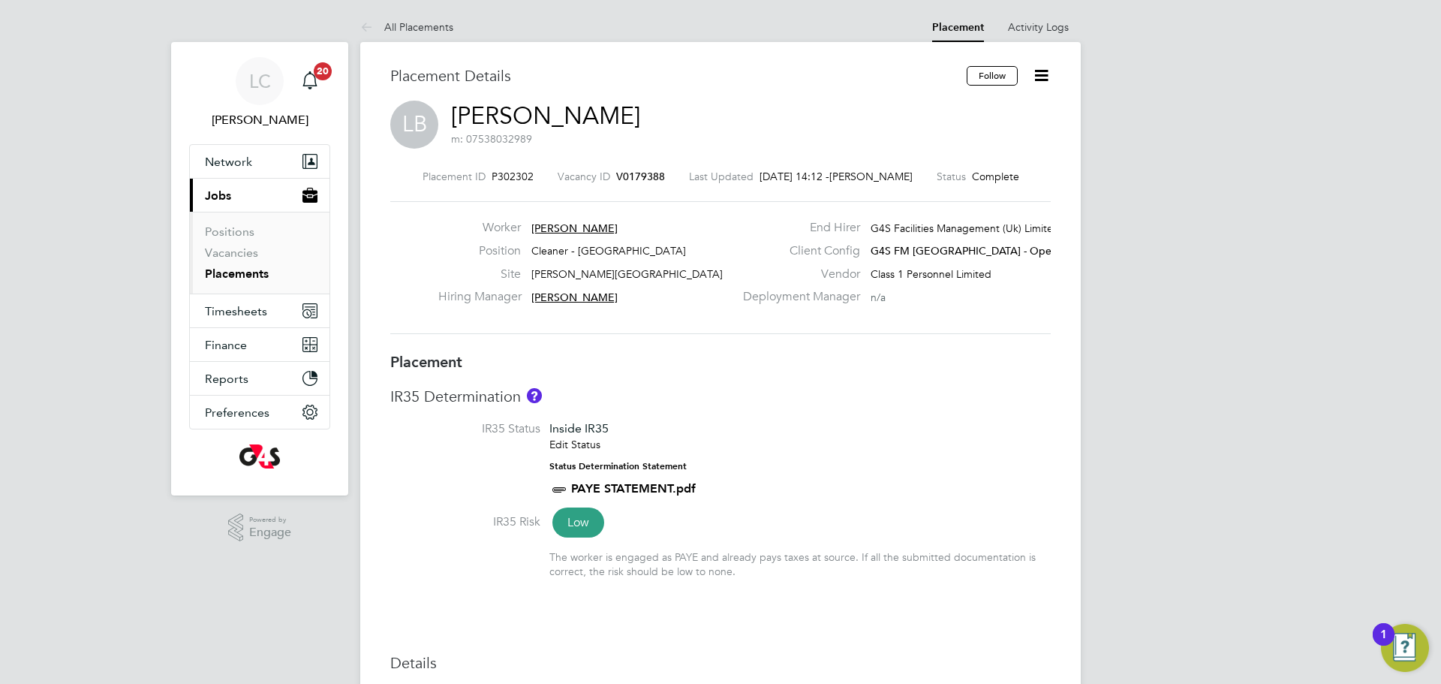
click at [880, 351] on div "Placement ID P302302 Vacancy ID V0179388 Last Updated 02 Oct 2025, 14:12 - Lili…" at bounding box center [720, 252] width 661 height 201
drag, startPoint x: 482, startPoint y: 173, endPoint x: 531, endPoint y: 174, distance: 48.8
click at [531, 174] on div "Placement ID P304131 Vacancy ID V0180777 Last Updated 02 Oct 2025, 14:12 - CJS …" at bounding box center [720, 177] width 661 height 14
copy span "P304131"
click at [1046, 69] on icon at bounding box center [1041, 75] width 19 height 19
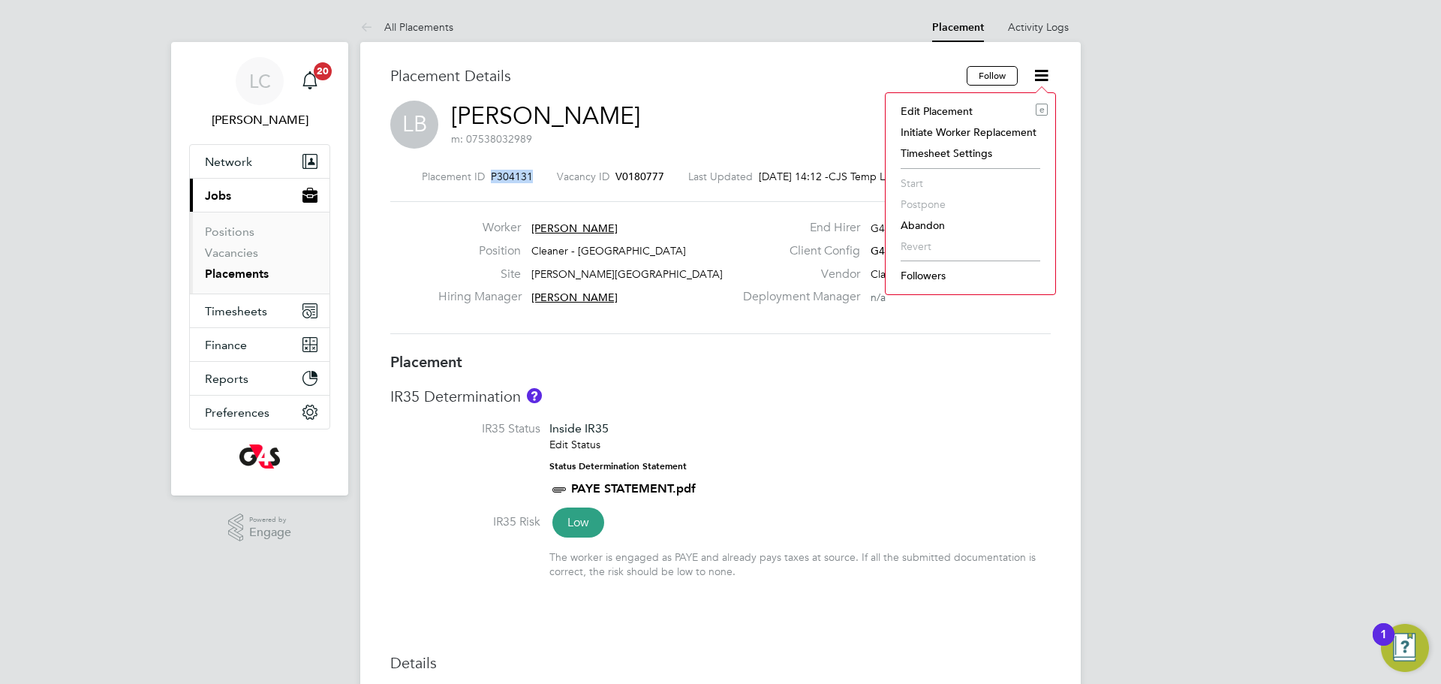
click at [970, 106] on li "Edit Placement e" at bounding box center [970, 111] width 155 height 21
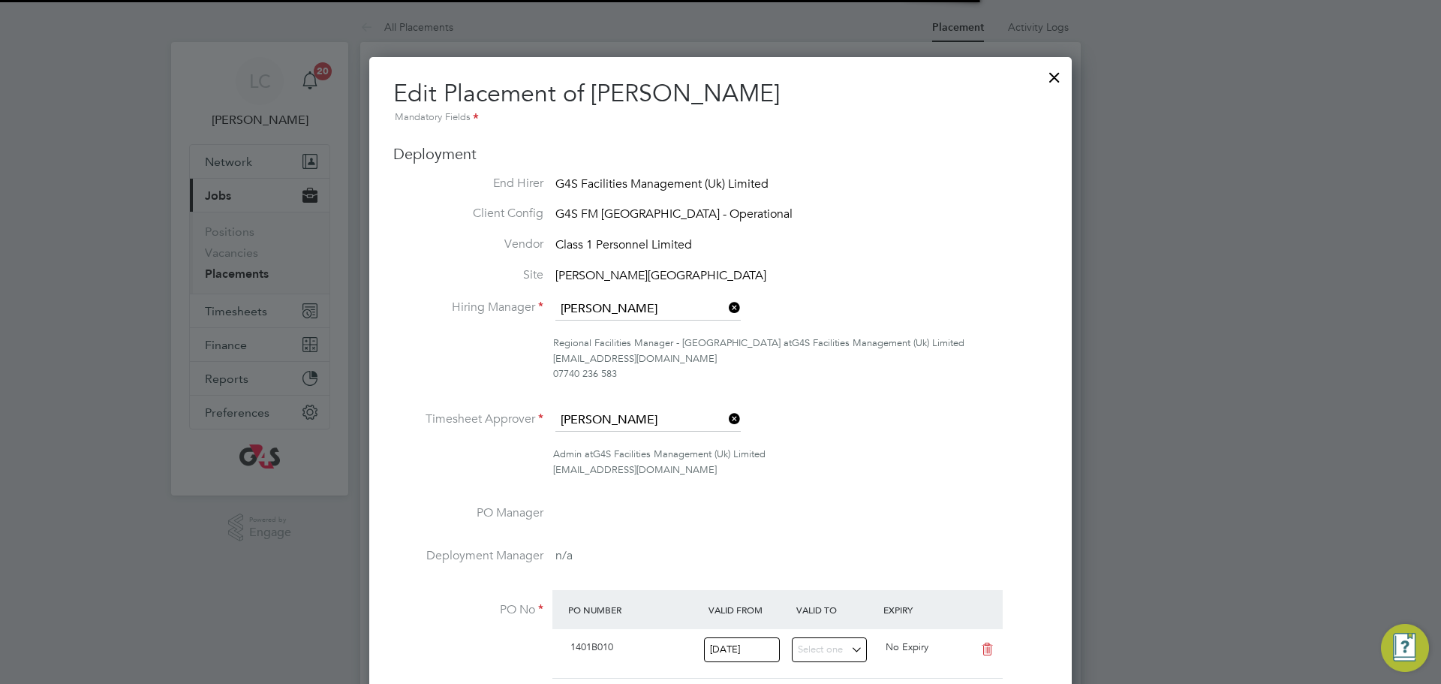
scroll to position [77, 8]
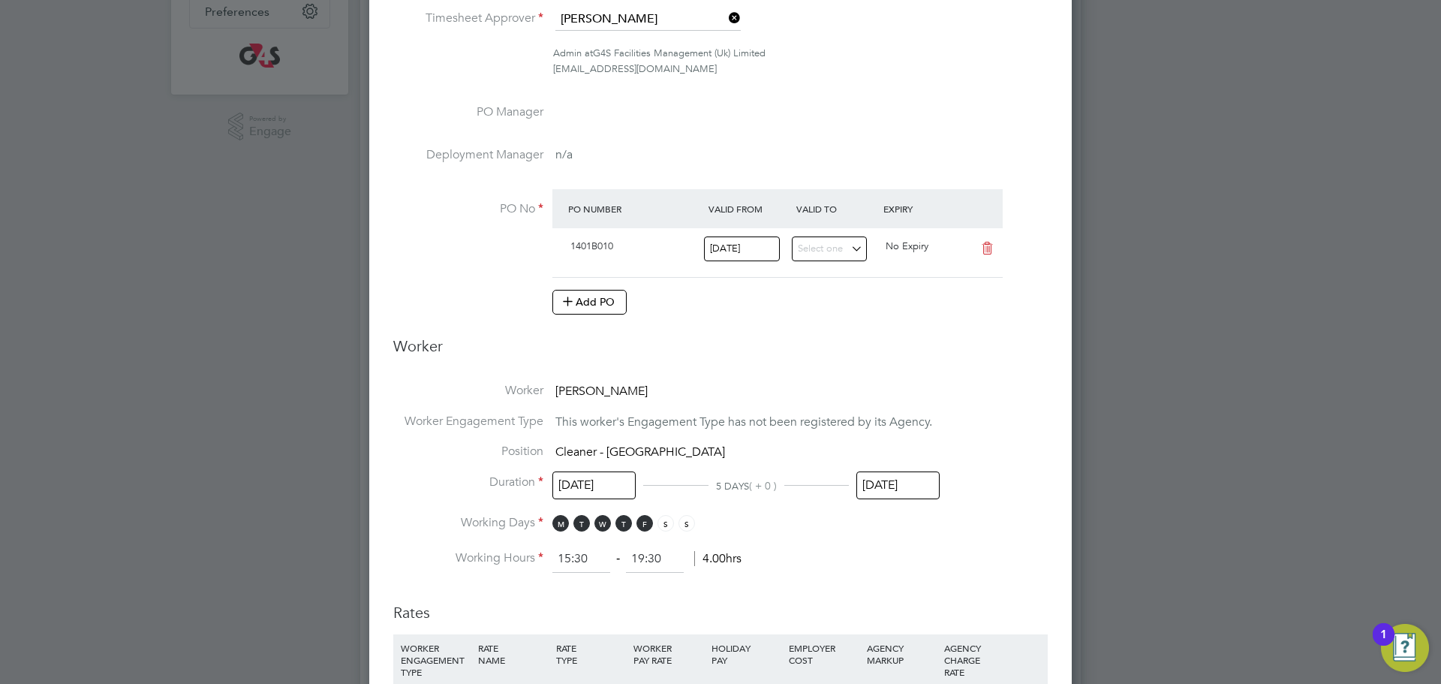
click at [869, 485] on input "26 Sep 2025" at bounding box center [898, 485] width 83 height 28
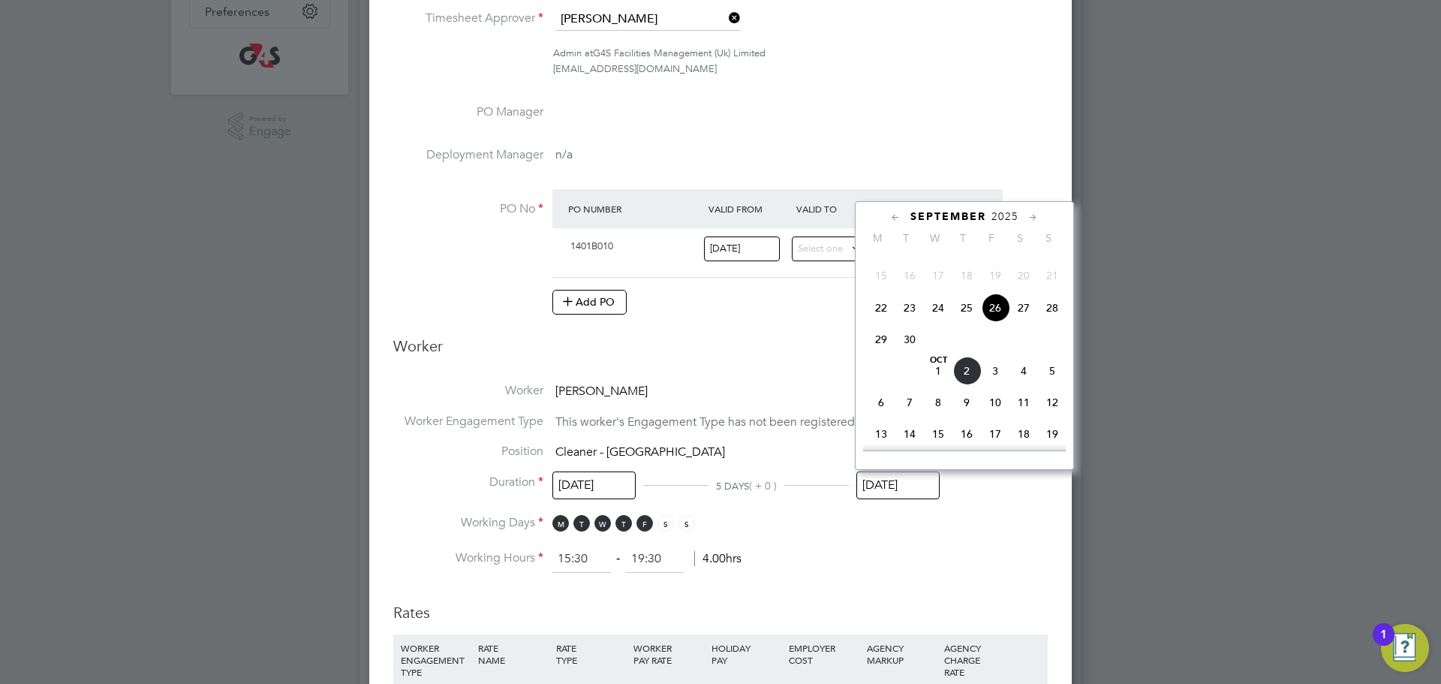
click at [993, 385] on span "3" at bounding box center [995, 371] width 29 height 29
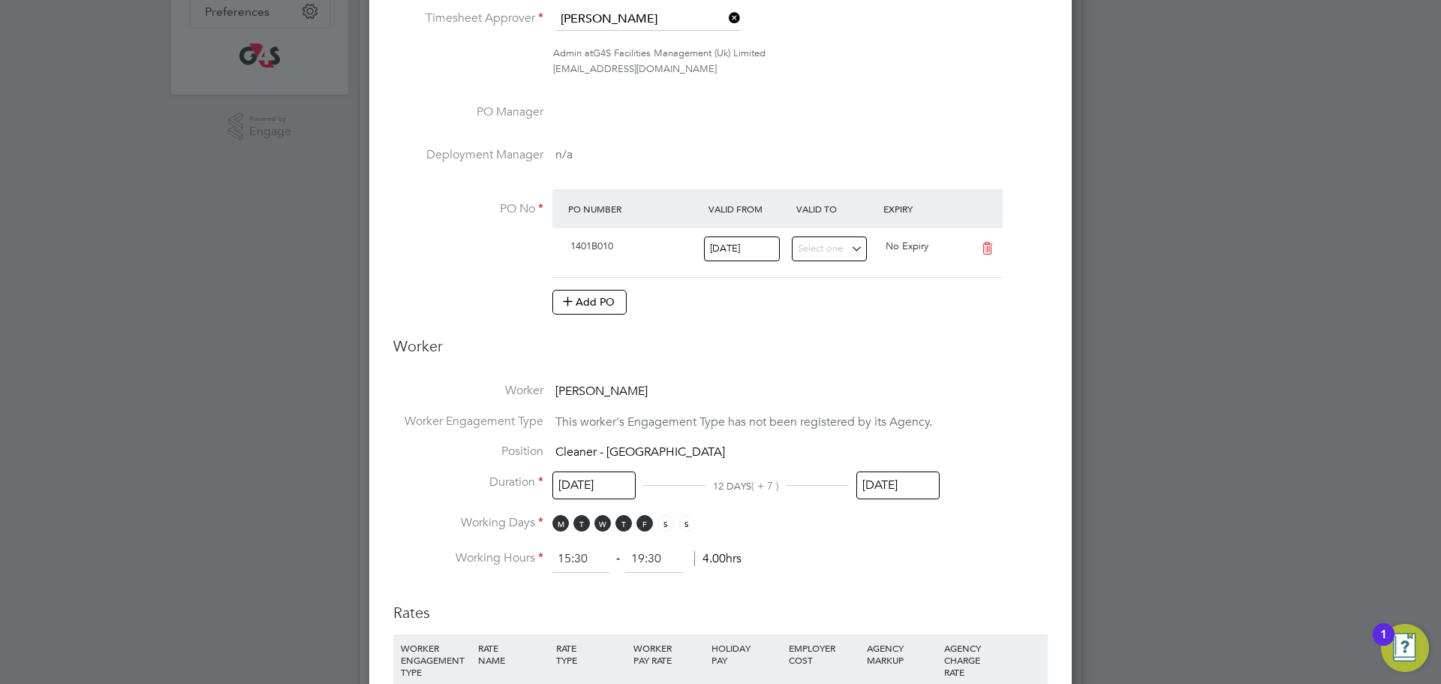
click at [899, 492] on input "[DATE]" at bounding box center [898, 485] width 83 height 28
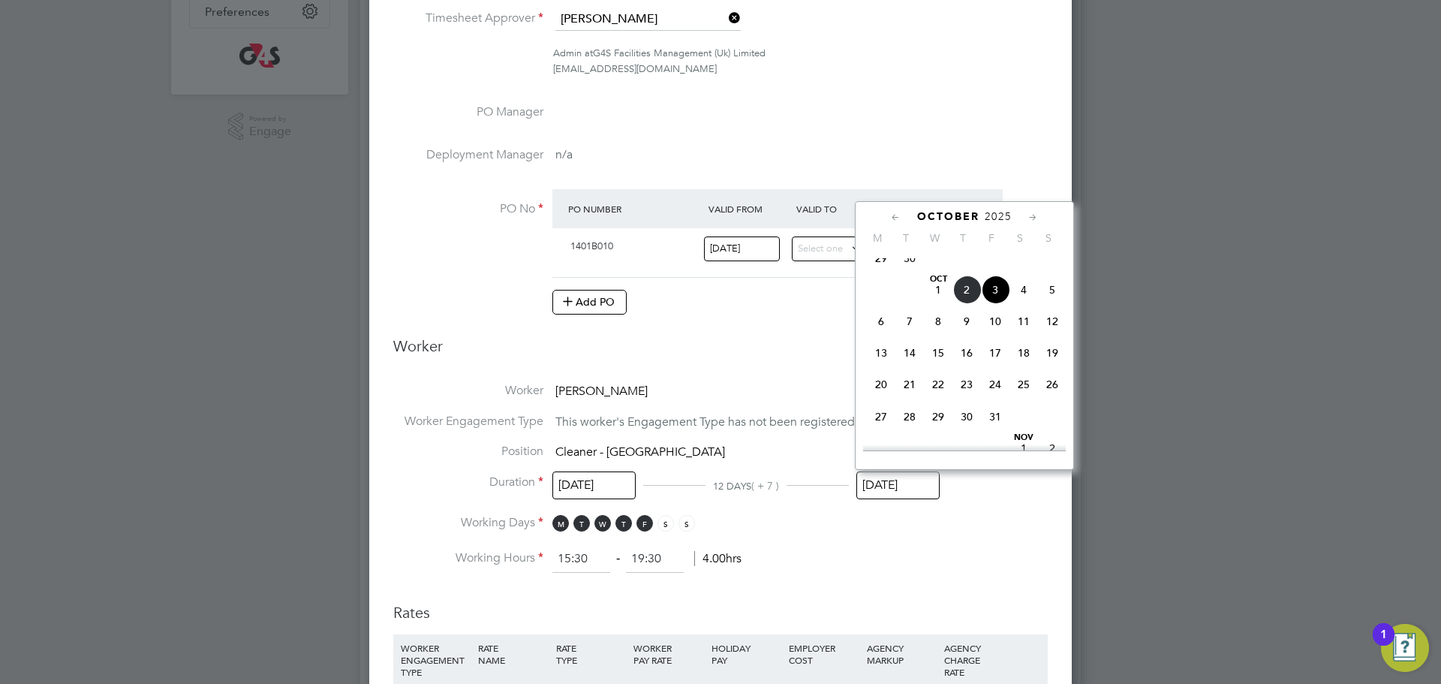
click at [998, 336] on span "10" at bounding box center [995, 321] width 29 height 29
type input "10 Oct 2025"
click at [910, 489] on input "10 Oct 2025" at bounding box center [898, 485] width 83 height 28
drag, startPoint x: 997, startPoint y: 333, endPoint x: 885, endPoint y: 477, distance: 183.0
click at [998, 327] on span "10" at bounding box center [995, 312] width 29 height 29
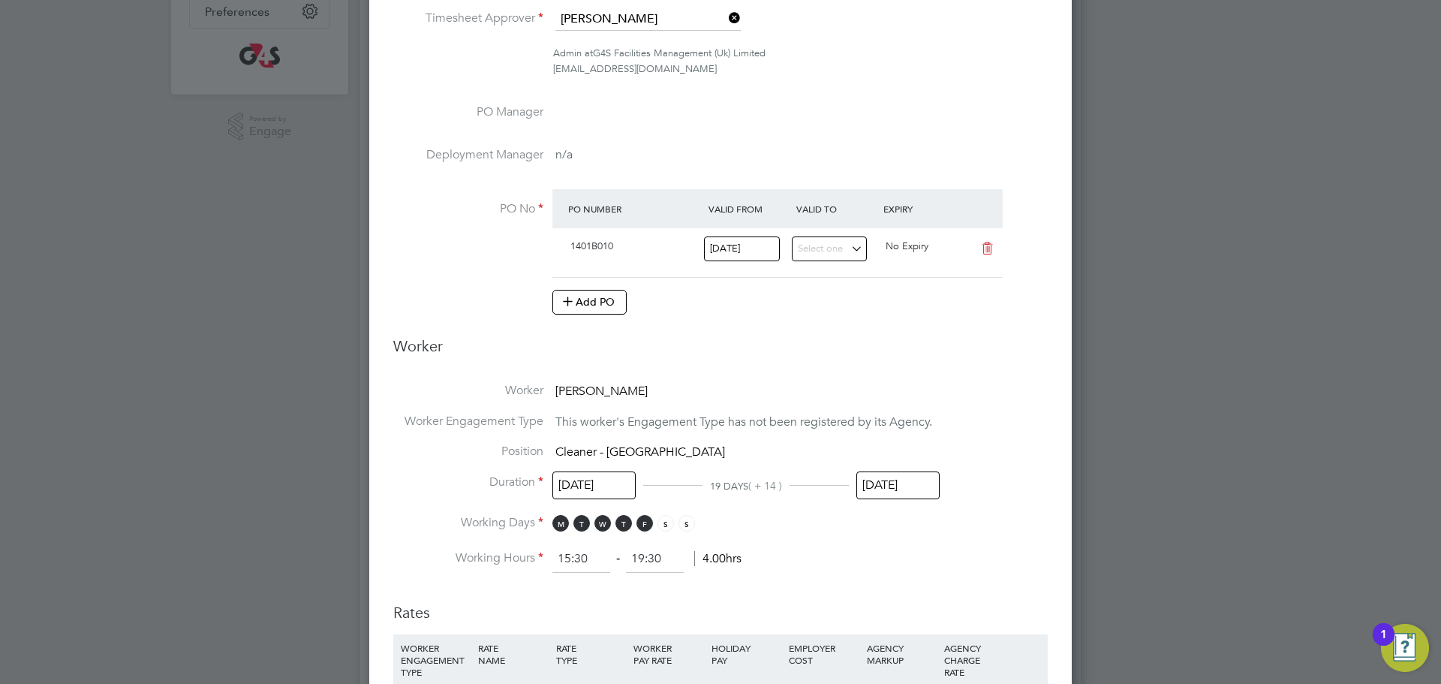
click at [816, 526] on li "Working Days M T W T F S S" at bounding box center [720, 530] width 655 height 31
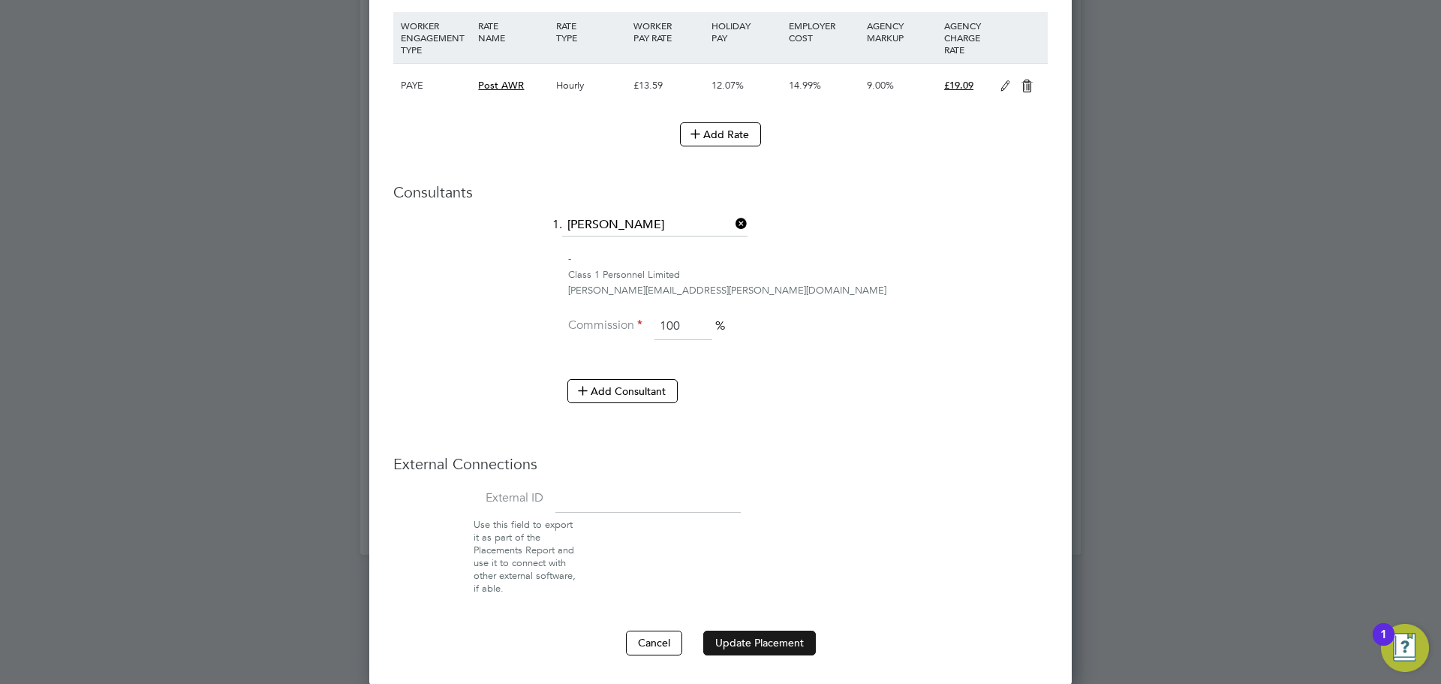
click at [757, 641] on button "Update Placement" at bounding box center [759, 643] width 113 height 24
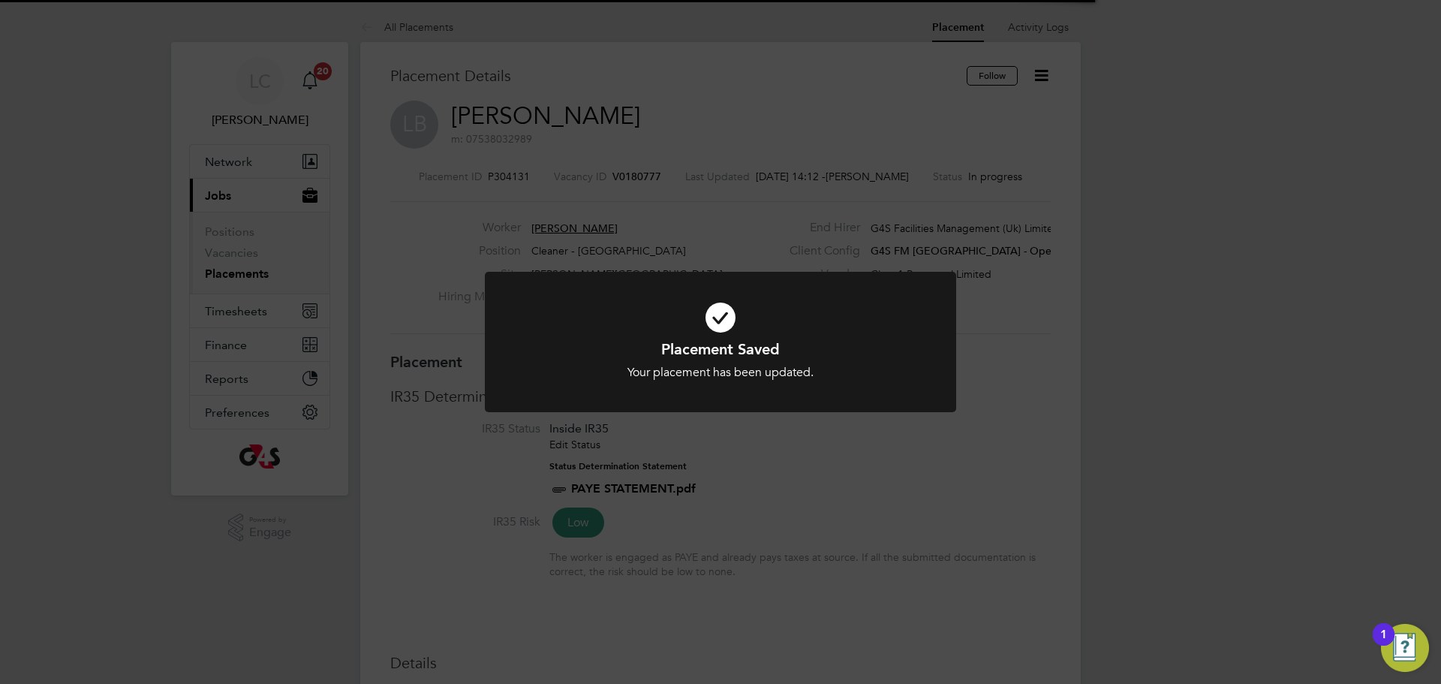
drag, startPoint x: 700, startPoint y: 125, endPoint x: 689, endPoint y: 94, distance: 33.5
click at [697, 119] on div "Placement Saved Your placement has been updated. Cancel Okay" at bounding box center [720, 342] width 1441 height 684
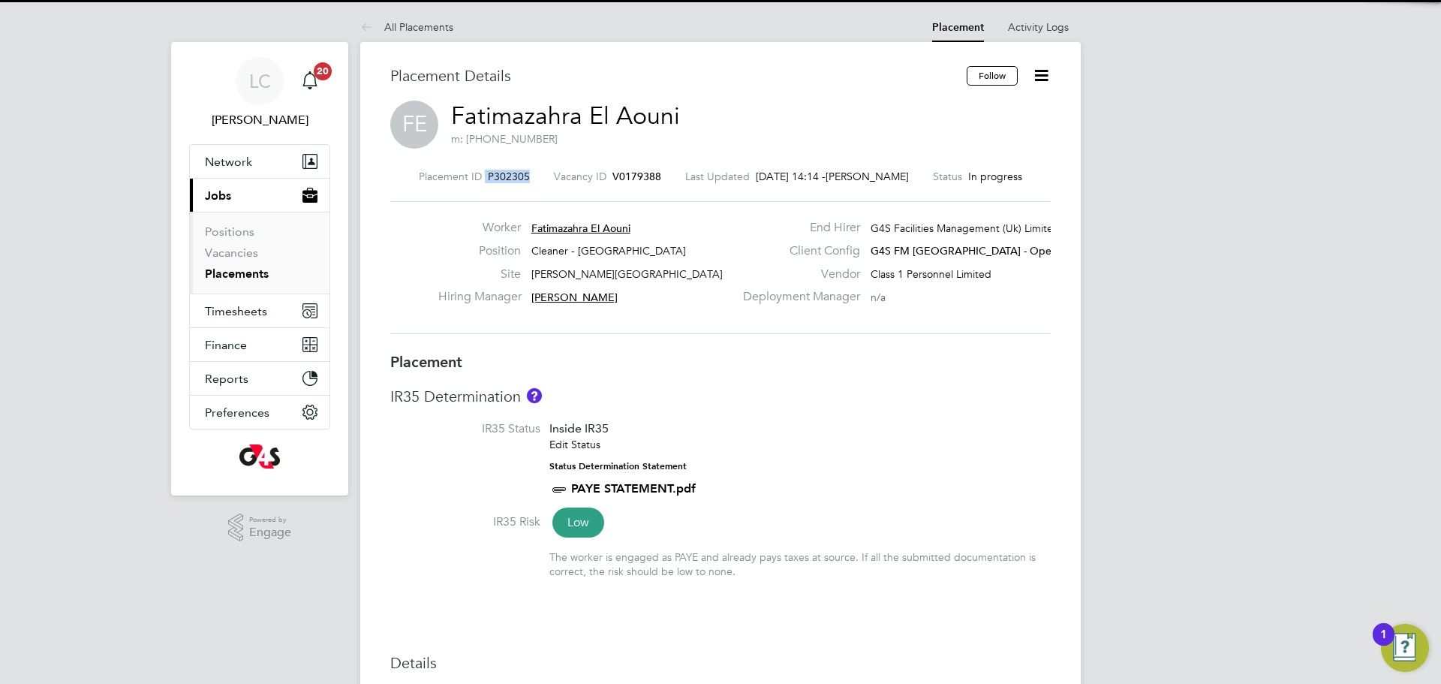
drag, startPoint x: 486, startPoint y: 178, endPoint x: 540, endPoint y: 178, distance: 54.1
click at [540, 178] on div "Placement ID P302305 Vacancy ID V0179388 Last Updated [DATE] 14:14 - [PERSON_NA…" at bounding box center [720, 177] width 661 height 14
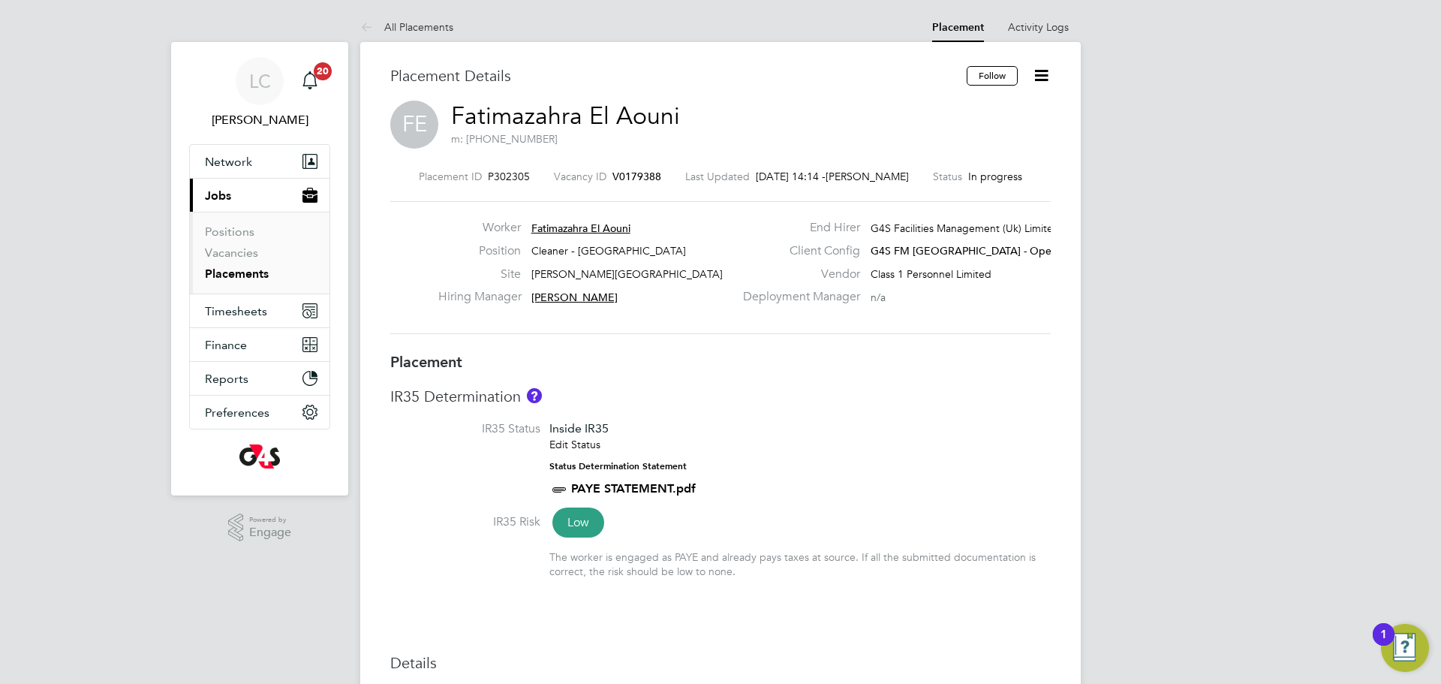
drag, startPoint x: 550, startPoint y: 175, endPoint x: 505, endPoint y: 176, distance: 44.3
click at [548, 174] on div "Placement ID P302305 Vacancy ID V0179388 Last Updated [DATE] 14:14 - [PERSON_NA…" at bounding box center [720, 177] width 661 height 14
drag, startPoint x: 486, startPoint y: 177, endPoint x: 535, endPoint y: 179, distance: 48.1
click at [535, 179] on div "Placement ID P302305 Vacancy ID V0179388 Last Updated [DATE] 14:14 - [PERSON_NA…" at bounding box center [720, 177] width 661 height 14
drag, startPoint x: 492, startPoint y: 176, endPoint x: 511, endPoint y: 176, distance: 19.5
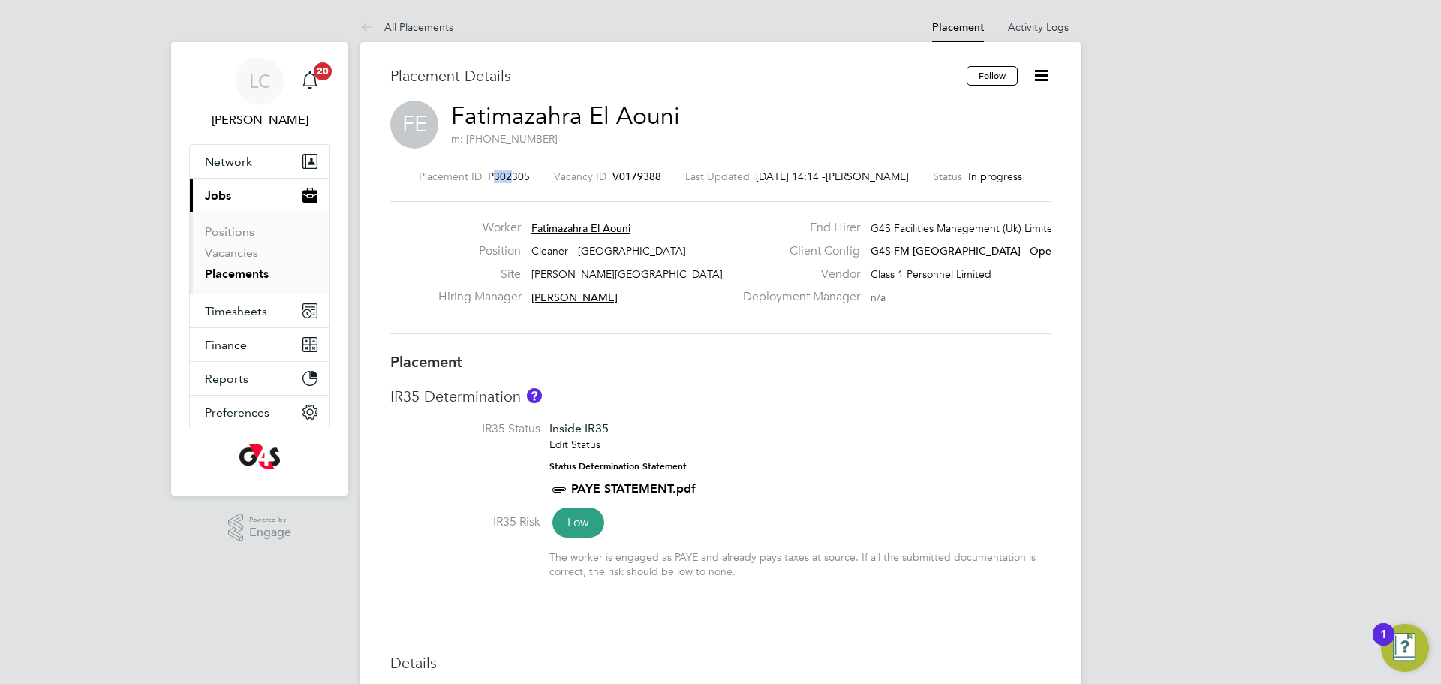
click at [511, 176] on span "P302305" at bounding box center [509, 177] width 42 height 14
drag, startPoint x: 487, startPoint y: 174, endPoint x: 545, endPoint y: 176, distance: 57.8
click at [545, 176] on div "Placement ID P302305 Vacancy ID V0179388 Last Updated [DATE] 14:14 - [PERSON_NA…" at bounding box center [720, 177] width 661 height 14
copy div "P302305 Vacancy ID"
click at [510, 149] on div "FE Fatimazahra El Aouni m: [PHONE_NUMBER]" at bounding box center [720, 126] width 661 height 51
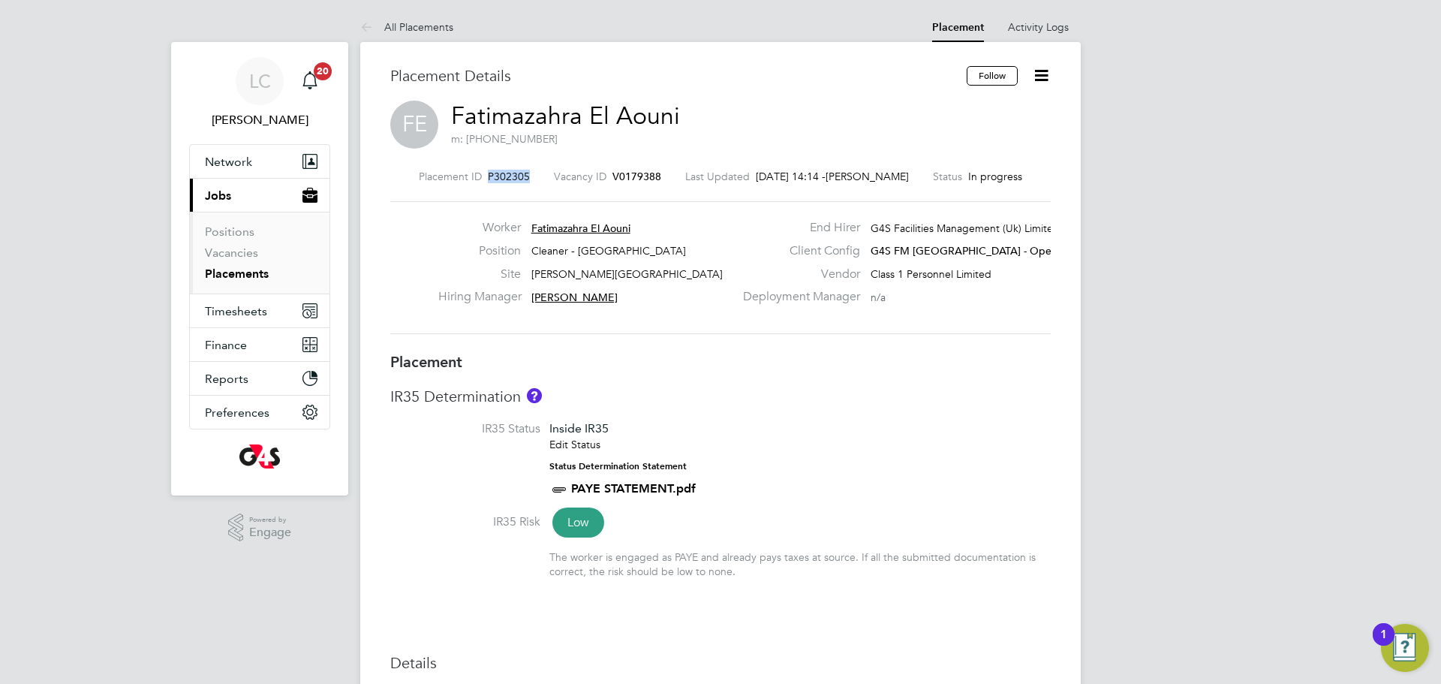
drag, startPoint x: 488, startPoint y: 172, endPoint x: 530, endPoint y: 174, distance: 42.1
click at [530, 174] on div "Placement ID P302305 Vacancy ID V0179388 Last Updated [DATE] 14:14 - [PERSON_NA…" at bounding box center [720, 177] width 661 height 14
copy span "P302305"
click at [664, 98] on div "Placement Details" at bounding box center [672, 83] width 565 height 35
